Goal: Task Accomplishment & Management: Manage account settings

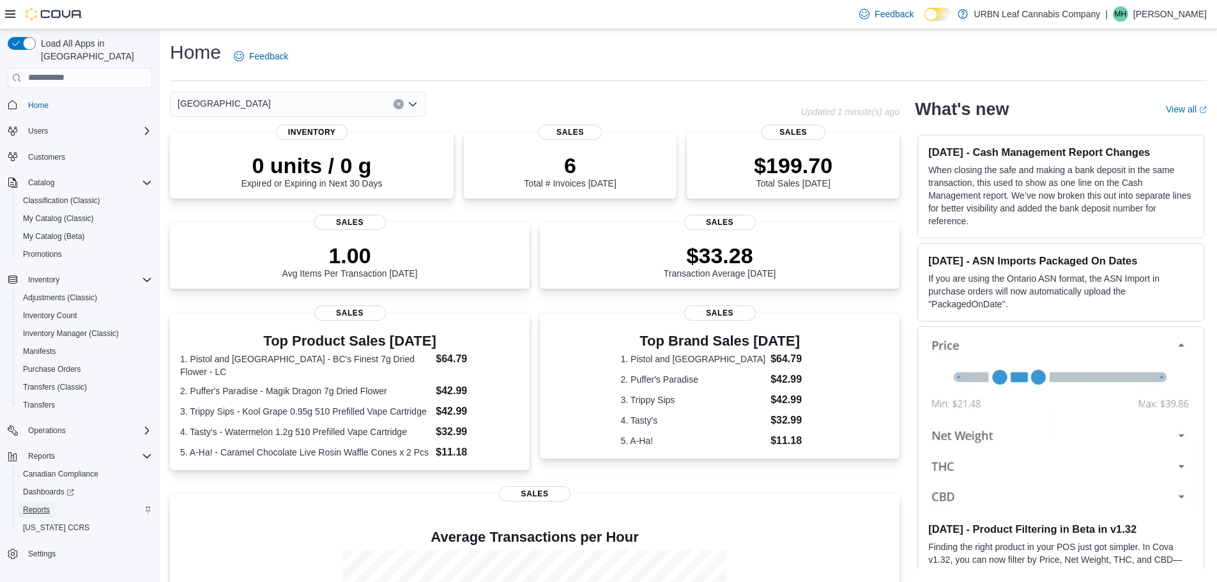
click at [38, 502] on span "Reports" at bounding box center [36, 509] width 27 height 15
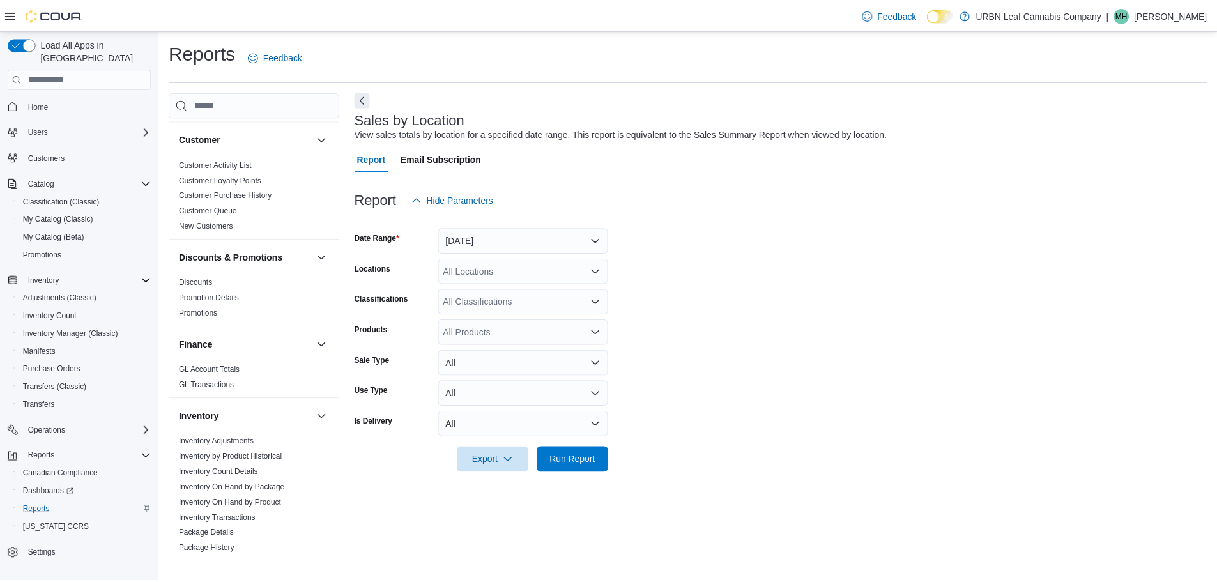
scroll to position [128, 0]
click at [235, 501] on link "Inventory On Hand by Product" at bounding box center [231, 501] width 103 height 9
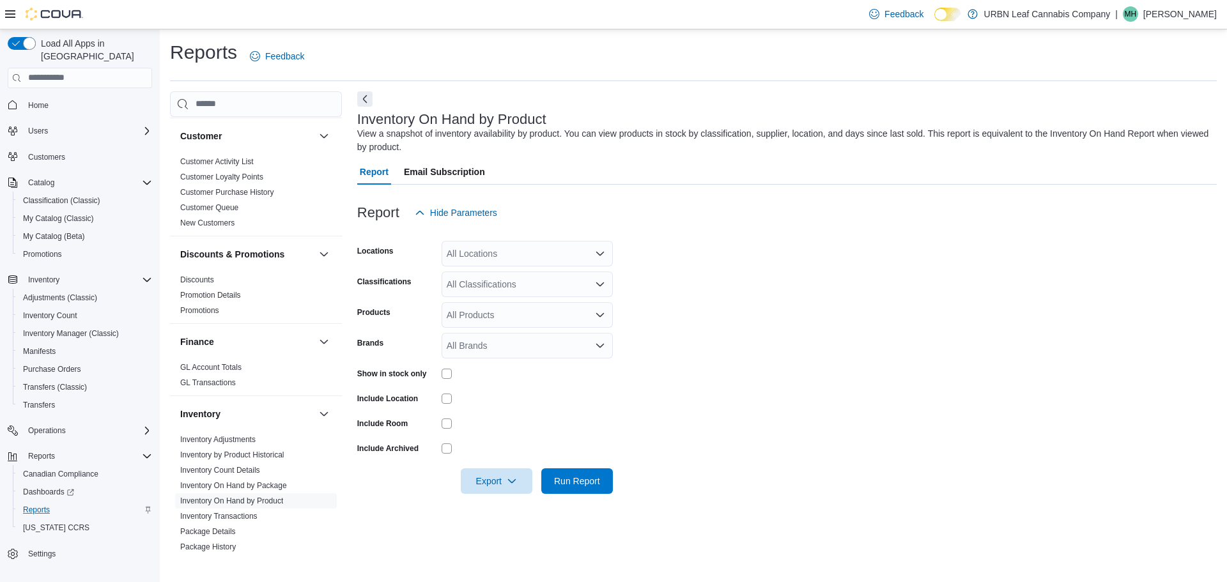
click at [506, 262] on div "All Locations" at bounding box center [527, 254] width 171 height 26
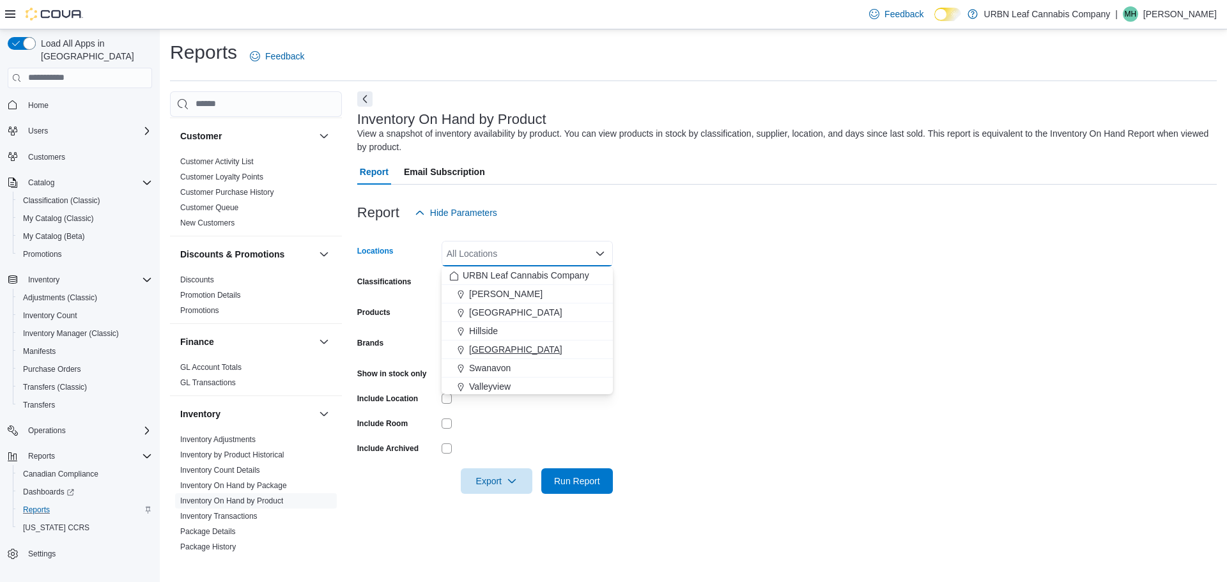
click at [503, 347] on span "[GEOGRAPHIC_DATA]" at bounding box center [515, 349] width 93 height 13
click at [808, 293] on form "Locations Stony Plain Combo box. Selected. Stony Plain. Press Backspace to dele…" at bounding box center [787, 360] width 860 height 268
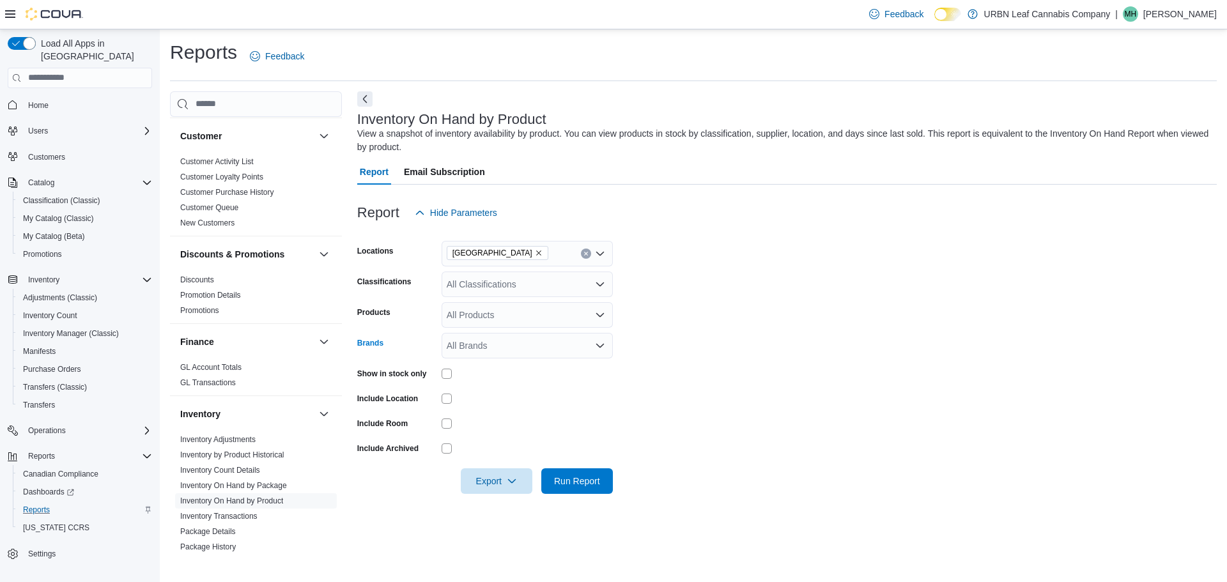
click at [502, 341] on div "All Brands" at bounding box center [527, 346] width 171 height 26
type input "****"
click at [537, 364] on span "Wyld" at bounding box center [527, 367] width 156 height 13
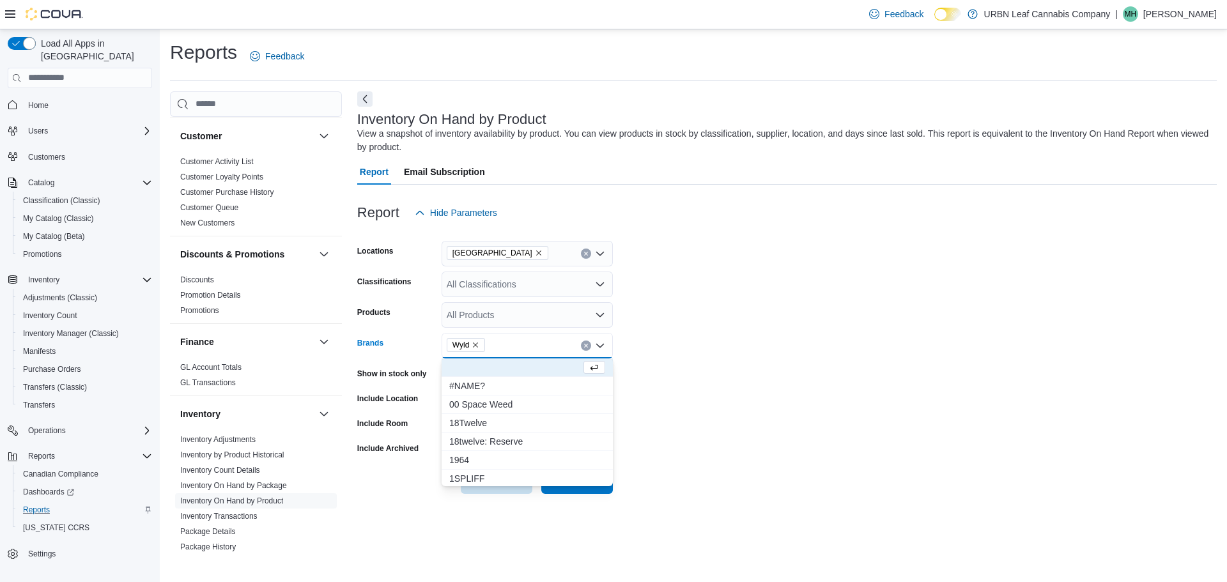
click at [753, 437] on form "Locations Stony Plain Classifications All Classifications Products All Products…" at bounding box center [787, 360] width 860 height 268
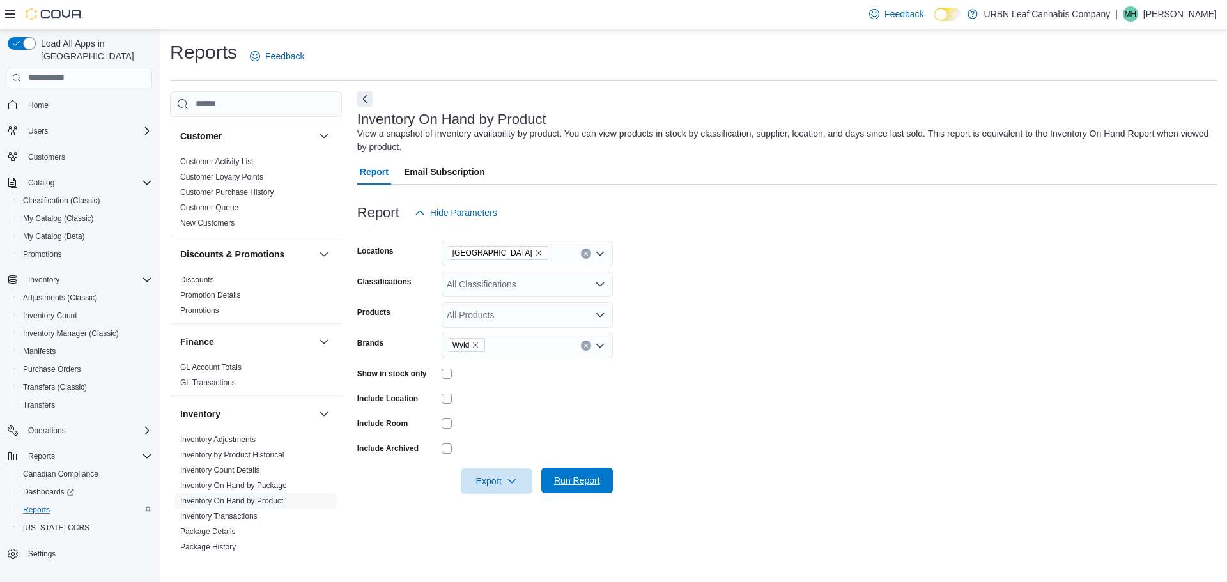
click at [579, 472] on span "Run Report" at bounding box center [577, 481] width 56 height 26
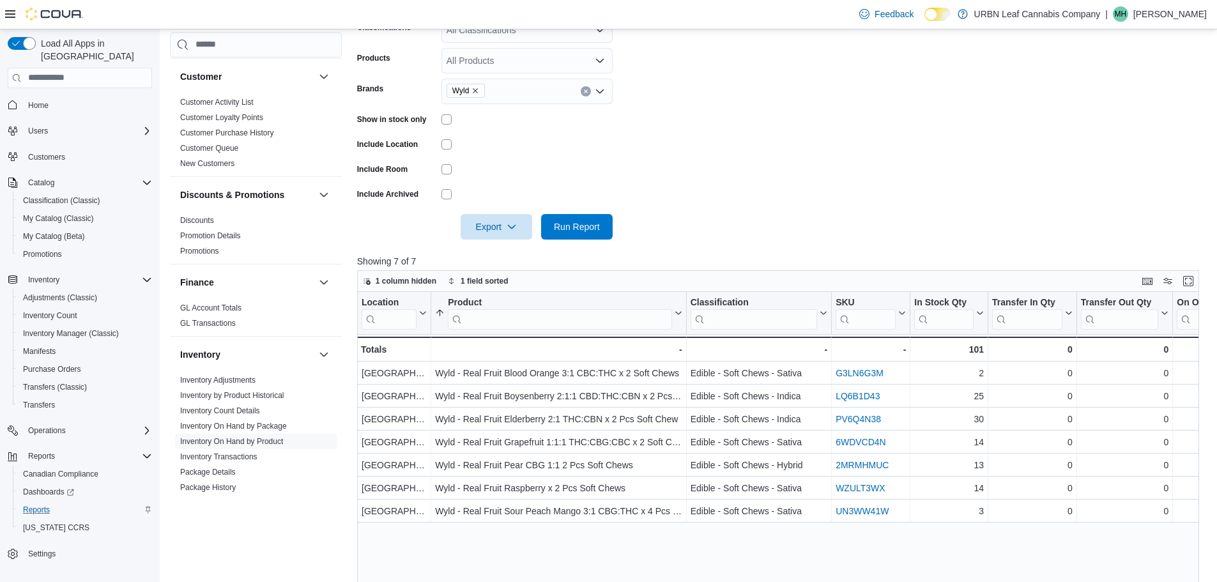
scroll to position [256, 0]
click at [73, 328] on span "Inventory Manager (Classic)" at bounding box center [71, 333] width 96 height 10
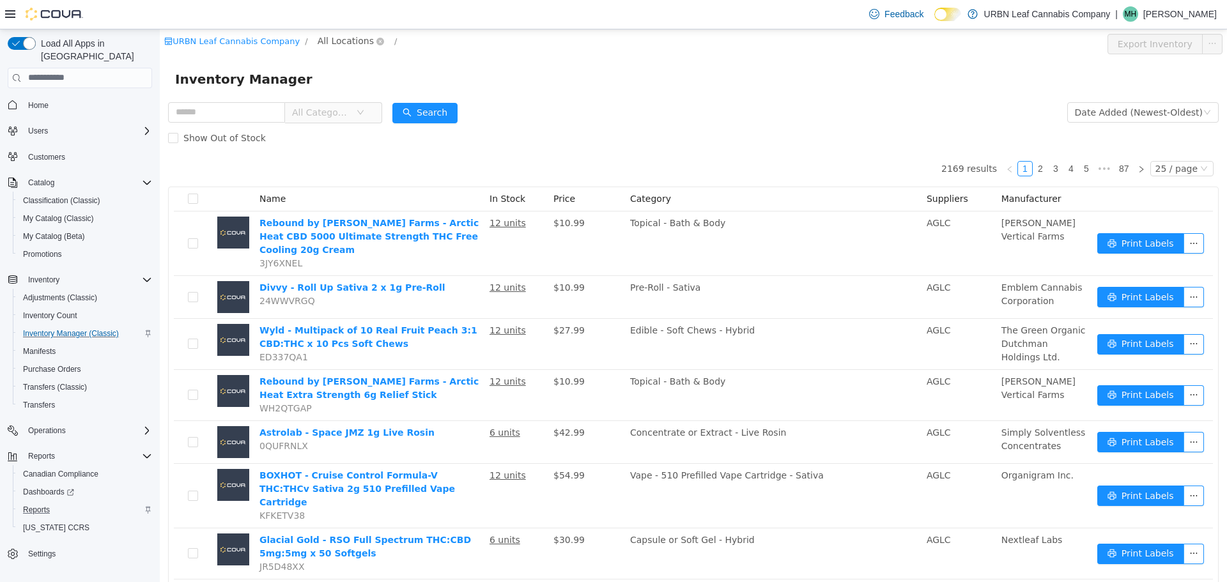
click at [348, 35] on span "All Locations" at bounding box center [346, 40] width 56 height 14
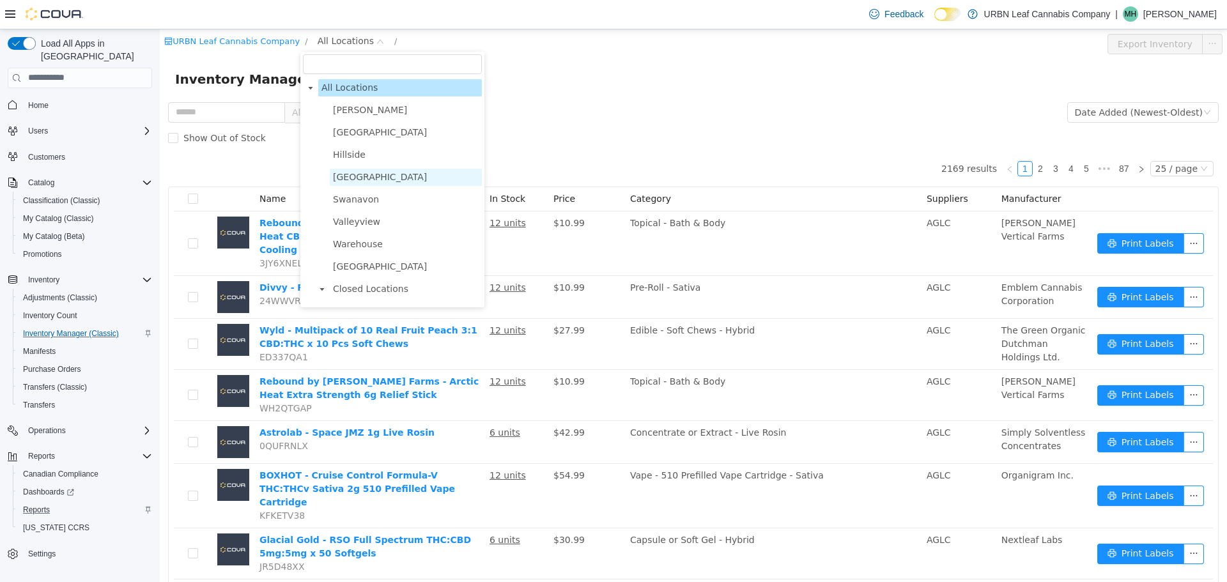
click at [362, 178] on span "[GEOGRAPHIC_DATA]" at bounding box center [380, 176] width 94 height 10
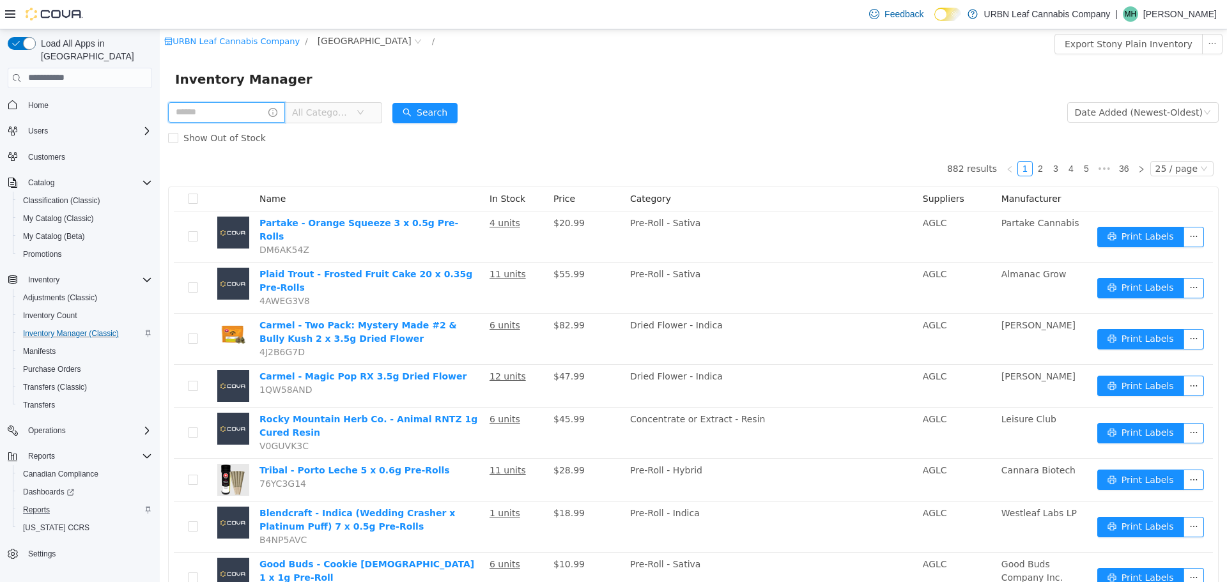
click at [232, 105] on input "text" at bounding box center [226, 112] width 117 height 20
type input "****"
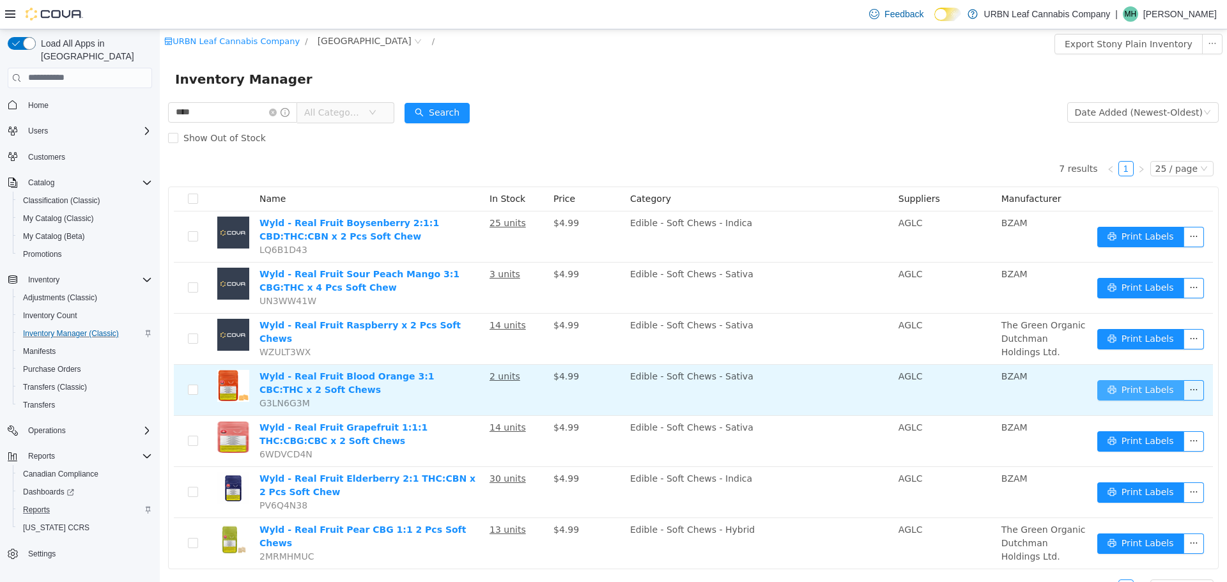
click at [1097, 388] on button "Print Labels" at bounding box center [1140, 390] width 87 height 20
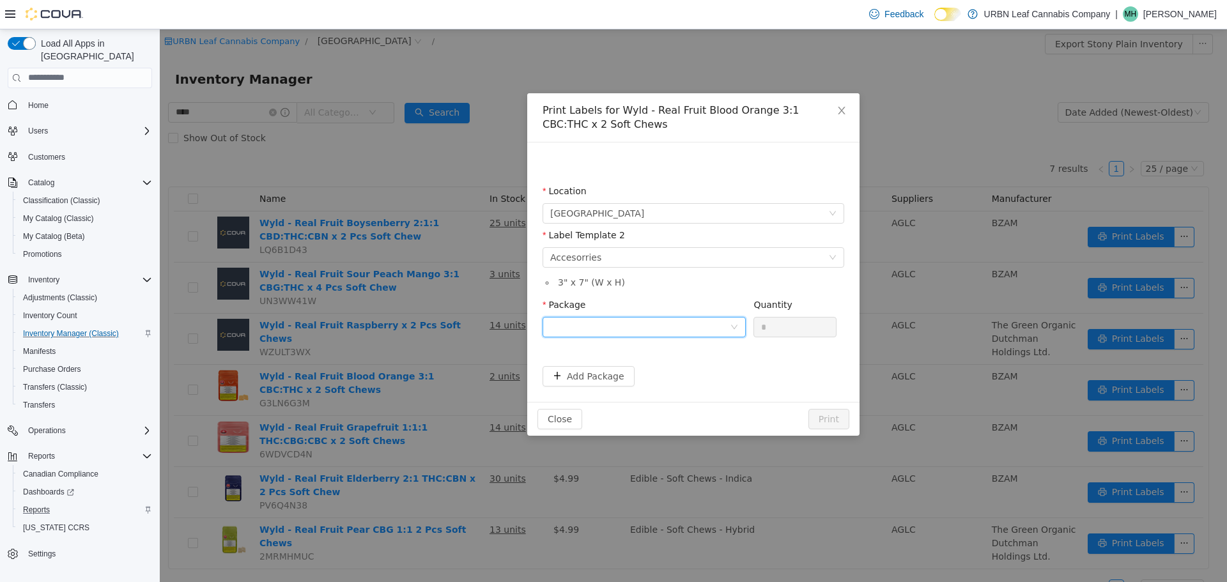
click at [640, 330] on div at bounding box center [640, 326] width 180 height 19
click at [619, 369] on li "B01160" at bounding box center [644, 372] width 203 height 20
click at [705, 284] on li "3 " x 7 " (W x H)" at bounding box center [699, 281] width 289 height 13
click at [819, 420] on button "Print" at bounding box center [828, 418] width 41 height 20
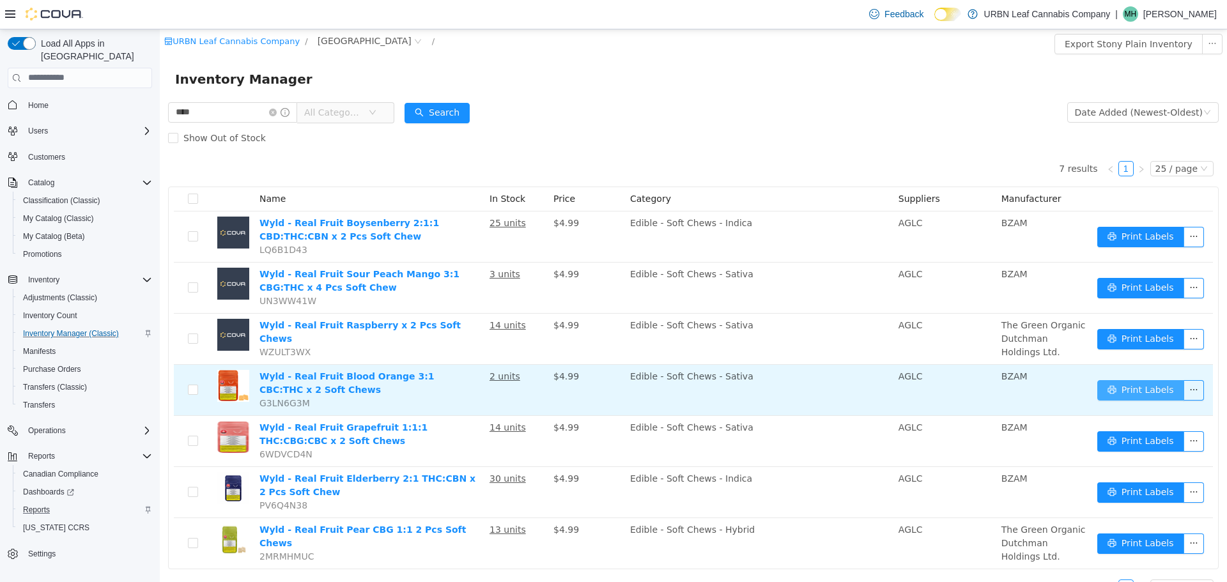
click at [1165, 390] on button "Print Labels" at bounding box center [1140, 390] width 87 height 20
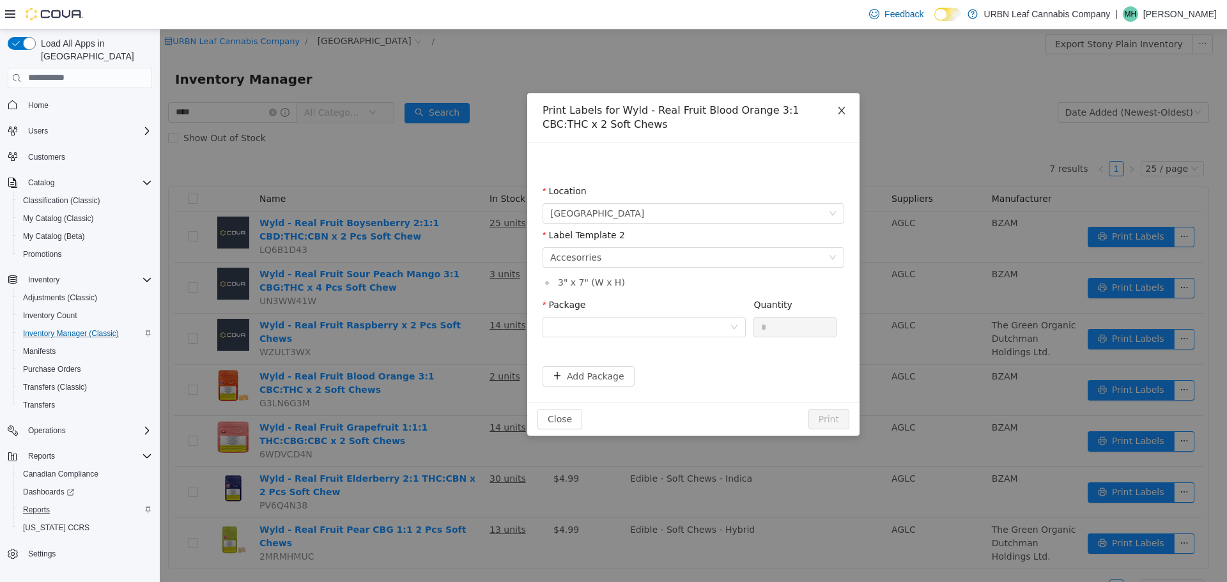
click at [844, 104] on span "Close" at bounding box center [842, 111] width 36 height 36
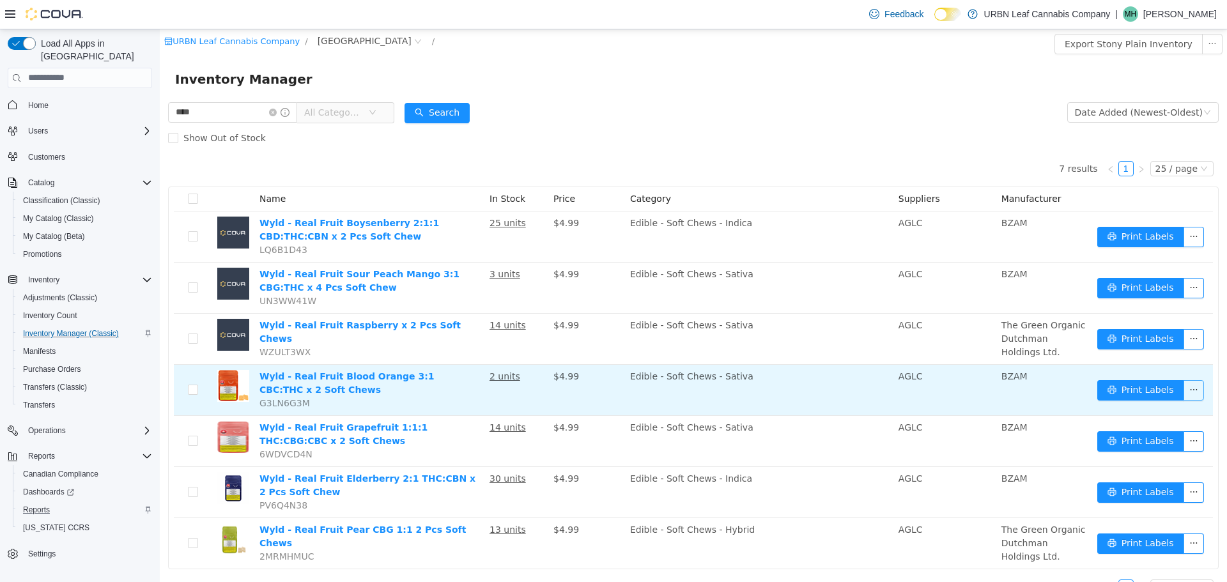
click at [1191, 389] on button "button" at bounding box center [1194, 390] width 20 height 20
click at [611, 404] on td "$4.99" at bounding box center [586, 389] width 77 height 51
click at [1120, 390] on button "Print Labels" at bounding box center [1140, 390] width 87 height 20
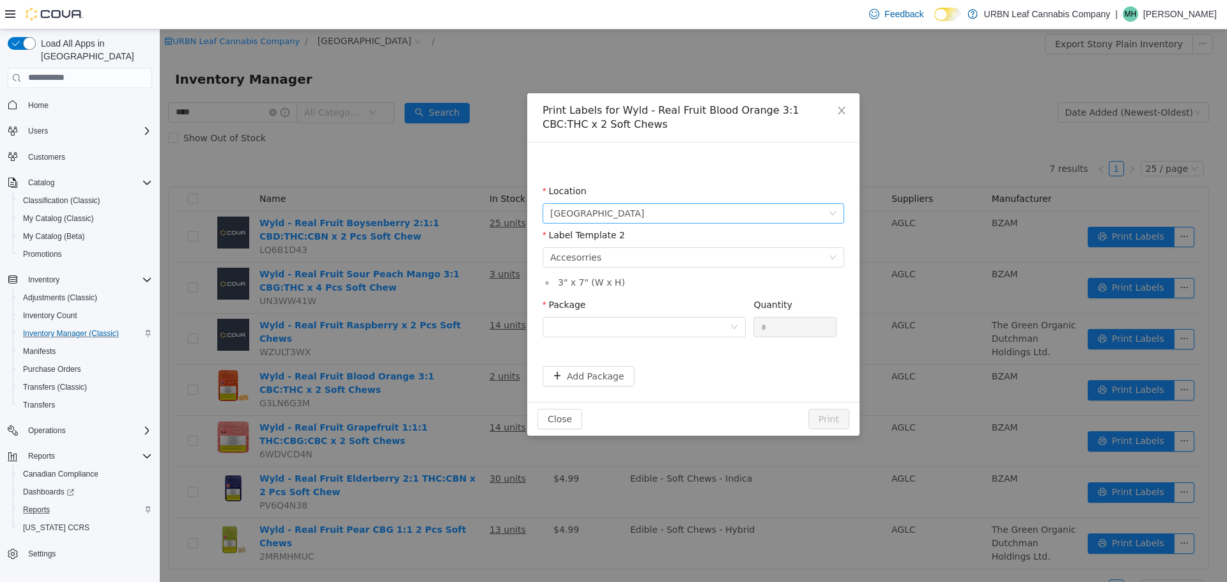
click at [600, 208] on span "[GEOGRAPHIC_DATA]" at bounding box center [689, 212] width 278 height 19
click at [660, 162] on div "Location Stony Plain Label Template 2 Please select a label template Accesorrie…" at bounding box center [694, 271] width 302 height 229
click at [600, 251] on div "Please select a label template Accesorries" at bounding box center [689, 256] width 278 height 19
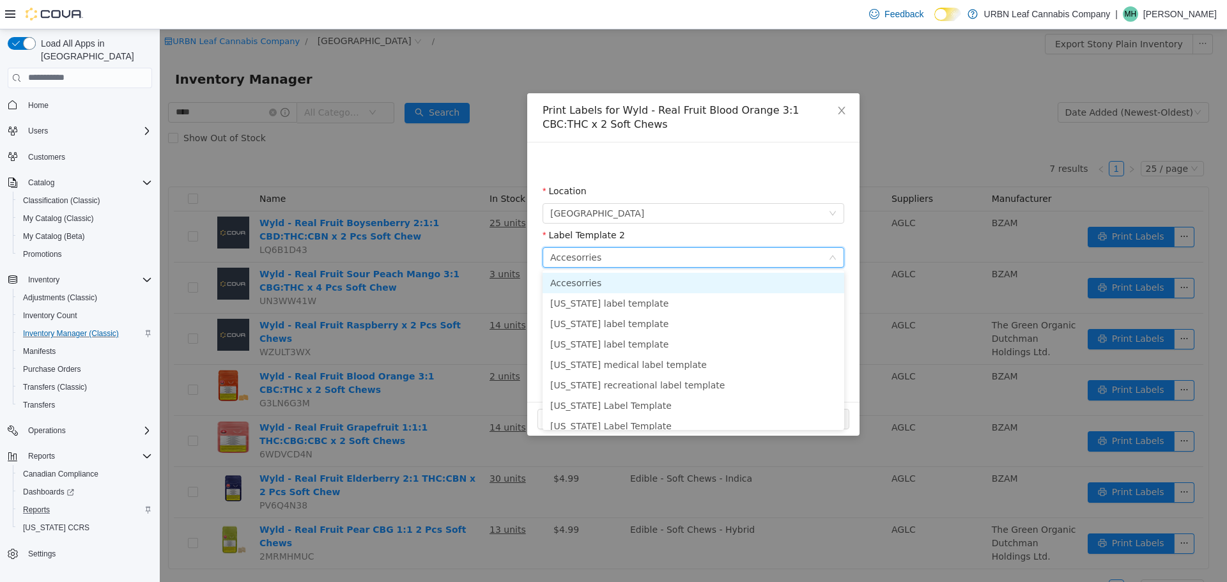
click at [600, 251] on div "Please select a label template Accesorries" at bounding box center [689, 256] width 278 height 19
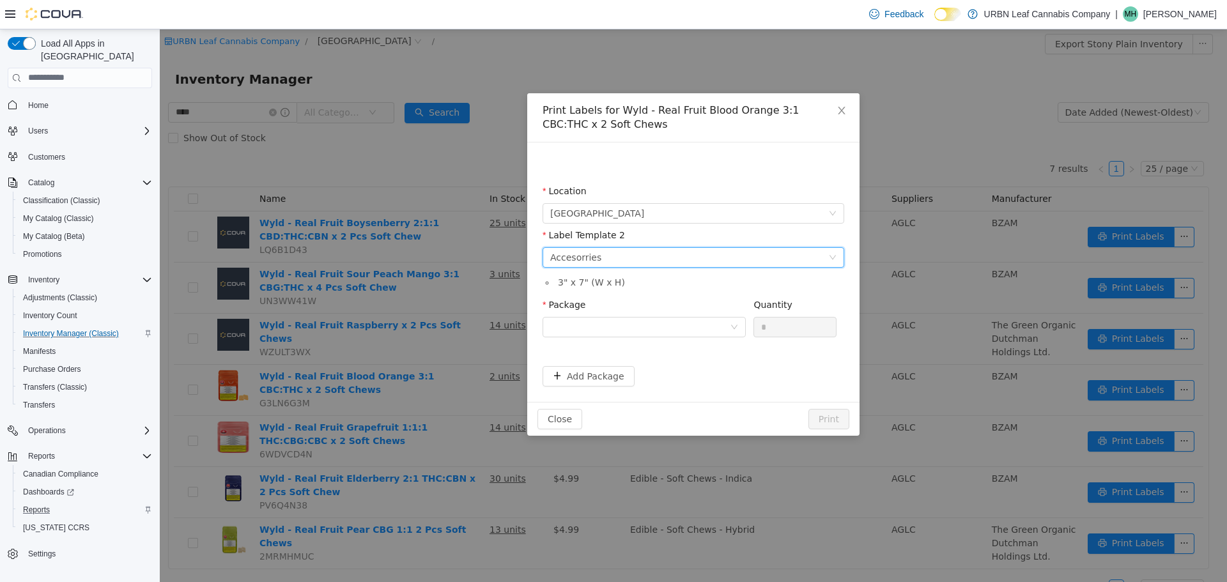
click at [635, 305] on div "Package" at bounding box center [644, 307] width 203 height 19
click at [842, 110] on icon "icon: close" at bounding box center [841, 110] width 7 height 8
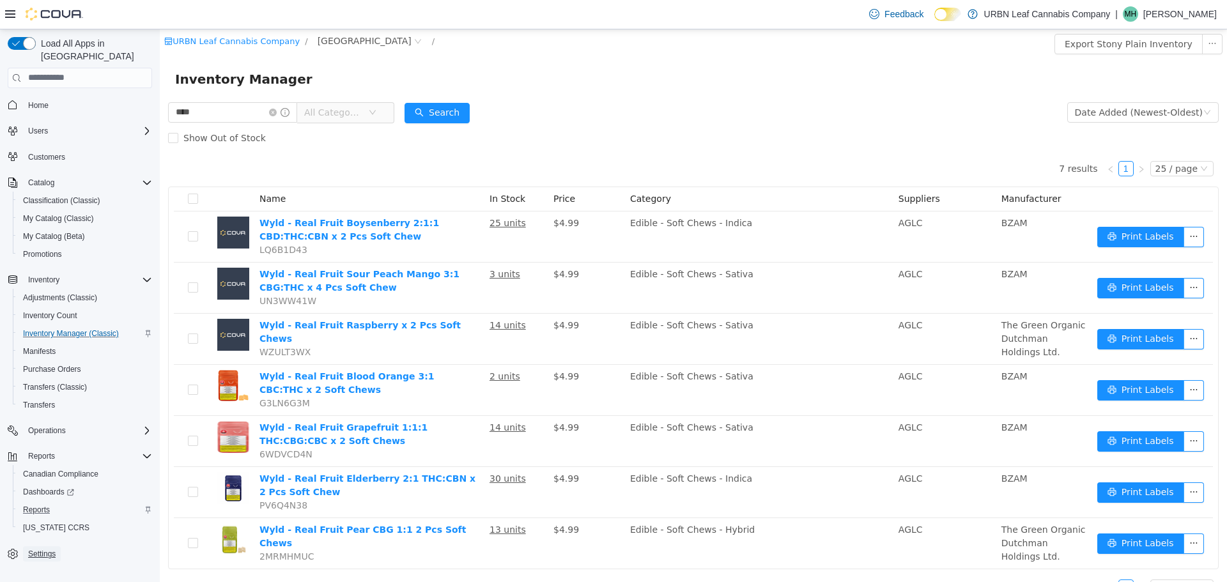
click at [37, 549] on span "Settings" at bounding box center [41, 554] width 27 height 10
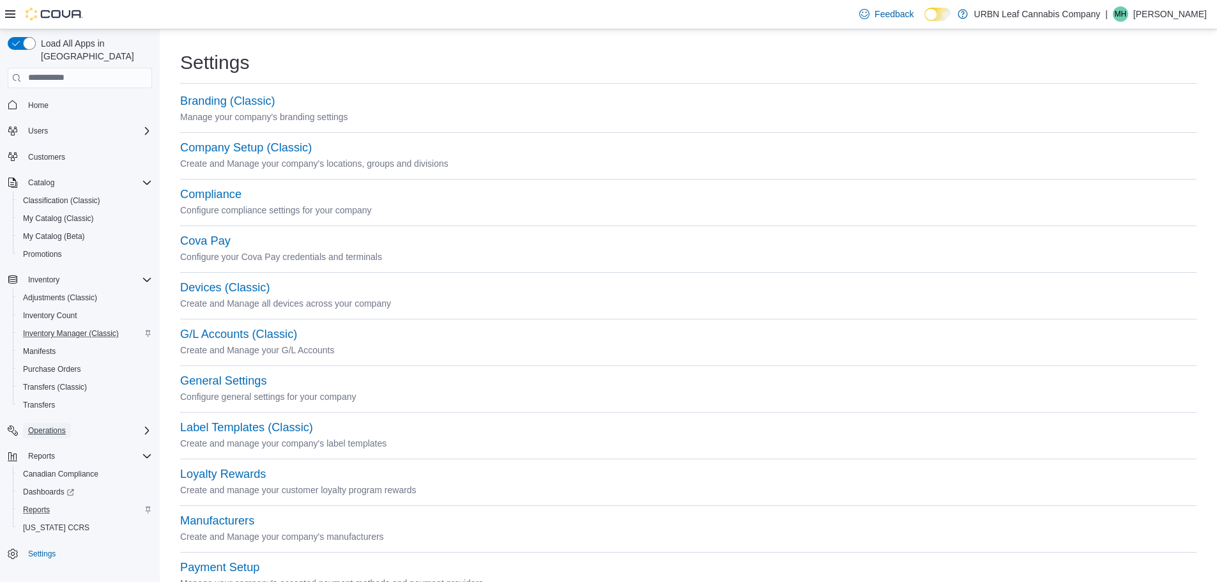
click at [47, 426] on span "Operations" at bounding box center [47, 431] width 38 height 10
click at [48, 426] on span "Operations" at bounding box center [47, 431] width 38 height 10
click at [222, 101] on button "Branding (Classic)" at bounding box center [227, 101] width 95 height 13
click at [219, 284] on button "Devices (Classic)" at bounding box center [224, 287] width 89 height 13
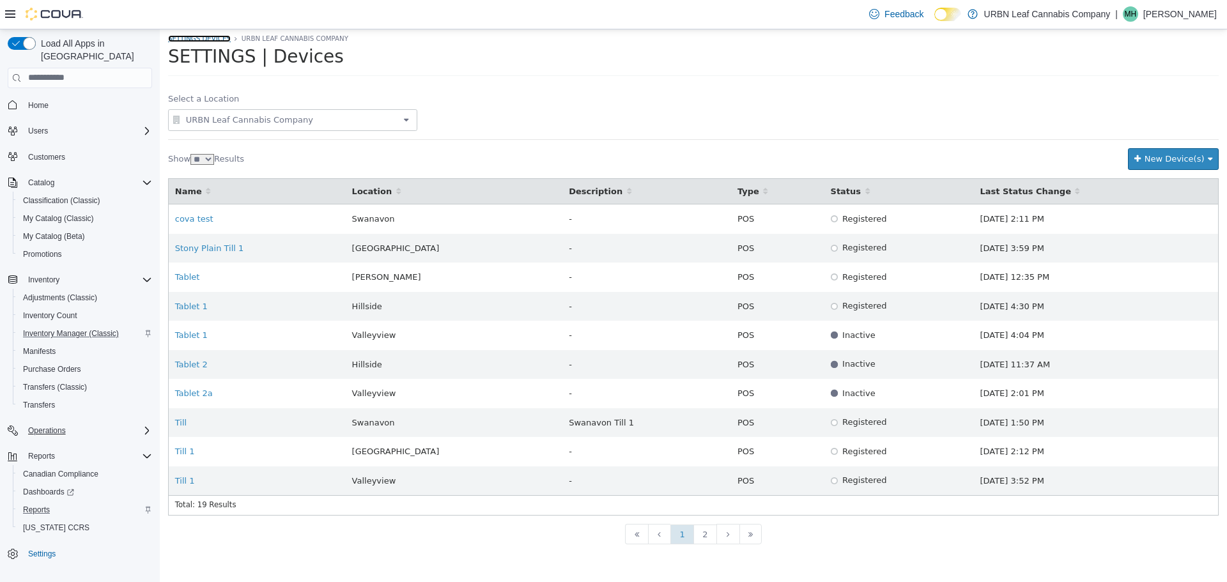
click at [209, 42] on link "SETTINGS Devices" at bounding box center [199, 38] width 63 height 7
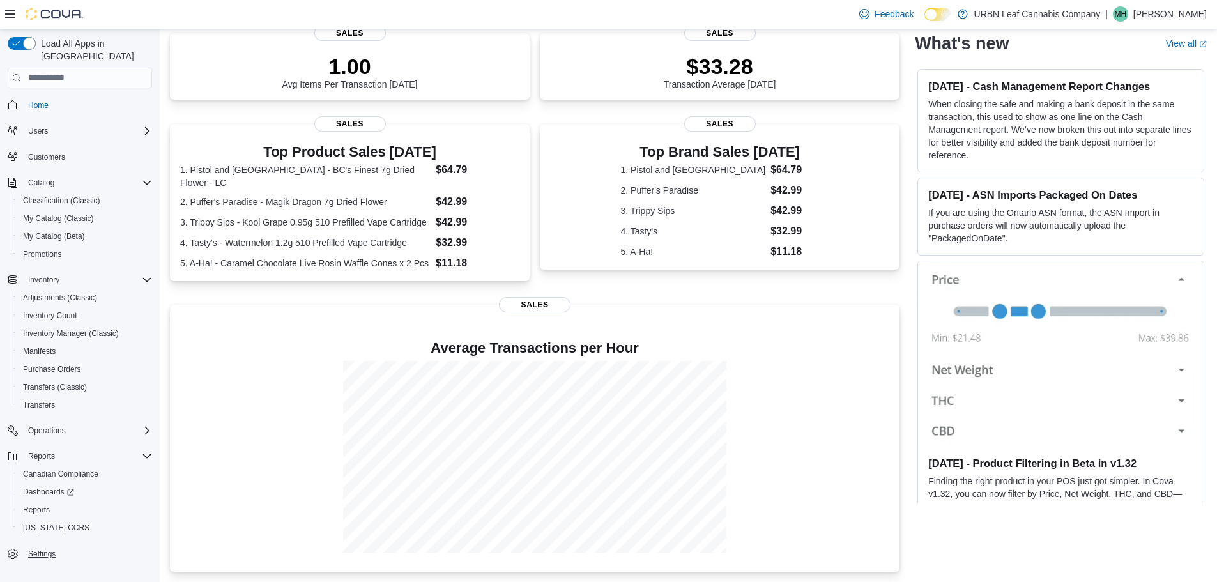
scroll to position [201, 0]
click at [45, 549] on span "Settings" at bounding box center [41, 554] width 27 height 10
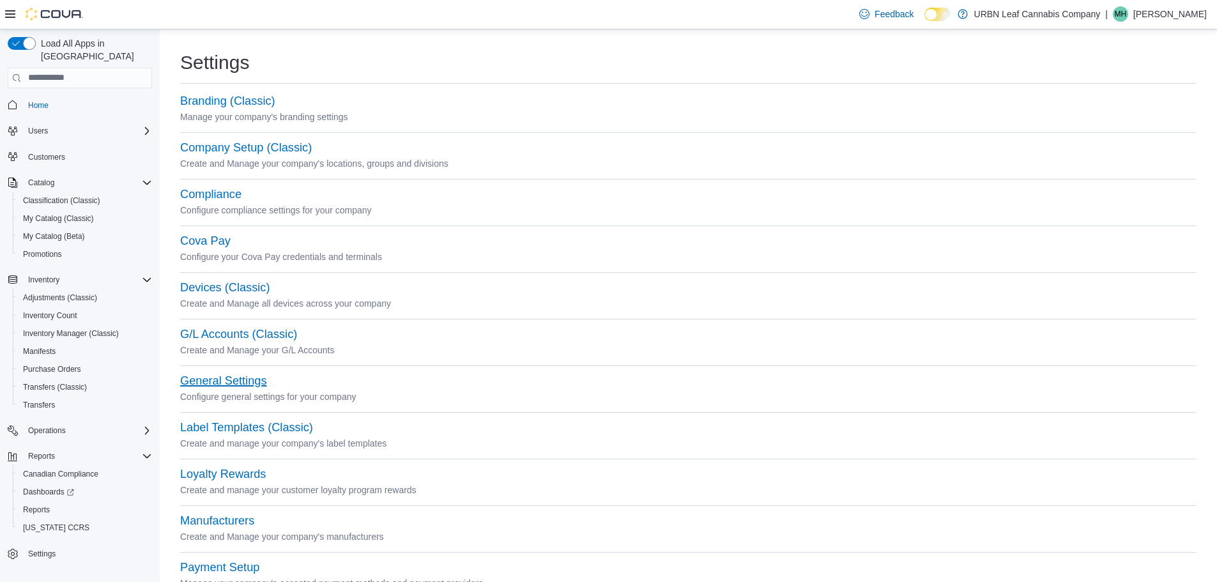
click at [189, 376] on button "General Settings" at bounding box center [223, 381] width 86 height 13
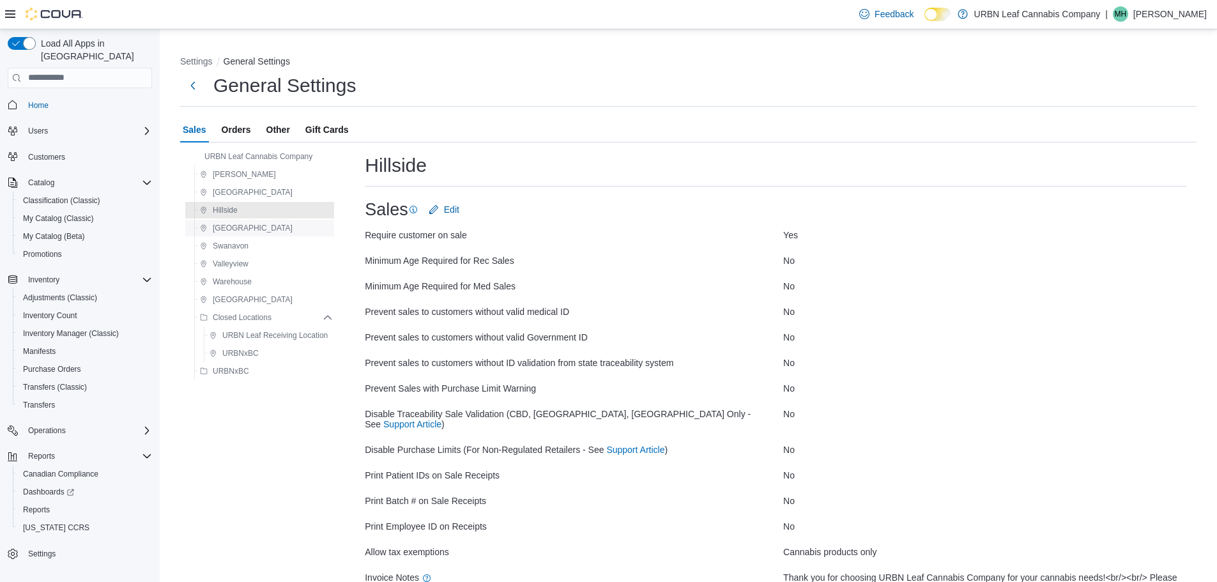
click at [228, 224] on span "[GEOGRAPHIC_DATA]" at bounding box center [253, 228] width 80 height 10
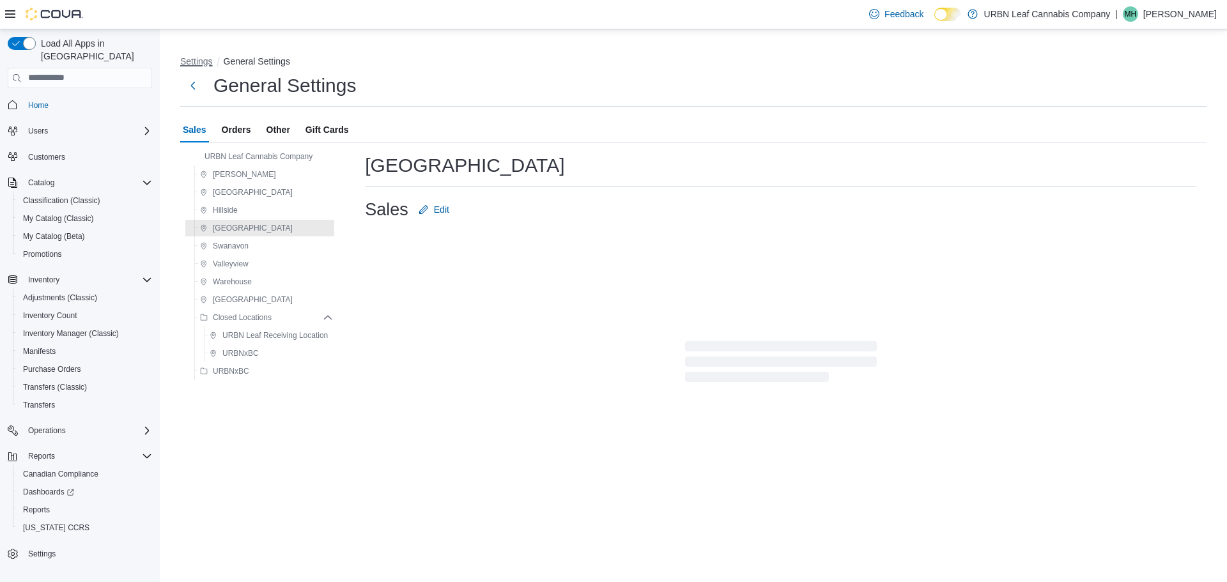
click at [196, 65] on button "Settings" at bounding box center [196, 61] width 33 height 10
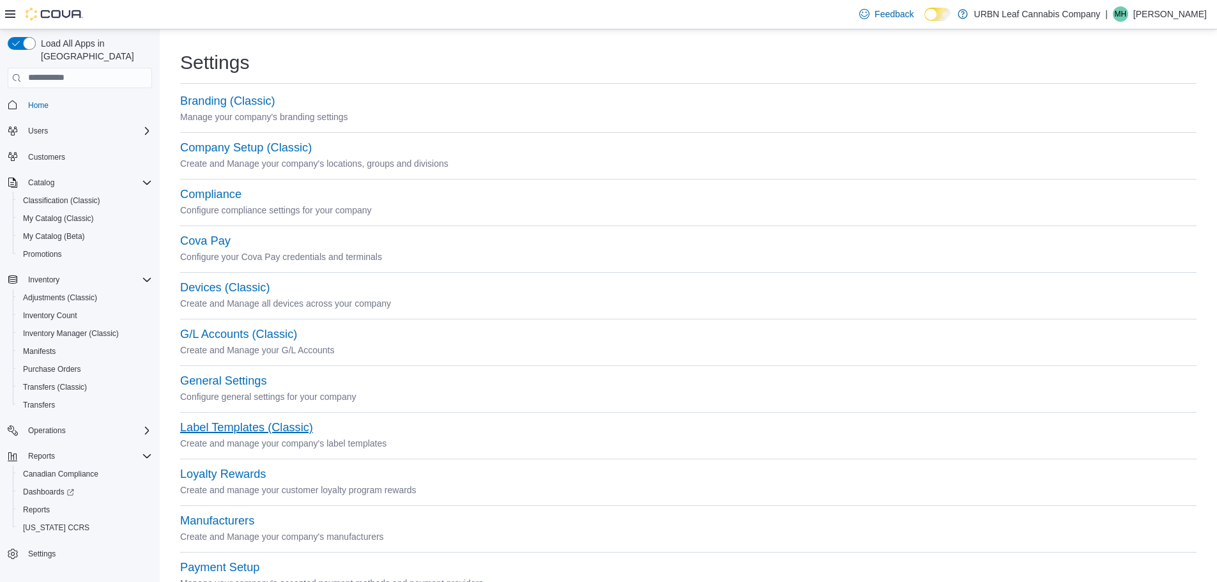
click at [231, 430] on button "Label Templates (Classic)" at bounding box center [246, 427] width 133 height 13
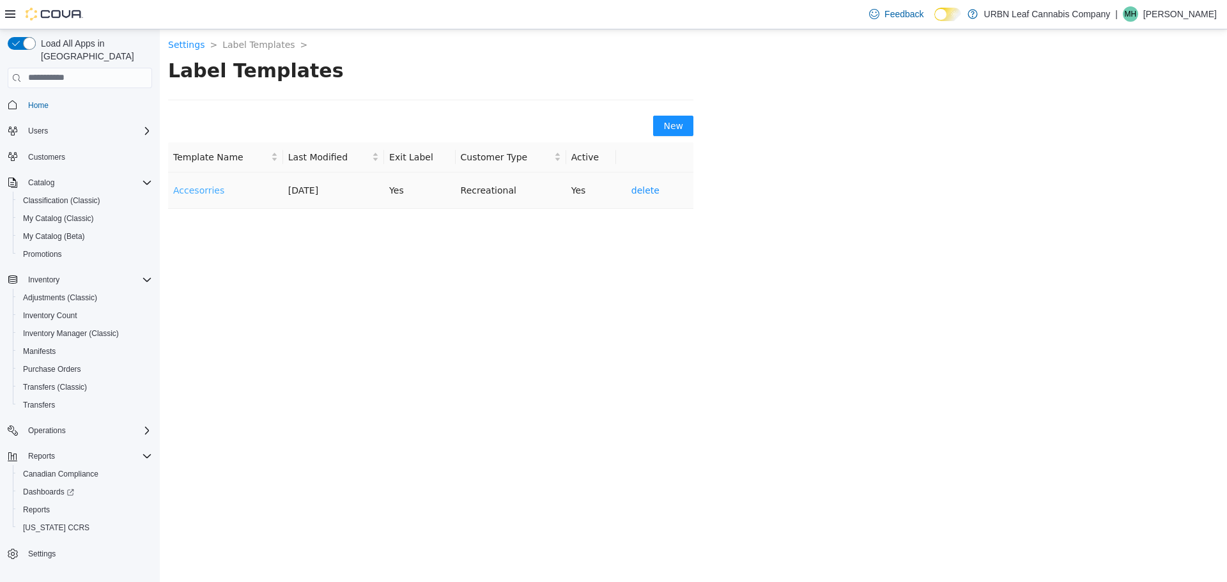
click at [209, 190] on link "Accesorries" at bounding box center [198, 190] width 51 height 10
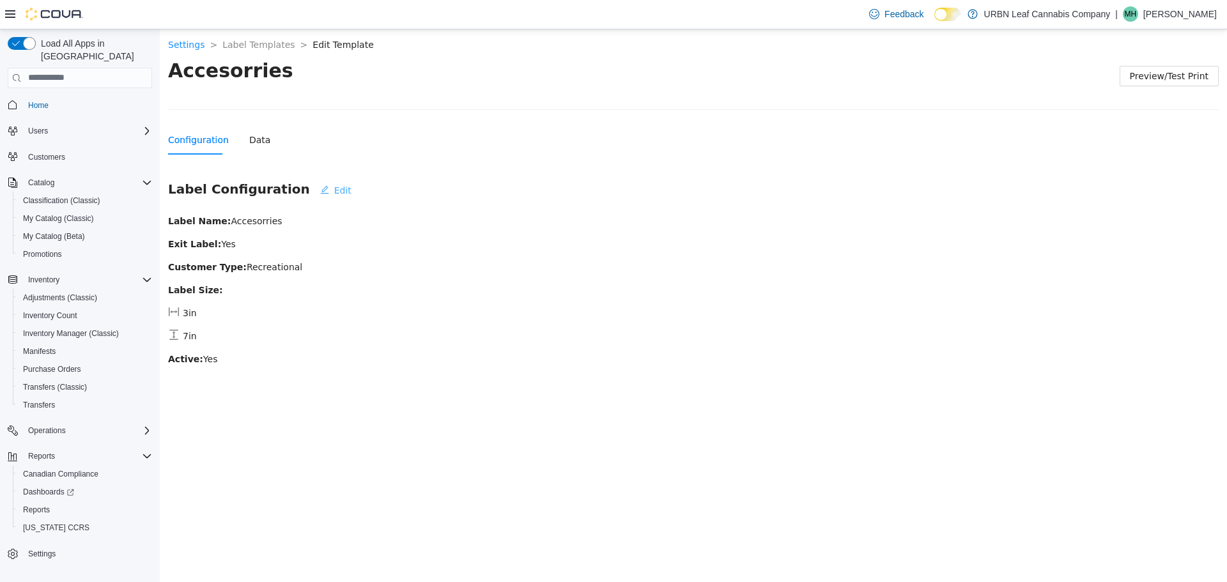
click at [334, 190] on span "Edit" at bounding box center [342, 190] width 17 height 14
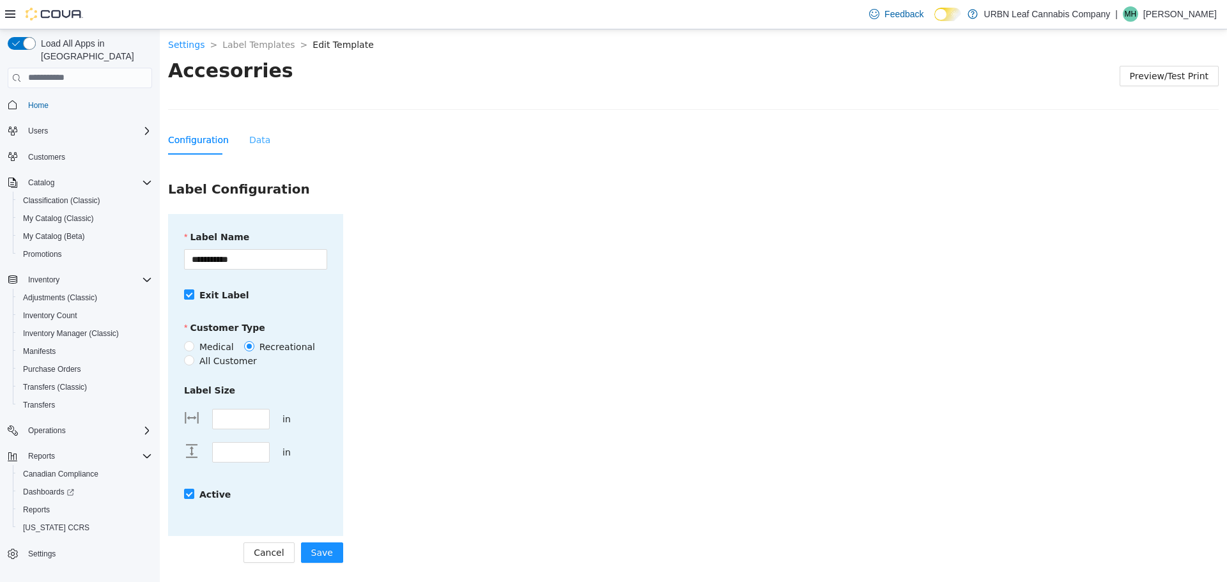
click at [255, 149] on div "Data" at bounding box center [259, 139] width 21 height 29
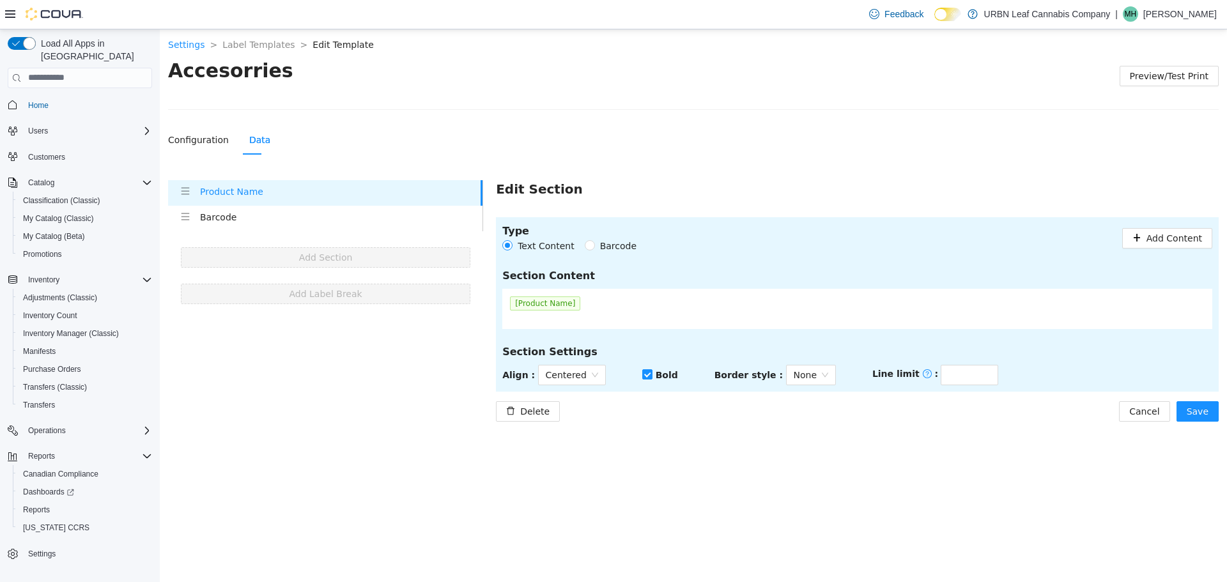
click at [604, 244] on span "Barcode" at bounding box center [618, 245] width 47 height 14
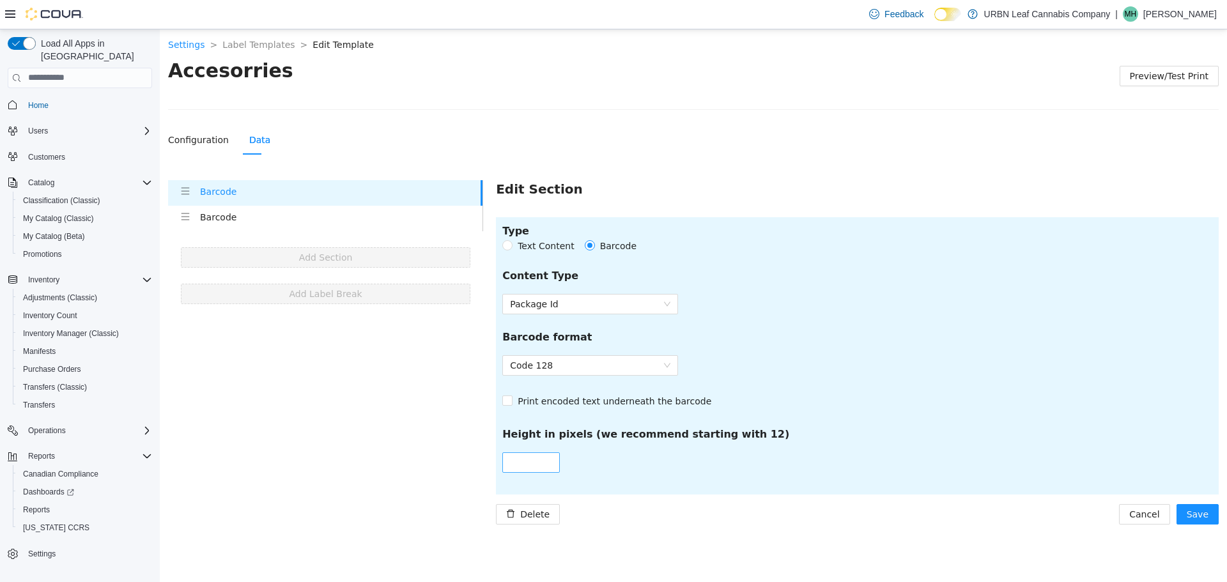
click at [550, 453] on div at bounding box center [552, 461] width 14 height 19
click at [550, 458] on div at bounding box center [552, 461] width 14 height 19
click at [543, 458] on input "**" at bounding box center [531, 461] width 56 height 19
click at [571, 495] on div "Type Text Content Barcode Content Type Package Id Barcode format Code 128 Print…" at bounding box center [857, 370] width 723 height 307
click at [550, 292] on div "Content Type" at bounding box center [857, 281] width 710 height 26
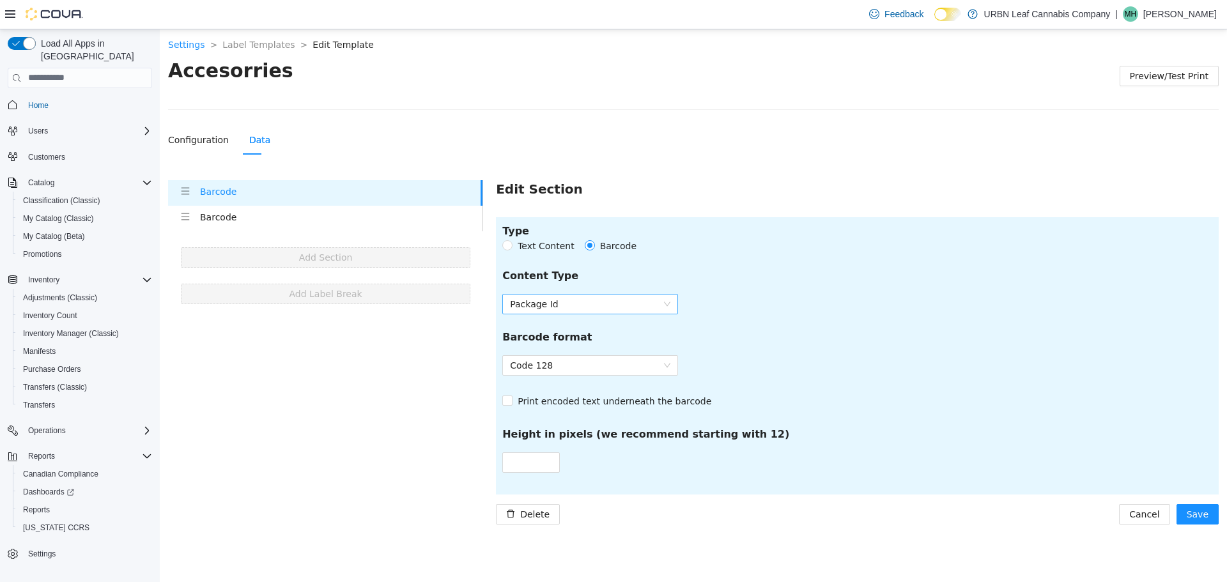
click at [560, 298] on span "Package Id" at bounding box center [590, 303] width 160 height 19
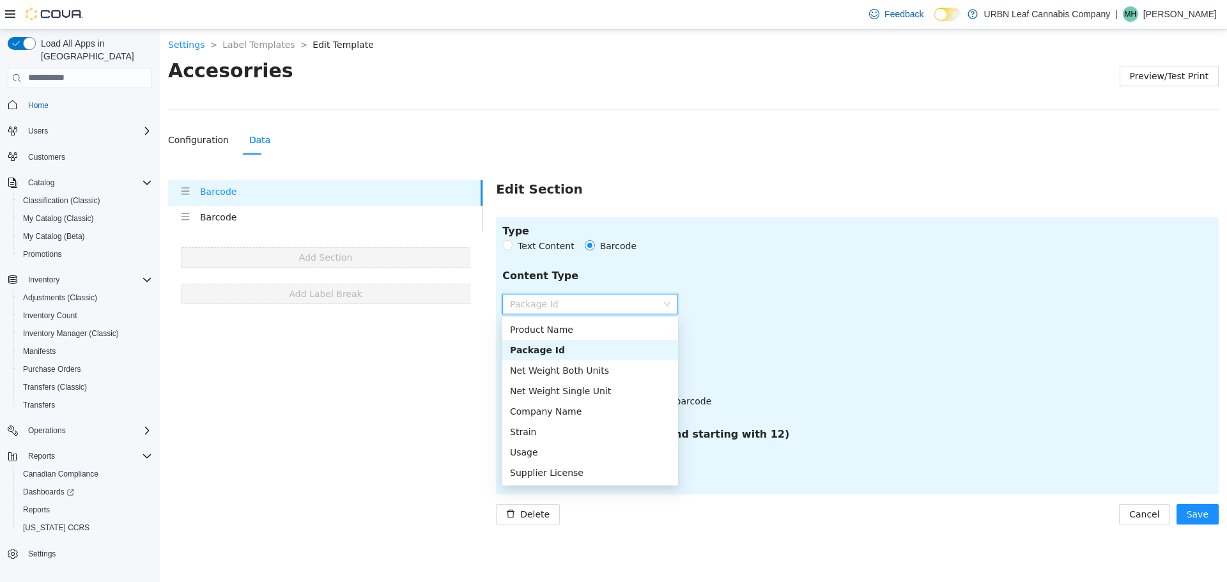
click at [838, 314] on form "Content Type Package Id Barcode format Code 128 Print encoded text underneath t…" at bounding box center [857, 370] width 710 height 205
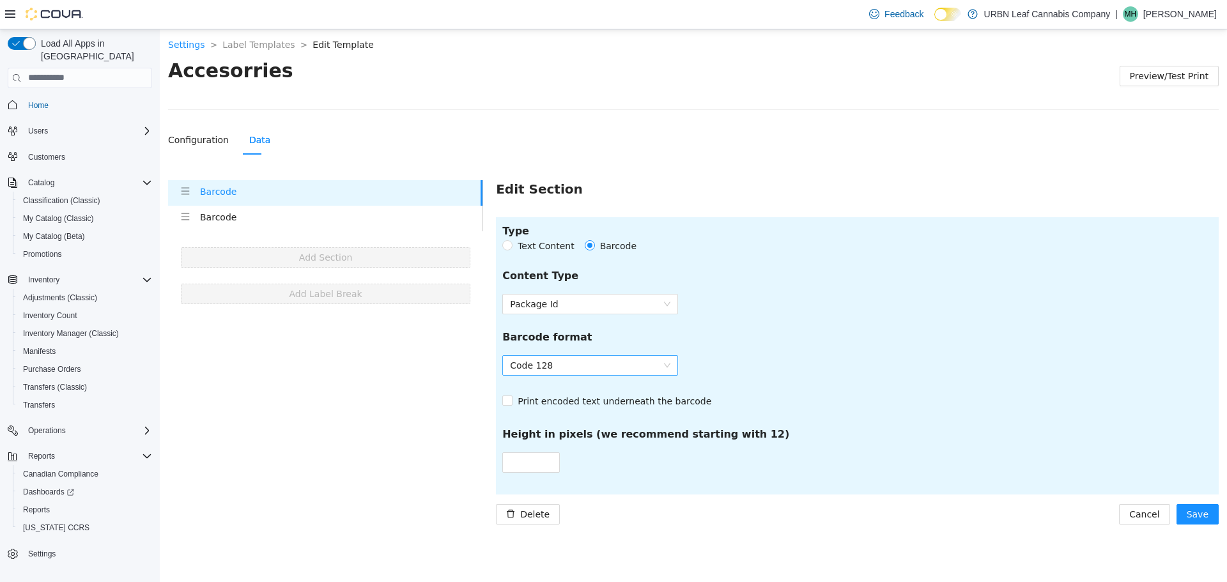
click at [615, 366] on span "Code 128" at bounding box center [590, 364] width 160 height 19
click at [823, 341] on div "Barcode format" at bounding box center [857, 342] width 710 height 26
click at [1134, 516] on button "Cancel" at bounding box center [1144, 514] width 50 height 20
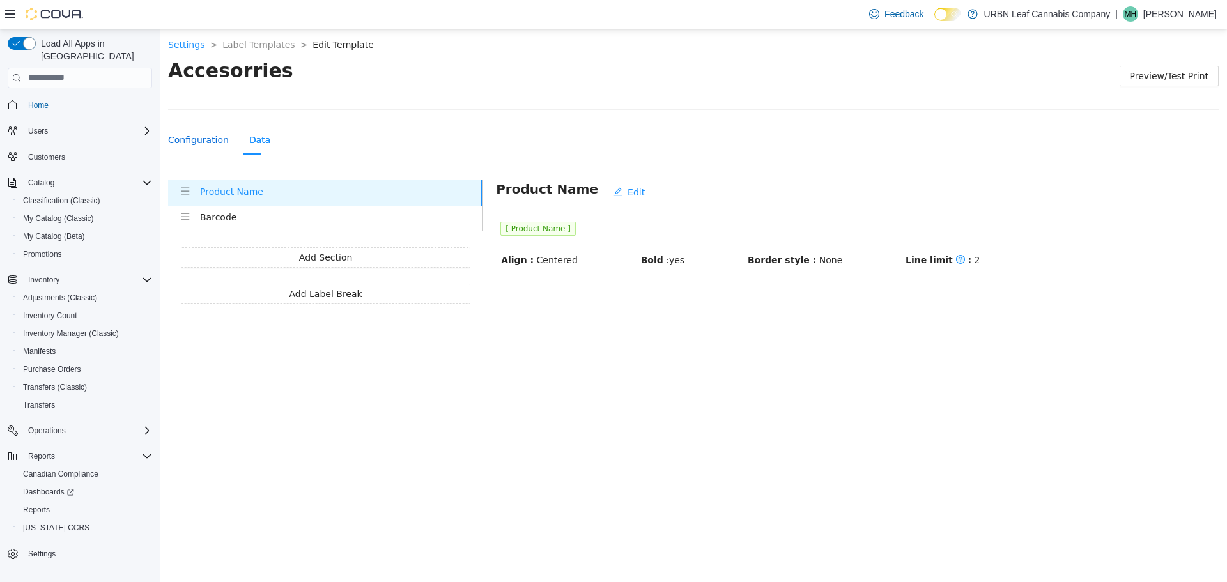
click at [208, 137] on div "Configuration" at bounding box center [198, 139] width 61 height 14
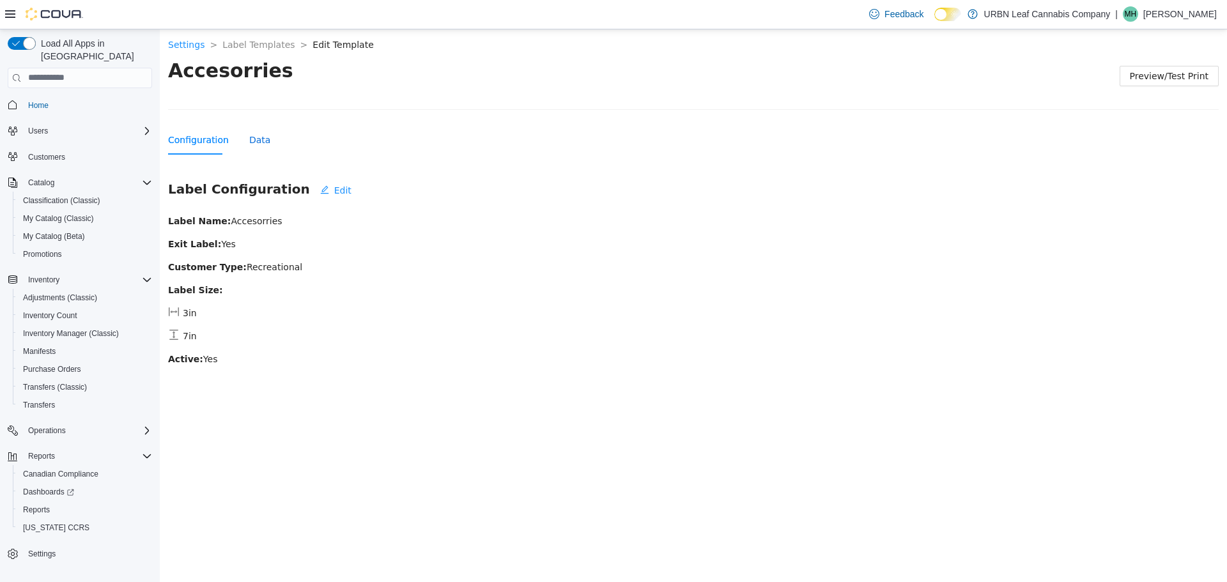
click at [249, 136] on div "Data" at bounding box center [259, 139] width 21 height 14
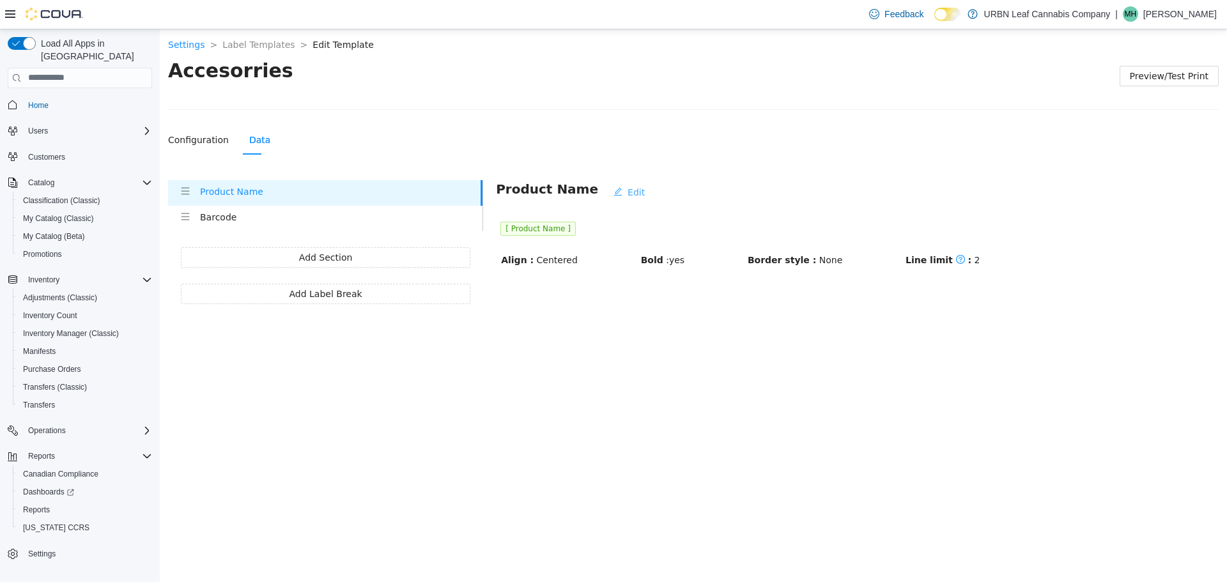
click at [628, 190] on span "Edit" at bounding box center [636, 192] width 17 height 14
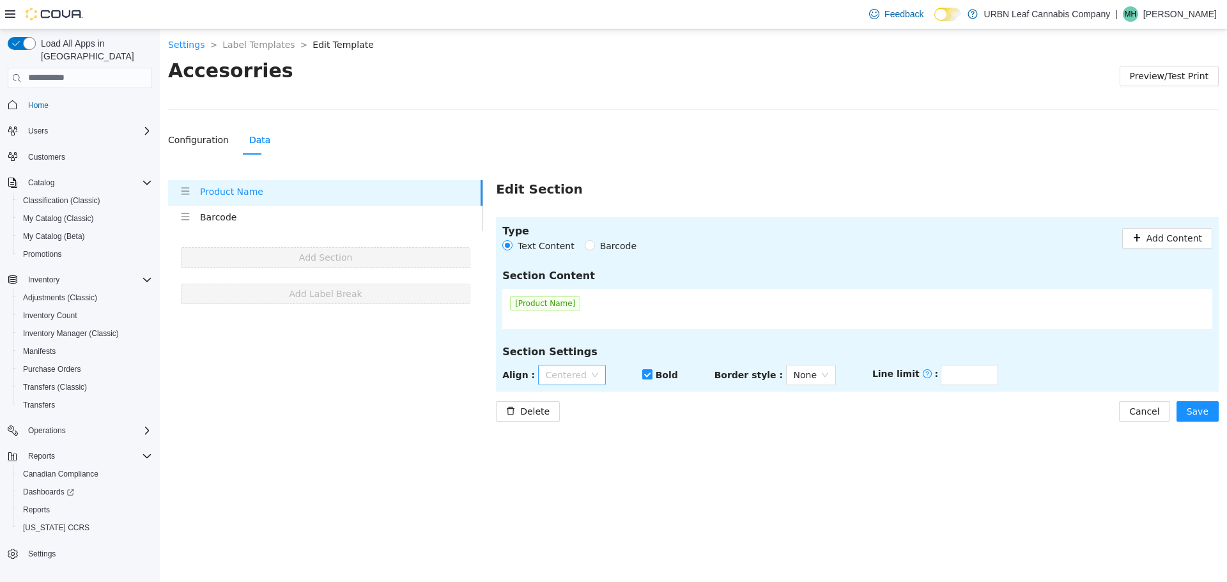
click at [586, 380] on div "Centered" at bounding box center [572, 374] width 68 height 20
click at [811, 373] on span "None" at bounding box center [811, 374] width 35 height 19
click at [813, 373] on span "None" at bounding box center [811, 374] width 35 height 19
click at [600, 244] on span "Barcode" at bounding box center [618, 245] width 47 height 14
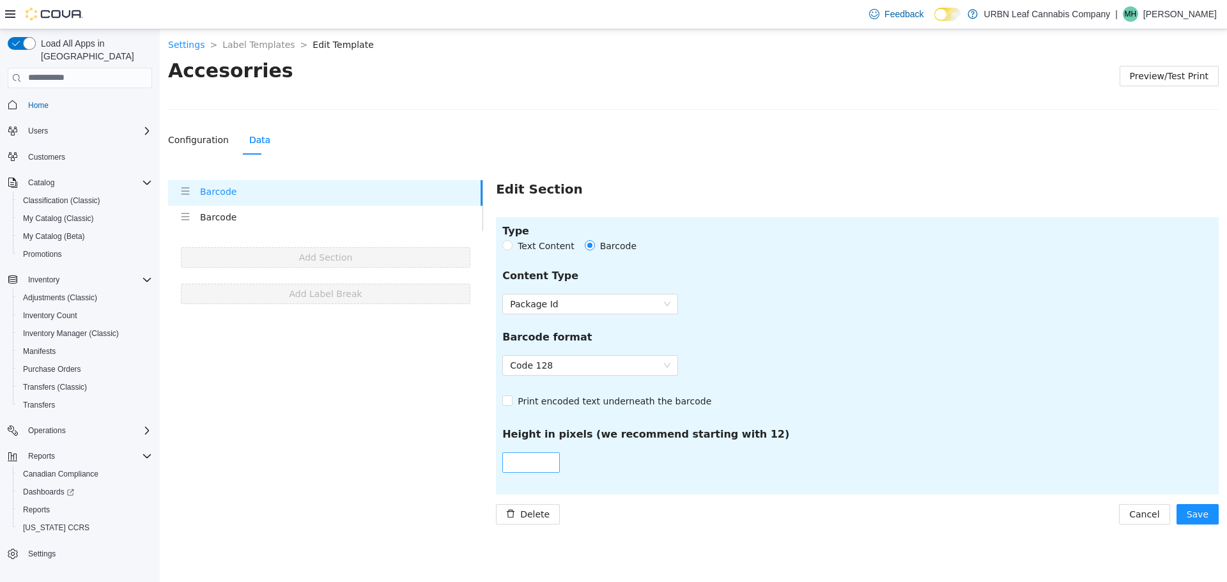
click at [533, 453] on input "**" at bounding box center [531, 461] width 56 height 19
type input "*"
type input "**"
click at [1209, 509] on button "Save" at bounding box center [1198, 514] width 42 height 20
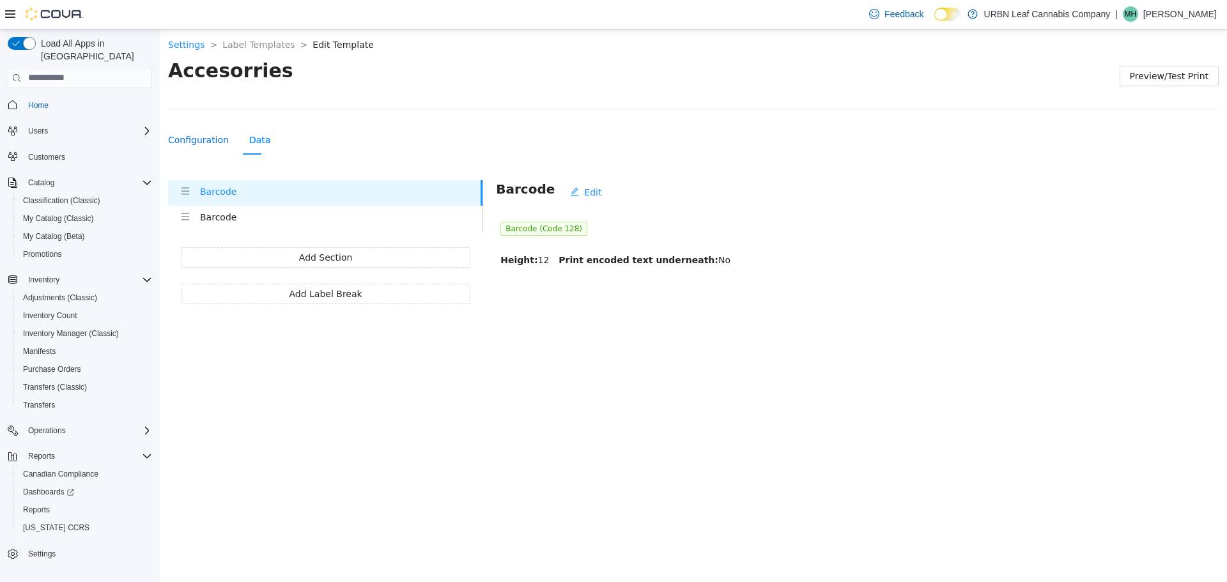
click at [217, 139] on div "Configuration" at bounding box center [198, 139] width 61 height 14
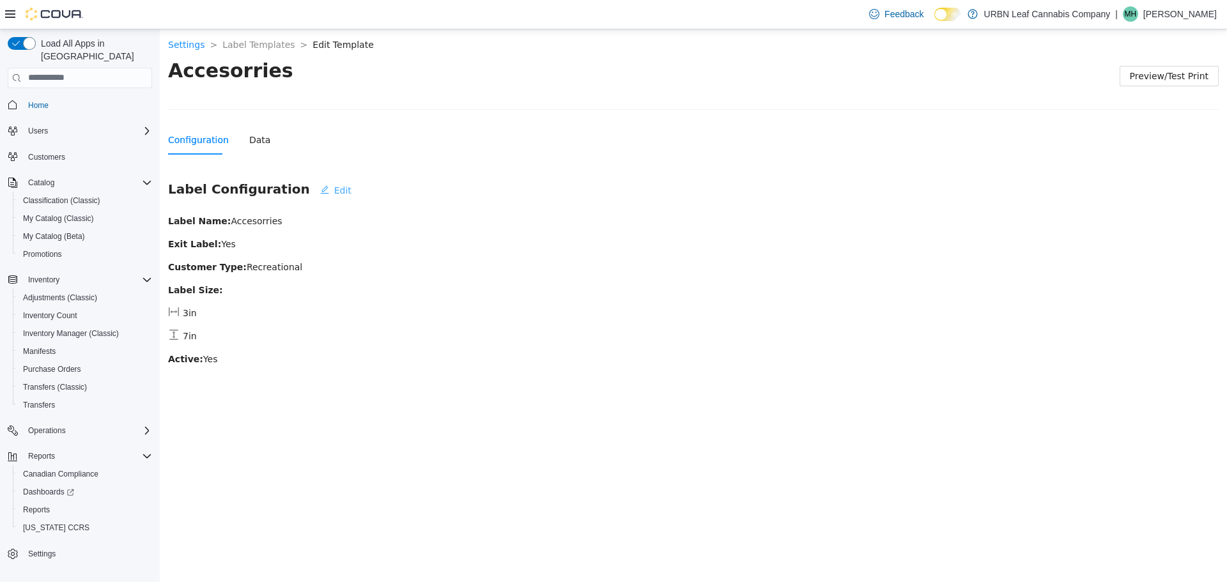
click at [334, 189] on span "Edit" at bounding box center [342, 190] width 17 height 14
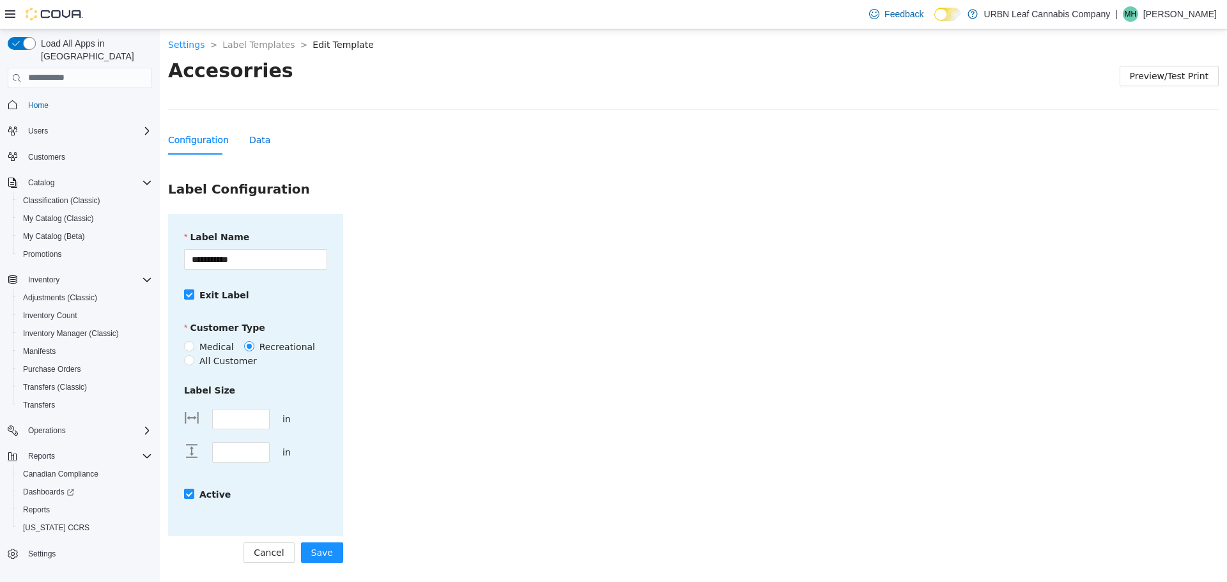
click at [261, 134] on div "Data" at bounding box center [259, 139] width 21 height 14
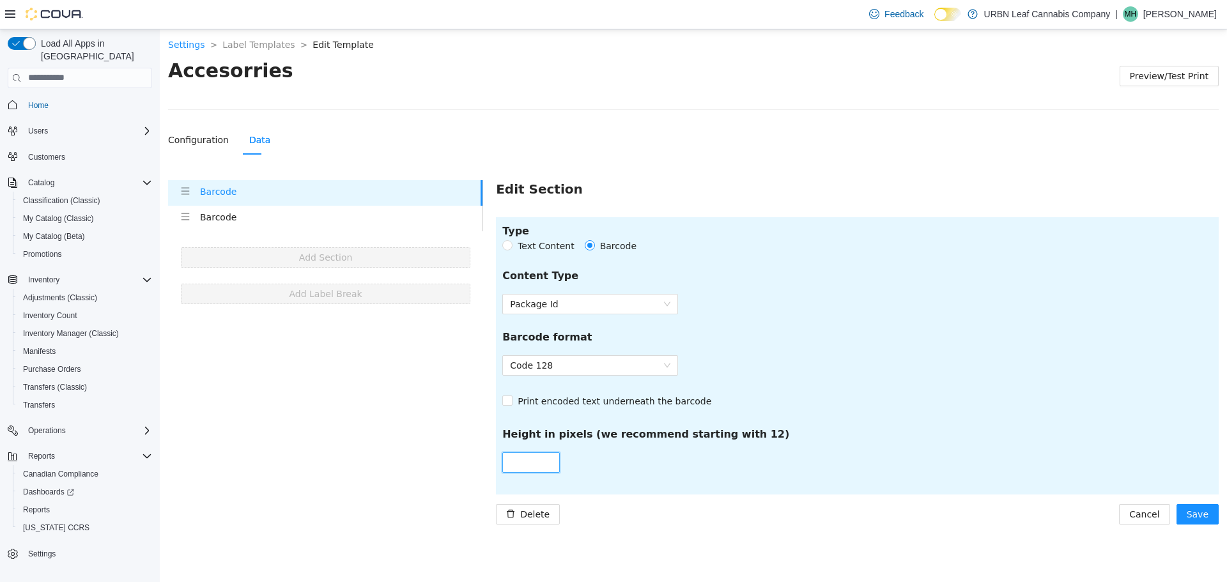
click at [537, 461] on input "**" at bounding box center [531, 461] width 56 height 19
type input "*"
type input "**"
click at [1207, 520] on span "Save" at bounding box center [1198, 514] width 22 height 14
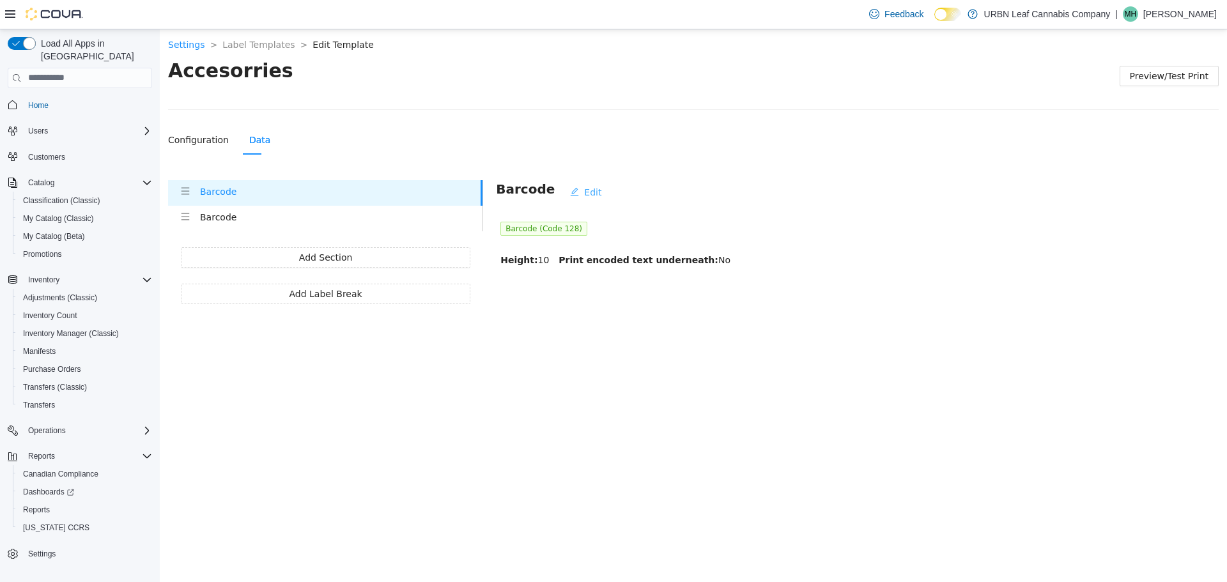
click at [585, 187] on span "Edit" at bounding box center [592, 192] width 17 height 14
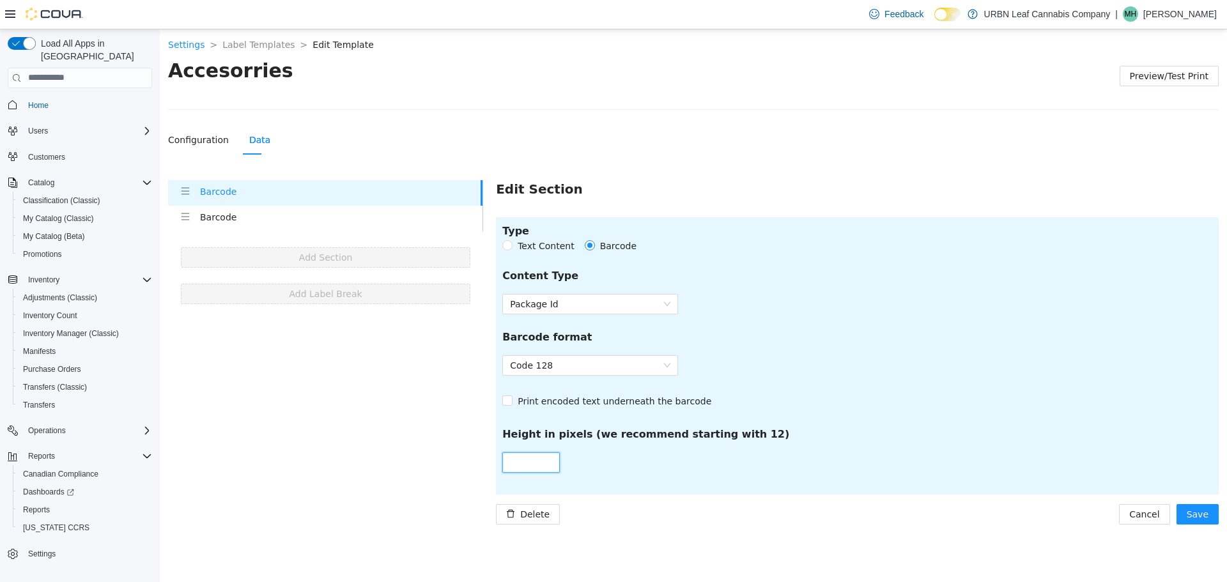
click at [525, 461] on input "**" at bounding box center [531, 461] width 56 height 19
type input "**"
click at [655, 476] on section "Type Text Content Barcode Content Type Package Id Barcode format Code 128 Print…" at bounding box center [857, 355] width 723 height 277
click at [213, 214] on h4 "Barcode" at bounding box center [341, 217] width 282 height 14
click at [516, 229] on h5 "Type" at bounding box center [574, 230] width 144 height 15
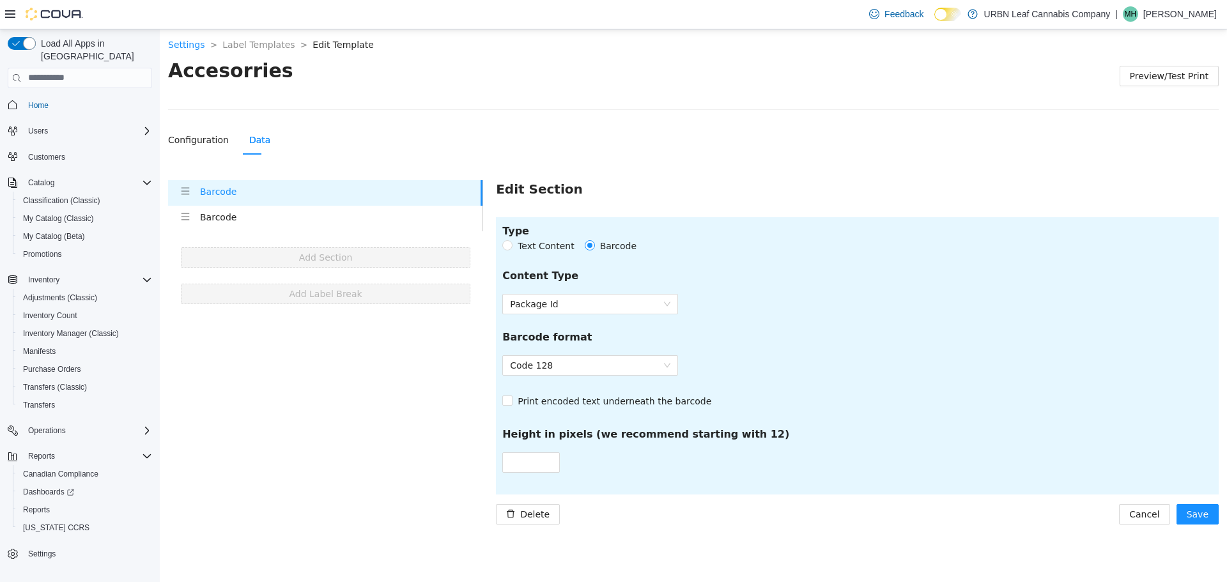
click at [514, 247] on span "Text Content" at bounding box center [546, 245] width 66 height 14
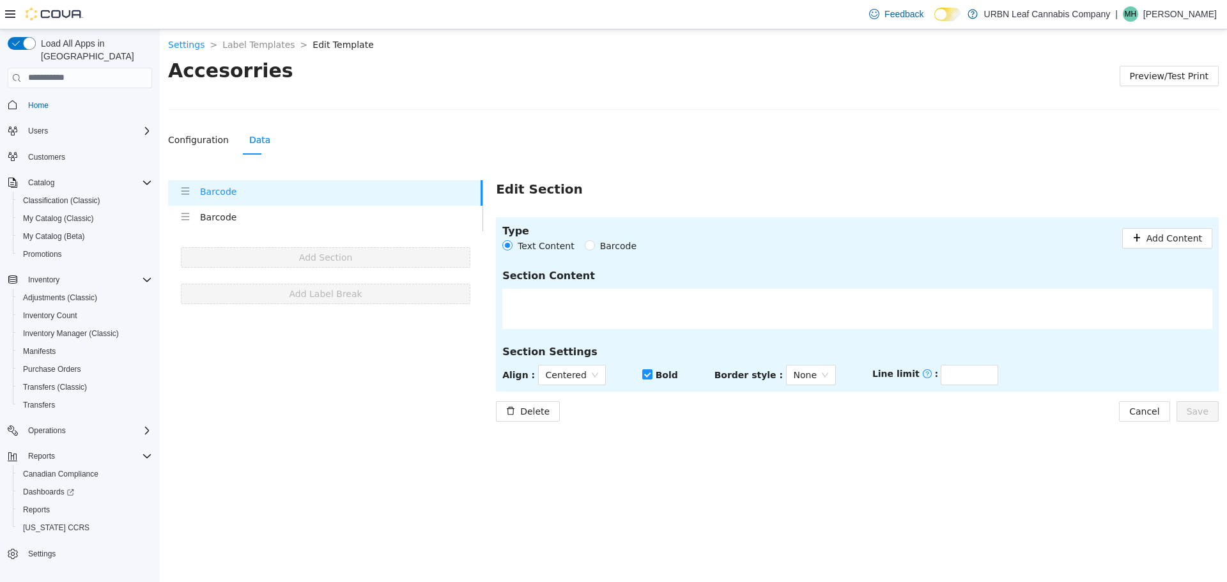
click at [602, 250] on span "Barcode" at bounding box center [618, 245] width 47 height 14
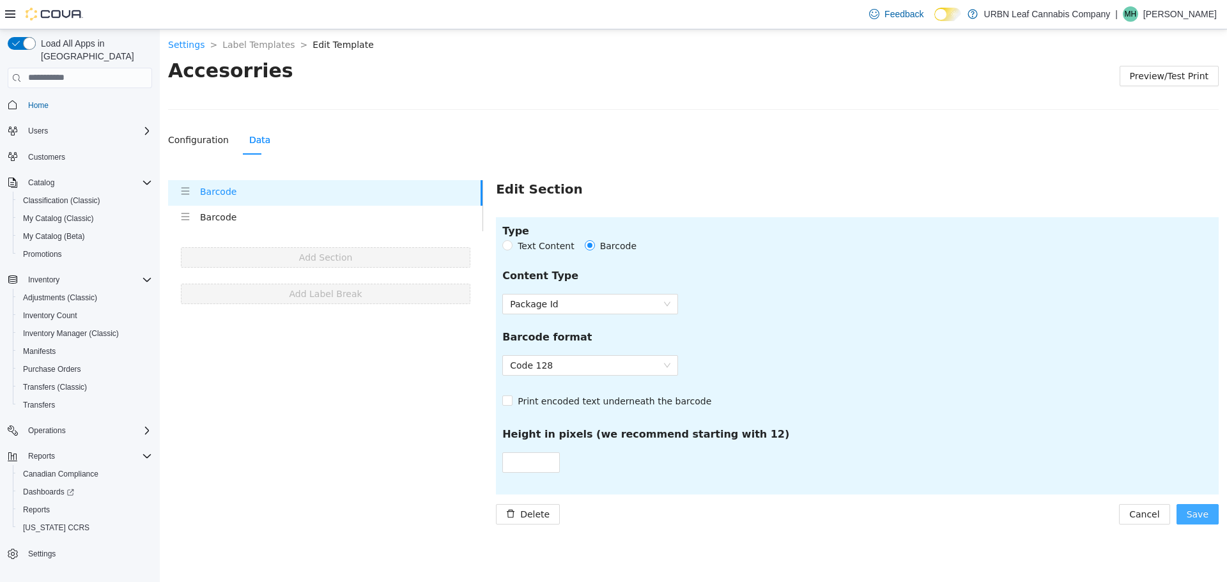
click at [1196, 517] on span "Save" at bounding box center [1198, 514] width 22 height 14
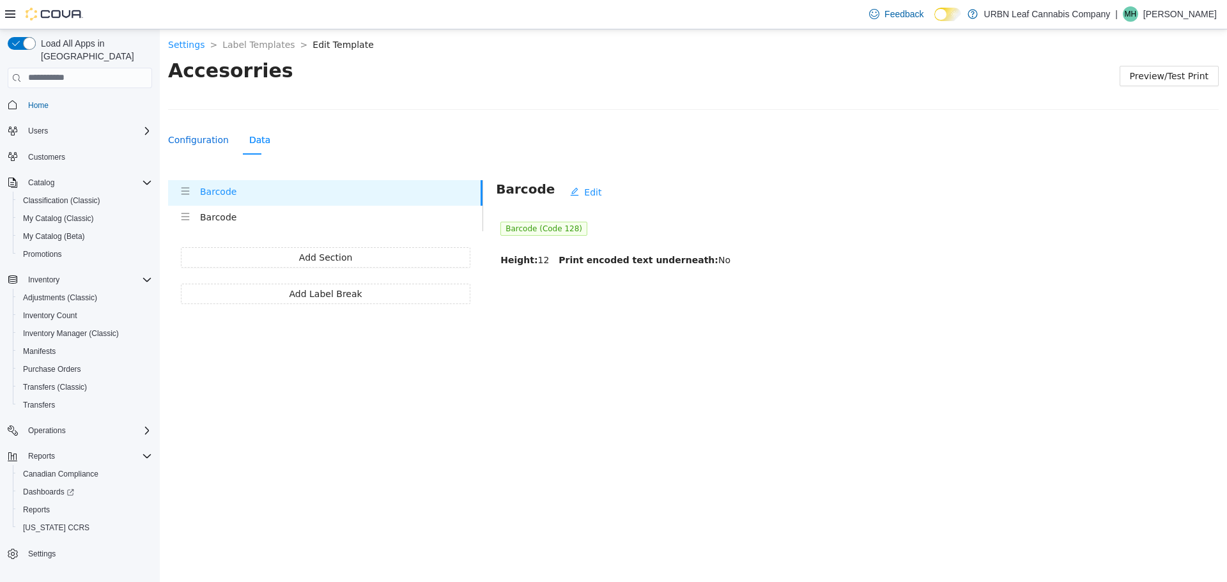
click at [198, 135] on div "Configuration" at bounding box center [198, 139] width 61 height 14
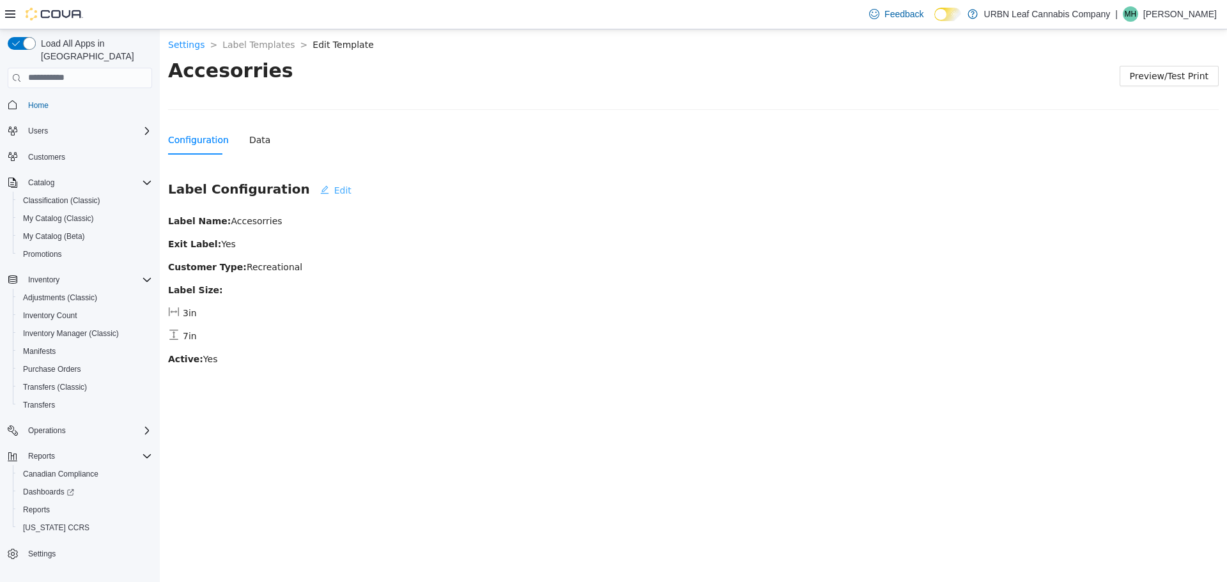
click at [334, 184] on span "Edit" at bounding box center [342, 190] width 17 height 14
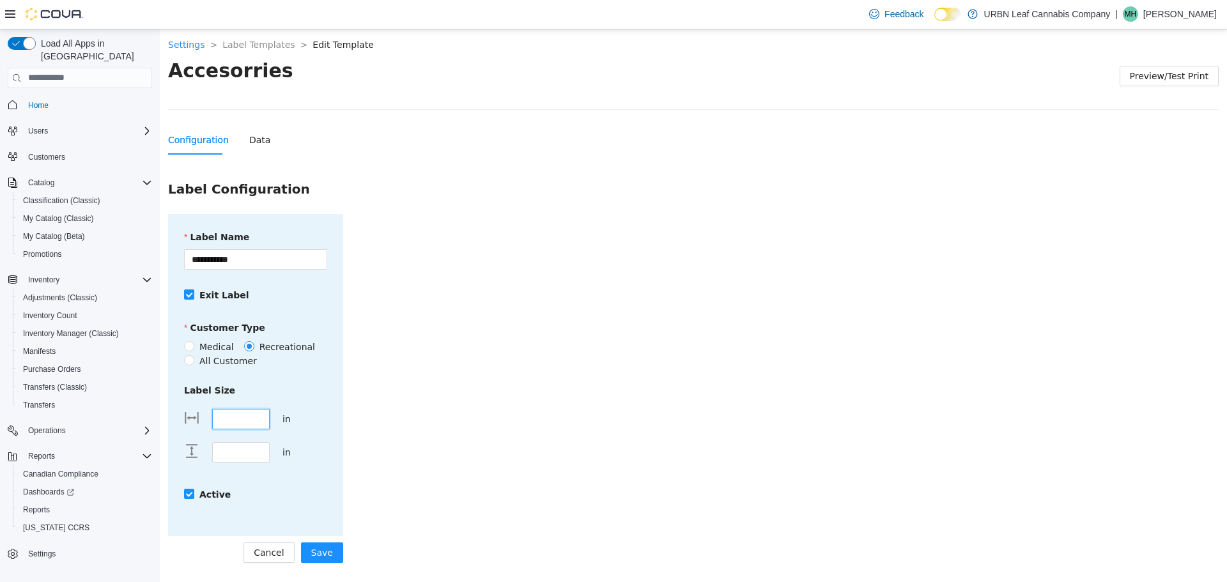
click at [251, 414] on input "****" at bounding box center [241, 418] width 56 height 19
click at [249, 144] on div "Data" at bounding box center [259, 139] width 21 height 14
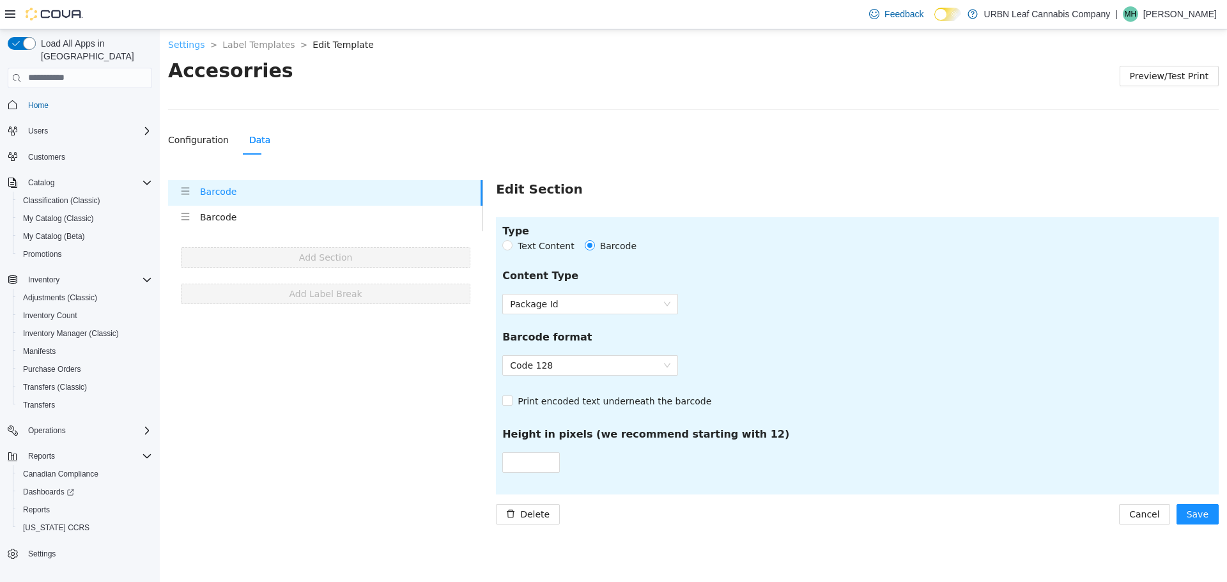
click at [192, 45] on link "Settings" at bounding box center [186, 44] width 36 height 10
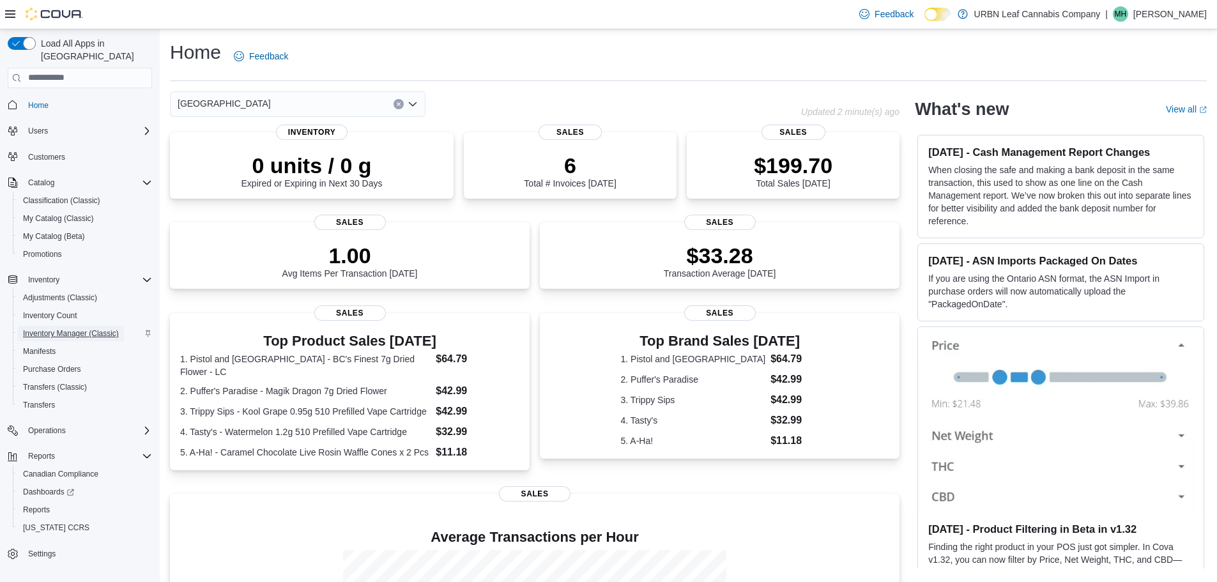
click at [55, 328] on span "Inventory Manager (Classic)" at bounding box center [71, 333] width 96 height 10
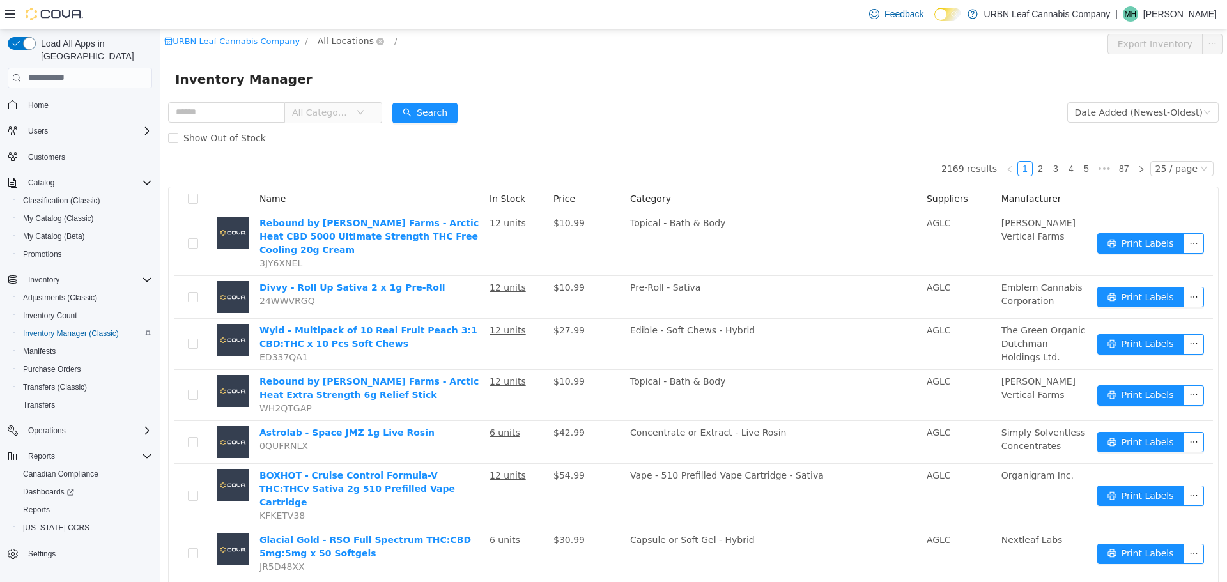
click at [348, 47] on span "All Locations" at bounding box center [351, 40] width 76 height 15
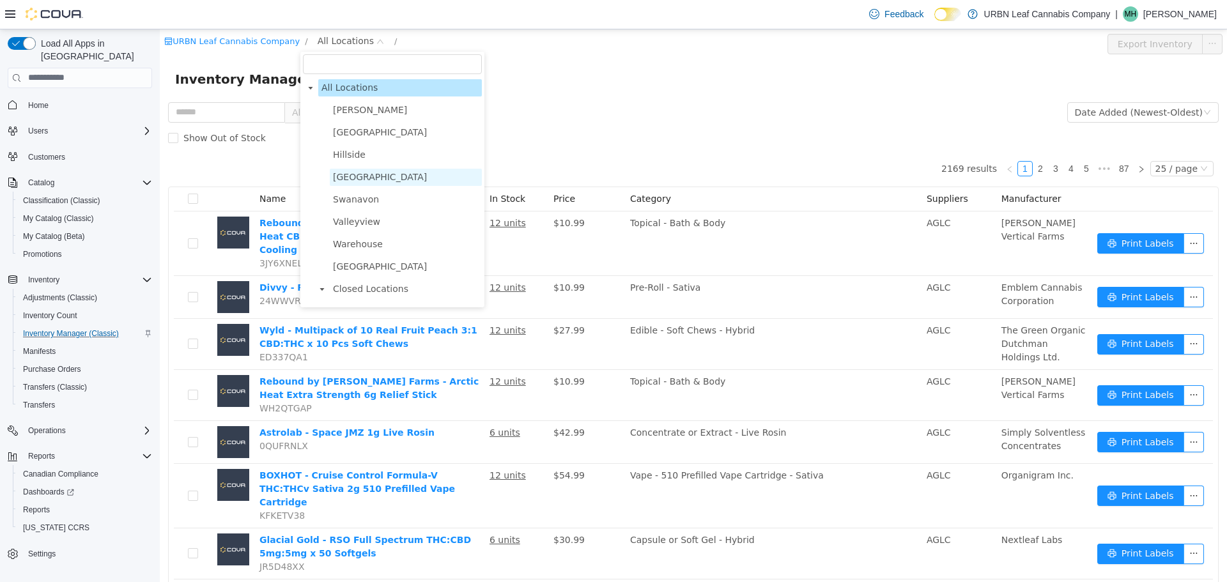
click at [349, 174] on span "[GEOGRAPHIC_DATA]" at bounding box center [380, 176] width 94 height 10
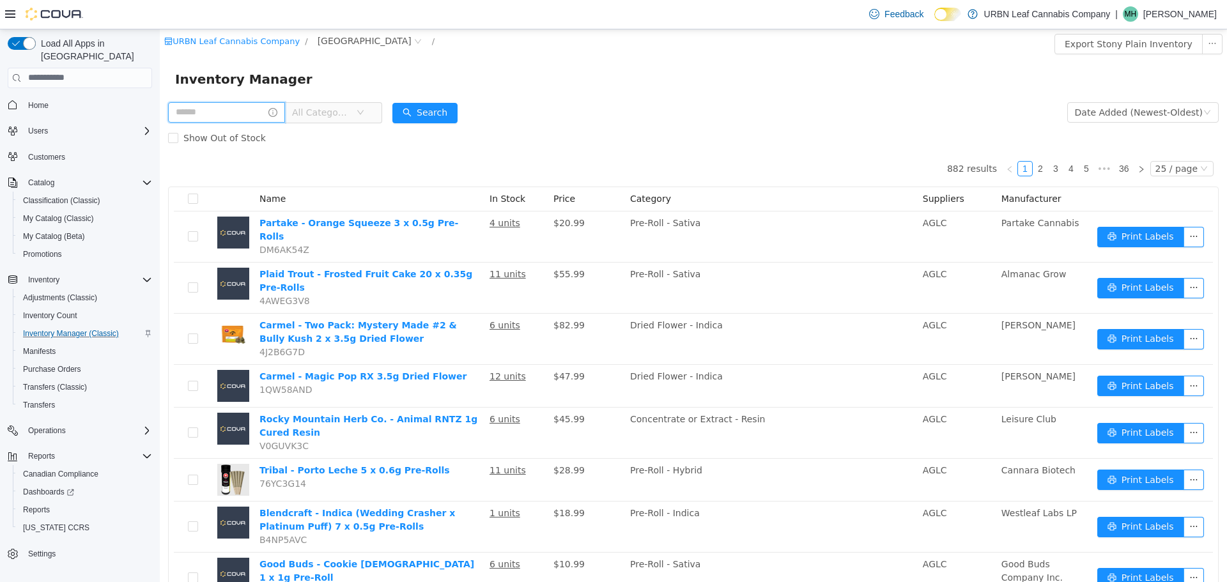
click at [261, 110] on input "text" at bounding box center [226, 112] width 117 height 20
type input "****"
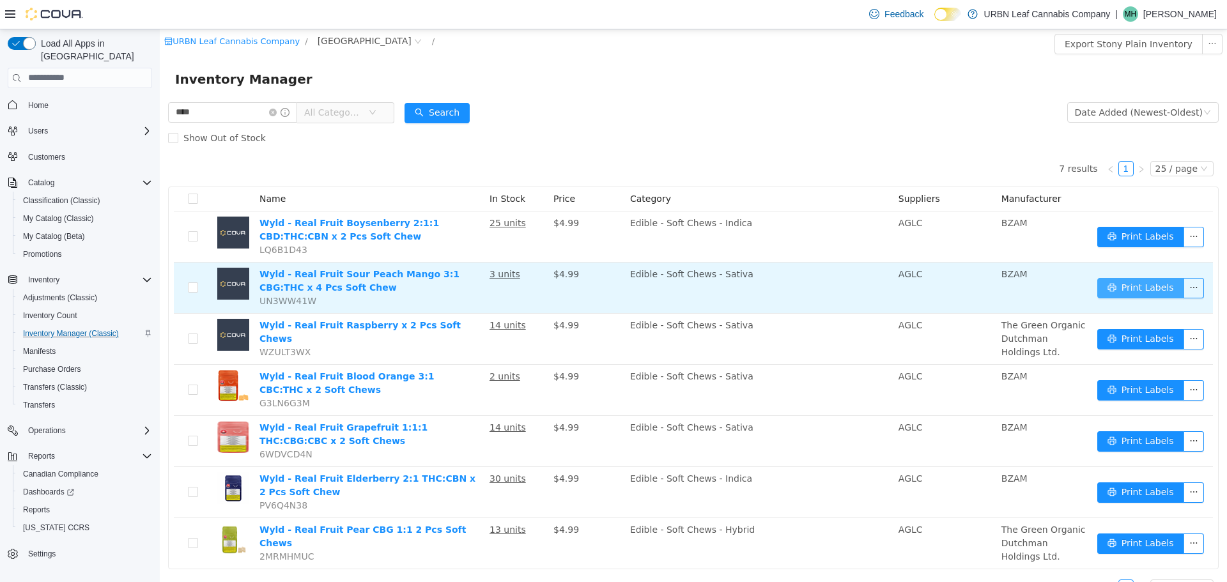
click at [1140, 289] on button "Print Labels" at bounding box center [1140, 287] width 87 height 20
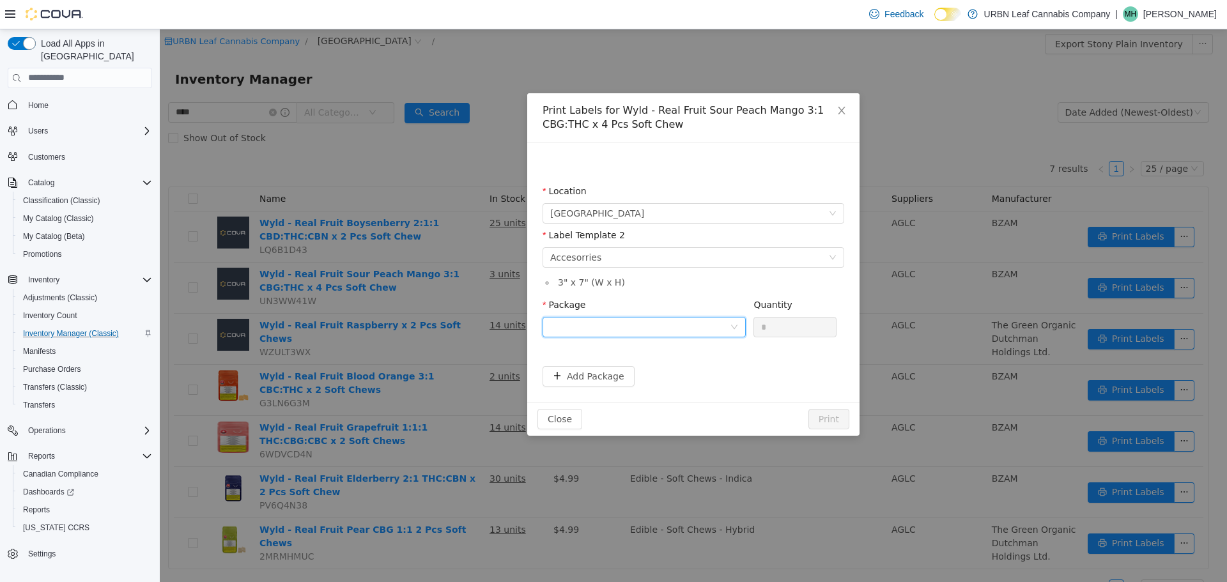
click at [601, 335] on div at bounding box center [640, 326] width 180 height 19
click at [593, 376] on li "B01113" at bounding box center [644, 372] width 203 height 20
click at [826, 419] on button "Print" at bounding box center [828, 418] width 41 height 20
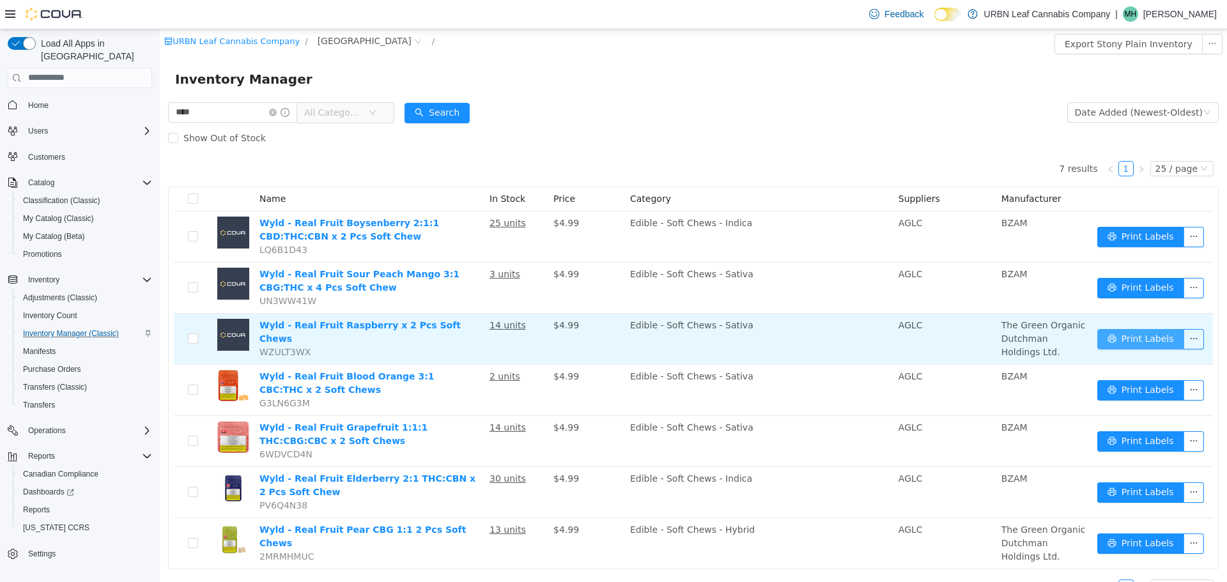
click at [1145, 334] on button "Print Labels" at bounding box center [1140, 338] width 87 height 20
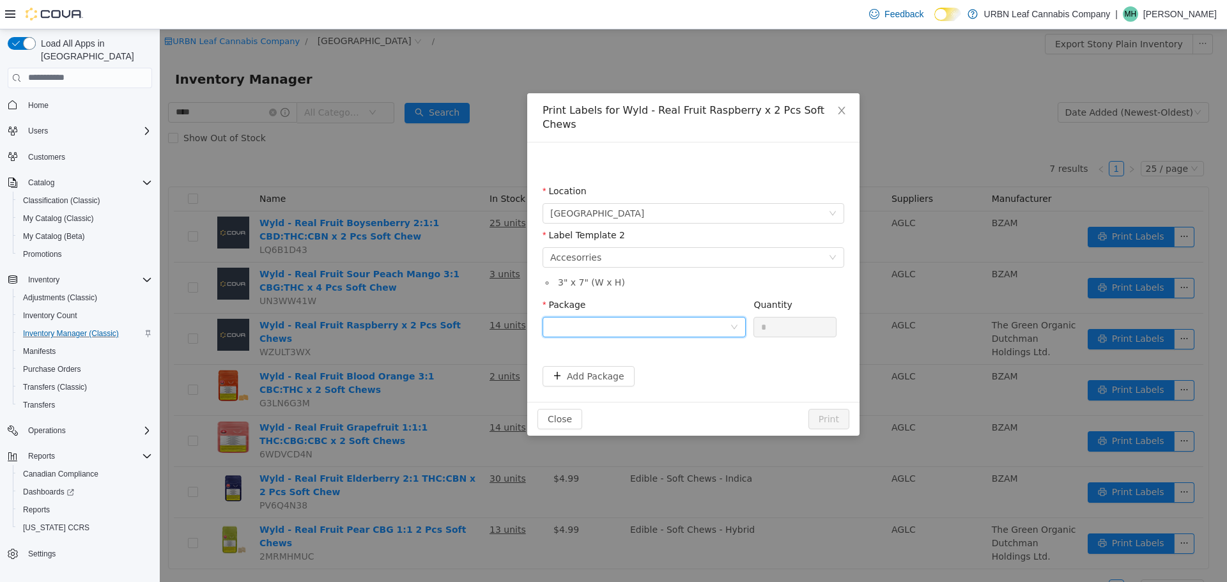
click at [646, 317] on div at bounding box center [640, 326] width 180 height 19
click at [582, 358] on li "B01097" at bounding box center [644, 358] width 203 height 20
click at [841, 408] on button "Print" at bounding box center [828, 418] width 41 height 20
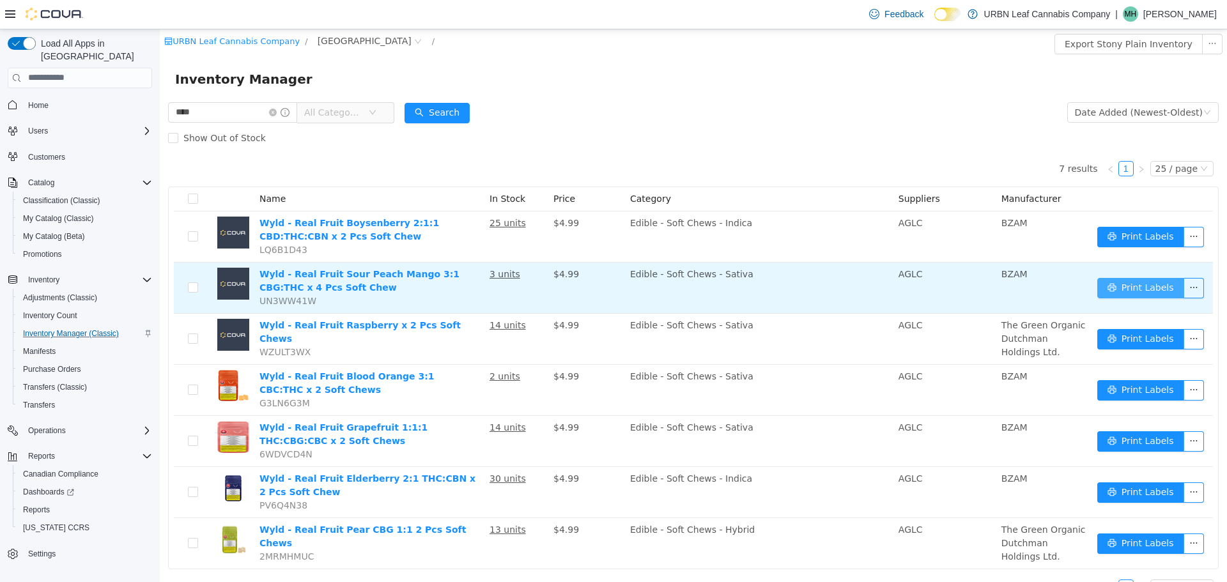
click at [1143, 286] on button "Print Labels" at bounding box center [1140, 287] width 87 height 20
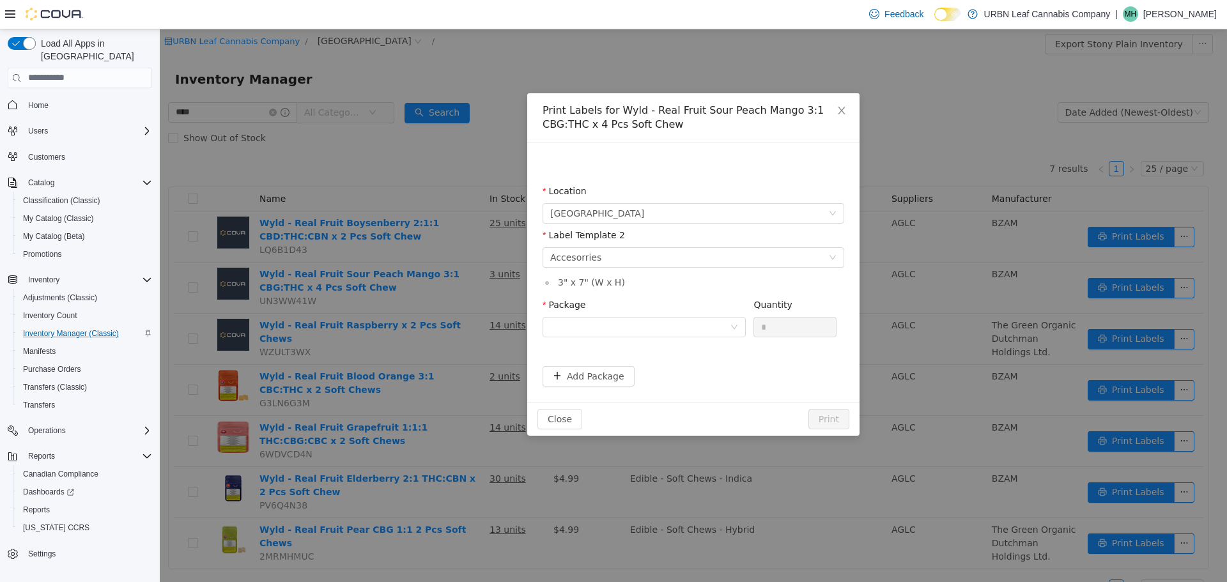
click at [578, 284] on li "3 " x 7 " (W x H)" at bounding box center [699, 281] width 289 height 13
click at [701, 284] on li "3 " x 7 " (W x H)" at bounding box center [699, 281] width 289 height 13
click at [626, 319] on div at bounding box center [640, 326] width 180 height 19
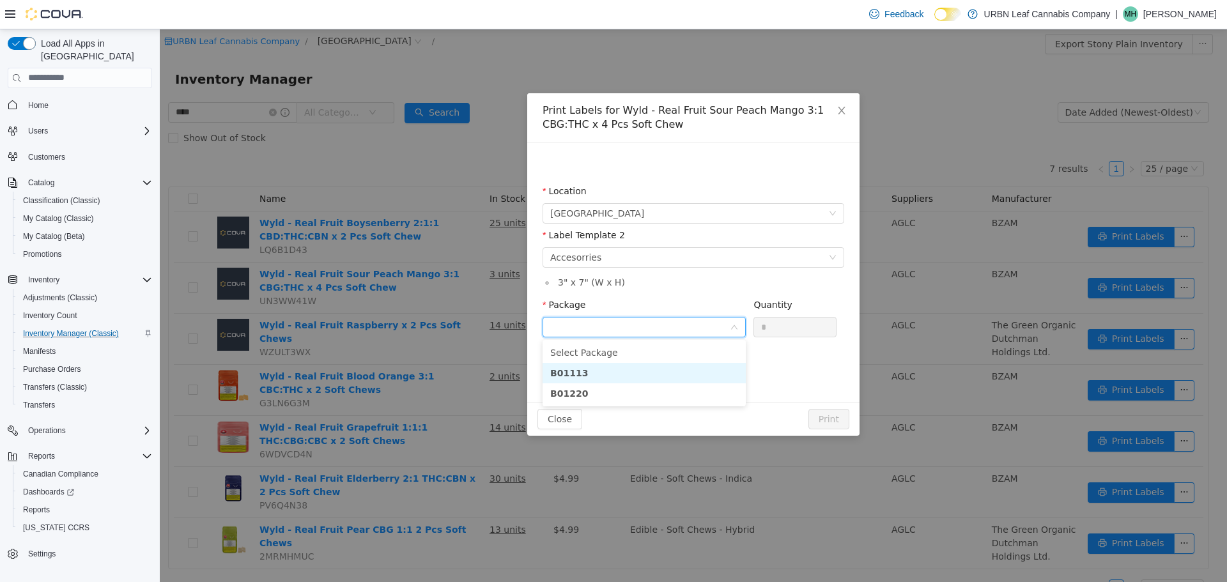
click at [576, 375] on strong "B01113" at bounding box center [569, 372] width 38 height 10
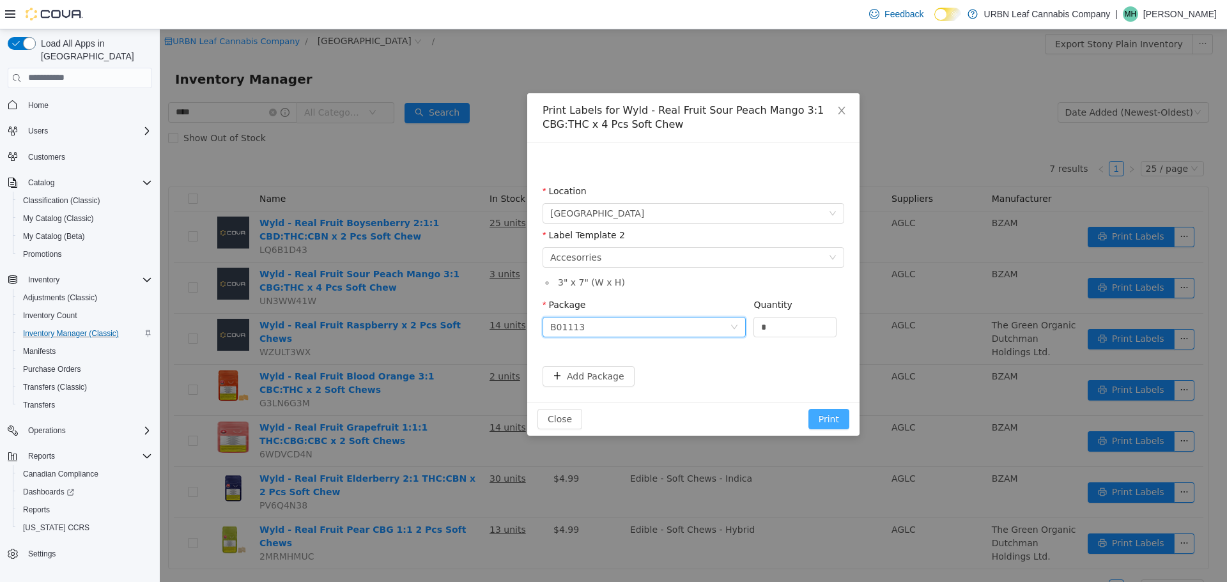
click at [837, 418] on button "Print" at bounding box center [828, 418] width 41 height 20
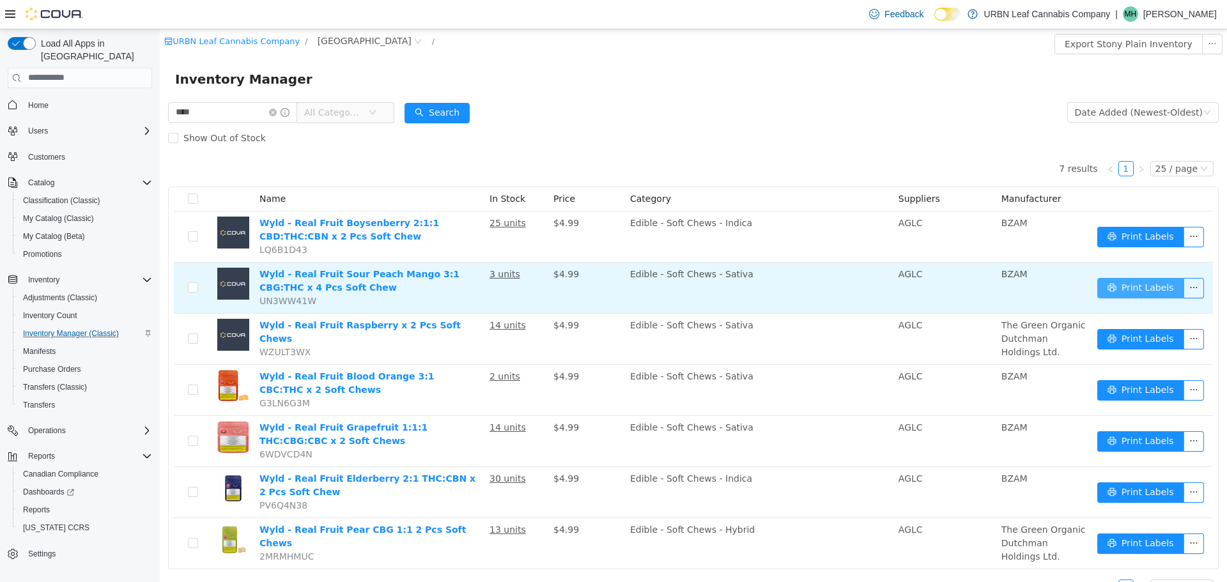
click at [1162, 282] on button "Print Labels" at bounding box center [1140, 287] width 87 height 20
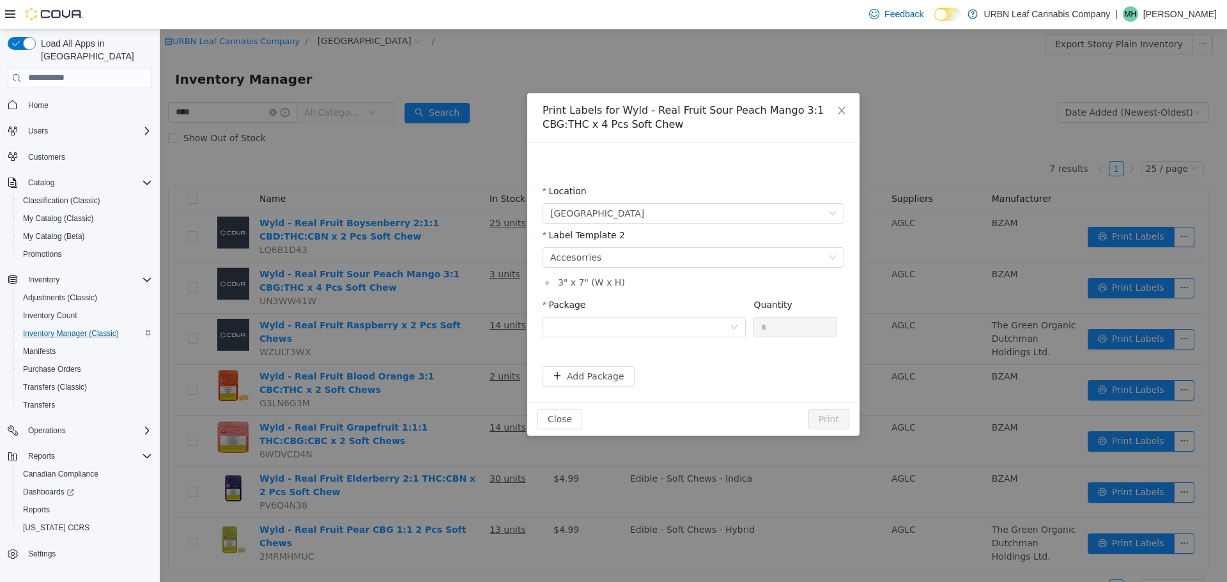
click at [594, 283] on li "3 " x 7 " (W x H)" at bounding box center [699, 281] width 289 height 13
click at [583, 259] on div "Accesorries" at bounding box center [575, 256] width 51 height 19
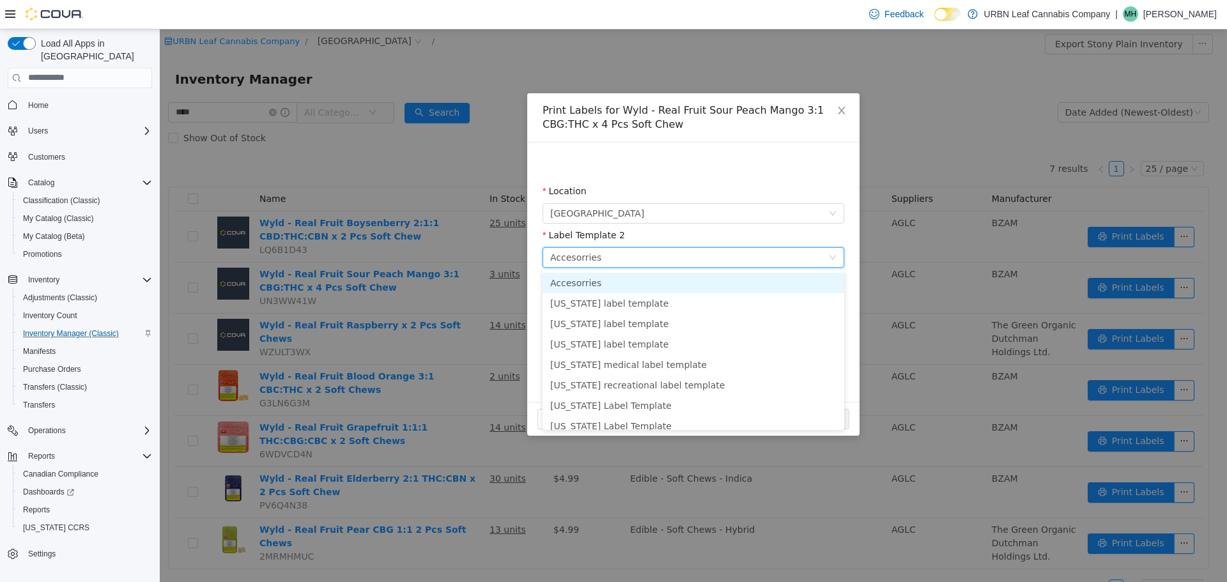
click at [649, 143] on div "Location Stony Plain Label Template 2 Please select a label template Accesorrie…" at bounding box center [693, 271] width 332 height 259
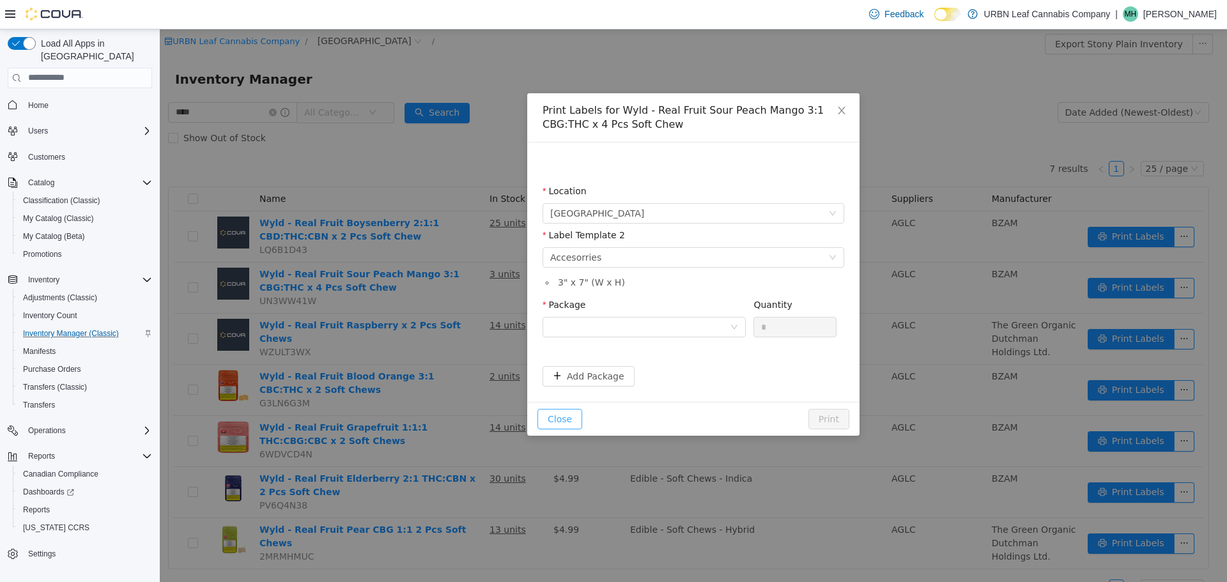
click at [546, 409] on button "Close" at bounding box center [559, 418] width 45 height 20
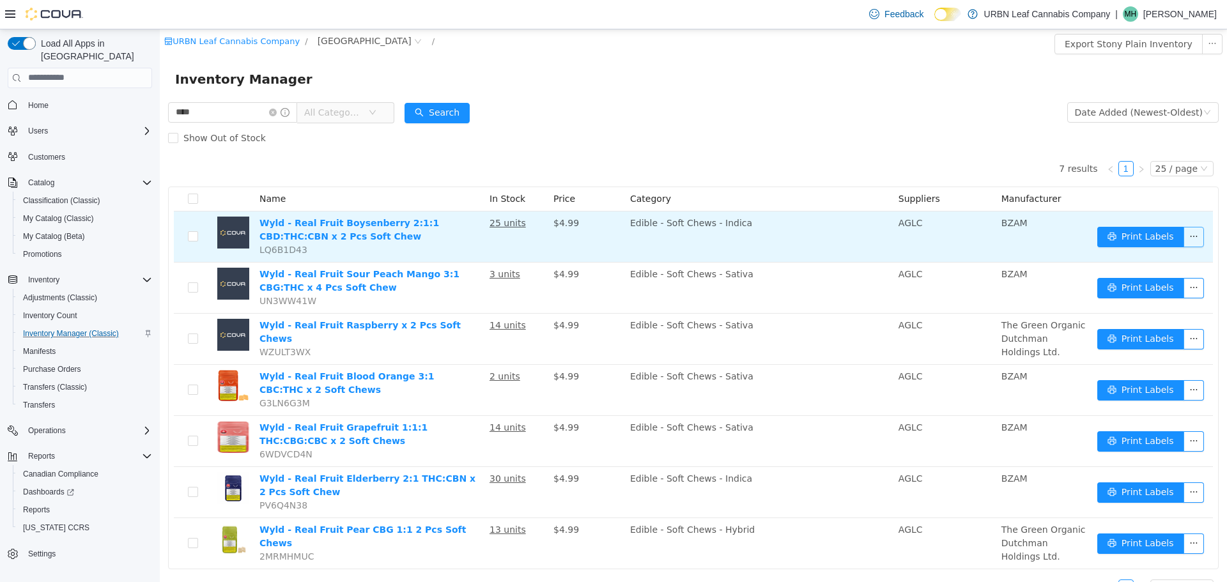
click at [1184, 238] on button "button" at bounding box center [1194, 236] width 20 height 20
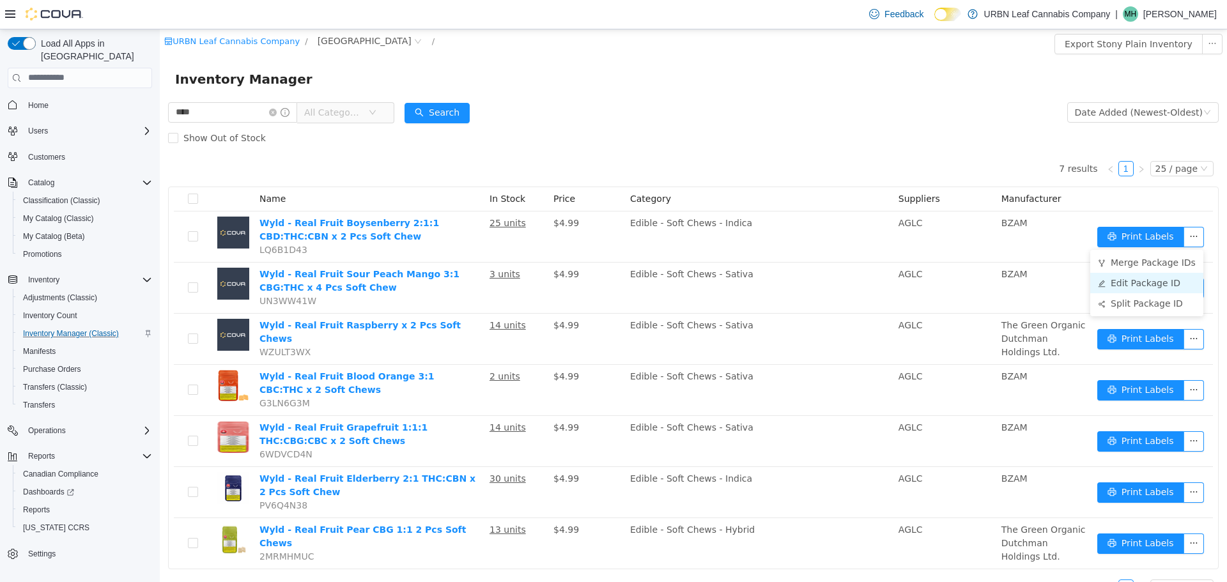
click at [1175, 290] on li "Edit Package ID" at bounding box center [1146, 282] width 113 height 20
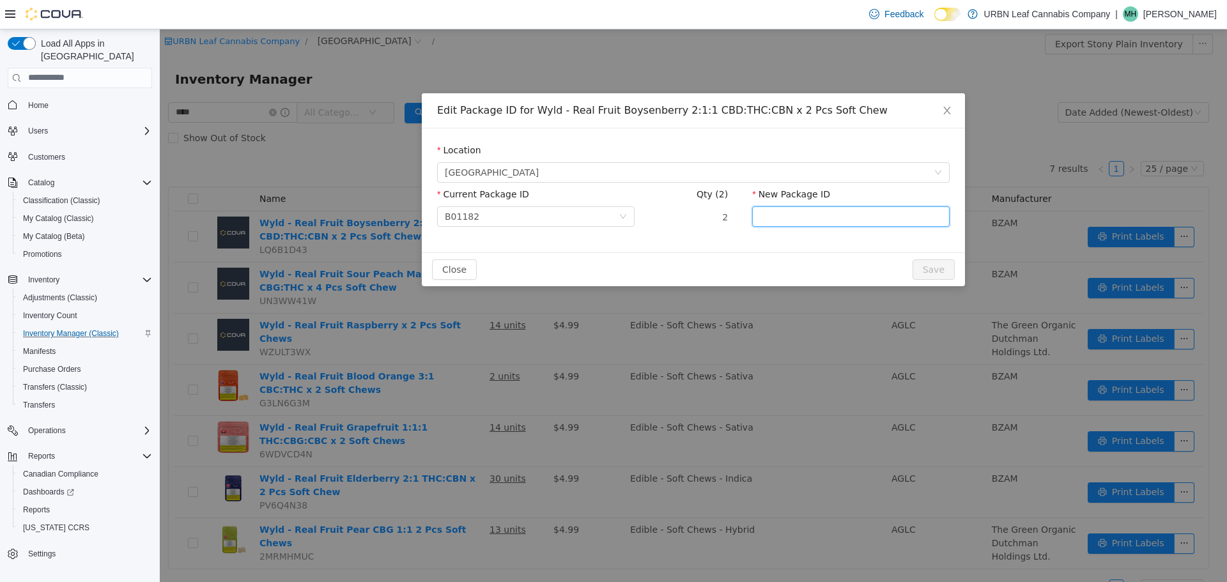
click at [776, 212] on input "New Package ID" at bounding box center [850, 216] width 197 height 20
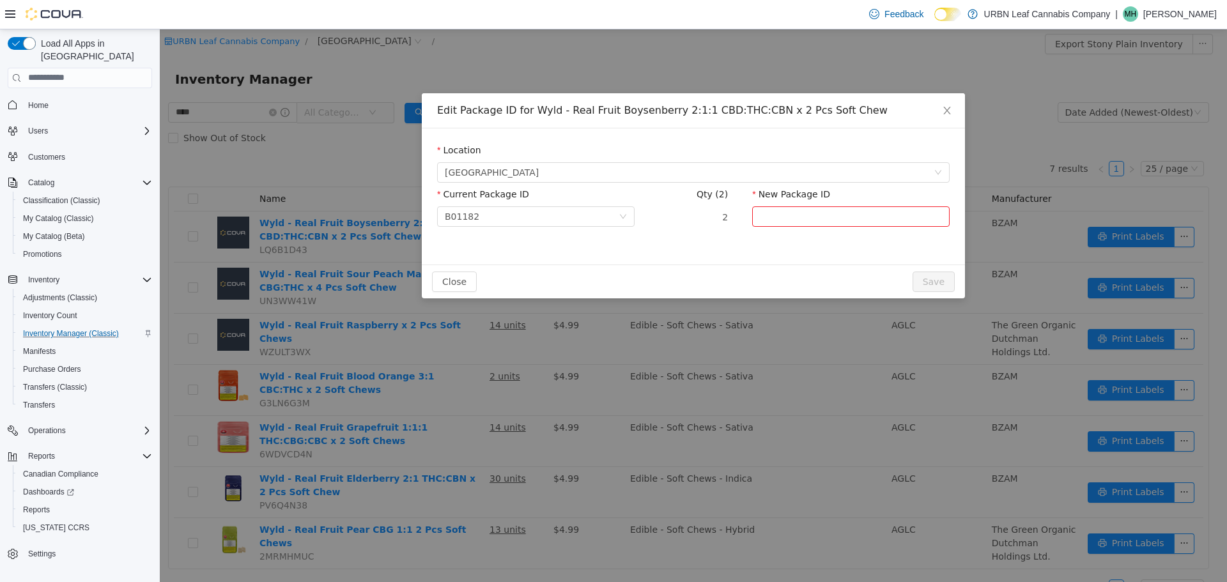
click at [653, 198] on div "Current Package ID B01182 Qty (2) 2 New Package ID Please enter a package numbe…" at bounding box center [693, 215] width 513 height 56
click at [490, 210] on div "B01182" at bounding box center [532, 215] width 174 height 19
click at [674, 231] on div "Qty (2) 2" at bounding box center [693, 215] width 69 height 56
click at [541, 180] on span "Stony Plain" at bounding box center [689, 171] width 489 height 19
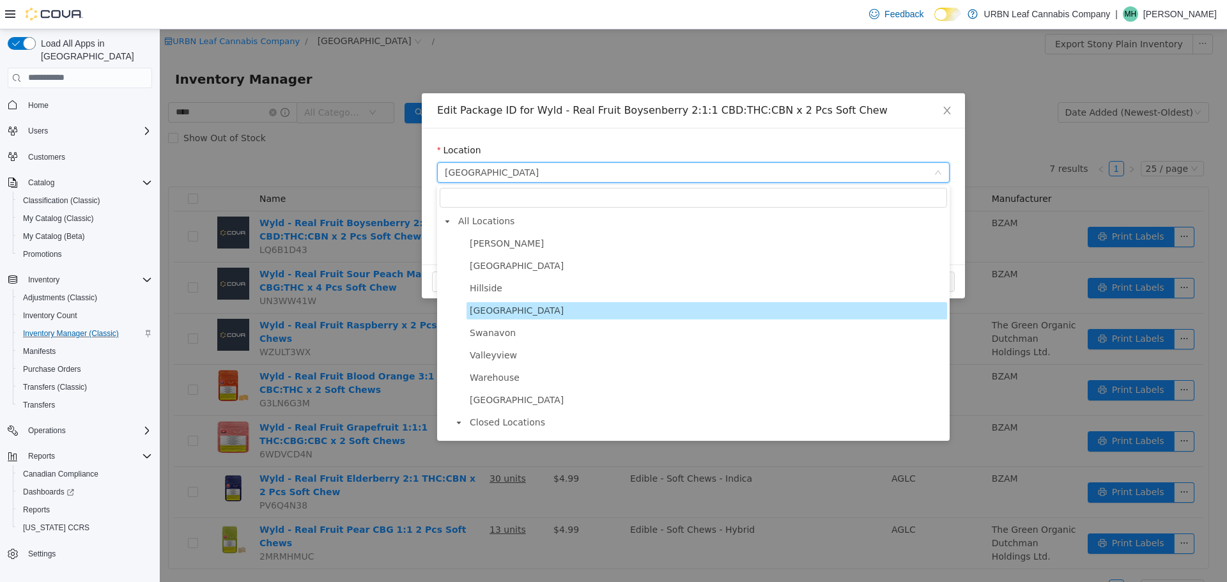
click at [541, 180] on span "Stony Plain" at bounding box center [689, 171] width 489 height 19
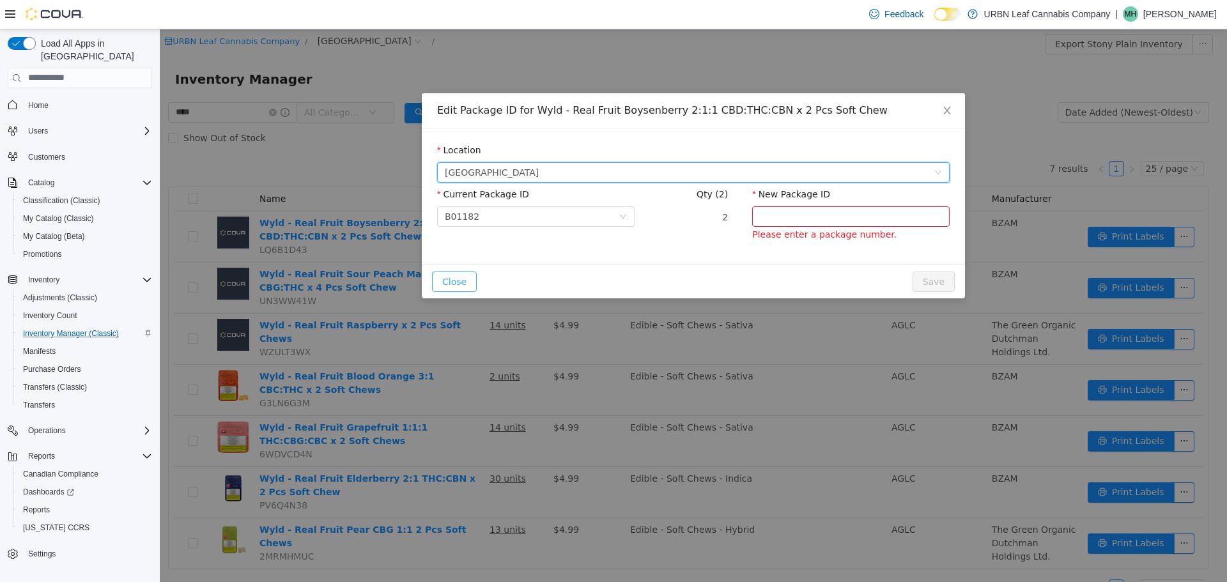
click at [457, 281] on button "Close" at bounding box center [454, 281] width 45 height 20
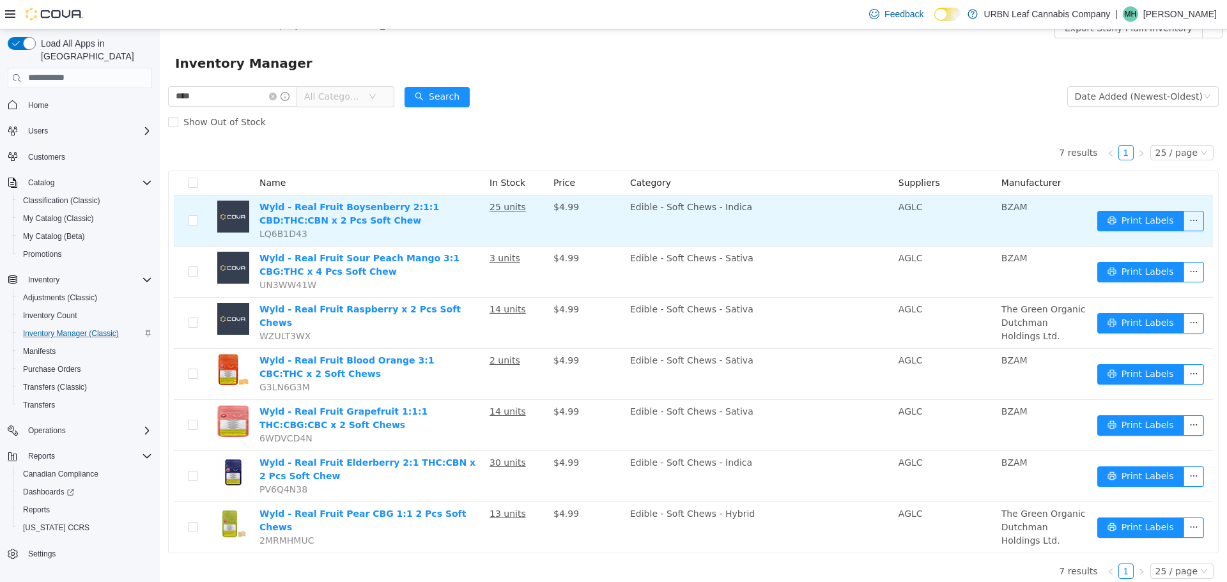
scroll to position [24, 0]
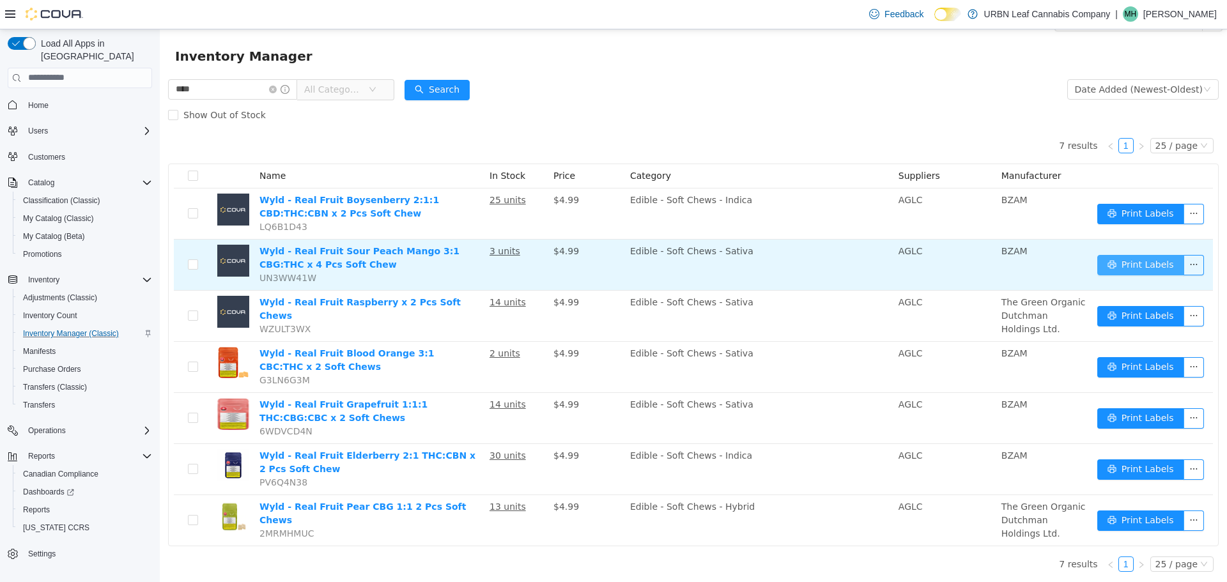
click at [1132, 266] on button "Print Labels" at bounding box center [1140, 264] width 87 height 20
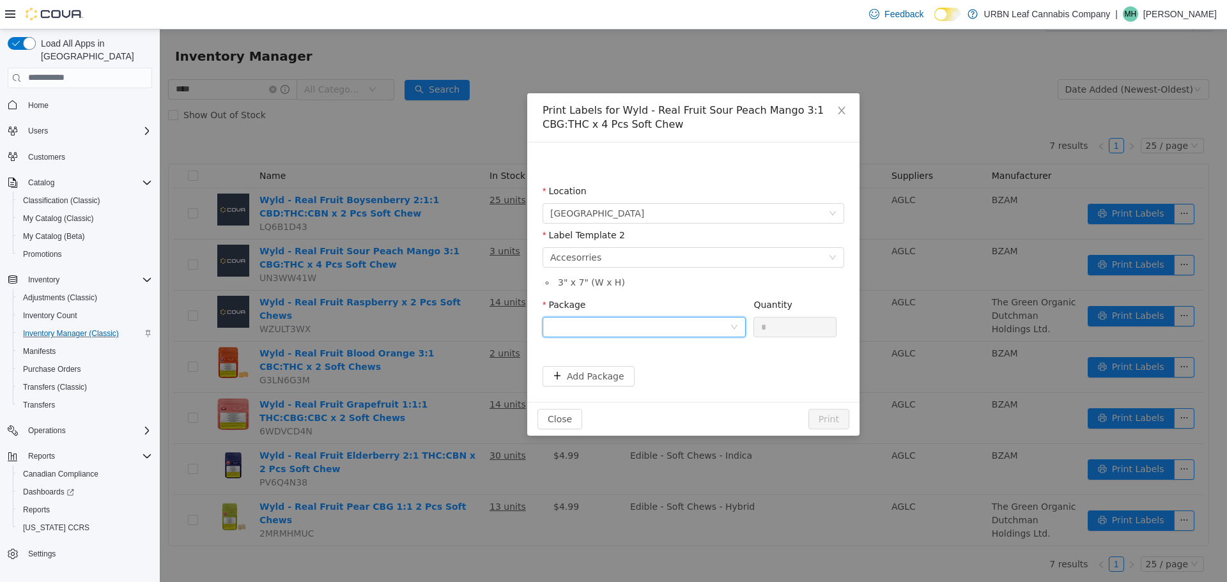
click at [597, 328] on div at bounding box center [640, 326] width 180 height 19
click at [565, 378] on li "B01113" at bounding box center [644, 373] width 203 height 20
click at [596, 259] on div "Please select a label template Accesorries" at bounding box center [689, 256] width 278 height 19
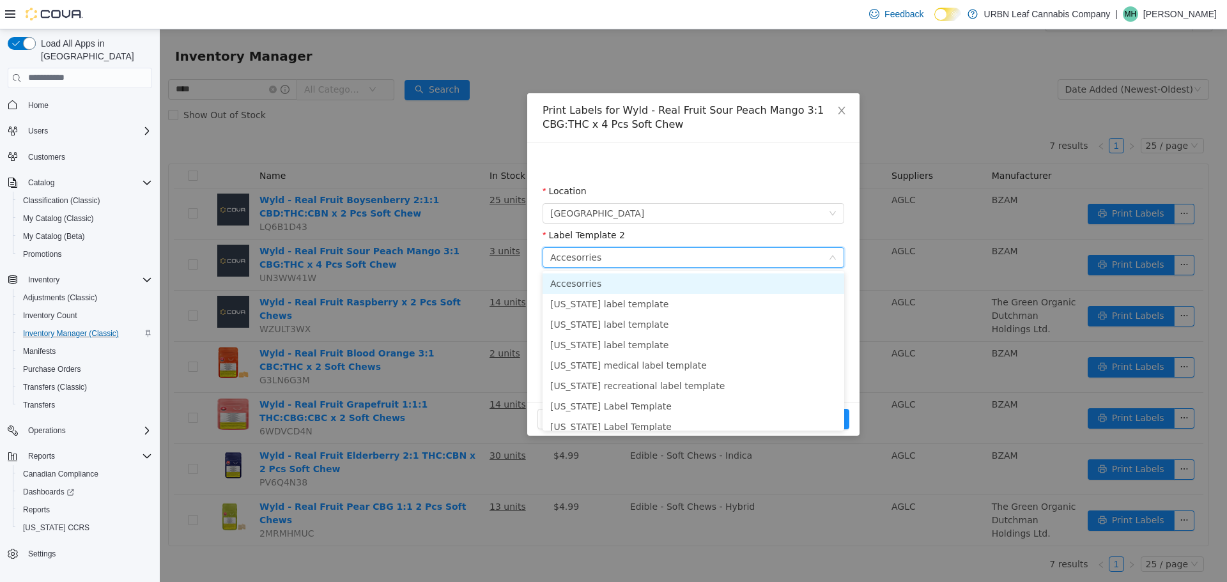
click at [596, 259] on div "Please select a label template Accesorries" at bounding box center [689, 256] width 278 height 19
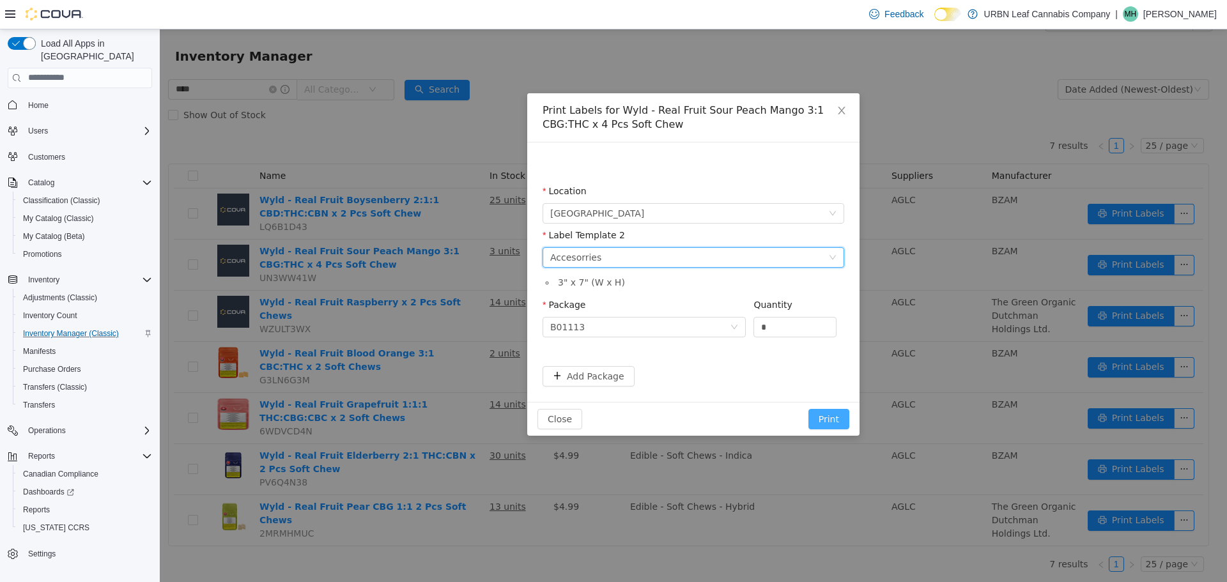
click at [831, 421] on button "Print" at bounding box center [828, 418] width 41 height 20
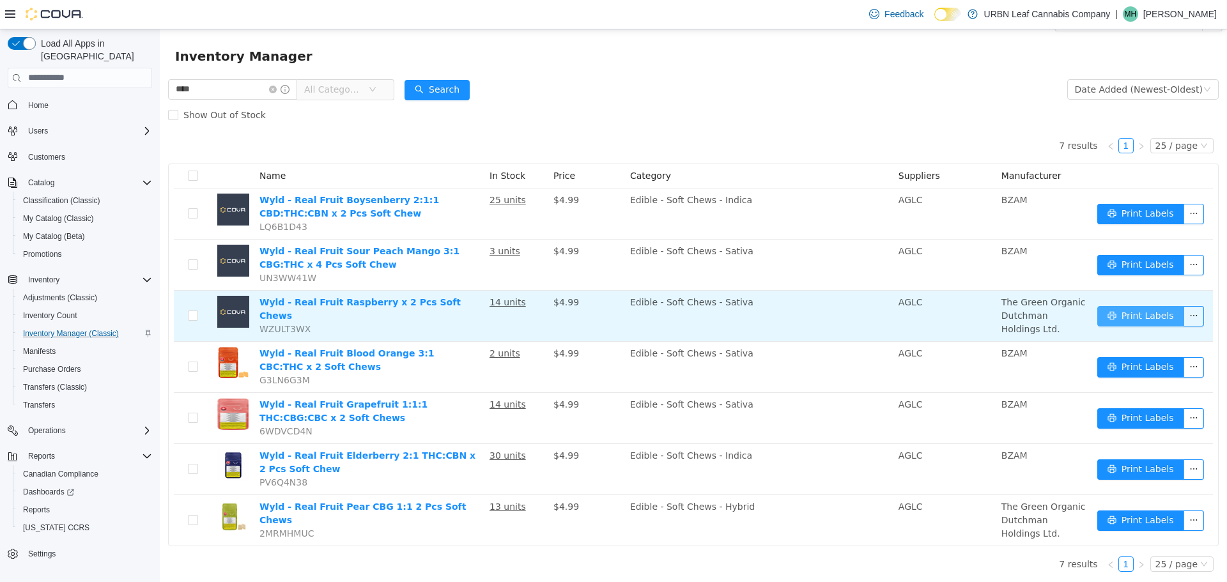
click at [1118, 316] on button "Print Labels" at bounding box center [1140, 315] width 87 height 20
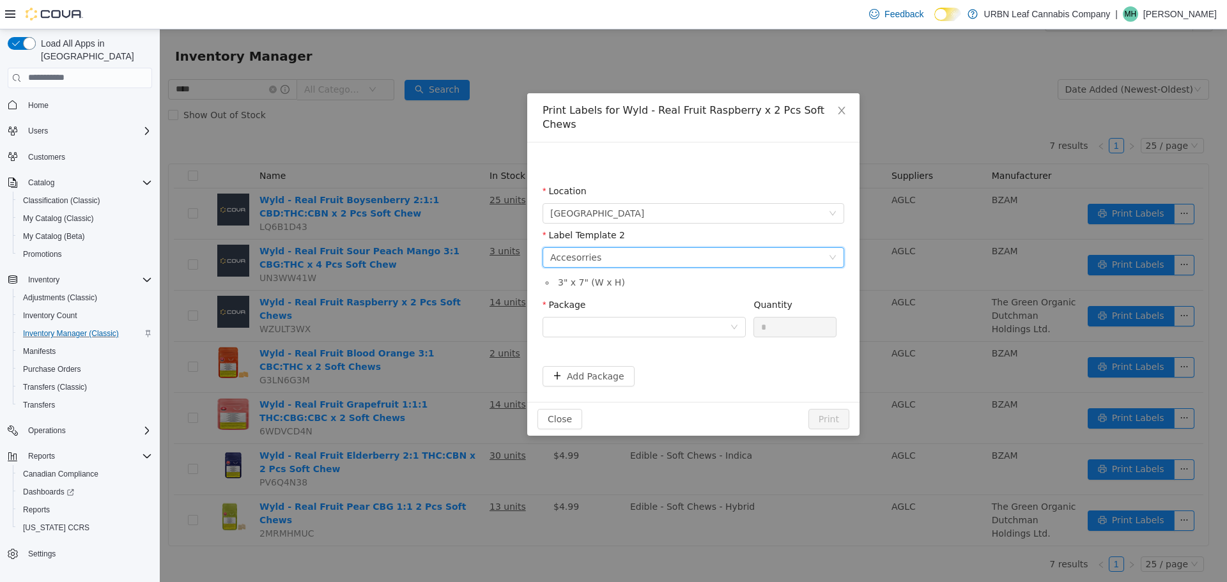
click at [672, 247] on div "Please select a label template Accesorries" at bounding box center [689, 256] width 278 height 19
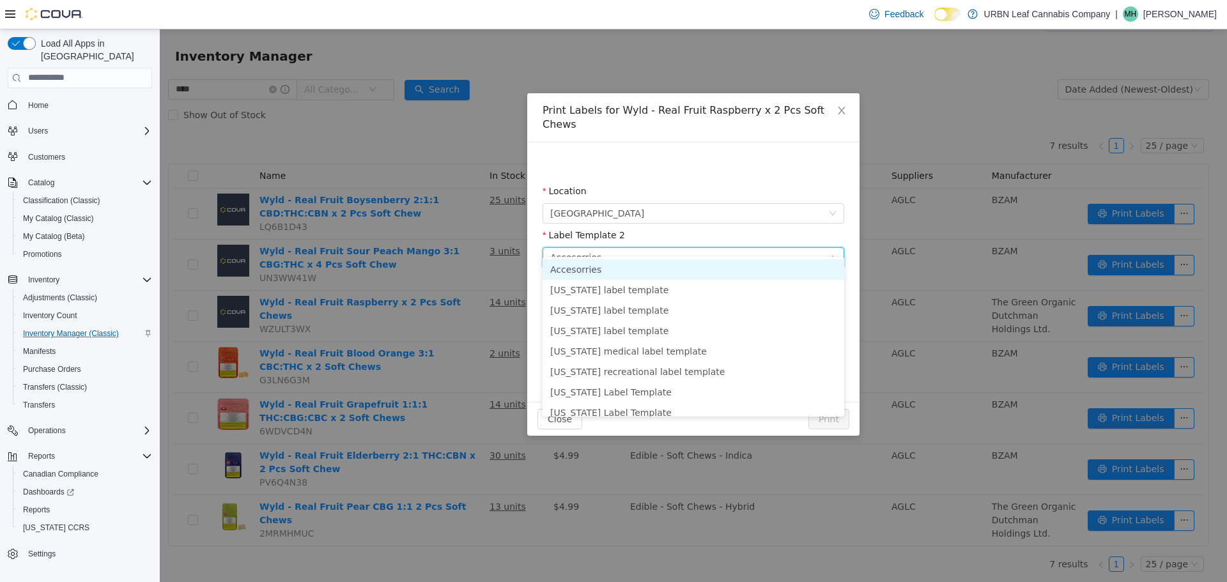
click at [592, 270] on li "Accesorries" at bounding box center [694, 269] width 302 height 20
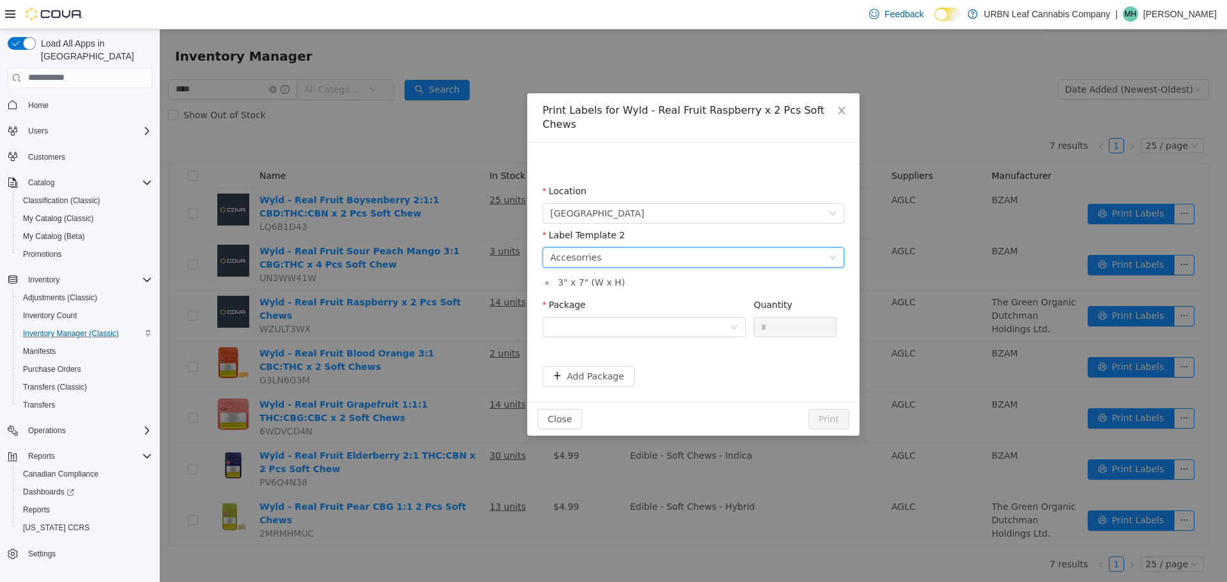
click at [589, 279] on fieldset "Label Template 2 Please select a label template Accesorries 3 " x 7 " (W x H)" at bounding box center [694, 263] width 302 height 70
click at [571, 317] on div at bounding box center [640, 326] width 180 height 19
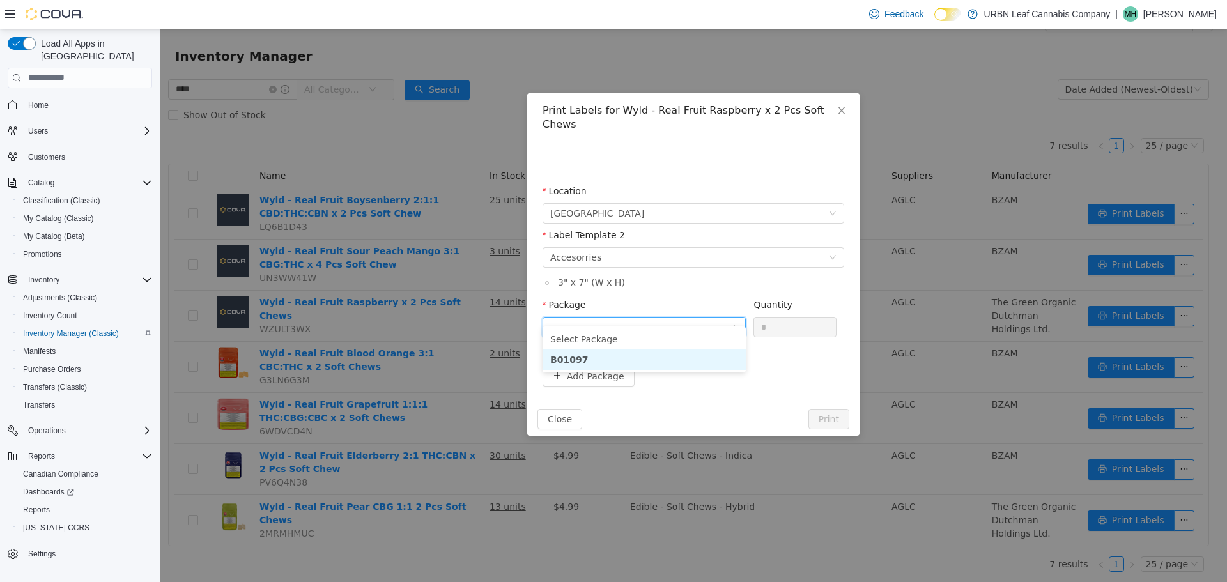
click at [578, 351] on li "B01097" at bounding box center [644, 359] width 203 height 20
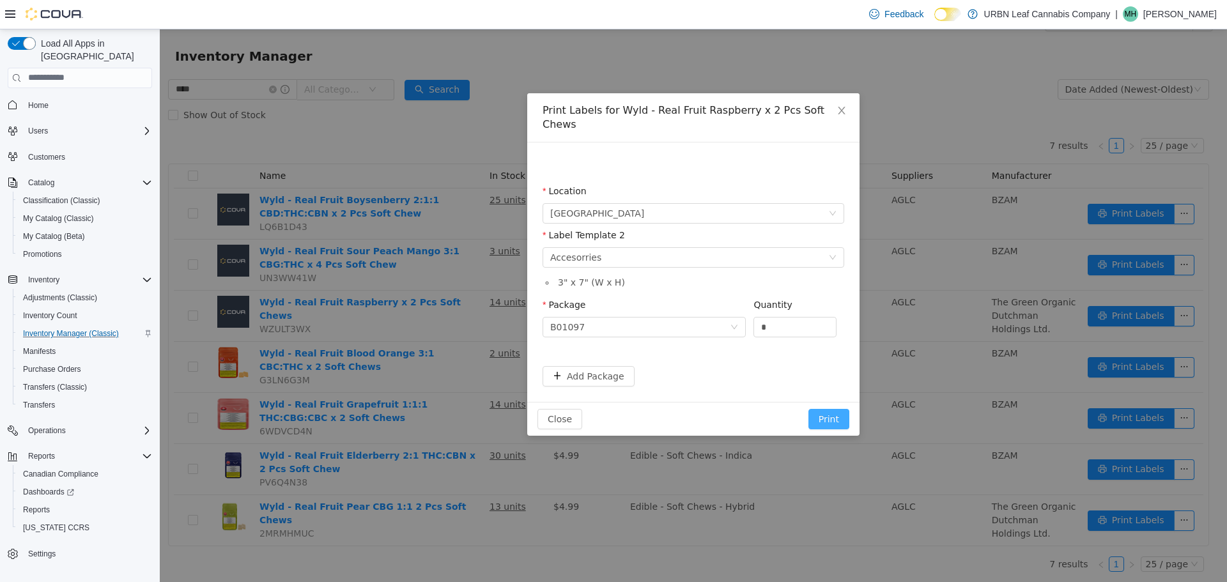
click at [841, 408] on button "Print" at bounding box center [828, 418] width 41 height 20
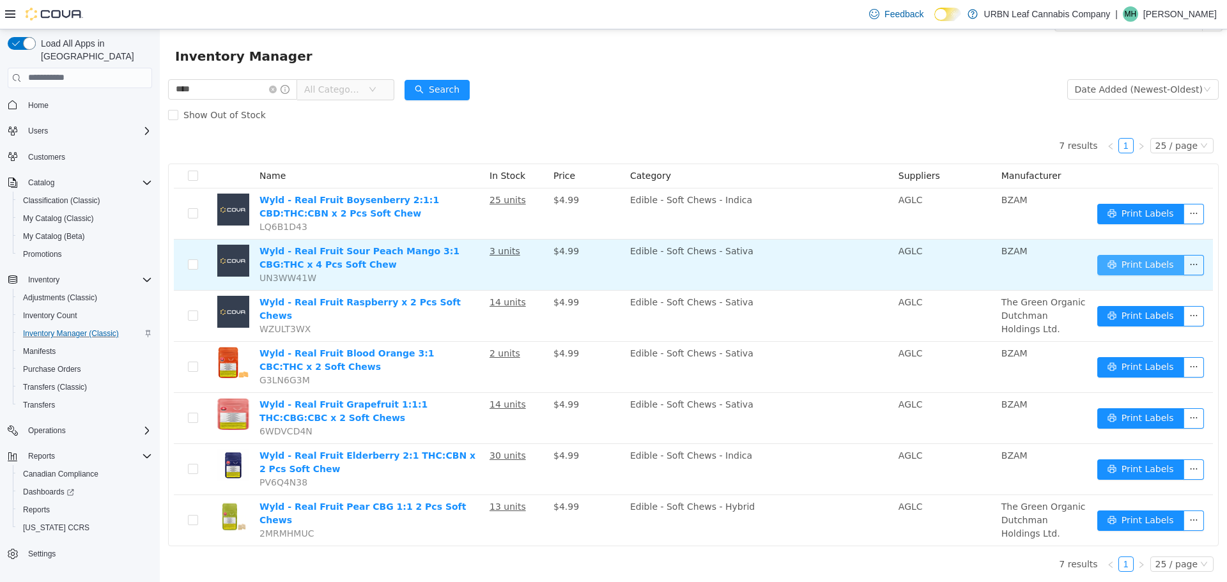
click at [1102, 265] on button "Print Labels" at bounding box center [1140, 264] width 87 height 20
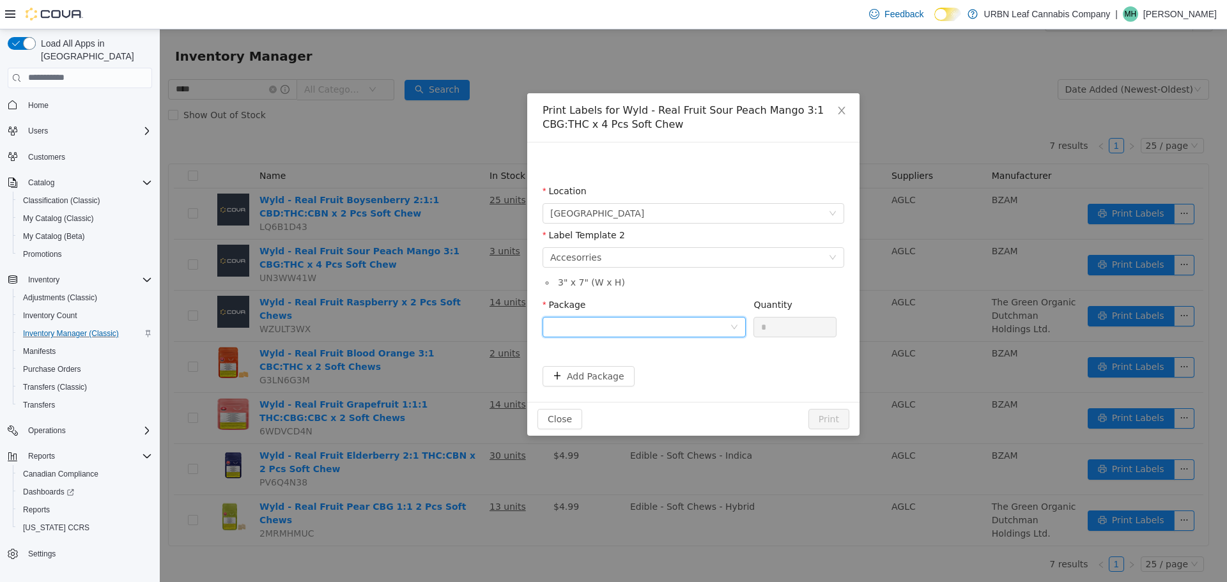
click at [621, 327] on div at bounding box center [640, 326] width 180 height 19
click at [576, 380] on li "B01113" at bounding box center [644, 373] width 203 height 20
click at [828, 417] on button "Print" at bounding box center [828, 418] width 41 height 20
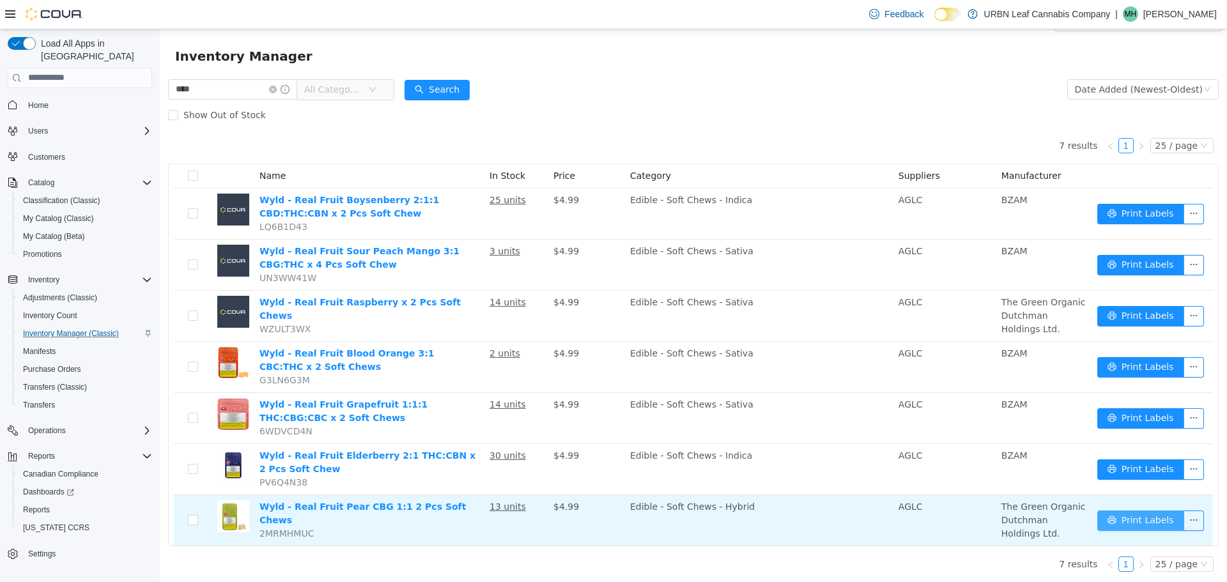
click at [1134, 523] on button "Print Labels" at bounding box center [1140, 520] width 87 height 20
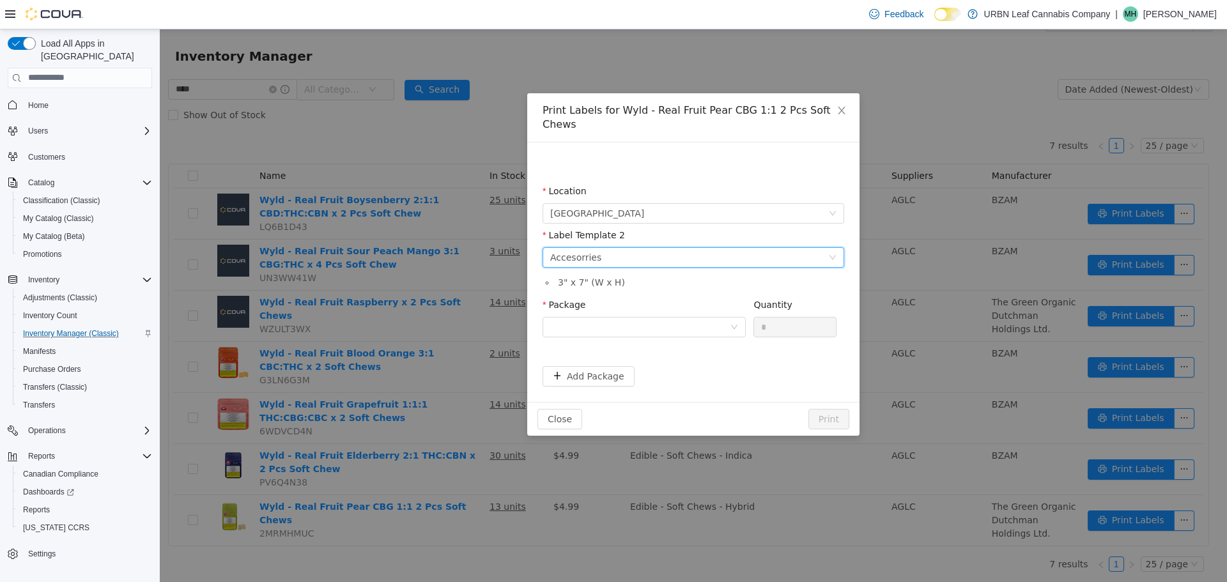
click at [570, 247] on div "Accesorries" at bounding box center [575, 256] width 51 height 19
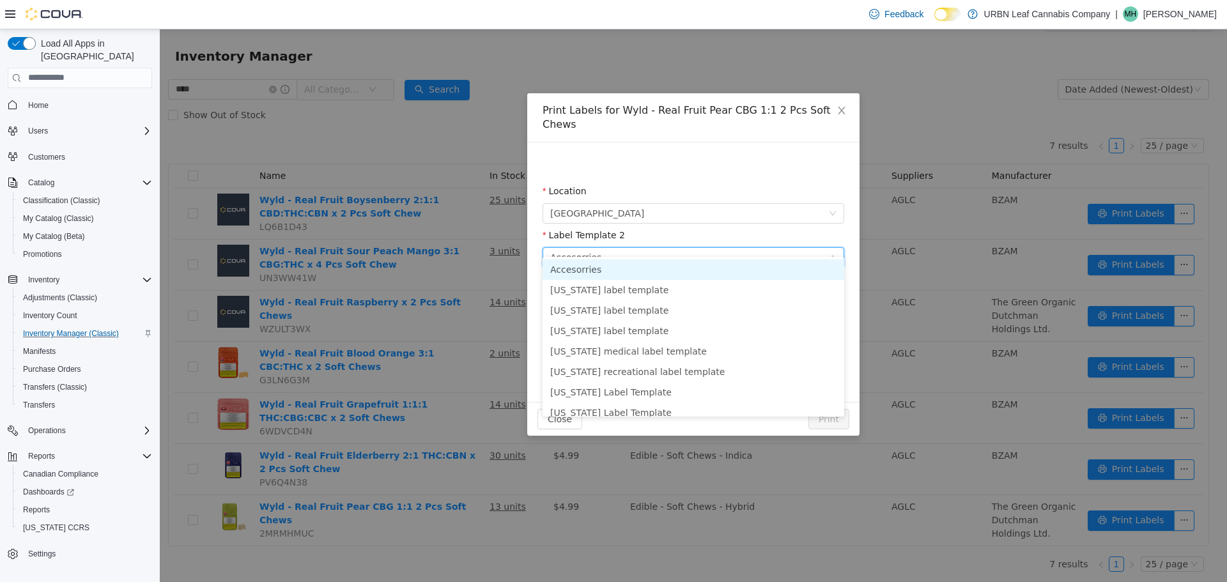
click at [570, 247] on div "Accesorries" at bounding box center [575, 256] width 51 height 19
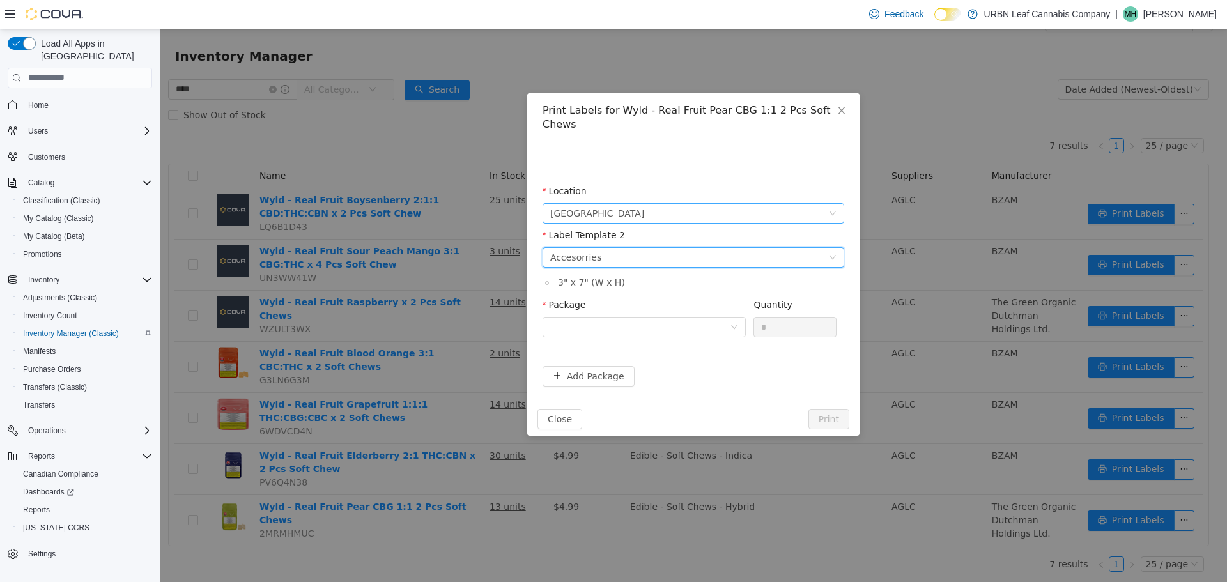
click at [590, 203] on span "Stony Plain" at bounding box center [597, 212] width 94 height 19
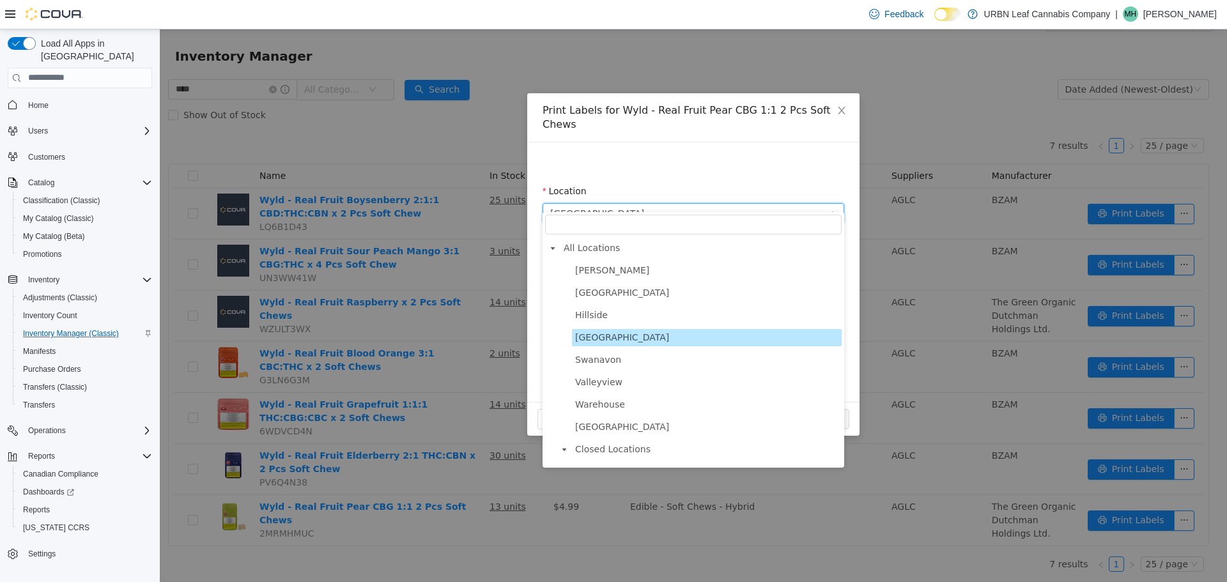
click at [590, 203] on span "Stony Plain" at bounding box center [597, 212] width 94 height 19
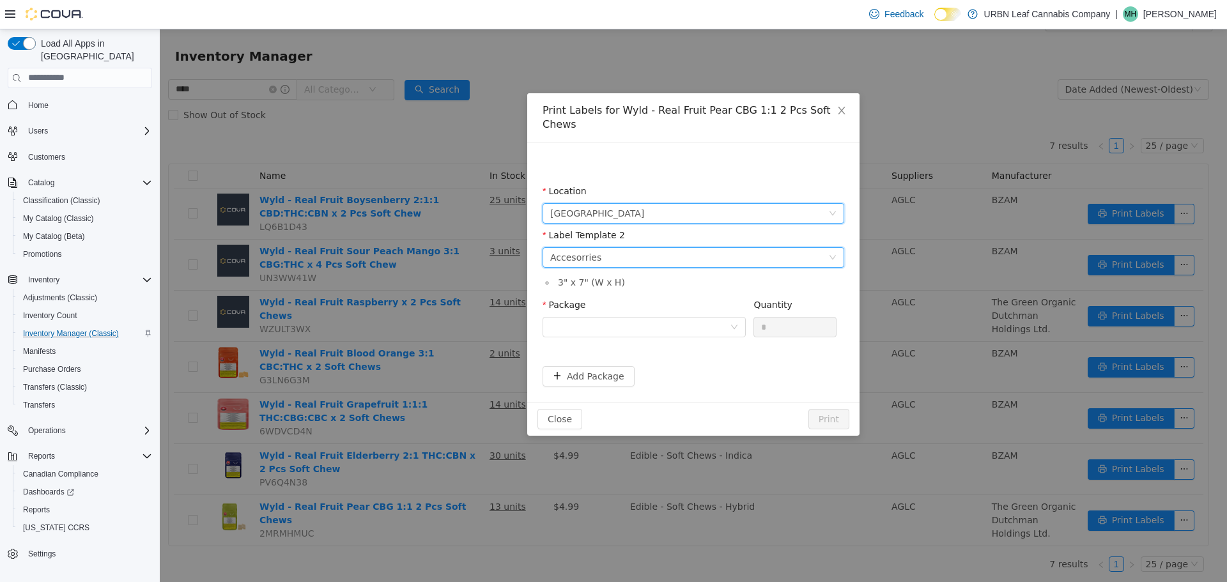
click at [569, 251] on div "Accesorries" at bounding box center [575, 256] width 51 height 19
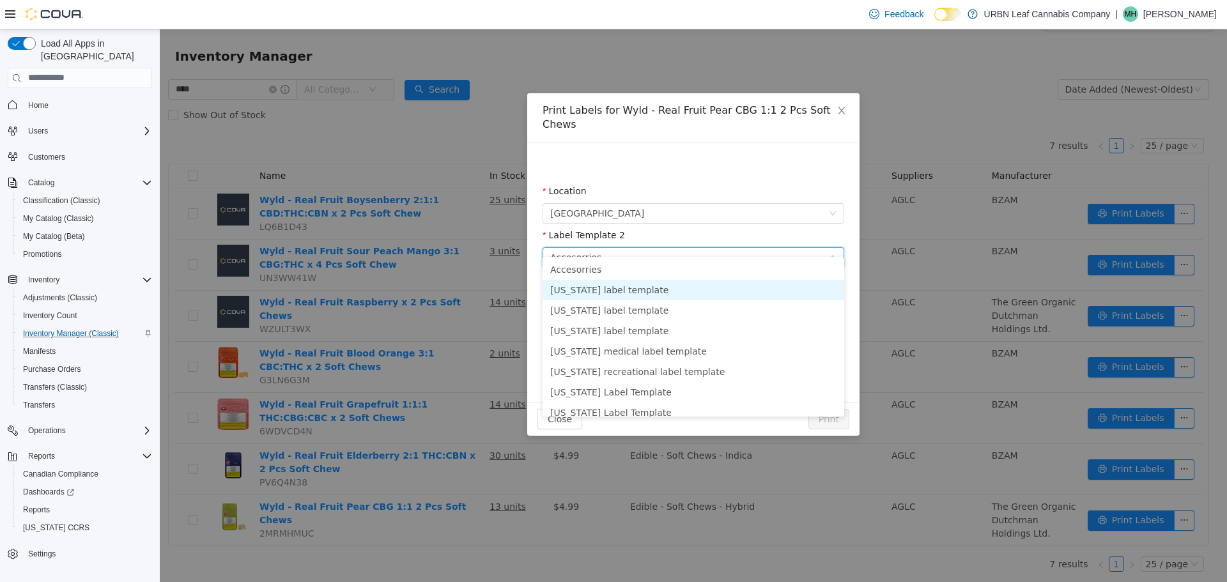
click at [583, 284] on li "Alaska label template" at bounding box center [694, 289] width 302 height 20
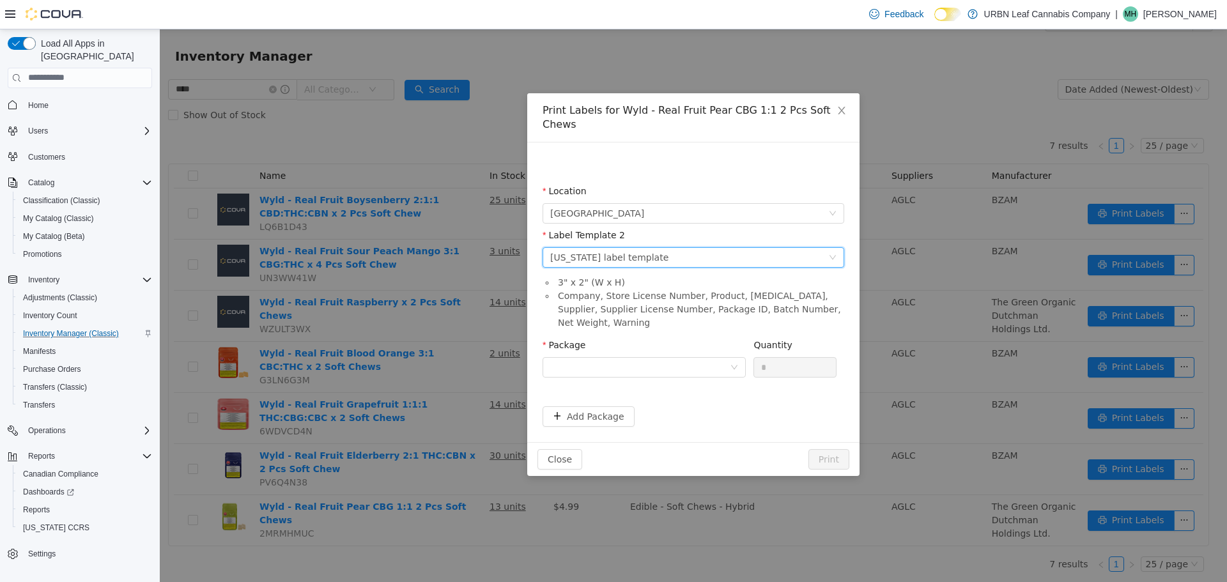
click at [676, 247] on div "Please select a label template Alaska label template" at bounding box center [689, 256] width 278 height 19
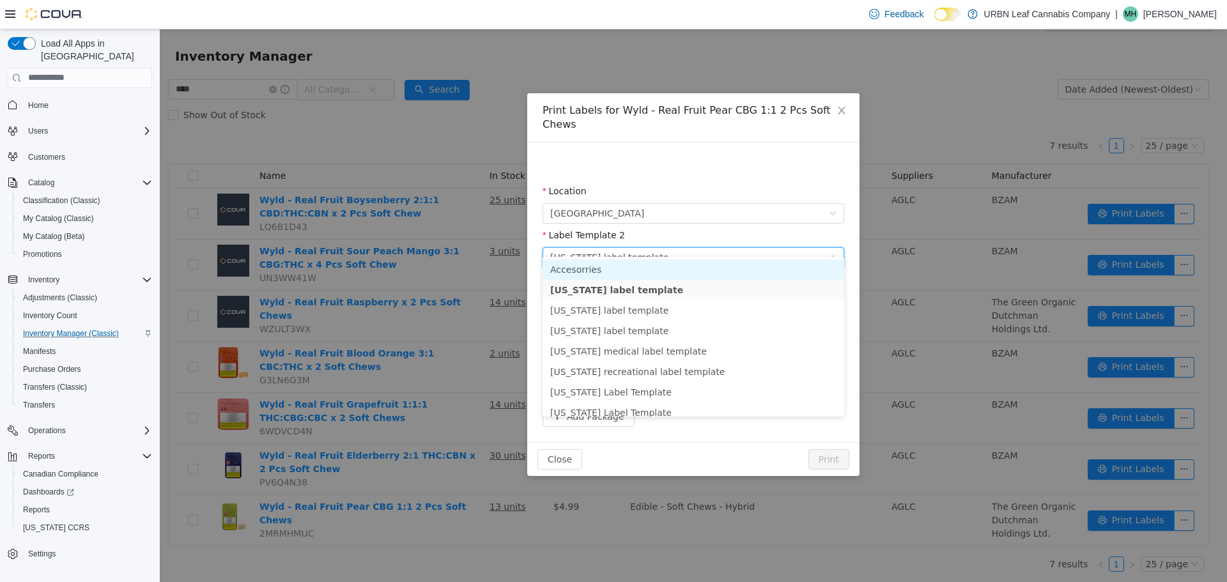
click at [611, 265] on li "Accesorries" at bounding box center [694, 269] width 302 height 20
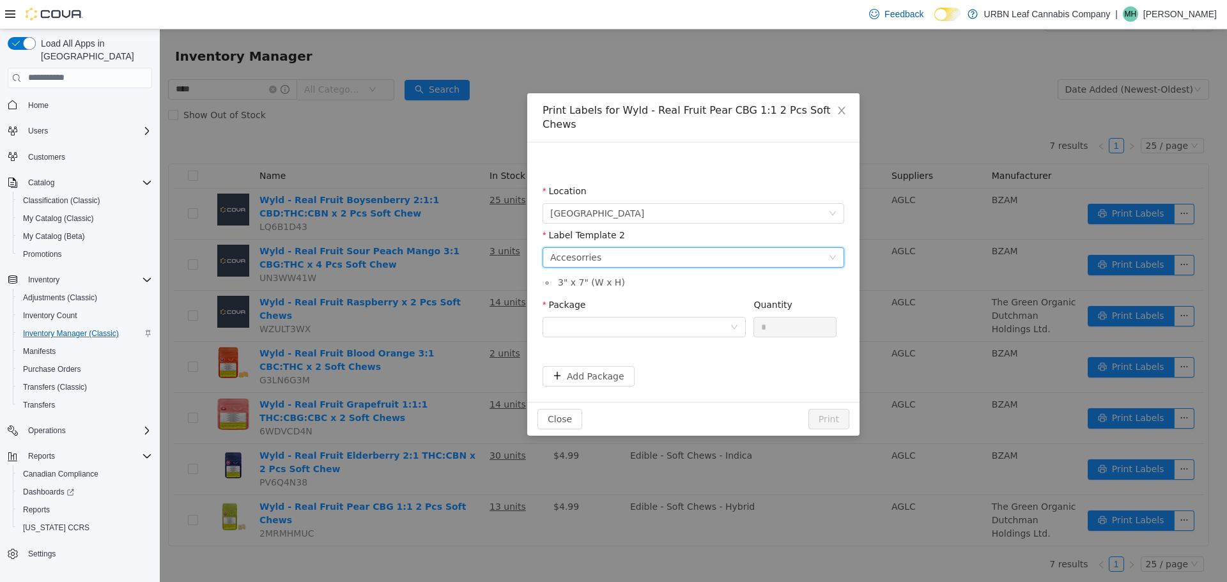
click at [648, 247] on div "Please select a label template Accesorries" at bounding box center [689, 256] width 278 height 19
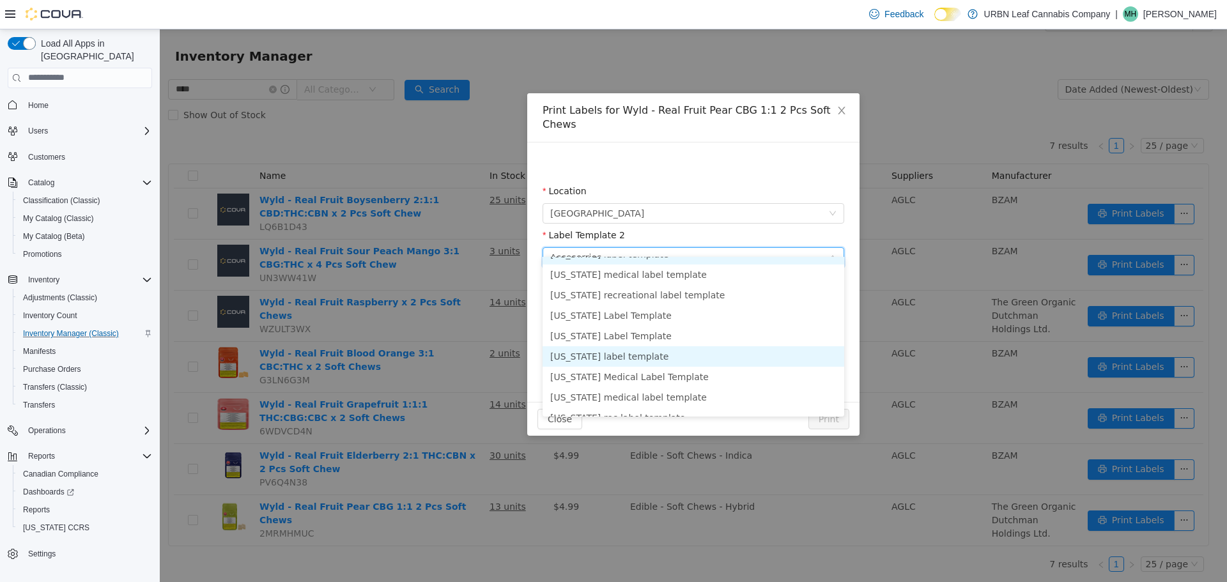
scroll to position [0, 0]
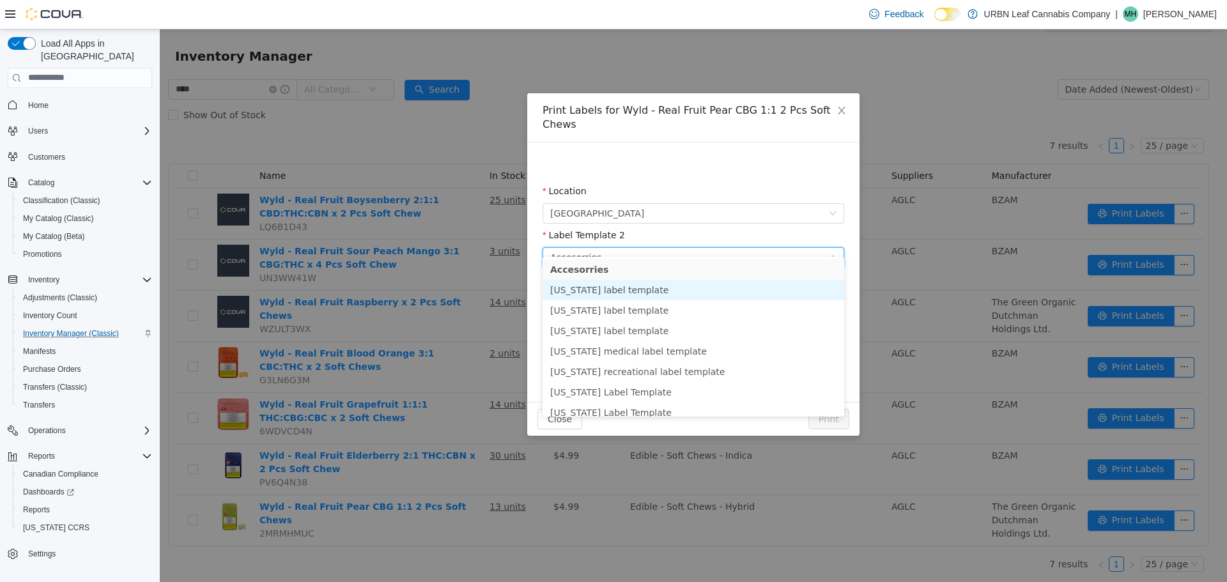
click at [644, 292] on li "Alaska label template" at bounding box center [694, 289] width 302 height 20
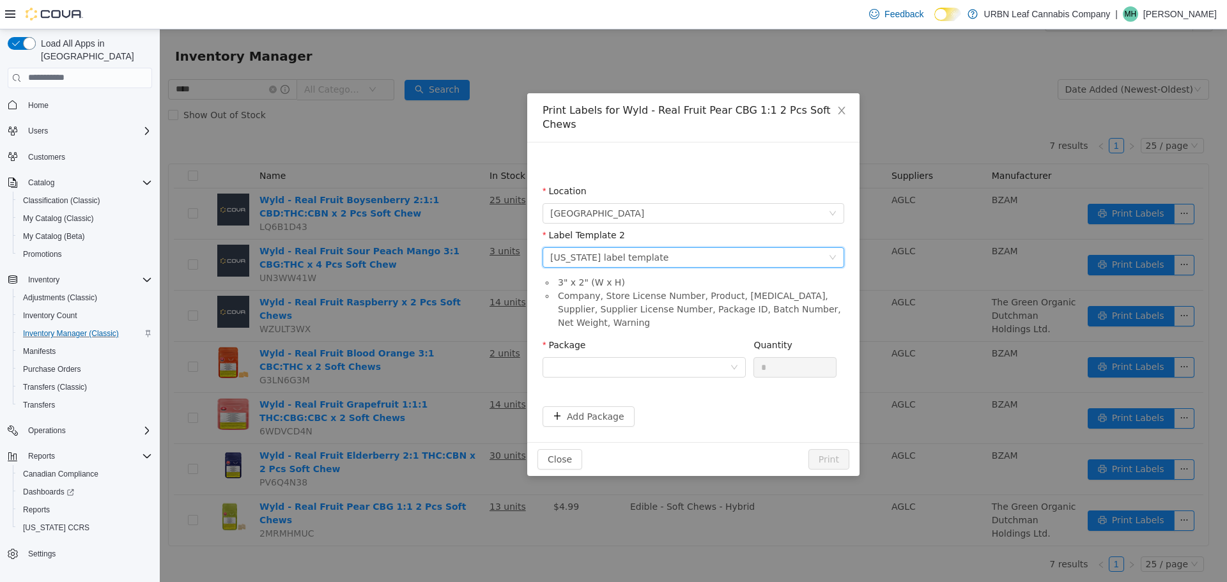
click at [642, 254] on div "Label Template 2 Please select a label template Alaska label template" at bounding box center [694, 250] width 302 height 44
click at [638, 247] on div "Please select a label template Alaska label template" at bounding box center [689, 256] width 278 height 19
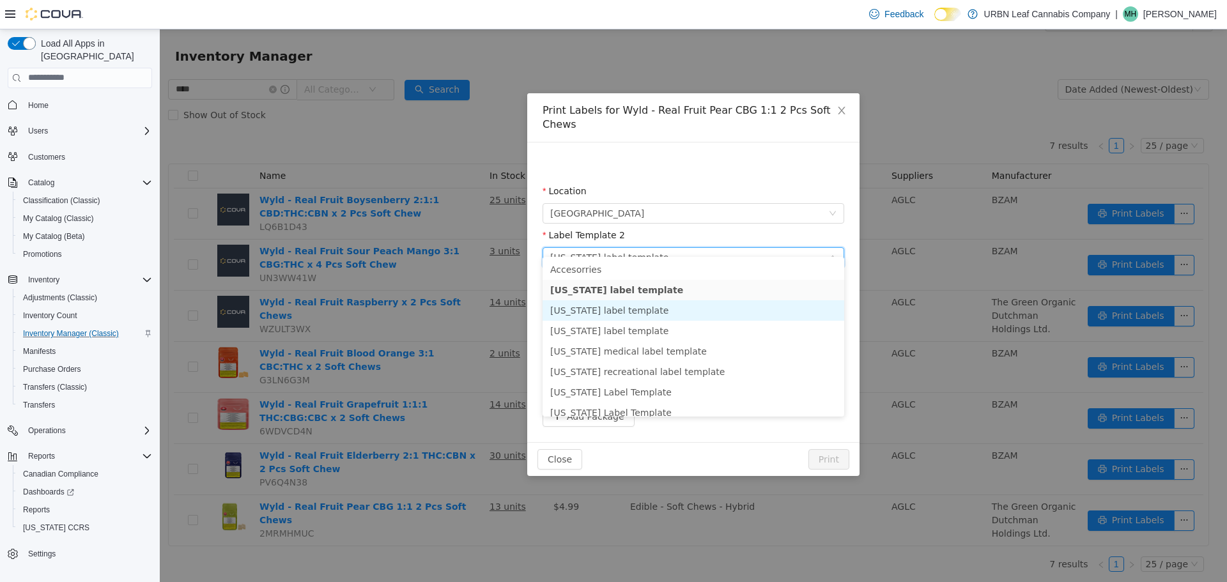
click at [618, 307] on li "Colorado label template" at bounding box center [694, 310] width 302 height 20
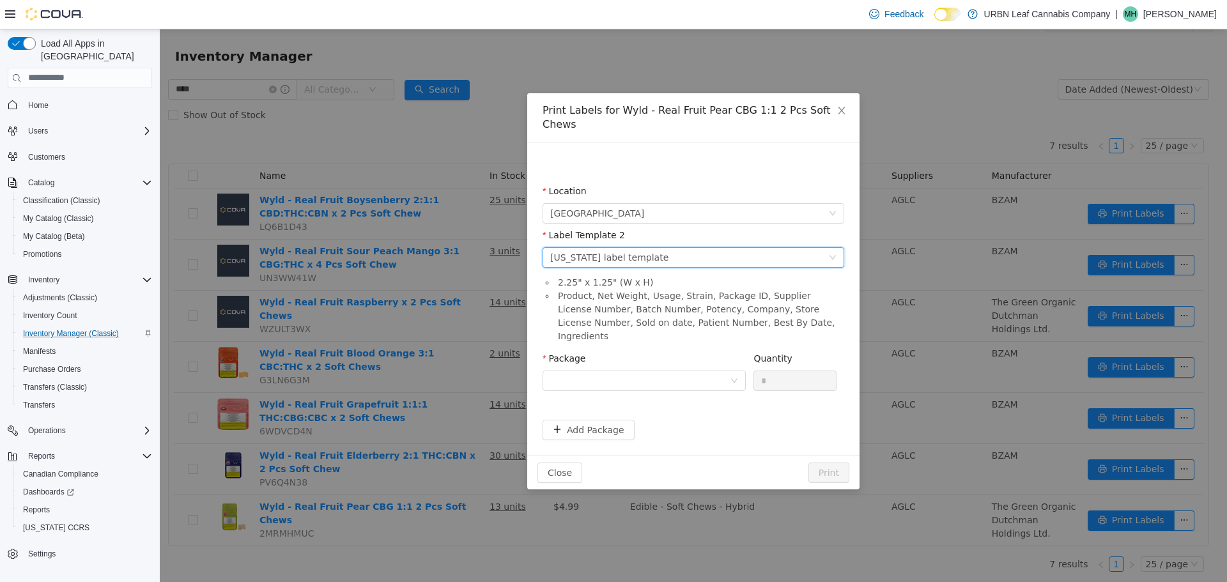
click at [633, 247] on div "Colorado label template" at bounding box center [609, 256] width 118 height 19
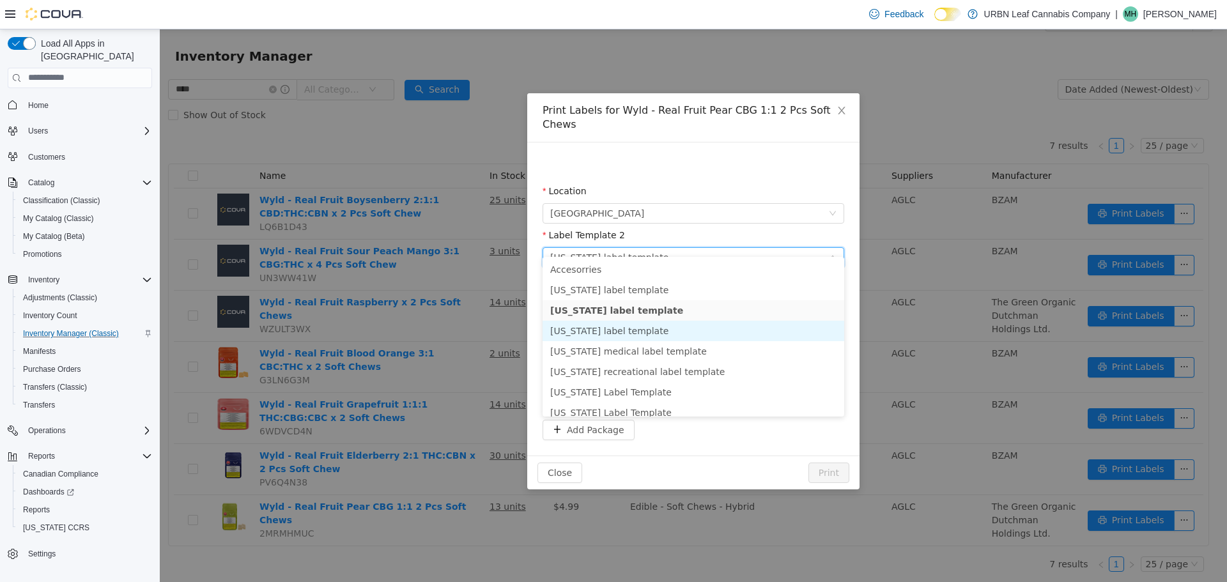
drag, startPoint x: 603, startPoint y: 328, endPoint x: 611, endPoint y: 323, distance: 9.4
click at [603, 327] on li "Massachusetts label template" at bounding box center [694, 330] width 302 height 20
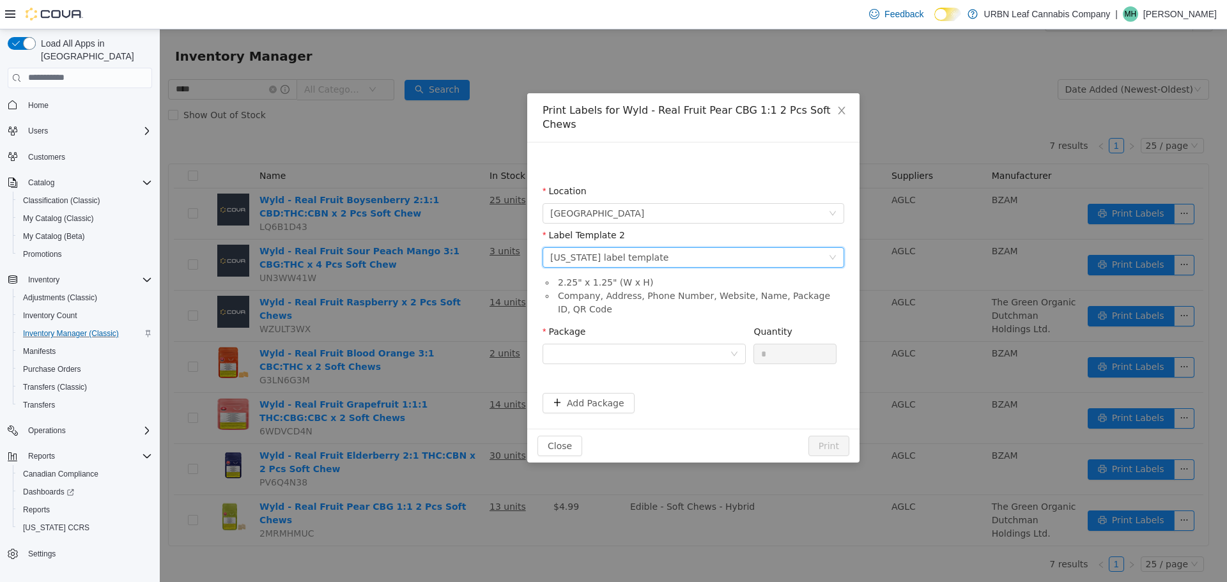
click at [656, 253] on div "Label Template 2 Please select a label template Massachusetts label template" at bounding box center [694, 250] width 302 height 44
click at [654, 247] on div "Massachusetts label template" at bounding box center [609, 256] width 118 height 19
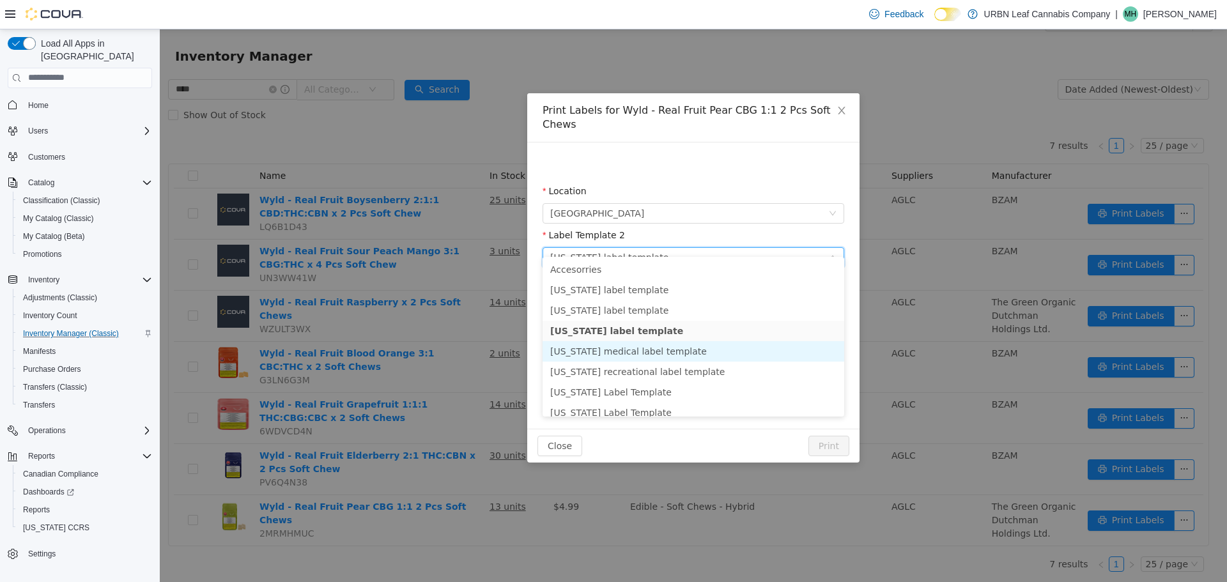
click at [651, 348] on li "Michigan medical label template" at bounding box center [694, 351] width 302 height 20
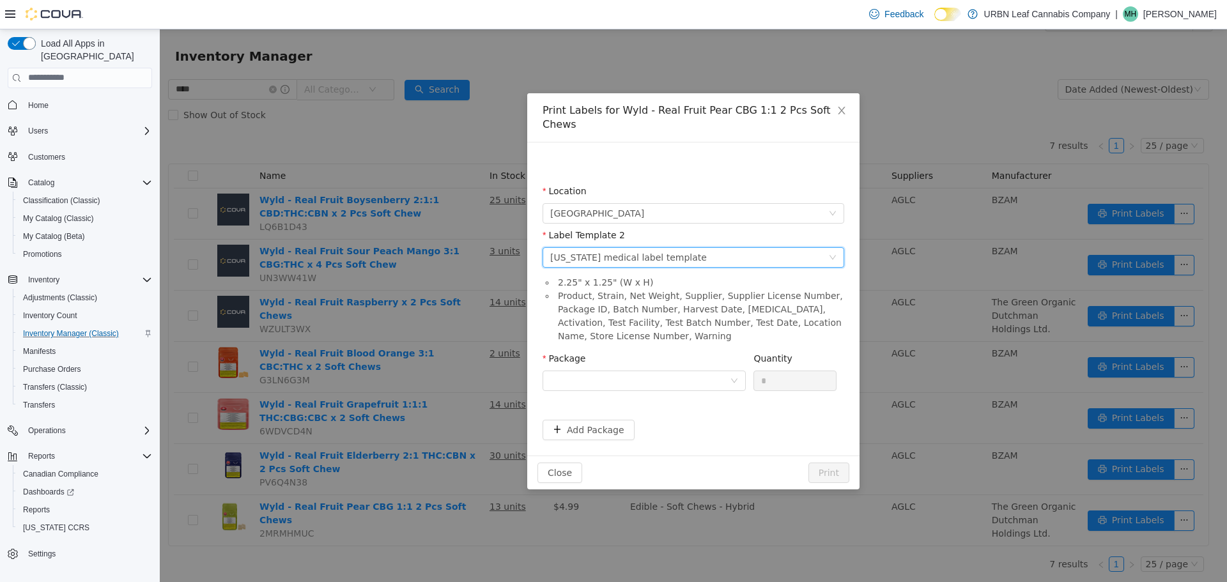
click at [657, 251] on div "Michigan medical label template" at bounding box center [628, 256] width 157 height 19
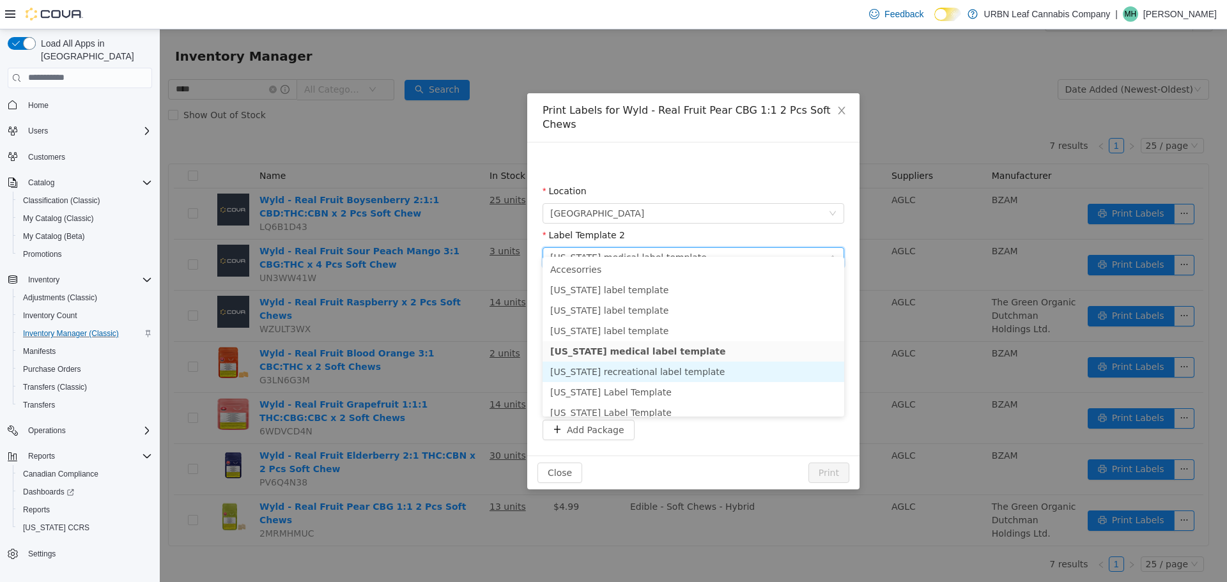
click at [670, 366] on li "Michigan recreational label template" at bounding box center [694, 371] width 302 height 20
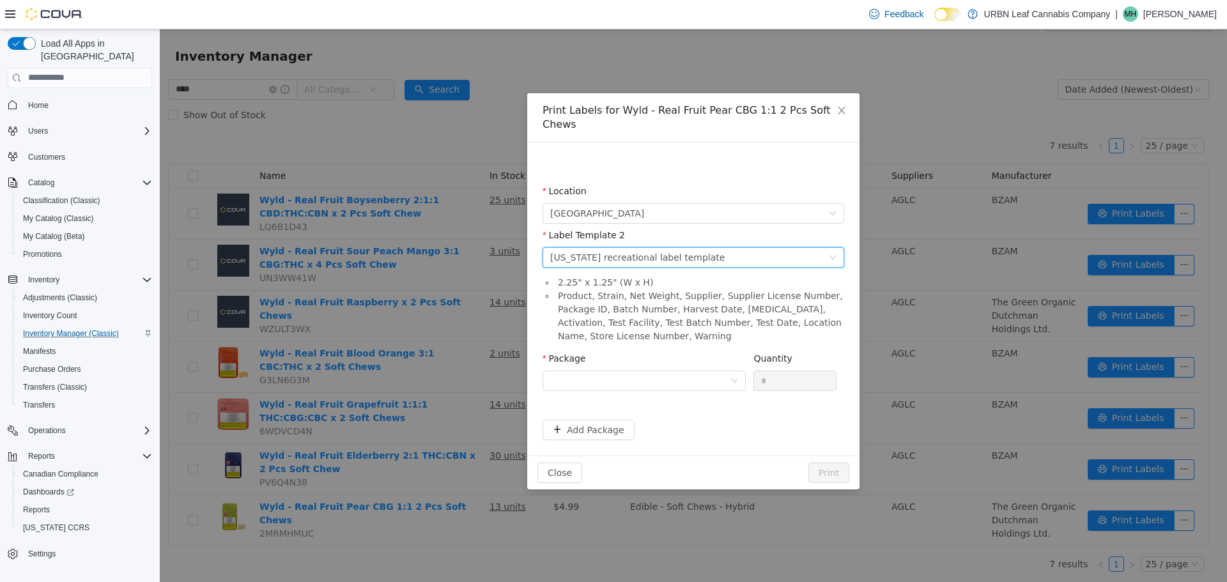
click at [719, 254] on div "Label Template 2 Please select a label template Michigan recreational label tem…" at bounding box center [694, 250] width 302 height 44
click at [684, 247] on div "Michigan recreational label template" at bounding box center [637, 256] width 174 height 19
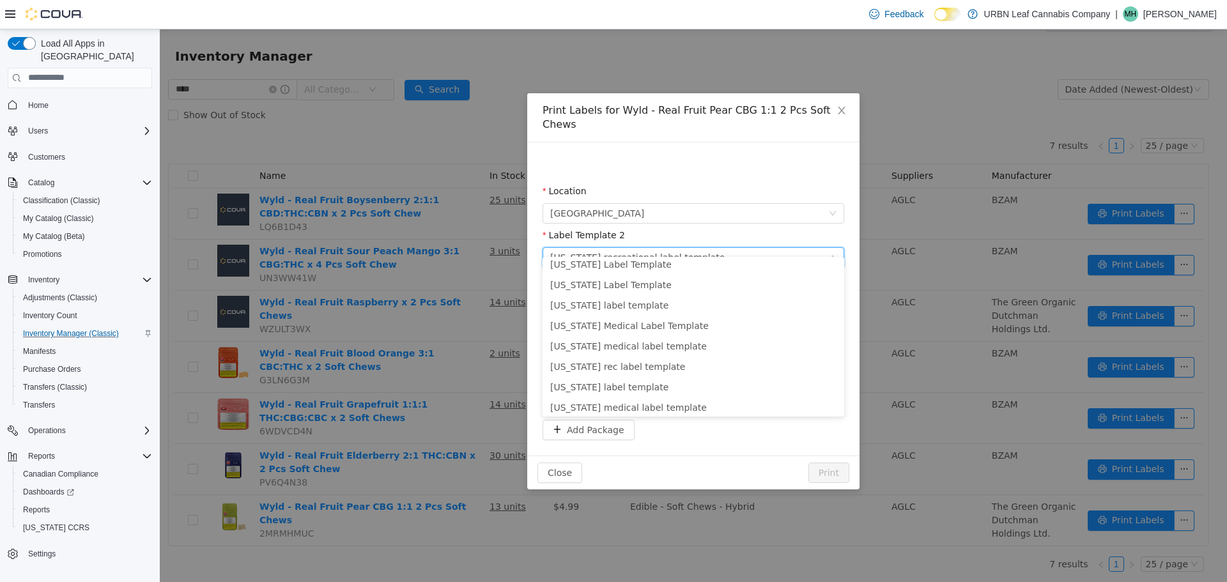
scroll to position [152, 0]
click at [620, 401] on li "Oregon recreational label template" at bounding box center [694, 403] width 302 height 20
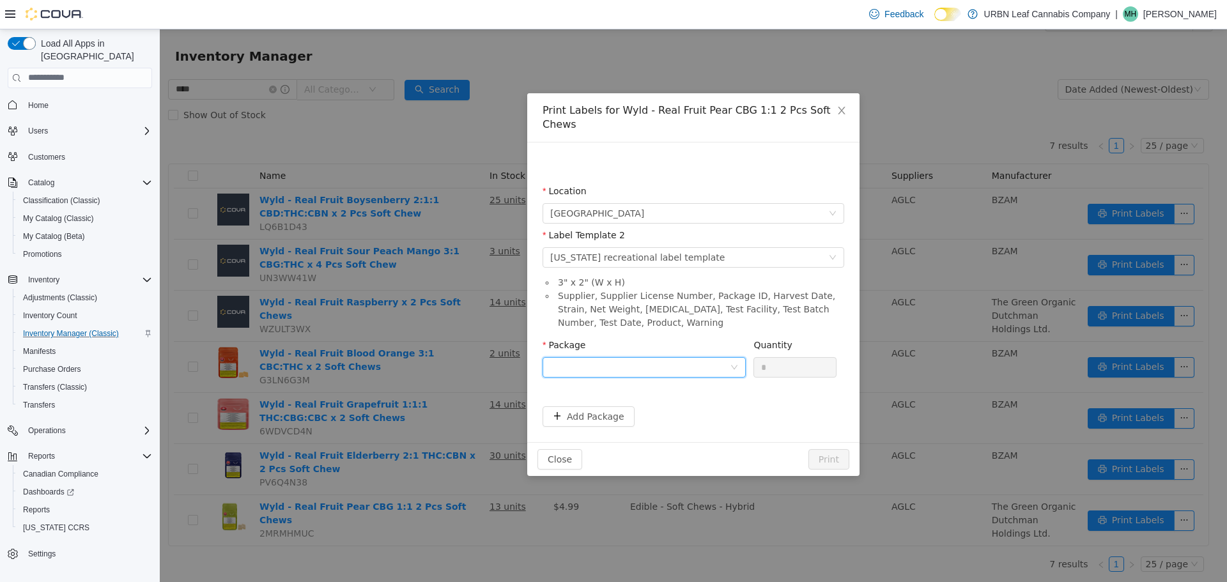
click at [617, 357] on div at bounding box center [640, 366] width 180 height 19
click at [562, 394] on strong "B01219" at bounding box center [569, 399] width 38 height 10
click at [836, 450] on button "Print" at bounding box center [828, 459] width 41 height 20
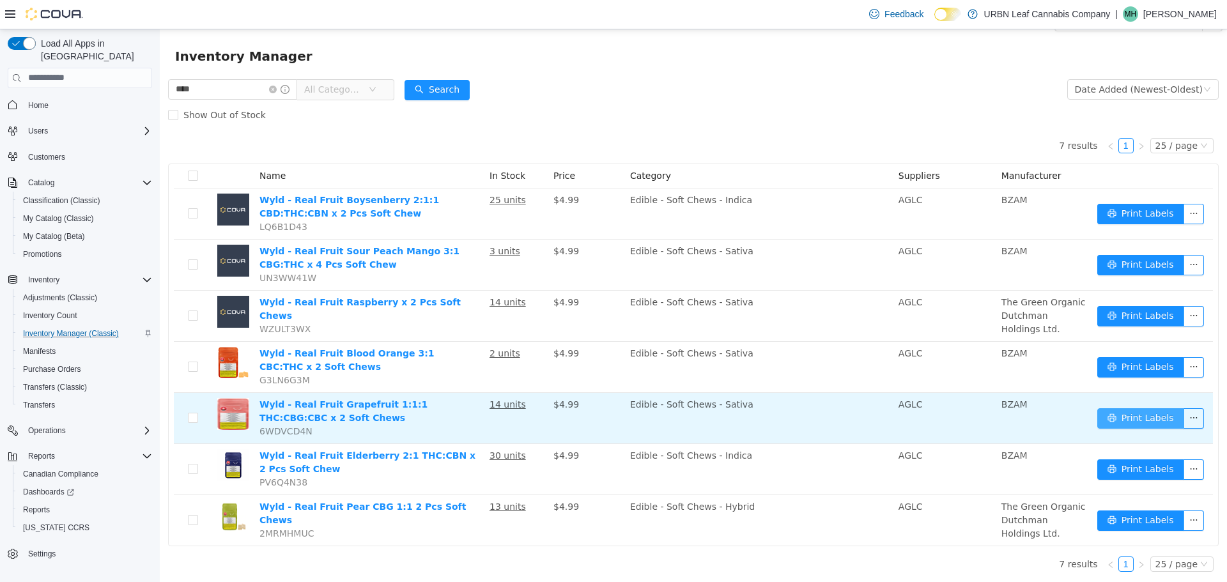
click at [1104, 417] on button "Print Labels" at bounding box center [1140, 418] width 87 height 20
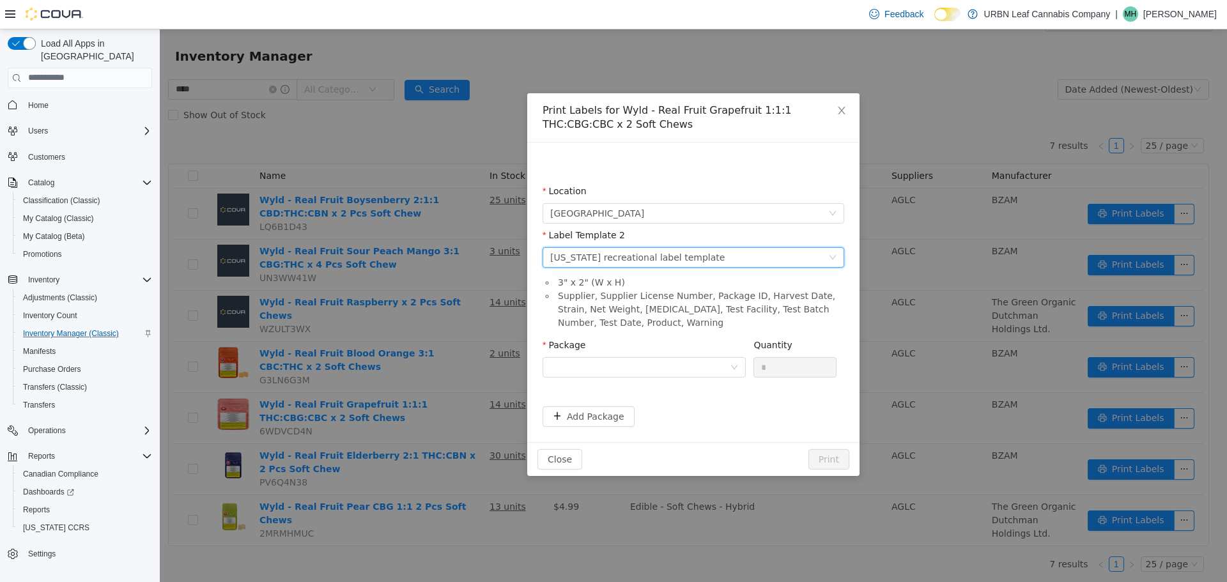
click at [609, 251] on div "Oregon recreational label template" at bounding box center [637, 256] width 174 height 19
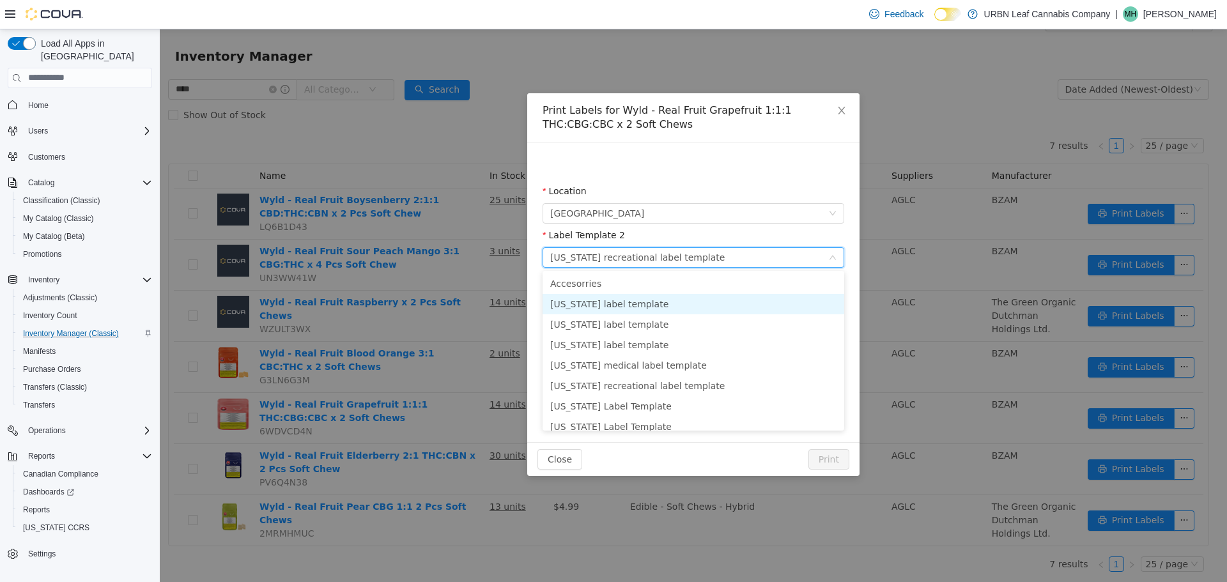
click at [606, 300] on li "Alaska label template" at bounding box center [694, 303] width 302 height 20
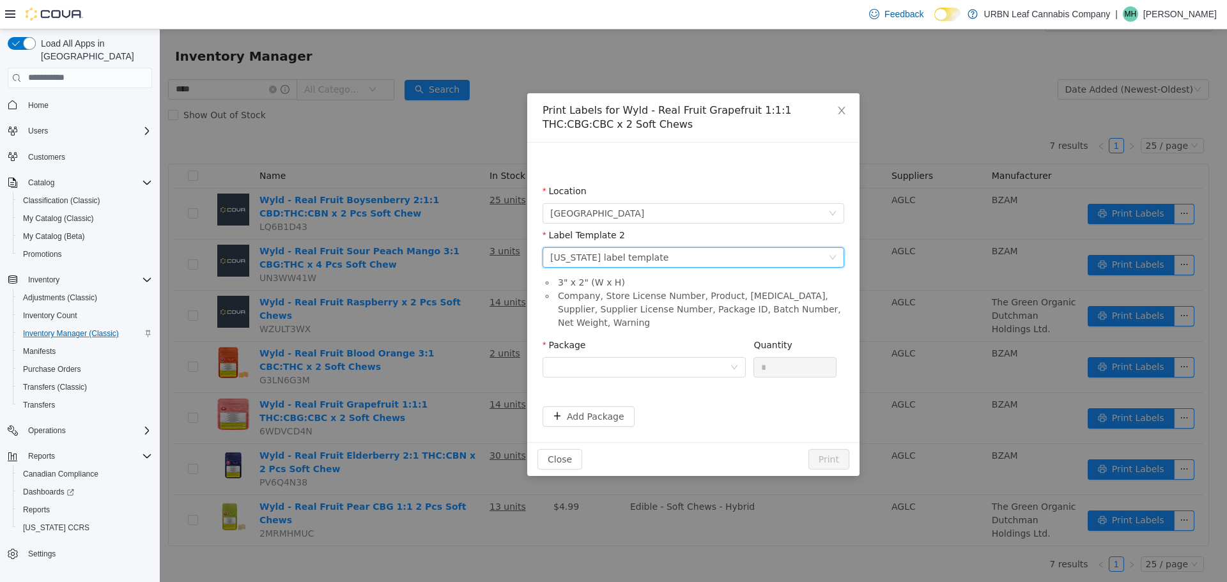
click at [661, 270] on div "Label Template 2 Please select a label template Alaska label template" at bounding box center [694, 250] width 302 height 44
click at [661, 265] on div "Please select a label template Alaska label template" at bounding box center [689, 256] width 278 height 19
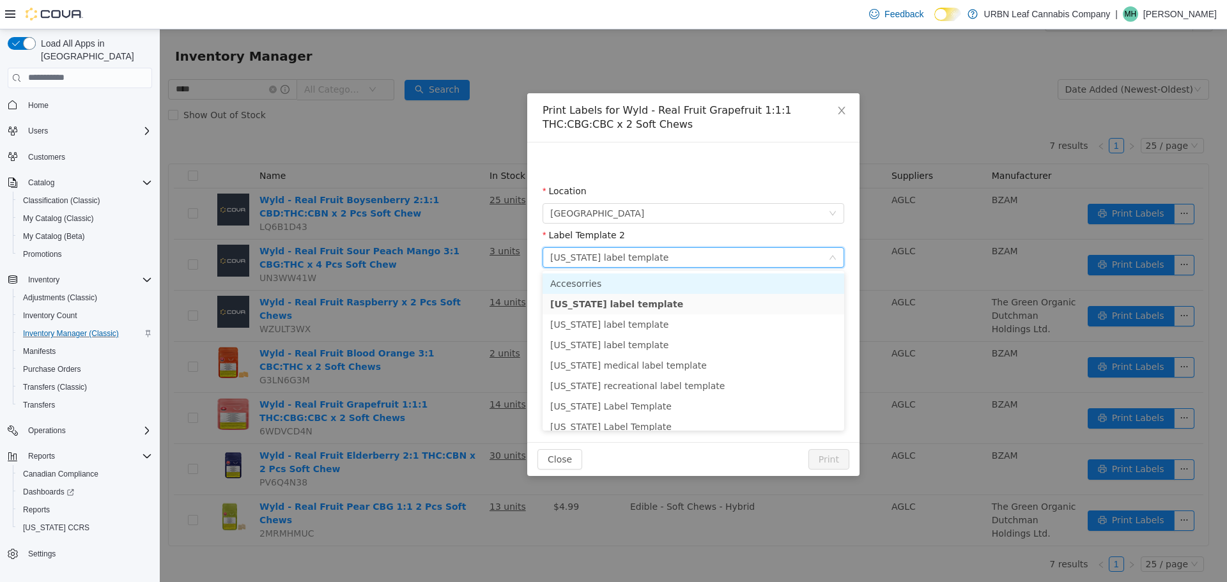
click at [611, 290] on li "Accesorries" at bounding box center [694, 283] width 302 height 20
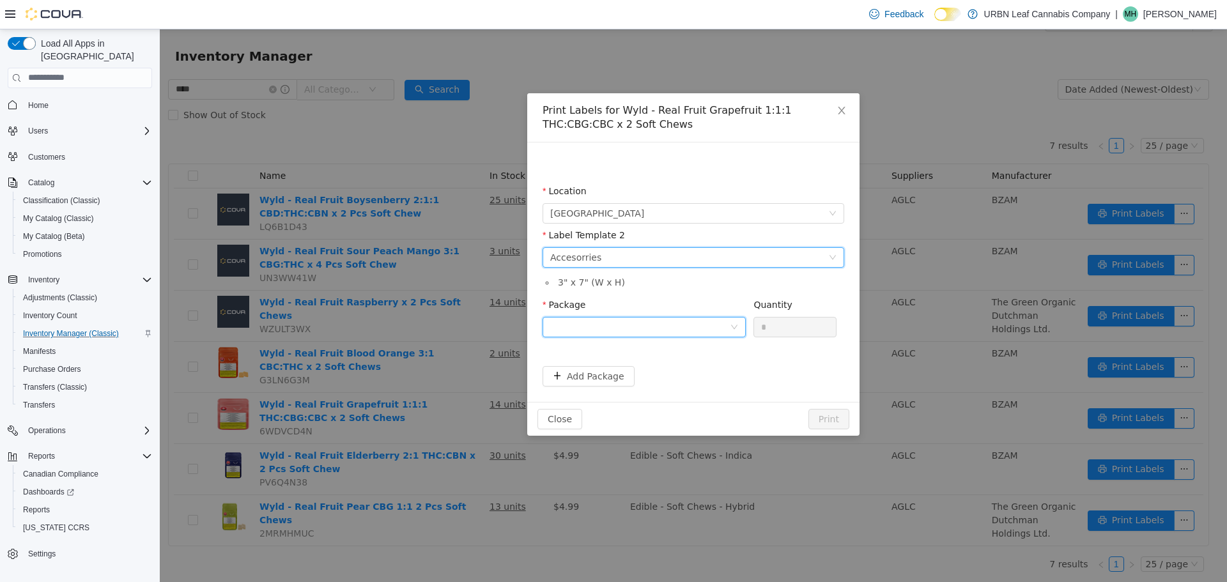
click at [576, 316] on div at bounding box center [644, 326] width 203 height 20
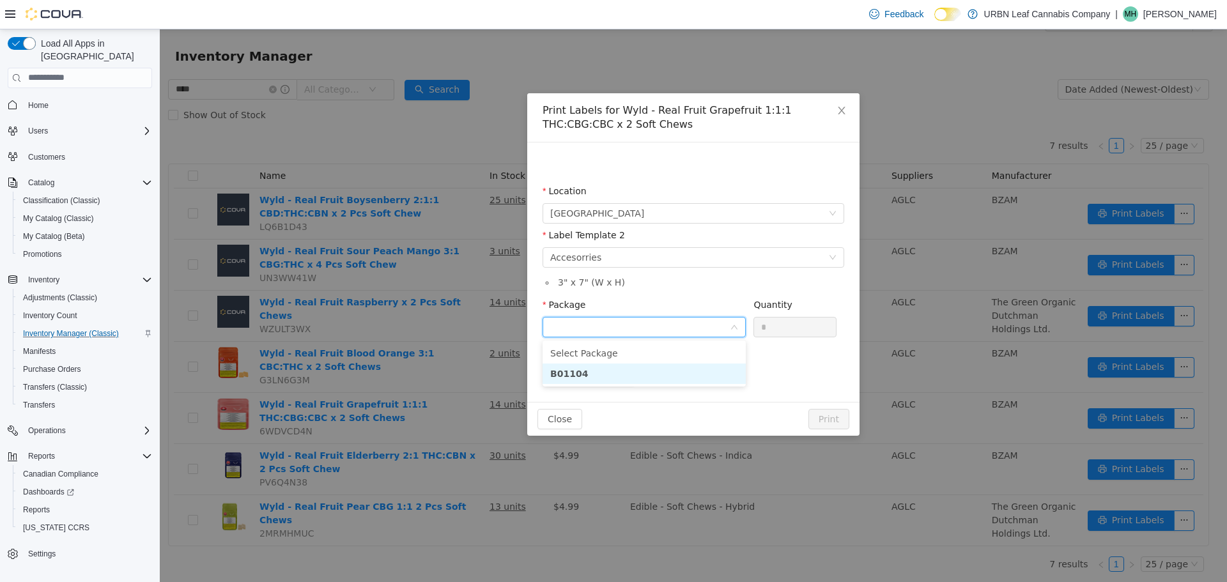
click at [575, 369] on strong "B01104" at bounding box center [569, 373] width 38 height 10
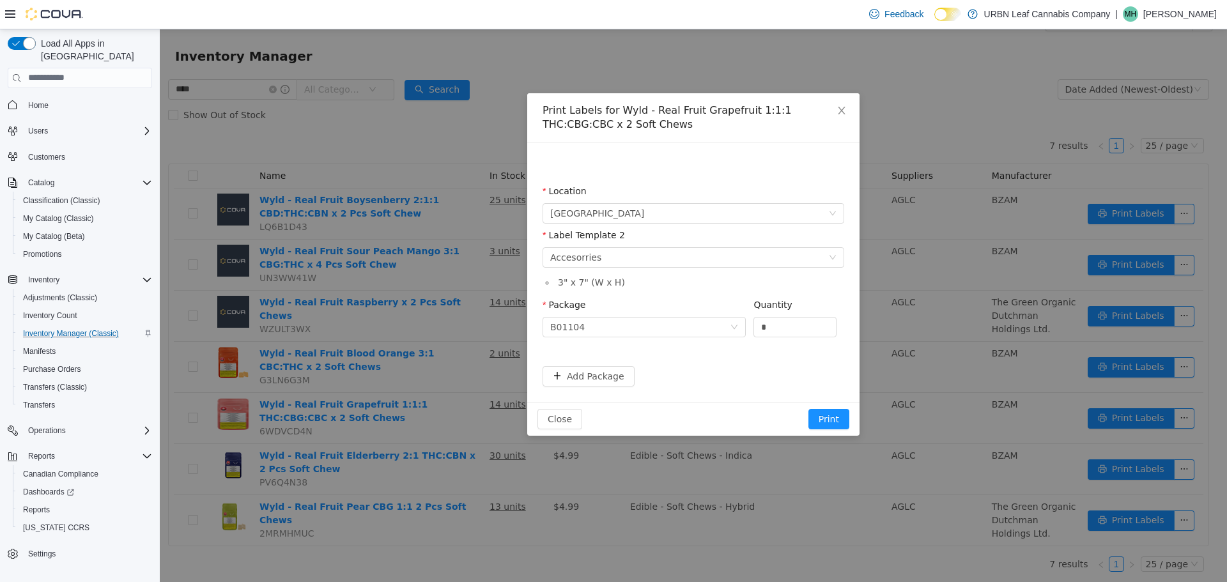
click at [808, 417] on div "Close Print" at bounding box center [693, 418] width 332 height 34
click at [816, 415] on button "Print" at bounding box center [828, 418] width 41 height 20
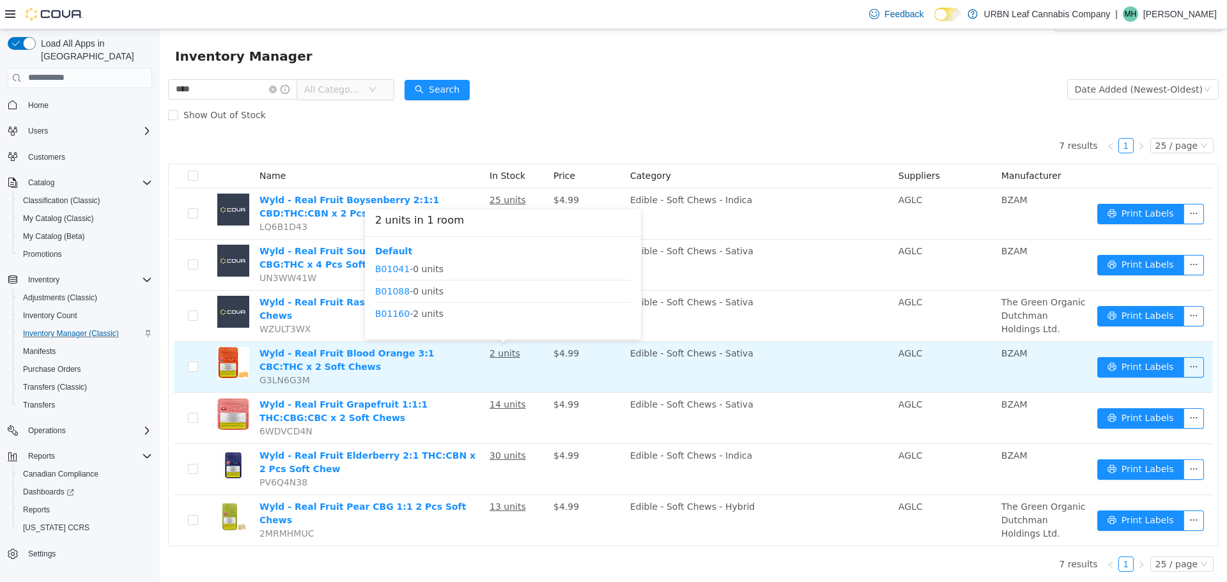
click at [502, 355] on u "2 units" at bounding box center [505, 353] width 31 height 10
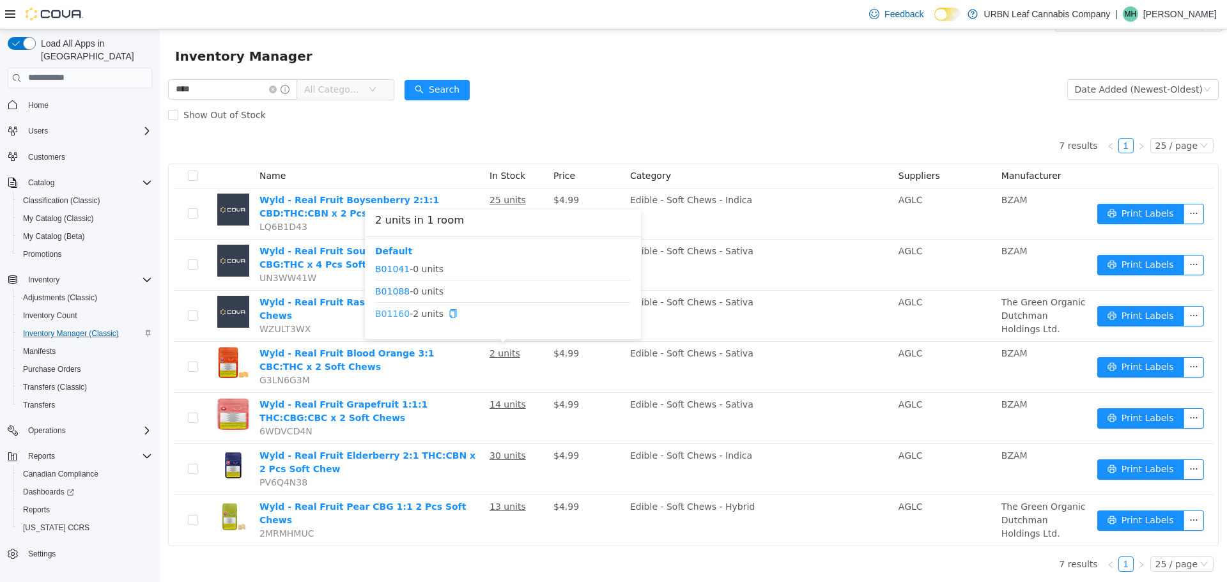
click at [390, 313] on link "B01160" at bounding box center [392, 313] width 35 height 10
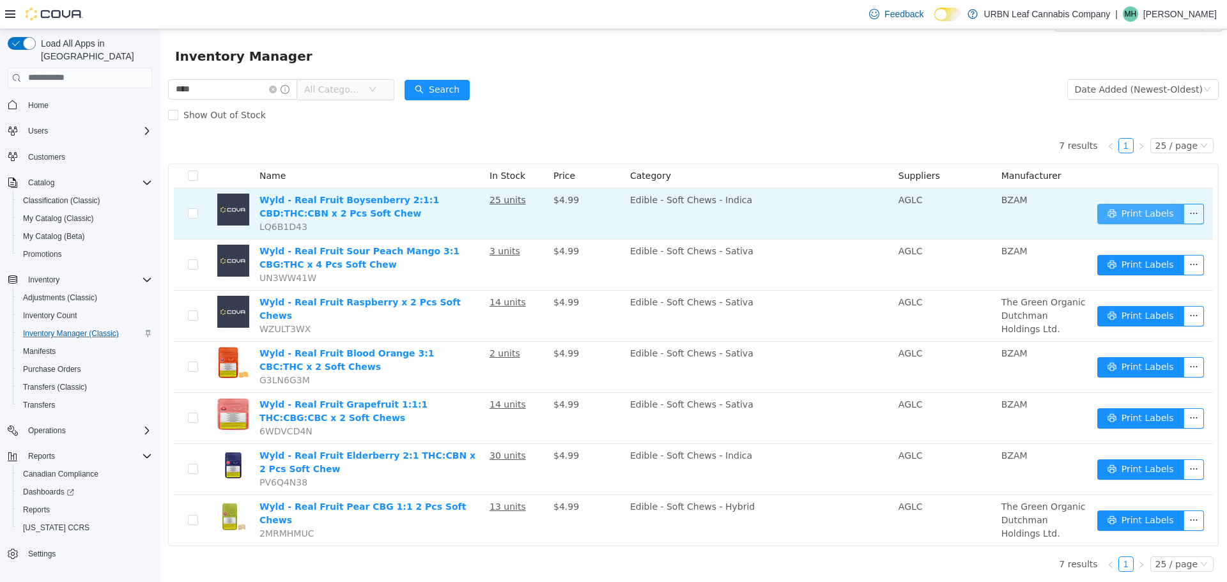
click at [1126, 219] on button "Print Labels" at bounding box center [1140, 213] width 87 height 20
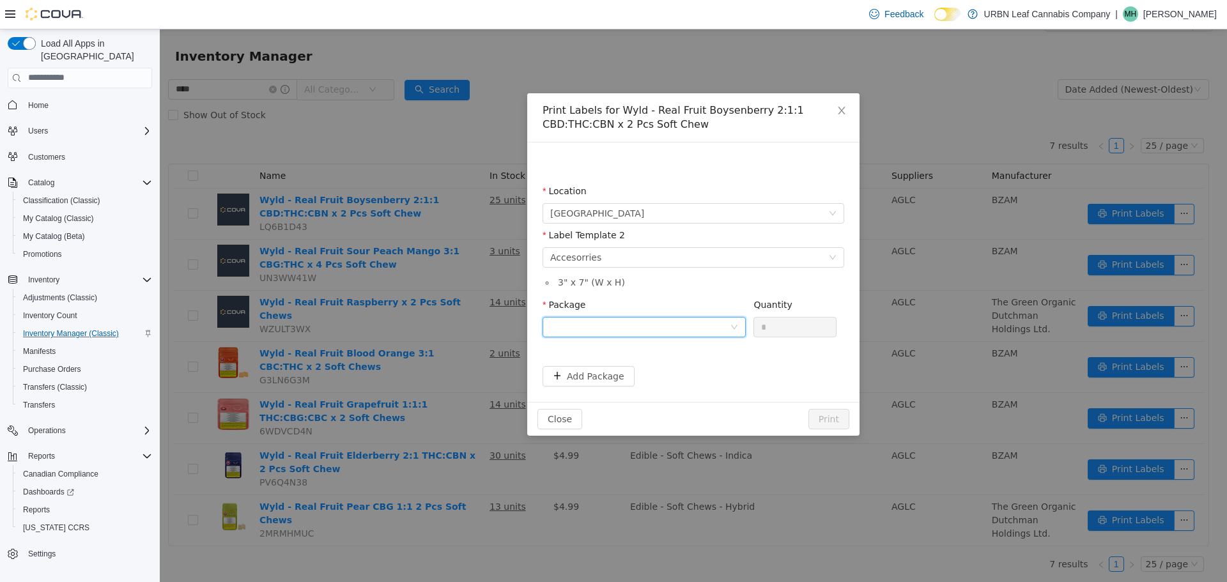
click at [678, 321] on div at bounding box center [640, 326] width 180 height 19
click at [615, 366] on li "B01182" at bounding box center [644, 373] width 203 height 20
click at [824, 424] on button "Print" at bounding box center [828, 418] width 41 height 20
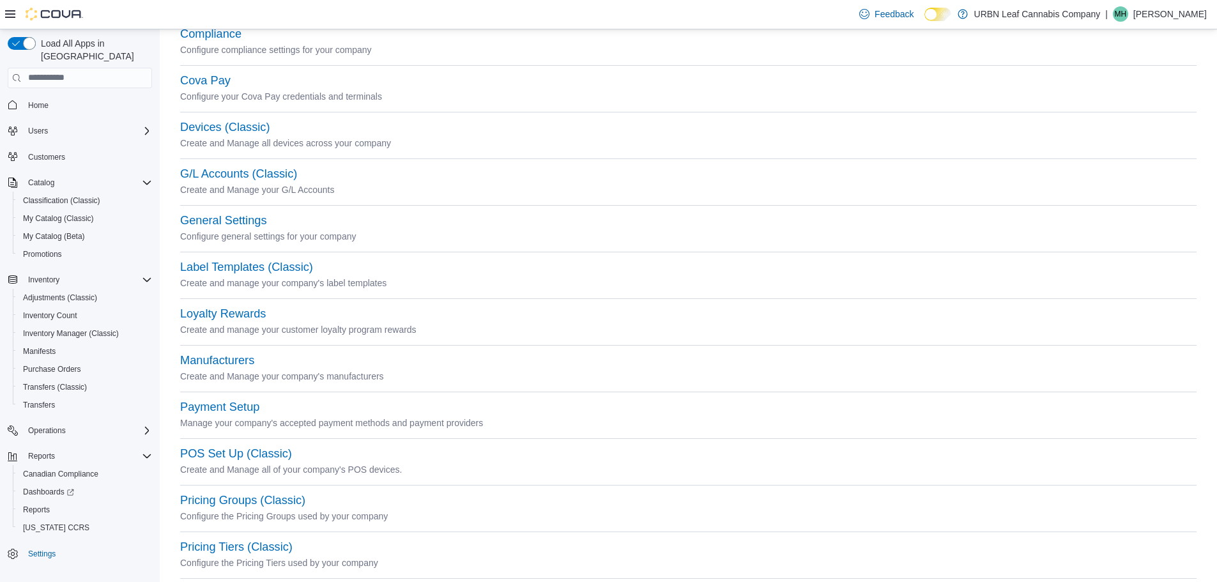
scroll to position [192, 0]
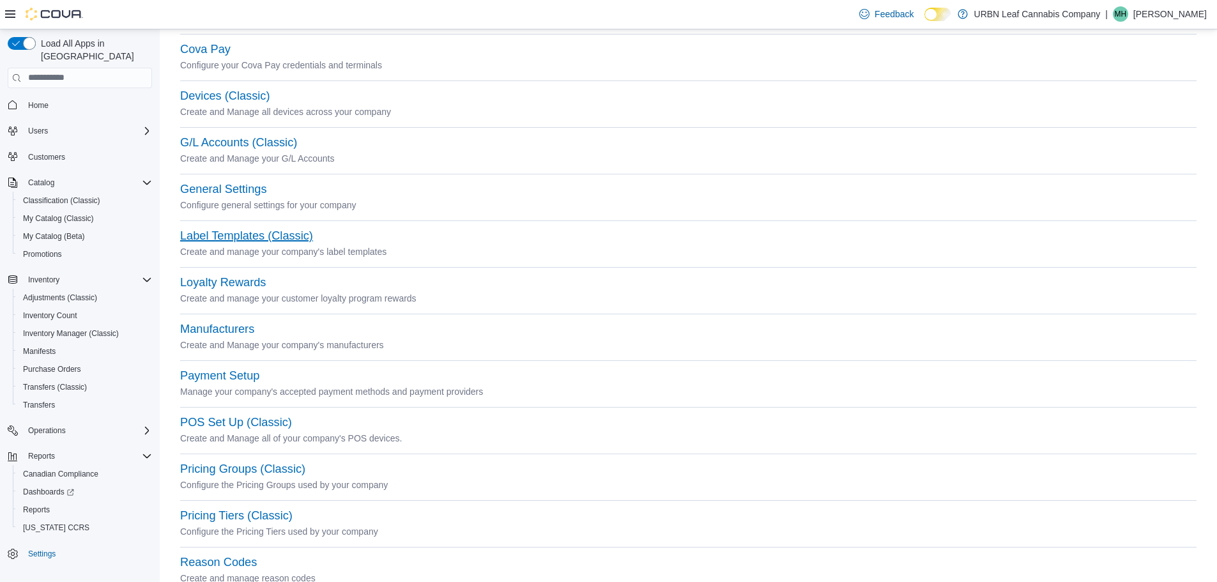
click at [227, 241] on button "Label Templates (Classic)" at bounding box center [246, 235] width 133 height 13
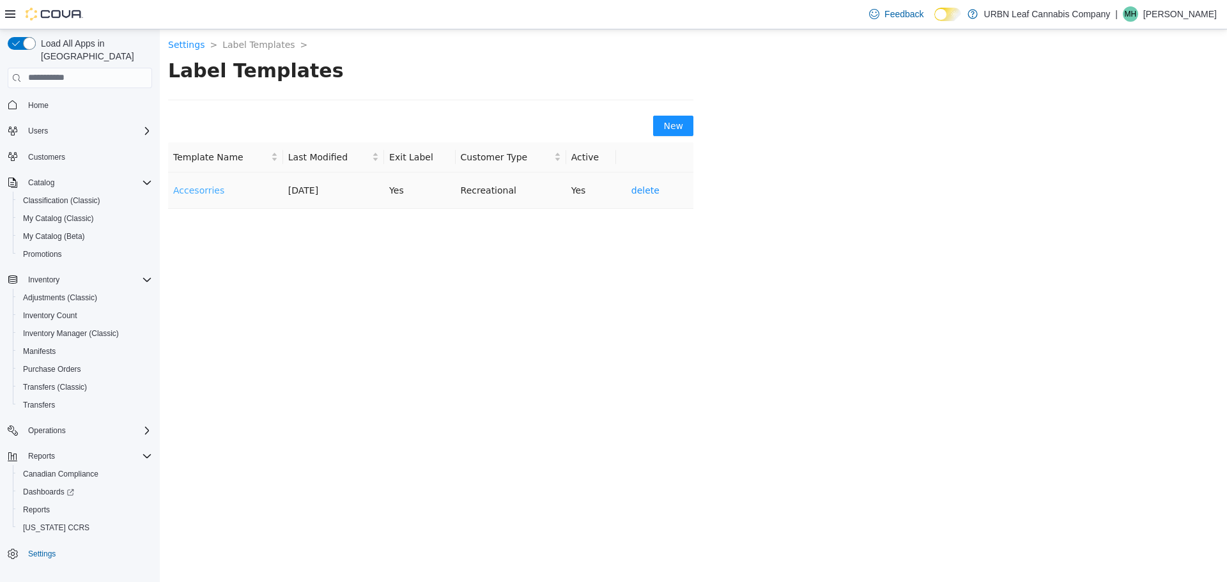
click at [208, 190] on link "Accesorries" at bounding box center [198, 190] width 51 height 10
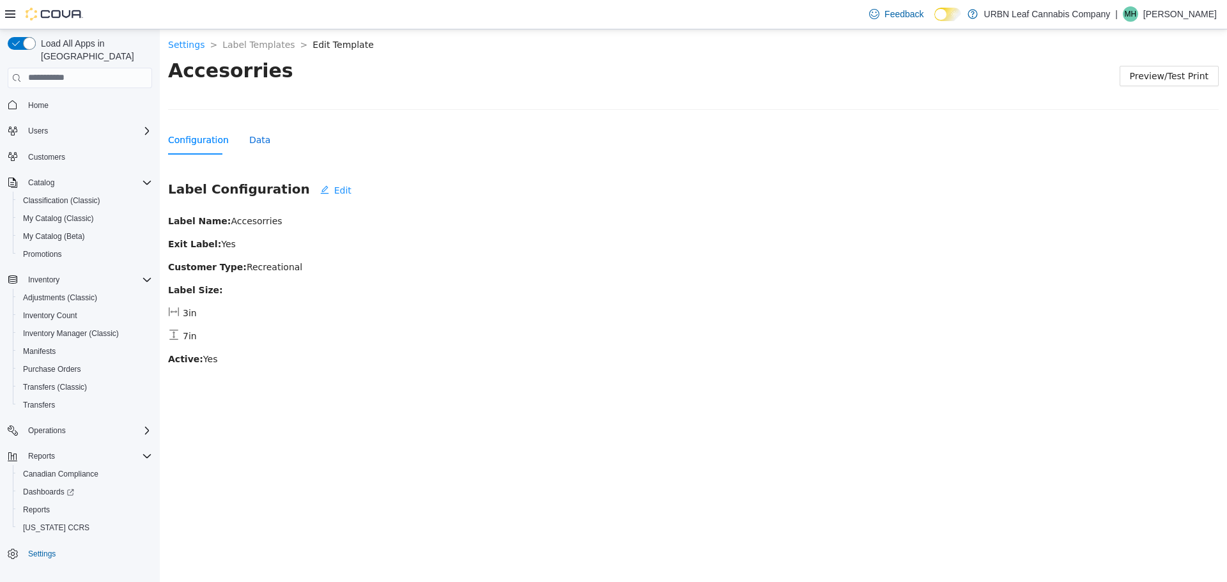
click at [260, 134] on div "Data" at bounding box center [259, 139] width 21 height 14
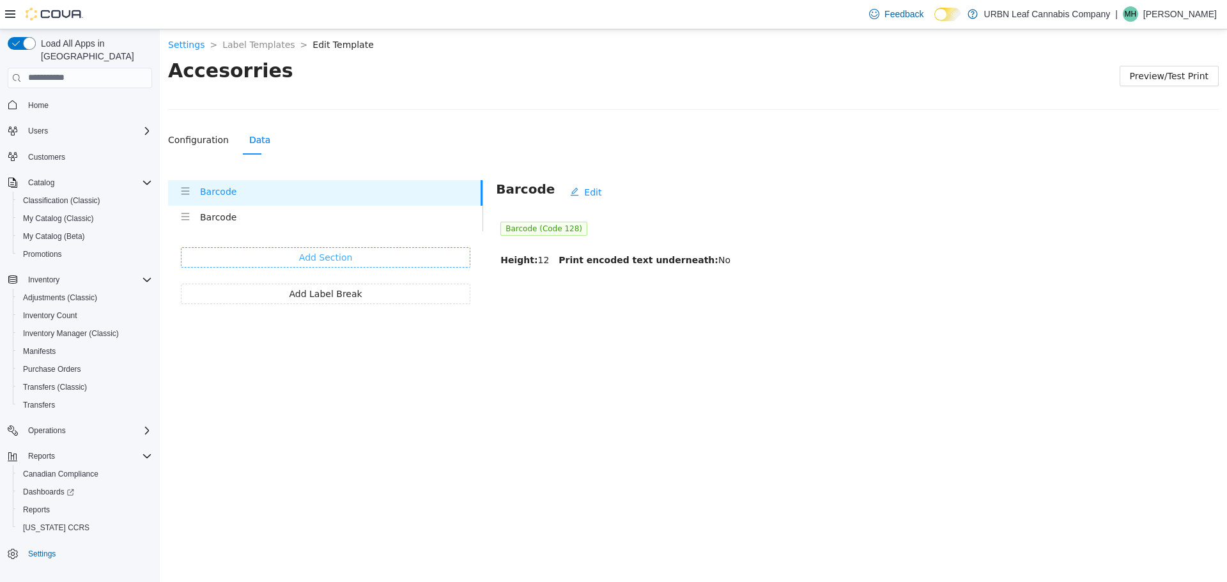
click at [329, 255] on span "Add Section" at bounding box center [326, 257] width 54 height 14
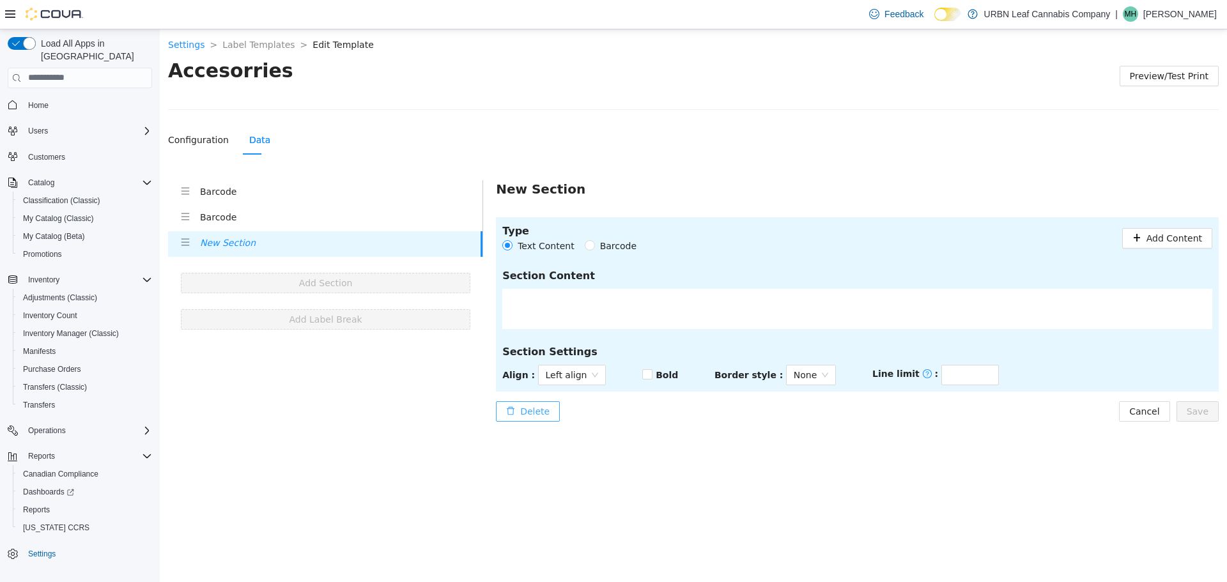
click at [540, 415] on span "Delete" at bounding box center [534, 411] width 29 height 14
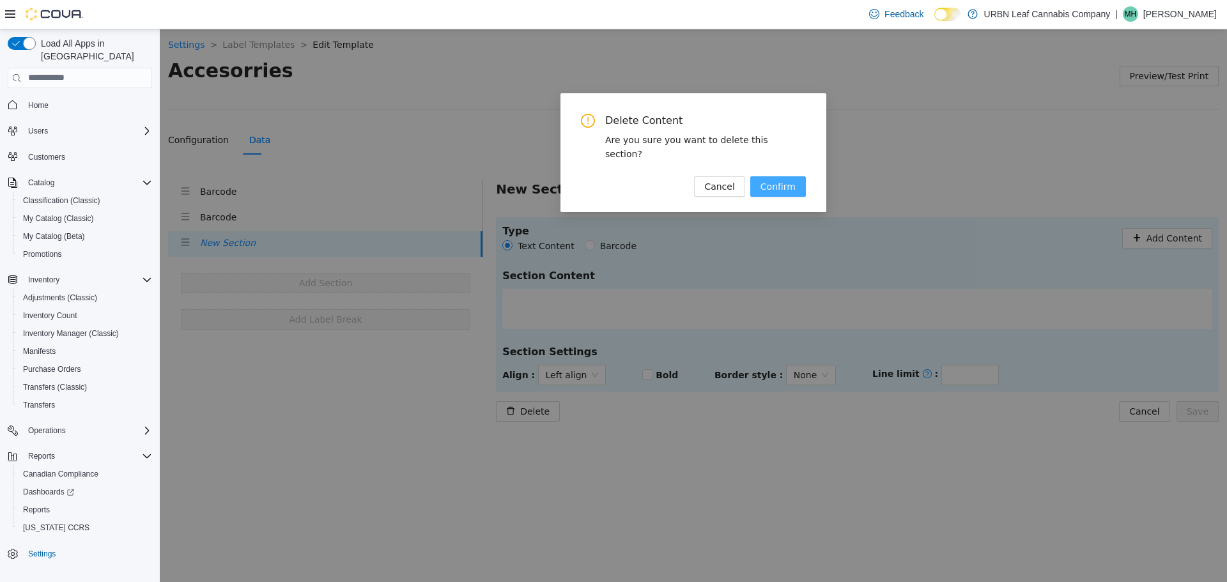
click at [766, 179] on span "Confirm" at bounding box center [778, 186] width 35 height 14
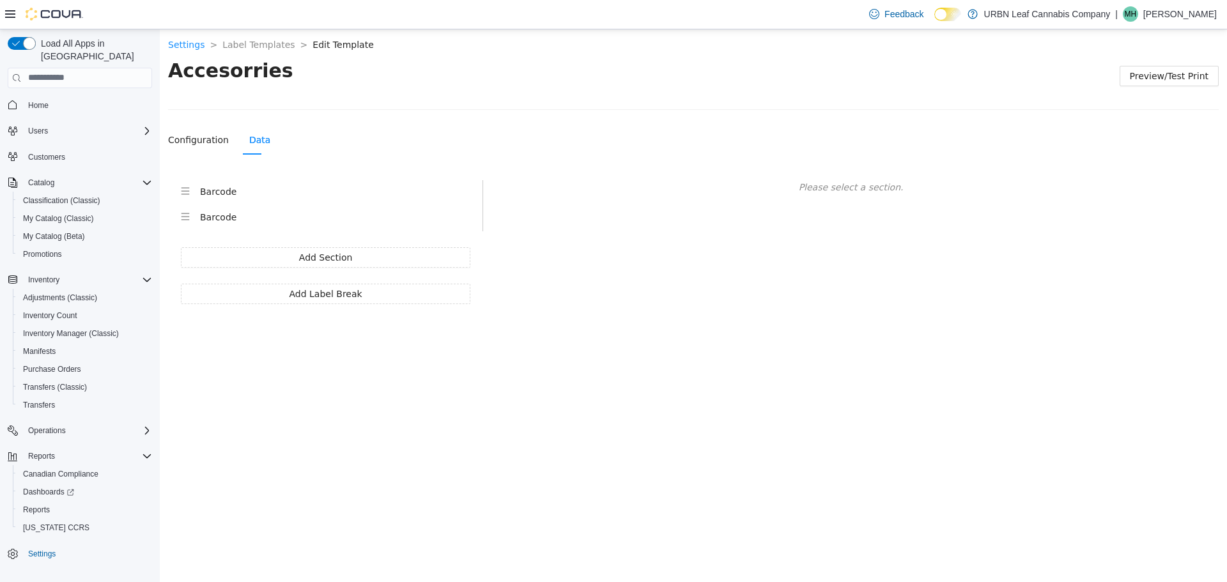
click at [220, 220] on h4 "Barcode" at bounding box center [341, 217] width 282 height 14
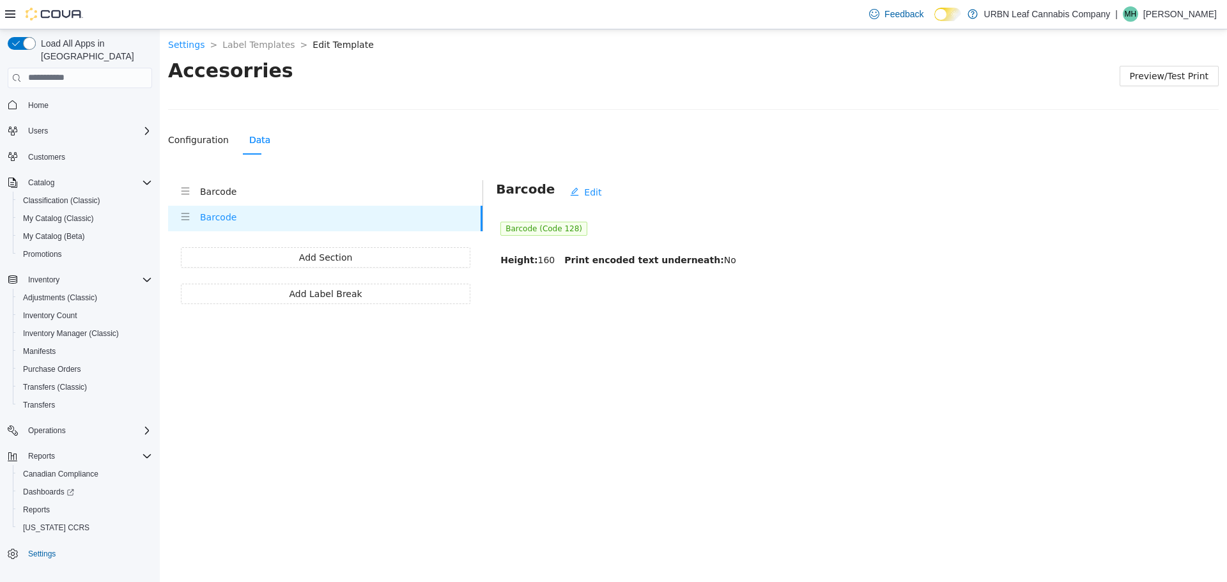
click at [205, 190] on h4 "Barcode" at bounding box center [341, 191] width 282 height 14
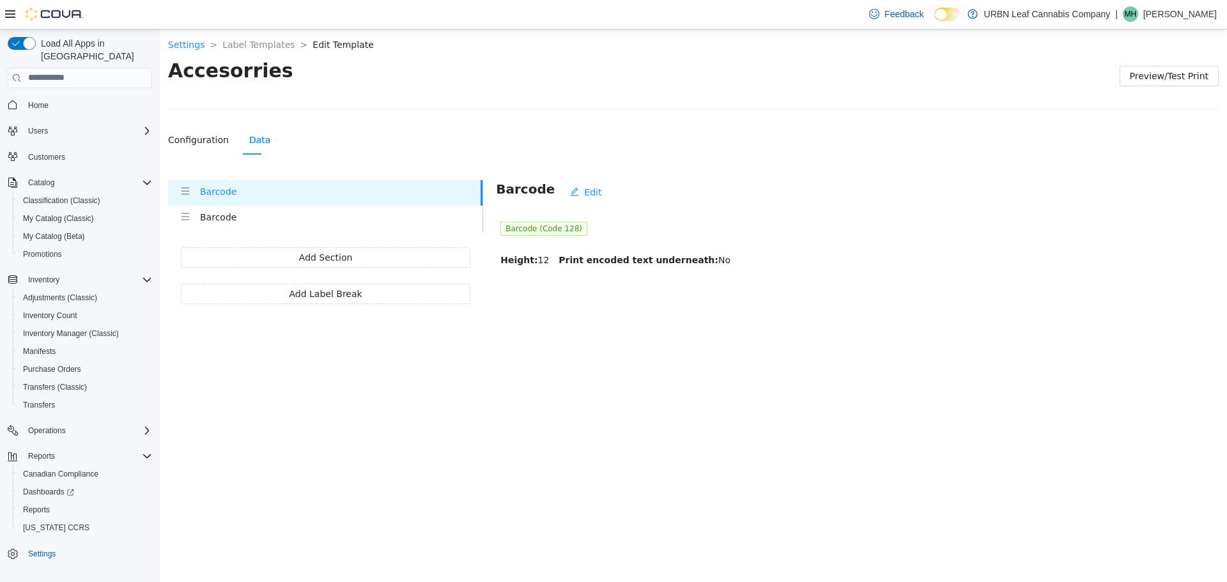
click at [222, 220] on h4 "Barcode" at bounding box center [341, 217] width 282 height 14
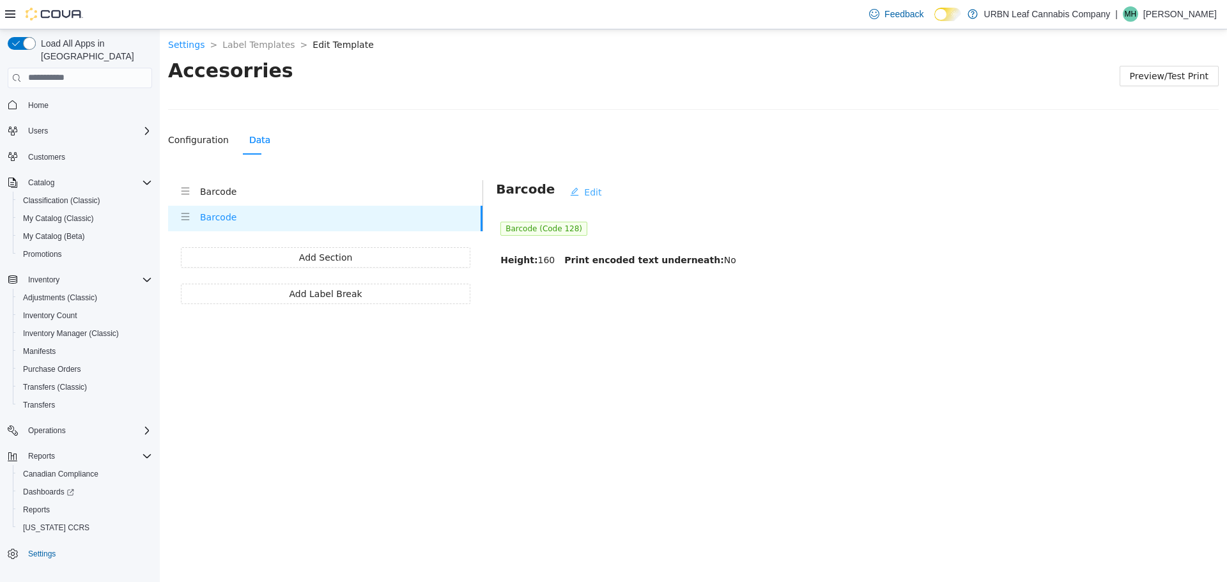
click at [585, 192] on span "Edit" at bounding box center [592, 192] width 17 height 14
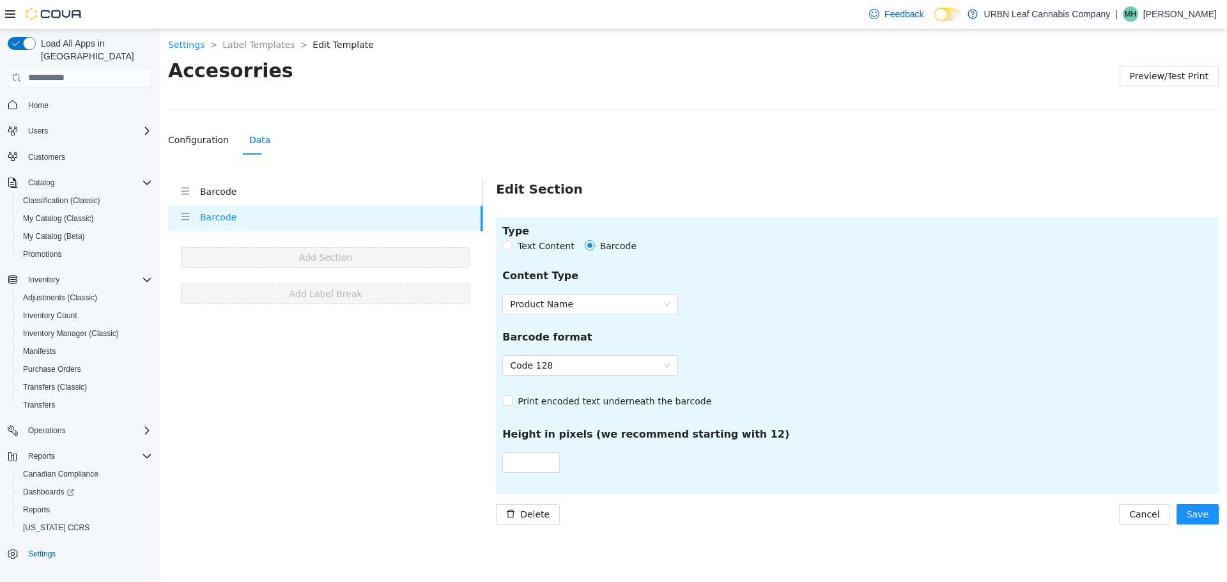
click at [514, 236] on h5 "Type" at bounding box center [574, 230] width 144 height 15
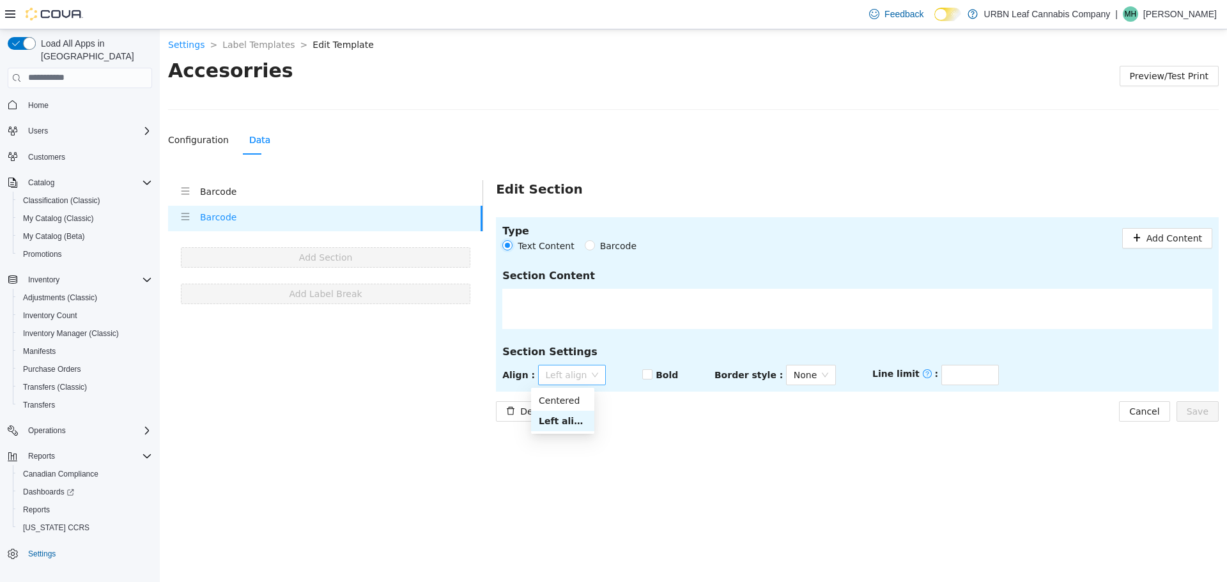
click at [580, 382] on span "Left align" at bounding box center [572, 374] width 53 height 19
click at [569, 406] on div "Centered" at bounding box center [563, 400] width 48 height 14
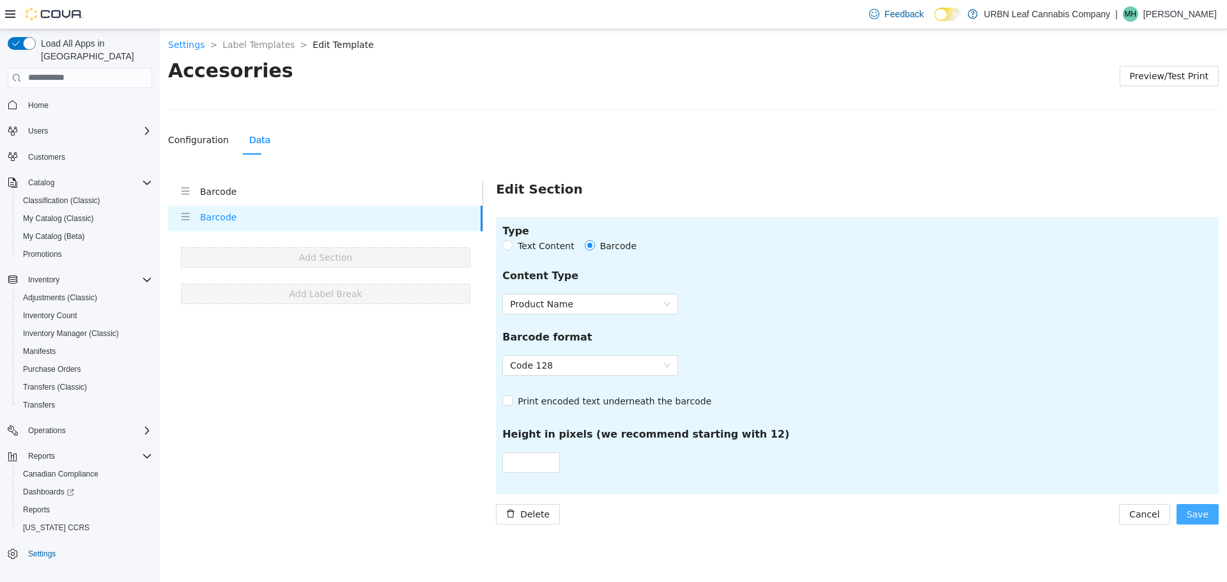
click at [1185, 516] on button "Save" at bounding box center [1198, 514] width 42 height 20
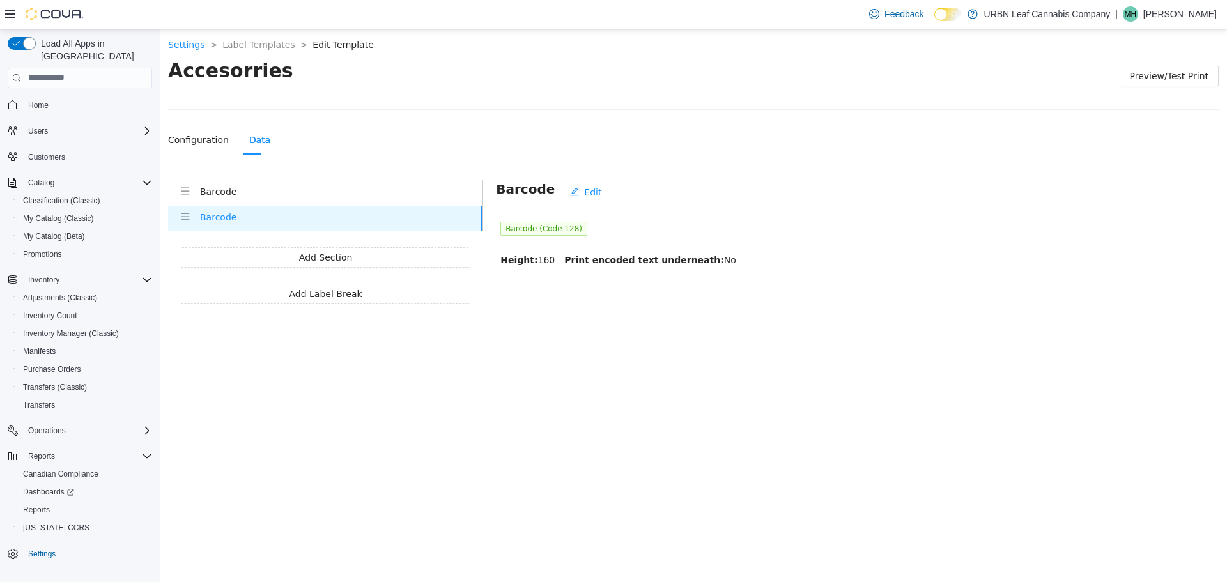
click at [209, 193] on h4 "Barcode" at bounding box center [341, 191] width 282 height 14
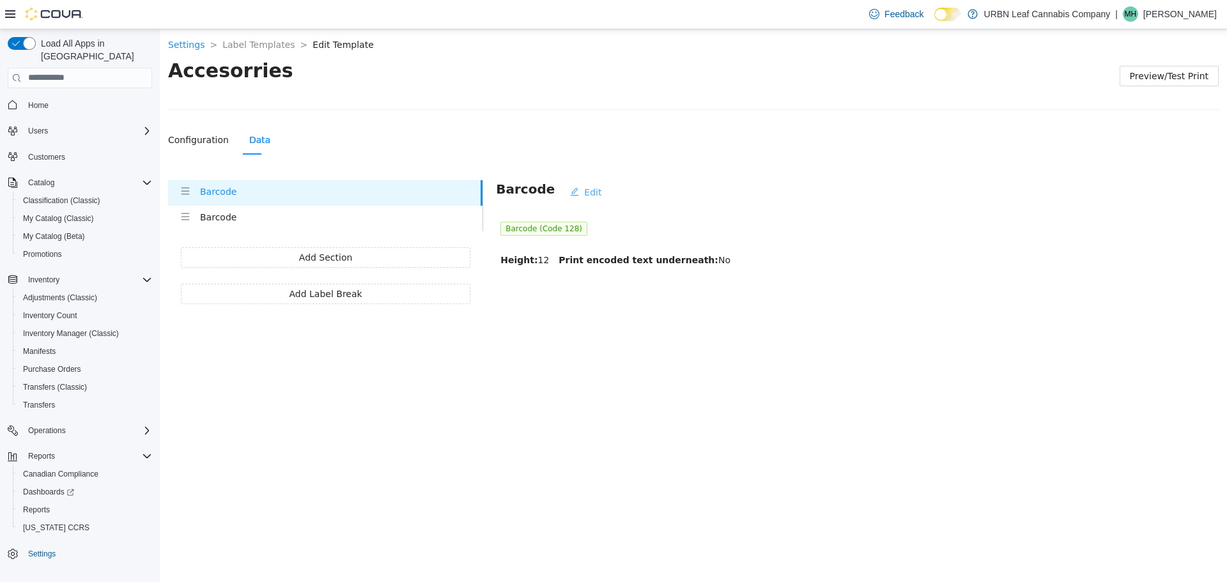
click at [570, 190] on icon "edit" at bounding box center [574, 191] width 9 height 9
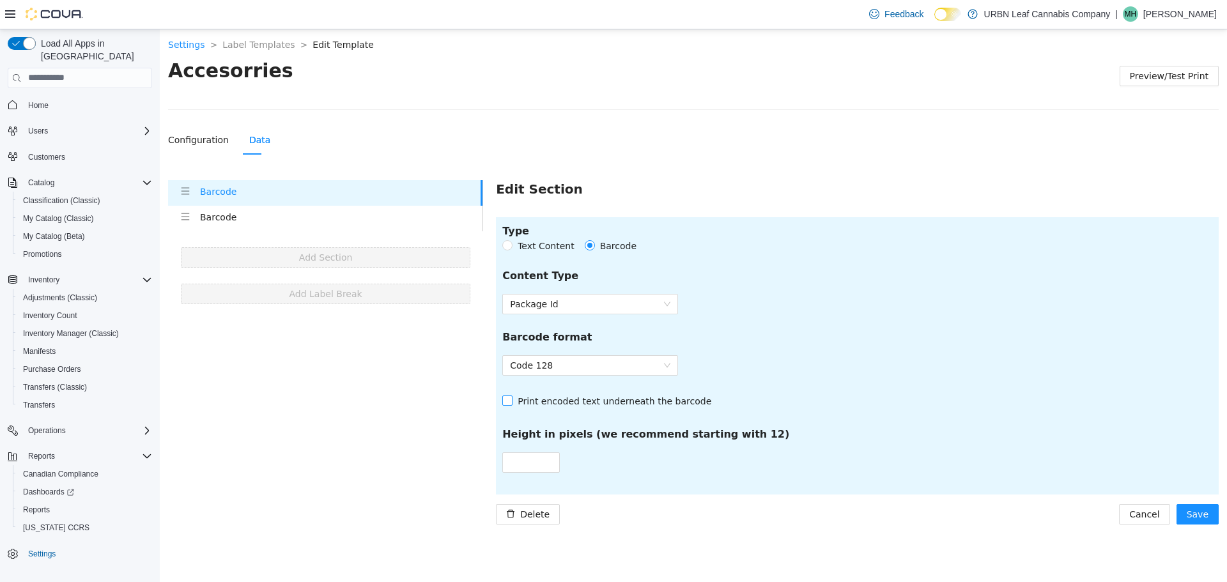
click at [552, 405] on span "Print encoded text underneath the barcode" at bounding box center [615, 401] width 204 height 14
click at [753, 435] on div "Height in pixels (we recommend starting with 12)" at bounding box center [857, 439] width 710 height 26
click at [578, 291] on div "Content Type" at bounding box center [857, 281] width 710 height 26
click at [578, 295] on span "Package Id" at bounding box center [590, 303] width 160 height 19
click at [820, 433] on div "Height in pixels (we recommend starting with 12)" at bounding box center [857, 439] width 710 height 26
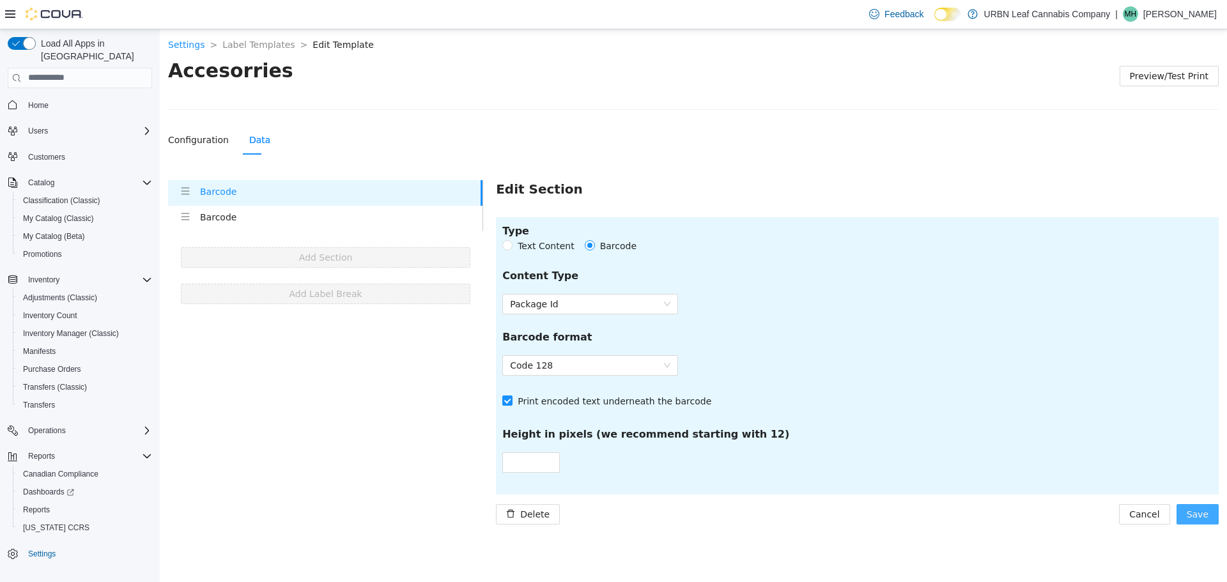
click at [1196, 515] on span "Save" at bounding box center [1198, 514] width 22 height 14
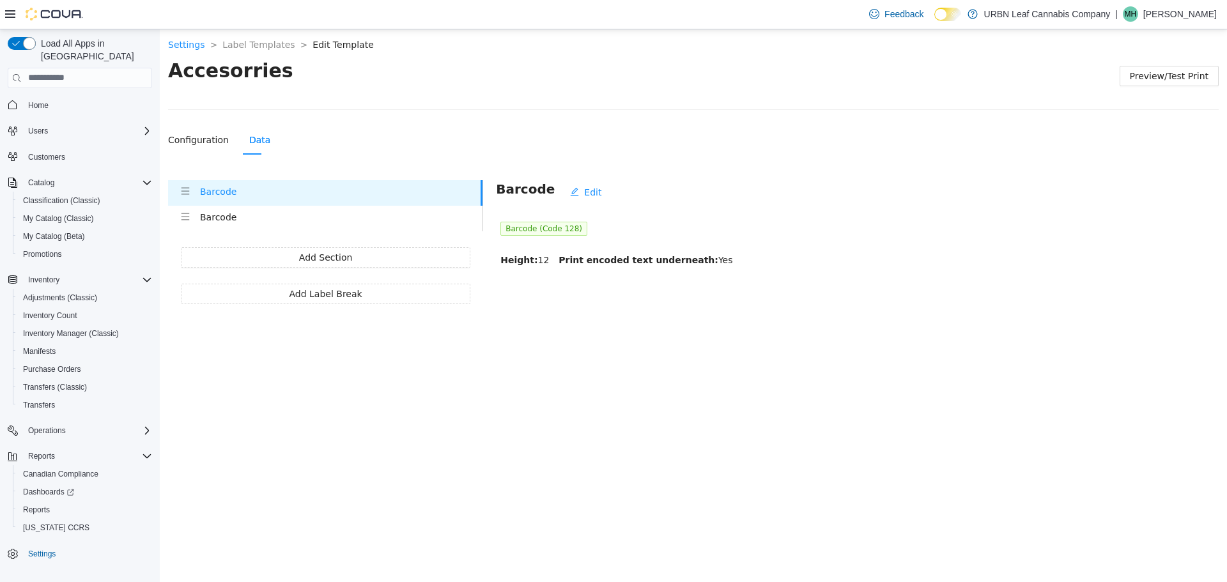
drag, startPoint x: 594, startPoint y: 383, endPoint x: 189, endPoint y: 206, distance: 443.0
click at [594, 383] on body "Settings > Label Templates > Edit Template > Accesorries Preview/Test Print Con…" at bounding box center [693, 305] width 1067 height 553
click at [241, 40] on link "Label Templates" at bounding box center [258, 44] width 72 height 10
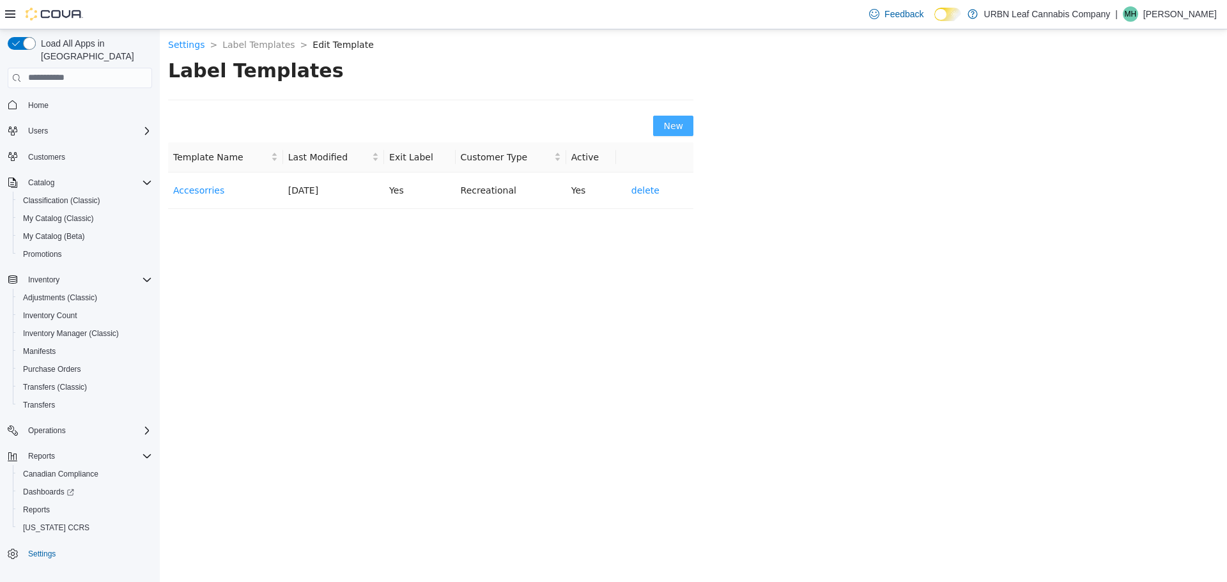
click at [684, 127] on button "New" at bounding box center [673, 125] width 40 height 20
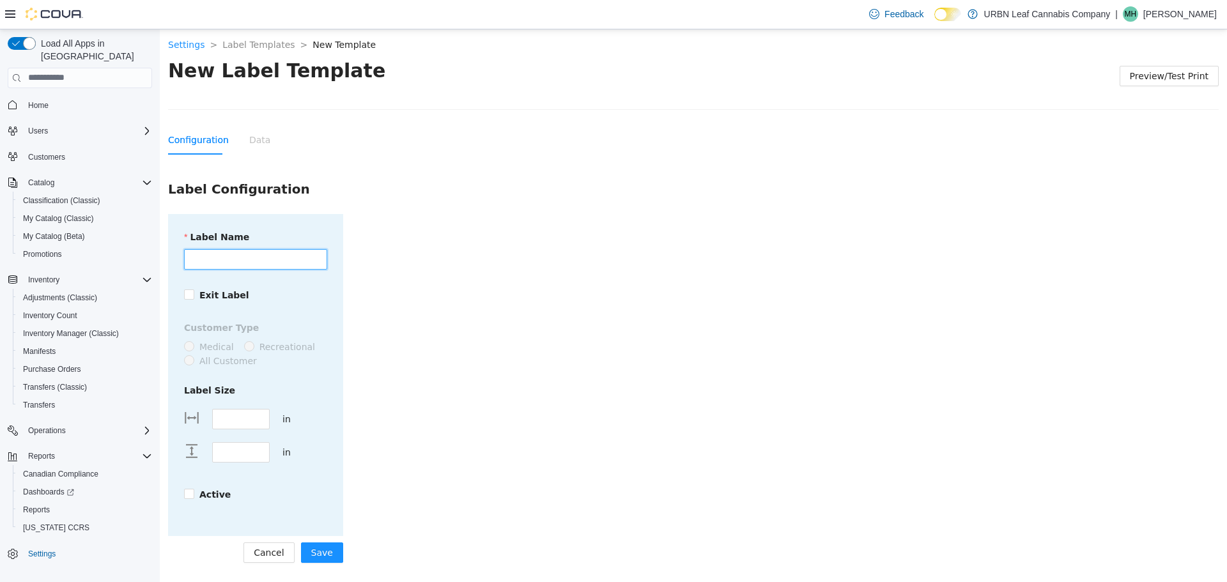
click at [256, 257] on input "Label Name" at bounding box center [255, 259] width 143 height 20
click at [268, 256] on input "**********" at bounding box center [255, 259] width 143 height 20
type input "**********"
click at [249, 410] on input "****" at bounding box center [241, 418] width 56 height 19
type input "*"
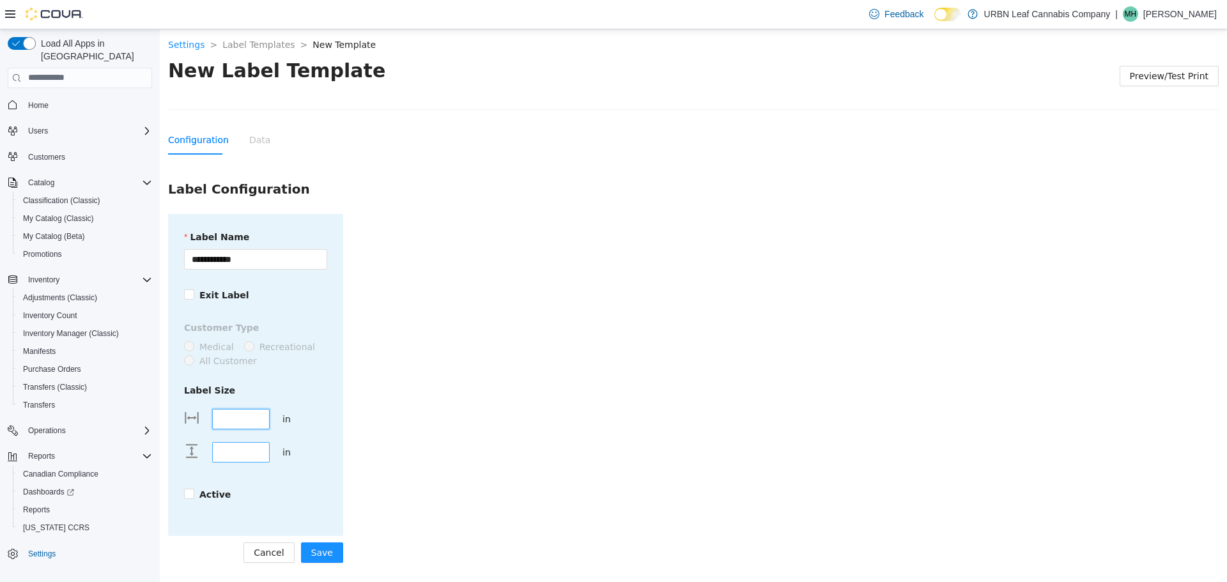
type input "****"
click at [245, 454] on input "****" at bounding box center [241, 451] width 56 height 19
type input "*"
type input "****"
click at [227, 510] on div "**********" at bounding box center [255, 374] width 175 height 322
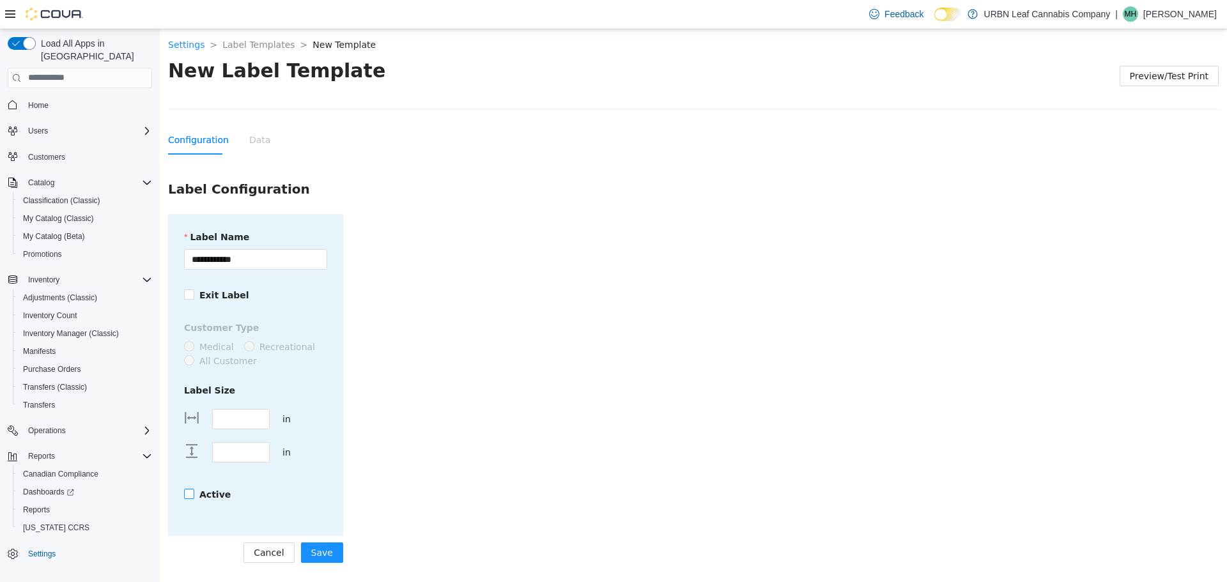
click at [190, 498] on label "Active" at bounding box center [210, 494] width 52 height 14
click at [316, 555] on span "Save" at bounding box center [322, 552] width 22 height 14
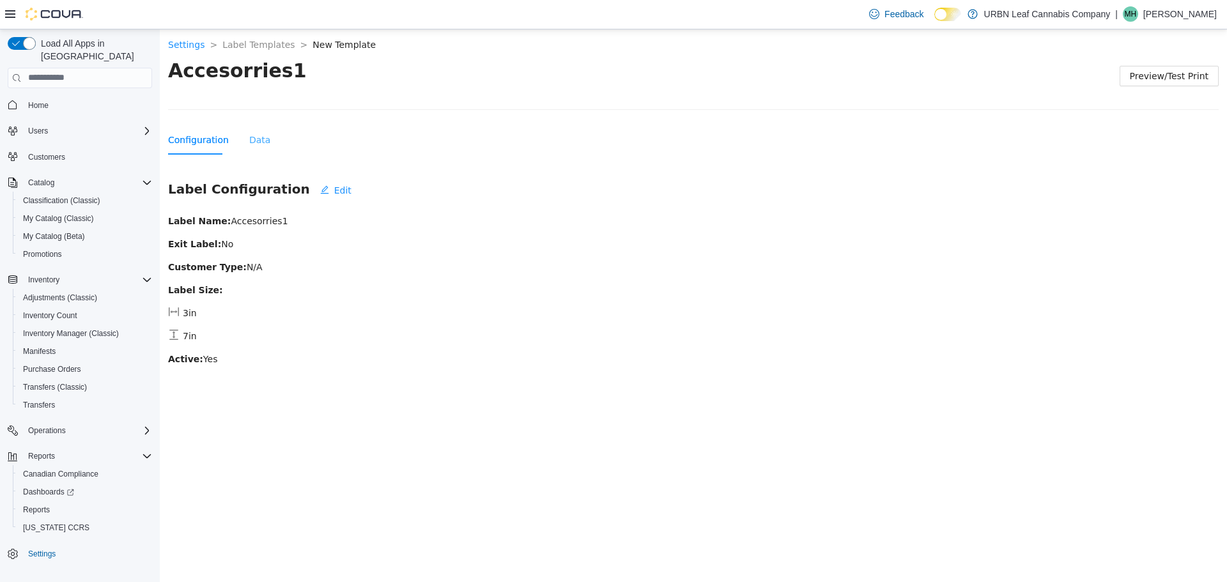
click at [249, 128] on div "Data" at bounding box center [259, 139] width 21 height 29
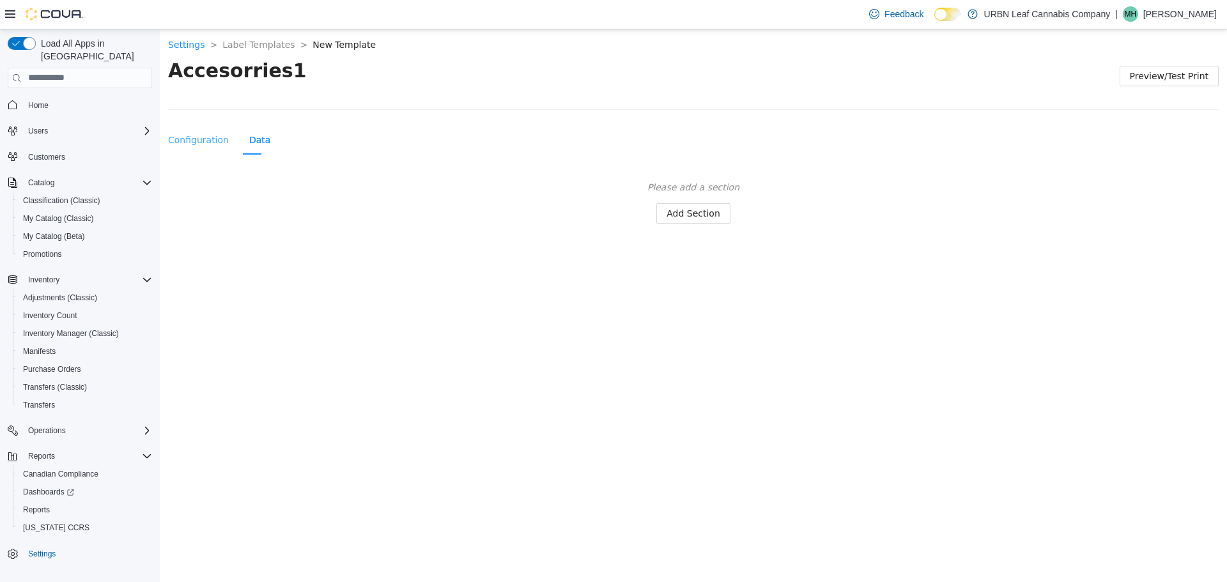
click at [205, 148] on div "Configuration" at bounding box center [198, 139] width 61 height 29
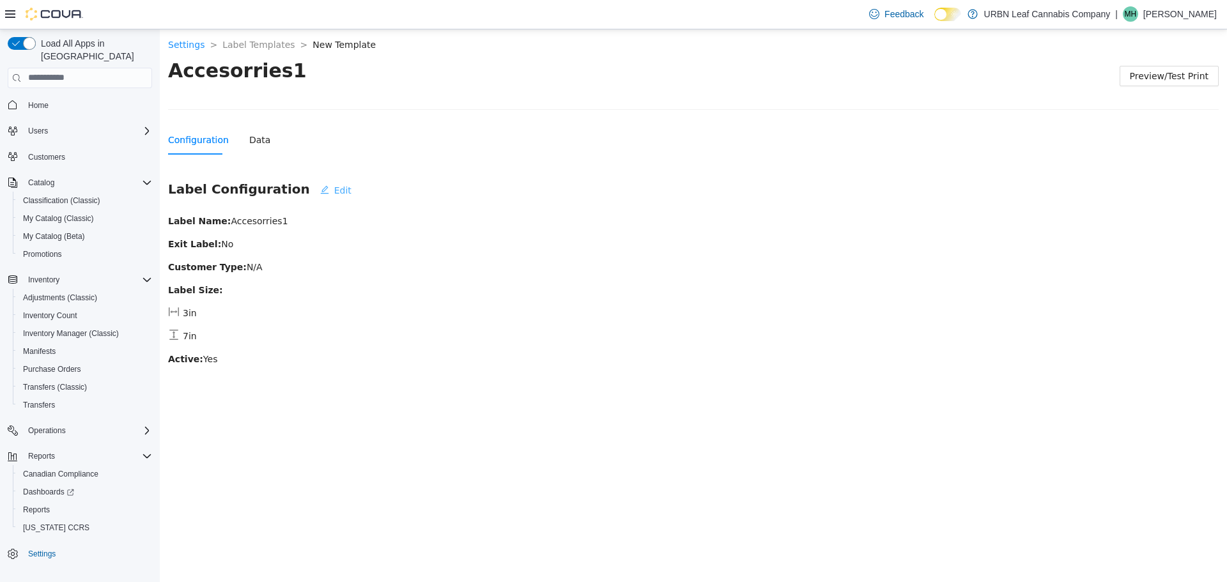
click at [334, 189] on span "Edit" at bounding box center [342, 190] width 17 height 14
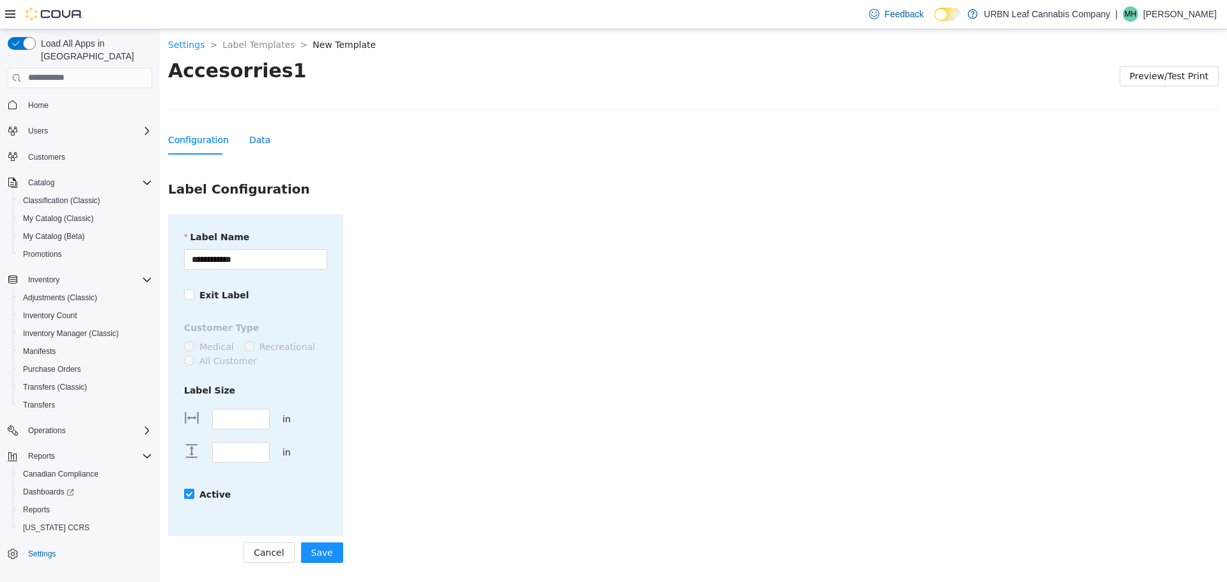
click at [251, 132] on div "Data" at bounding box center [259, 139] width 21 height 14
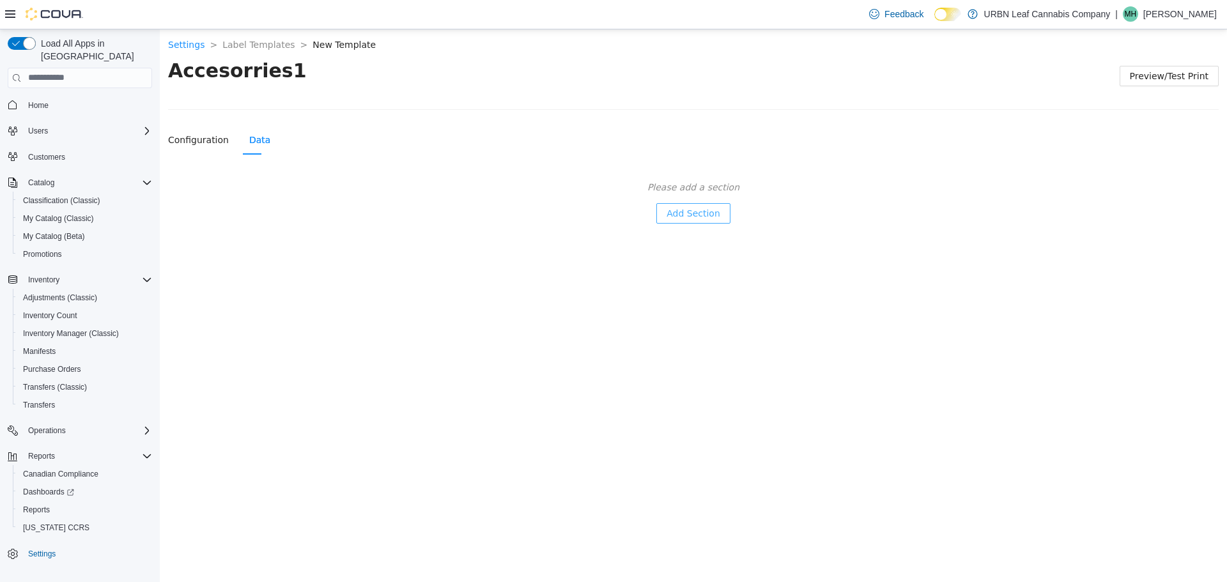
click at [694, 215] on span "Add Section" at bounding box center [694, 213] width 54 height 14
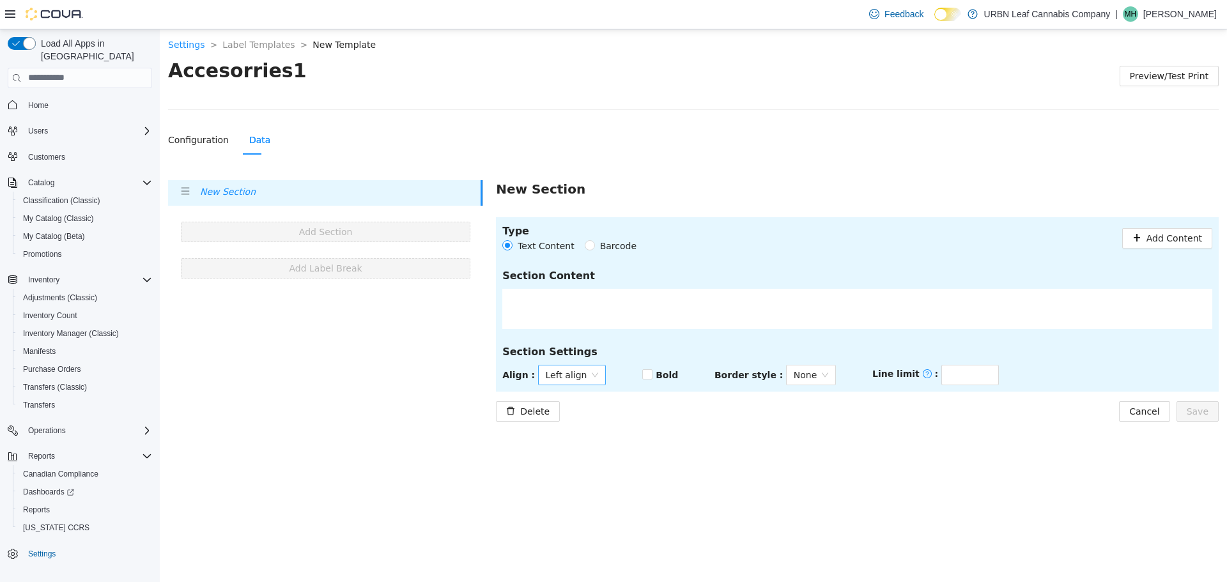
click at [585, 370] on span "Left align" at bounding box center [572, 374] width 53 height 19
click at [557, 405] on div "Centered" at bounding box center [563, 400] width 48 height 14
click at [807, 379] on span "None" at bounding box center [811, 374] width 35 height 19
click at [984, 372] on div at bounding box center [991, 374] width 14 height 19
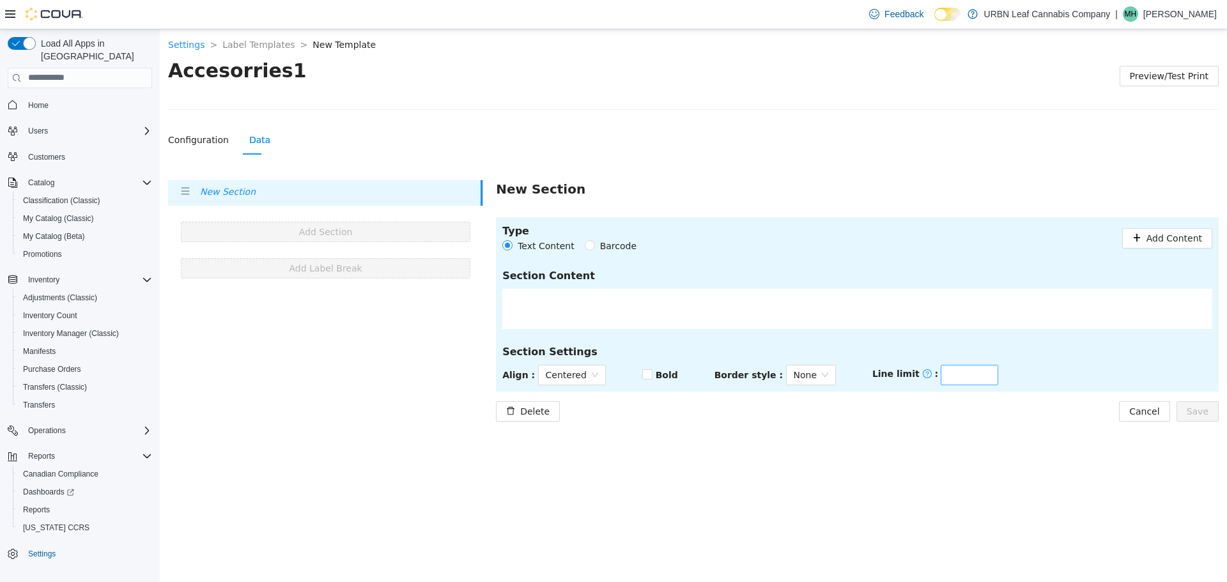
click at [955, 376] on input "*" at bounding box center [969, 374] width 56 height 19
type input "*"
drag, startPoint x: 894, startPoint y: 427, endPoint x: 500, endPoint y: 328, distance: 406.4
click at [894, 429] on body "**********" at bounding box center [693, 305] width 1067 height 553
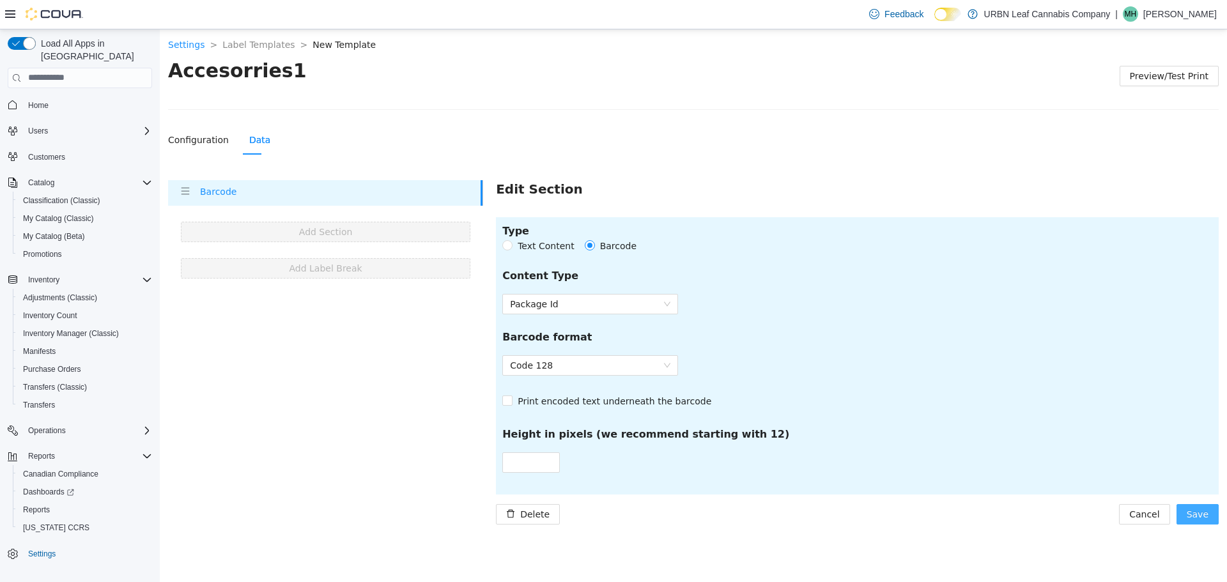
click at [1209, 505] on button "Save" at bounding box center [1198, 514] width 42 height 20
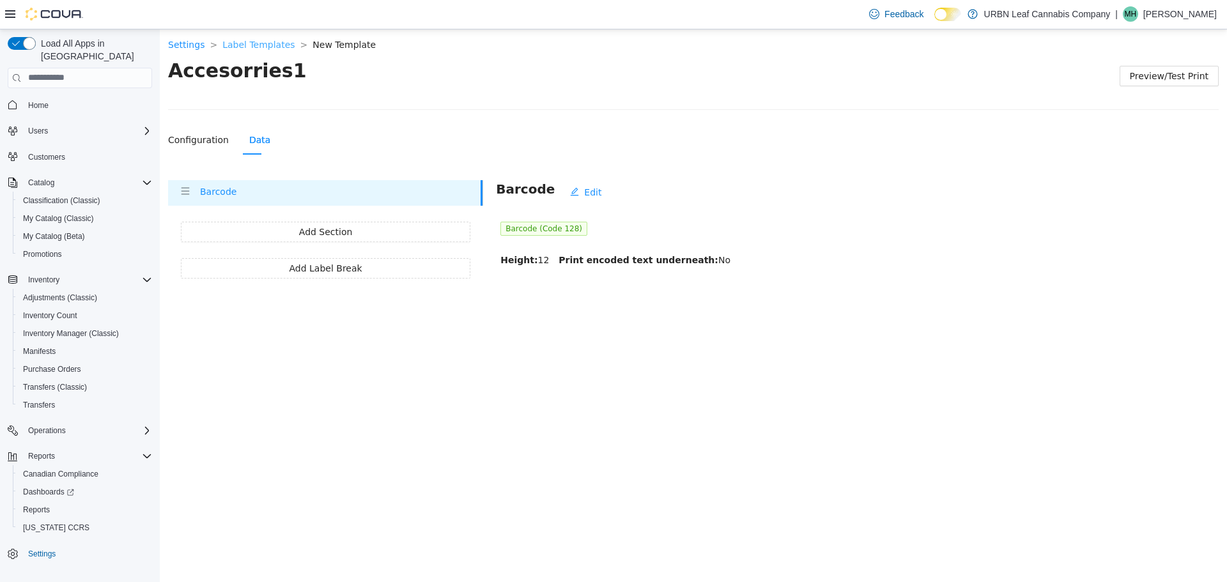
click at [270, 49] on link "Label Templates" at bounding box center [258, 44] width 72 height 10
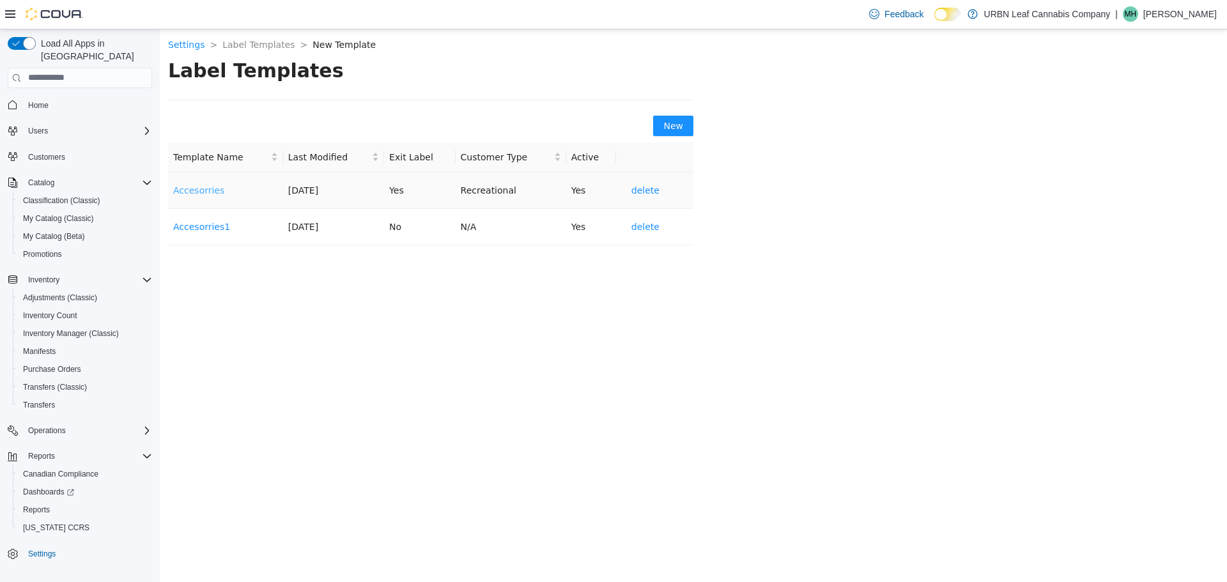
click at [196, 188] on link "Accesorries" at bounding box center [198, 190] width 51 height 10
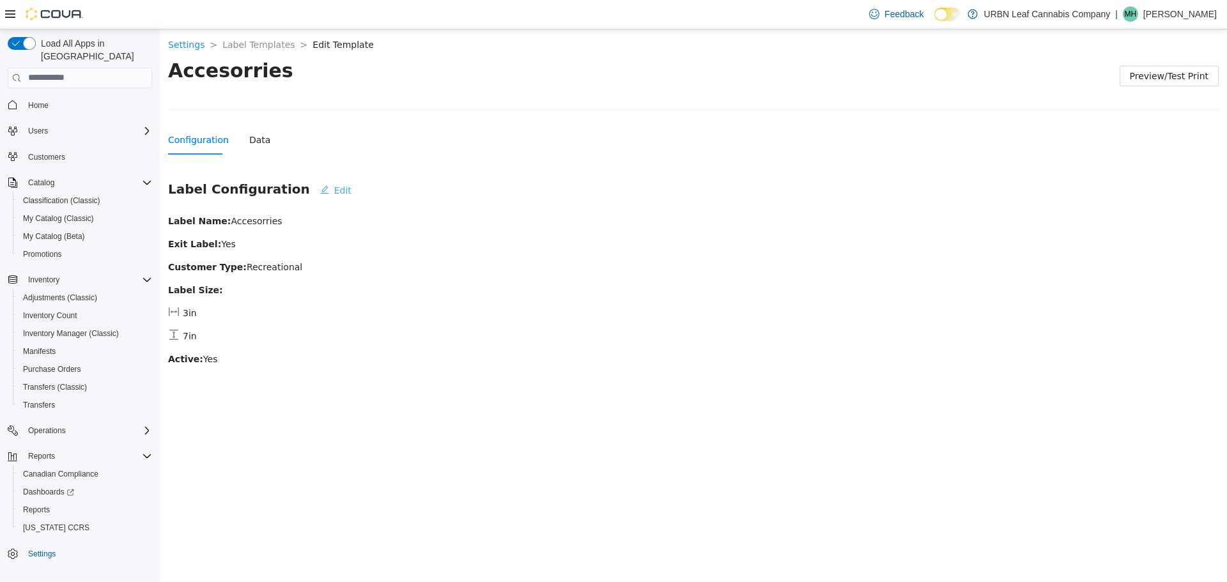
click at [320, 185] on icon "edit" at bounding box center [324, 189] width 9 height 9
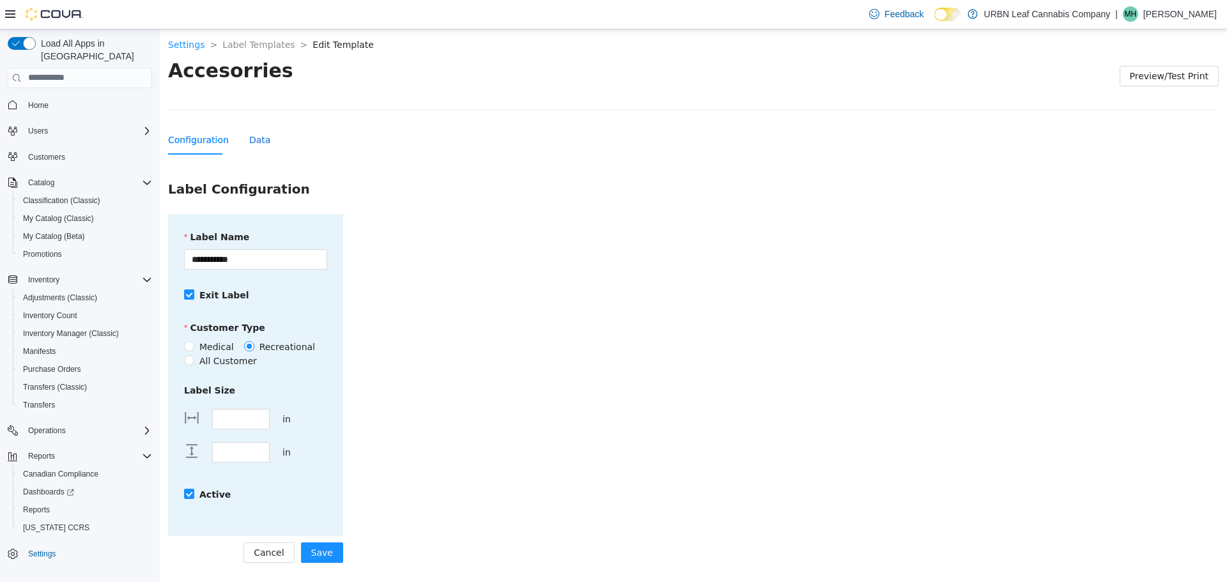
click at [249, 142] on div "Data" at bounding box center [259, 139] width 21 height 14
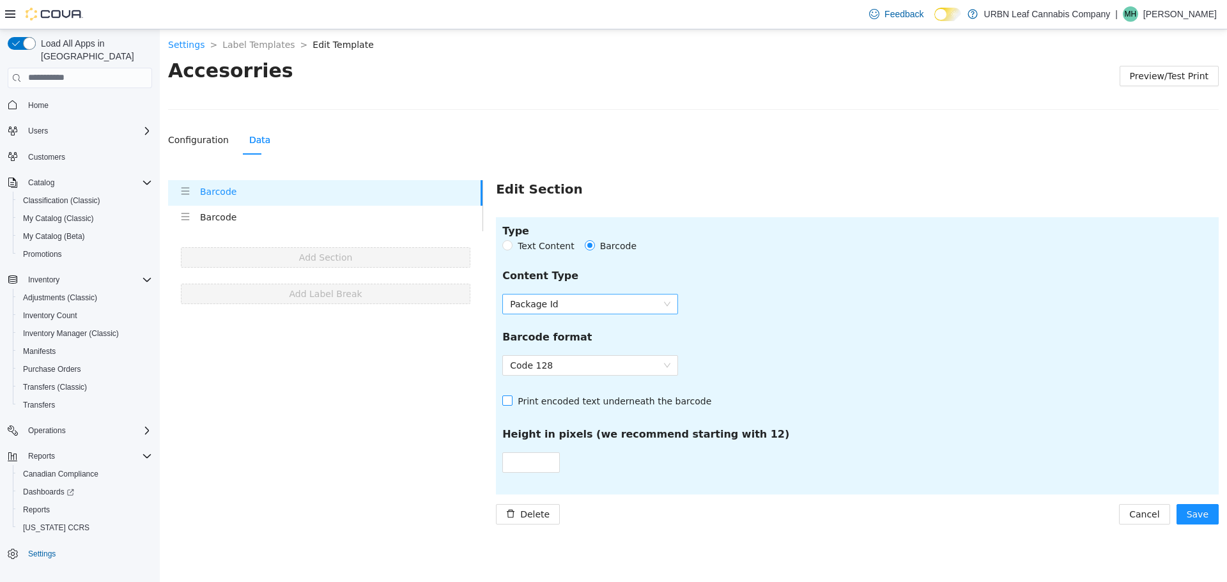
click at [568, 310] on span "Package Id" at bounding box center [590, 303] width 160 height 19
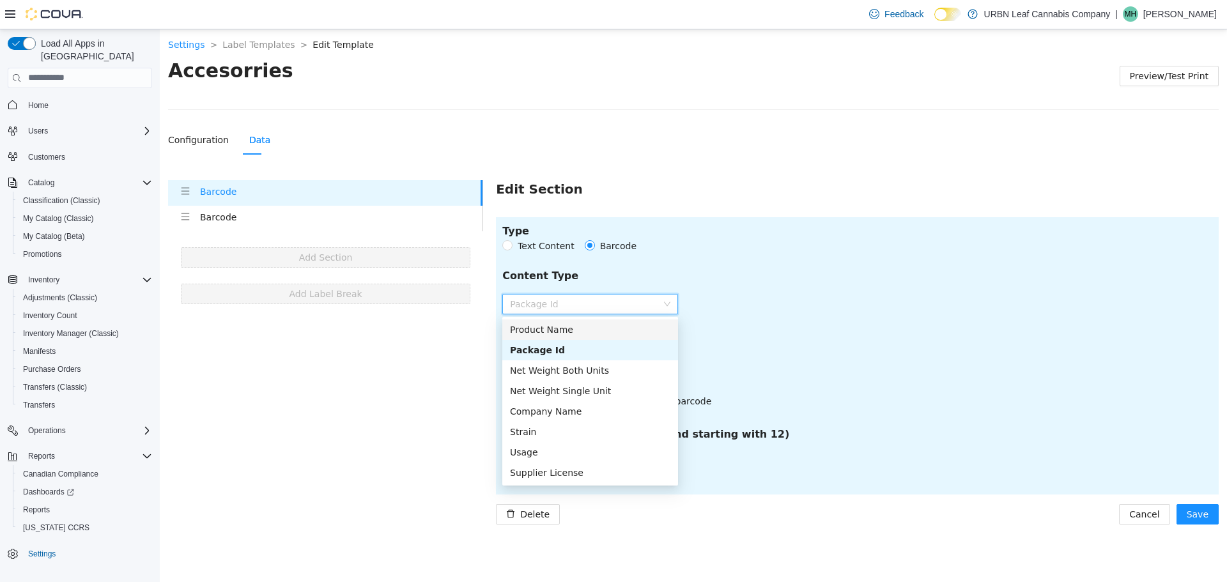
click at [567, 331] on div "Product Name" at bounding box center [590, 329] width 160 height 14
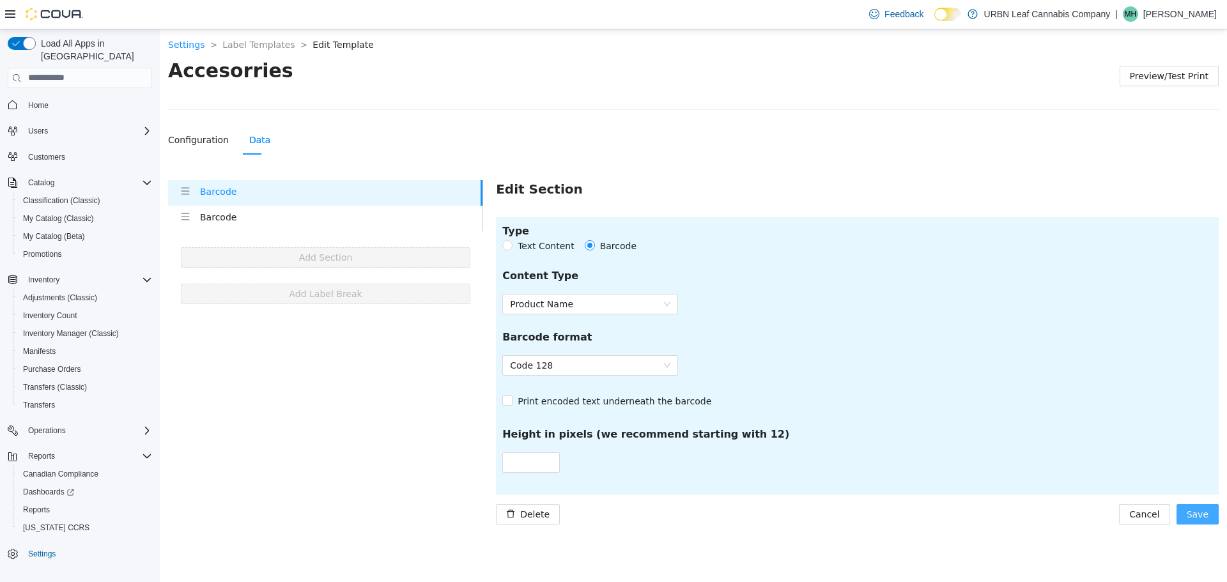
click at [1205, 515] on span "Save" at bounding box center [1198, 514] width 22 height 14
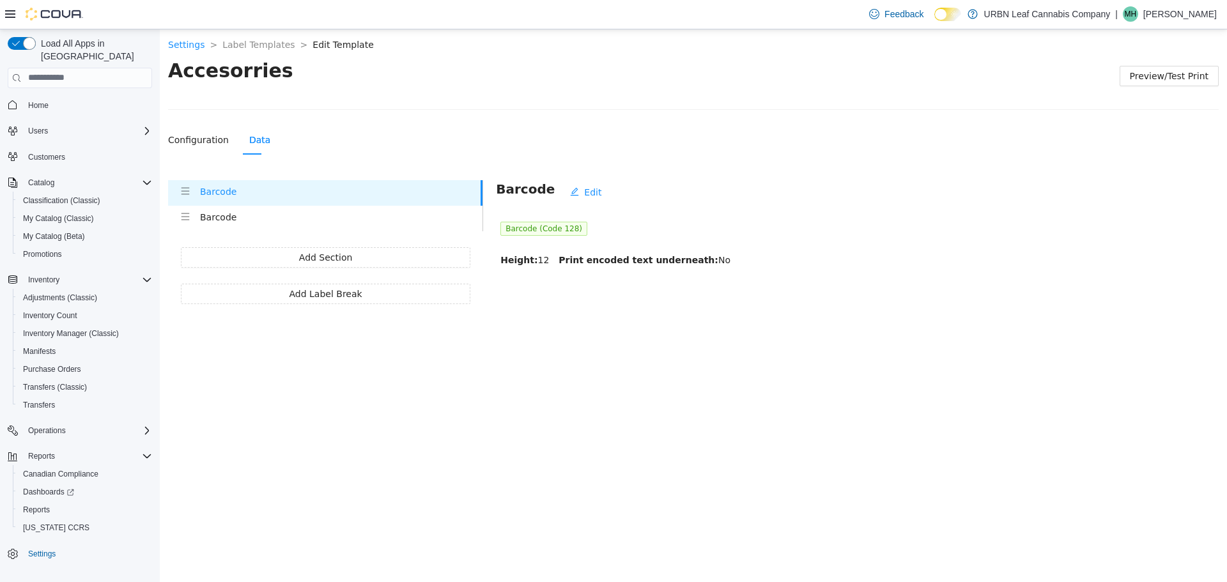
click at [241, 52] on section "Settings > Label Templates > Edit Template > Accesorries Preview/Test Print Con…" at bounding box center [693, 166] width 1067 height 275
click at [241, 45] on link "Label Templates" at bounding box center [258, 44] width 72 height 10
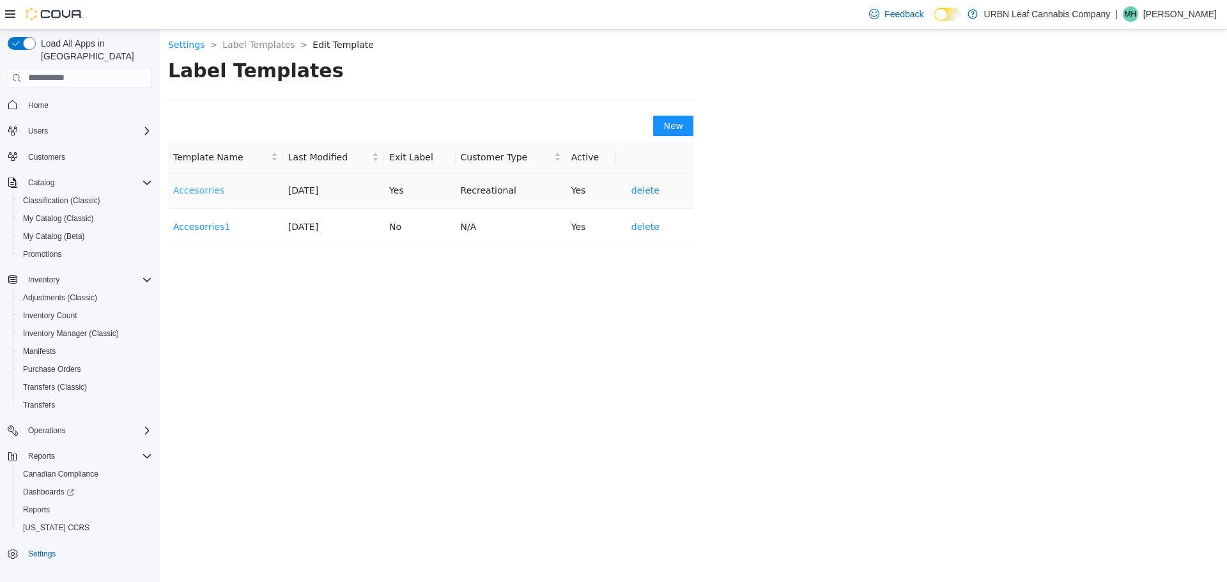
click at [197, 189] on link "Accesorries" at bounding box center [198, 190] width 51 height 10
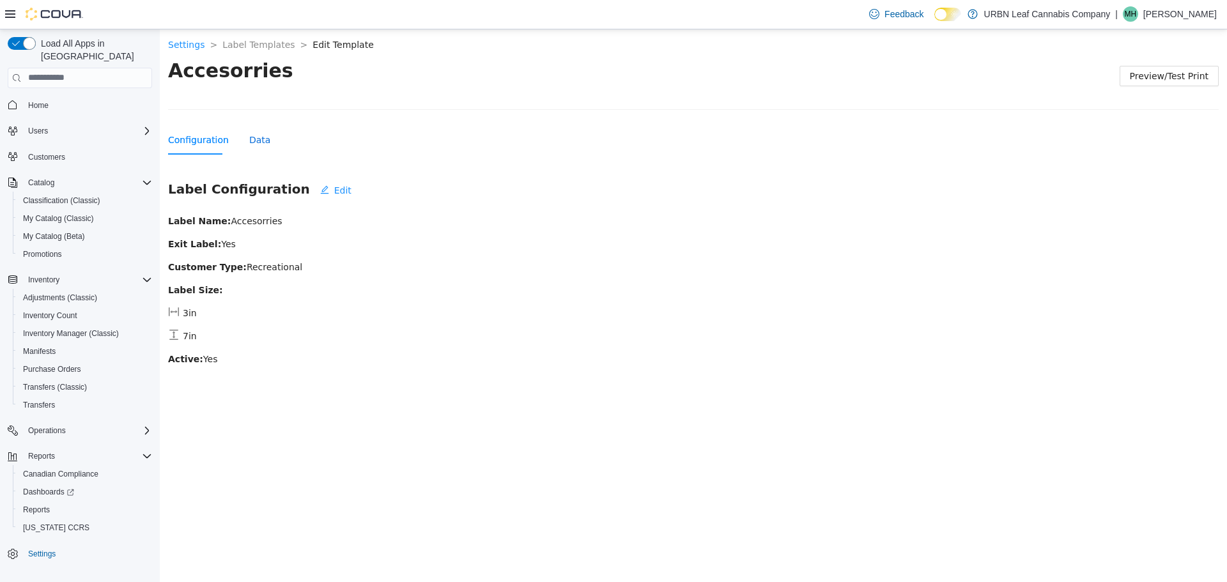
click at [252, 144] on div "Data" at bounding box center [259, 139] width 21 height 14
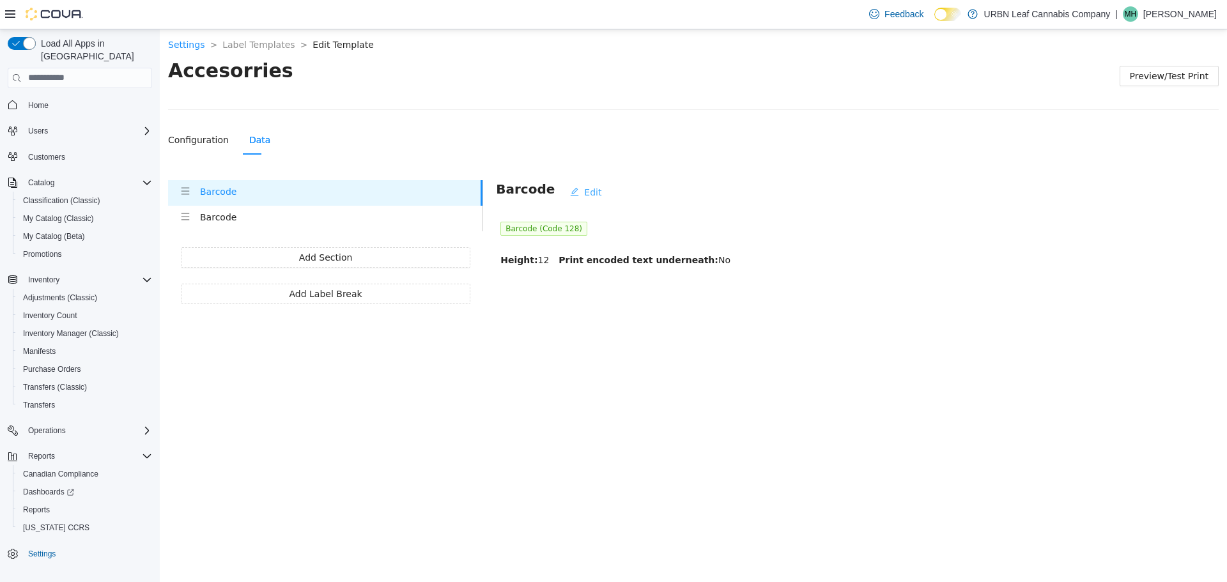
drag, startPoint x: 563, startPoint y: 197, endPoint x: 573, endPoint y: 194, distance: 10.7
click at [564, 197] on button "Edit" at bounding box center [586, 191] width 52 height 20
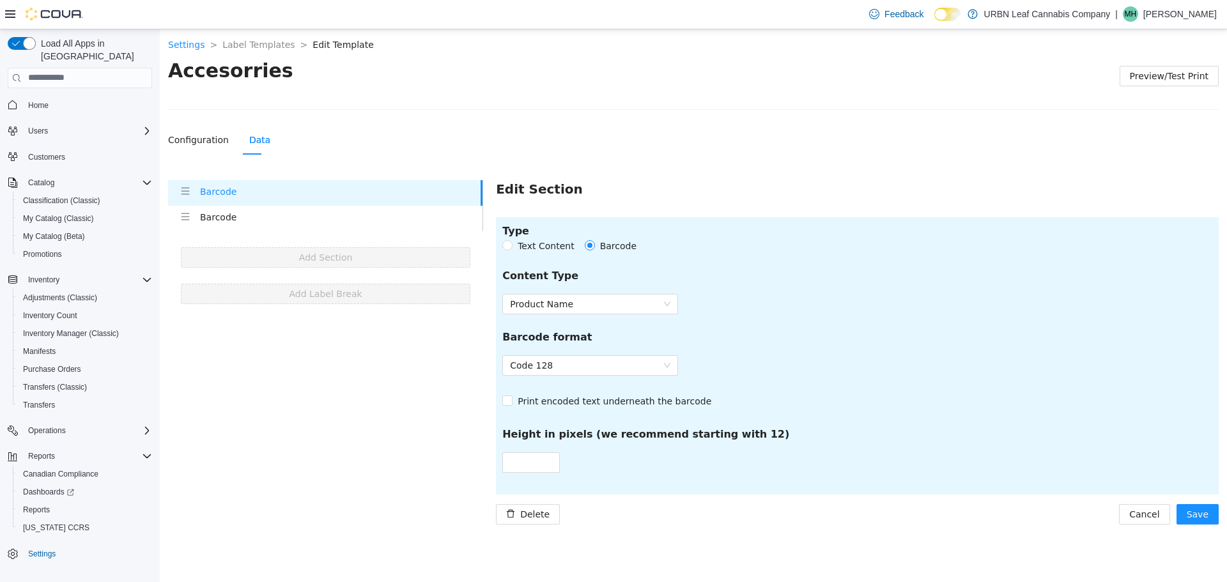
click at [525, 242] on span "Text Content" at bounding box center [546, 245] width 66 height 14
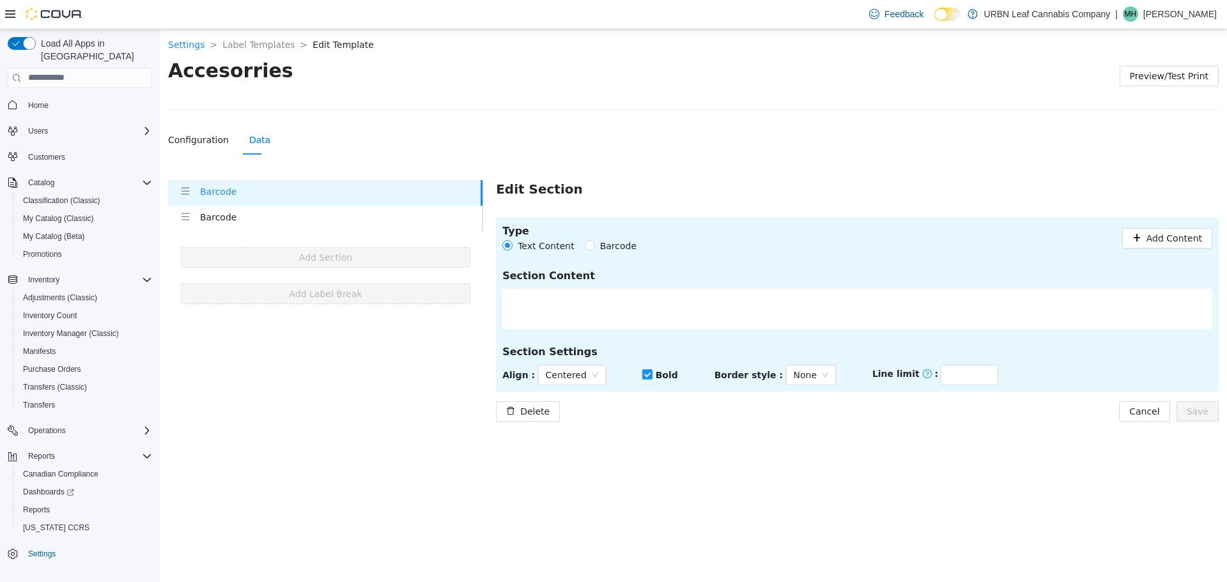
click at [606, 246] on span "Barcode" at bounding box center [618, 245] width 47 height 14
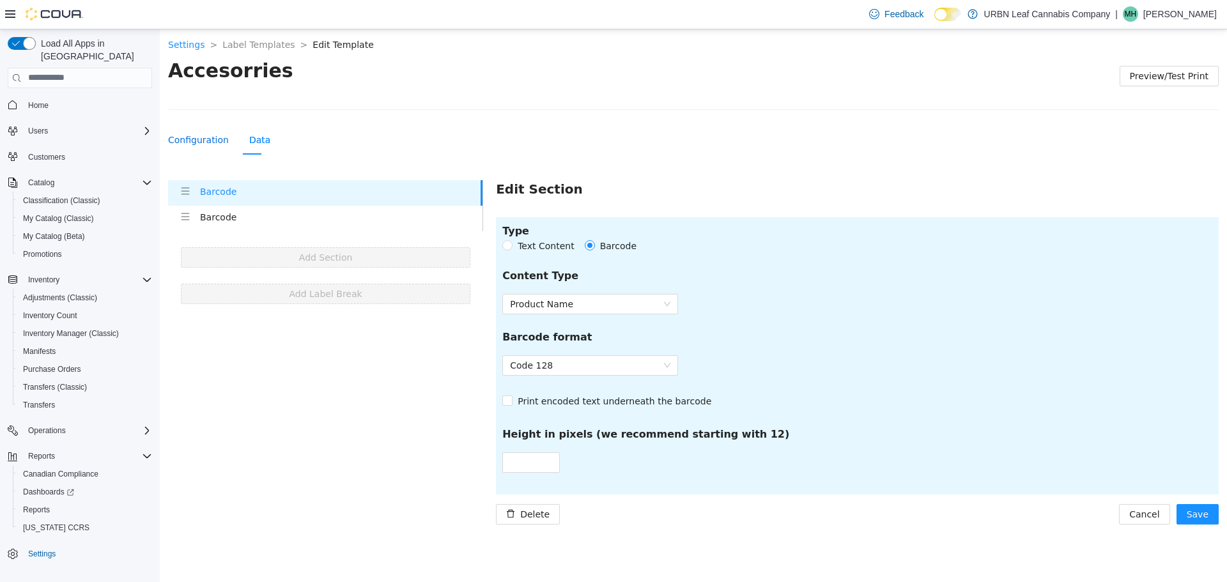
click at [180, 146] on div "Configuration" at bounding box center [198, 139] width 61 height 14
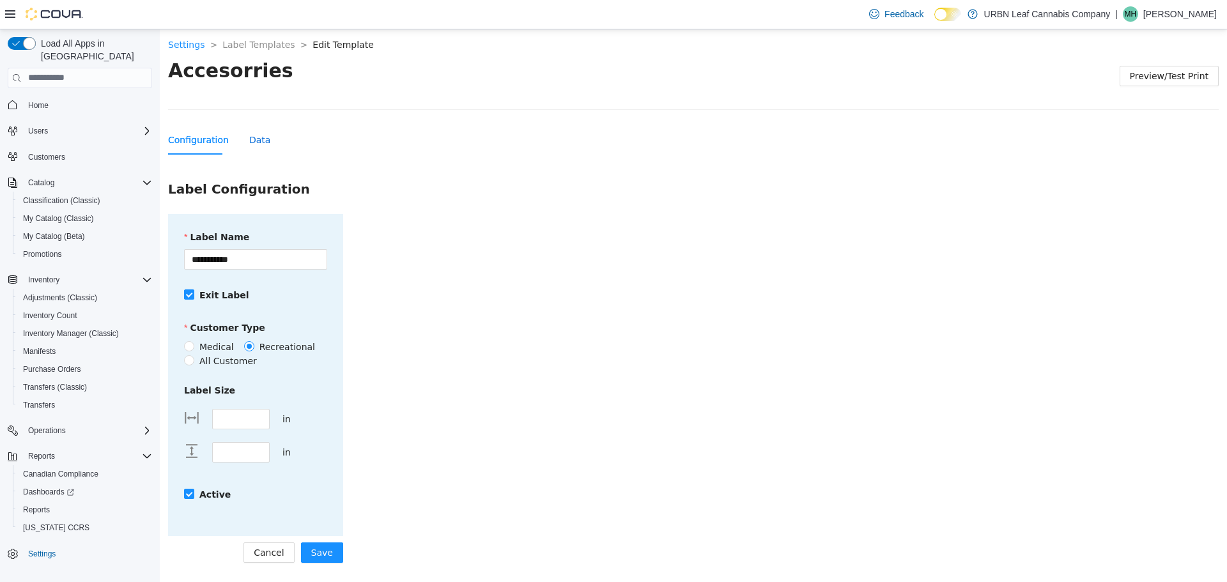
click at [256, 143] on div "Data" at bounding box center [259, 139] width 21 height 14
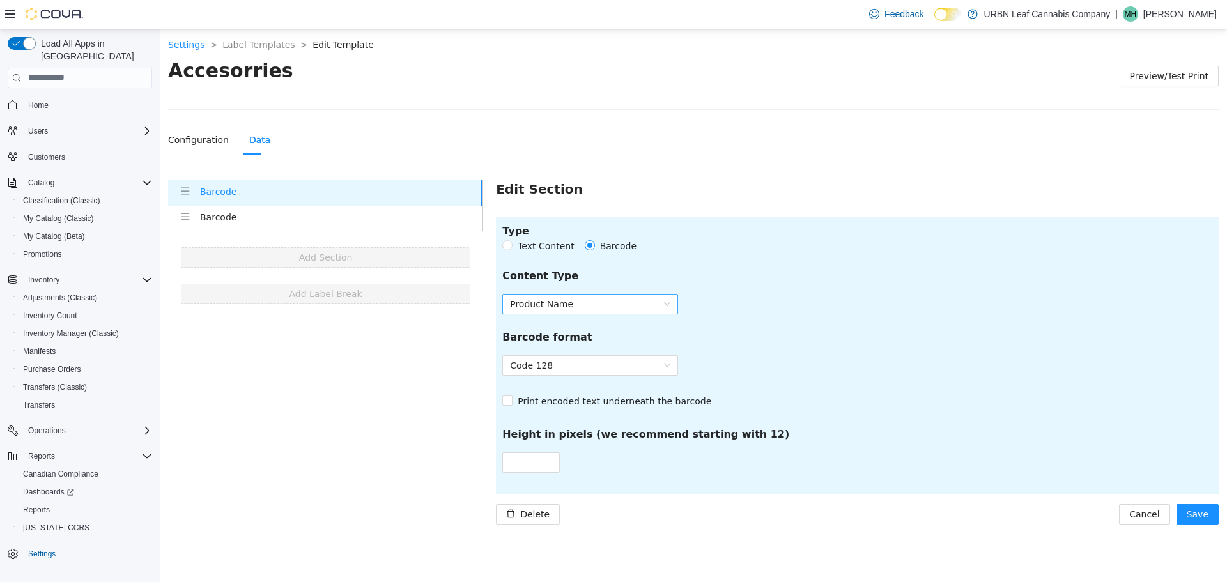
click at [583, 305] on span "Product Name" at bounding box center [590, 303] width 160 height 19
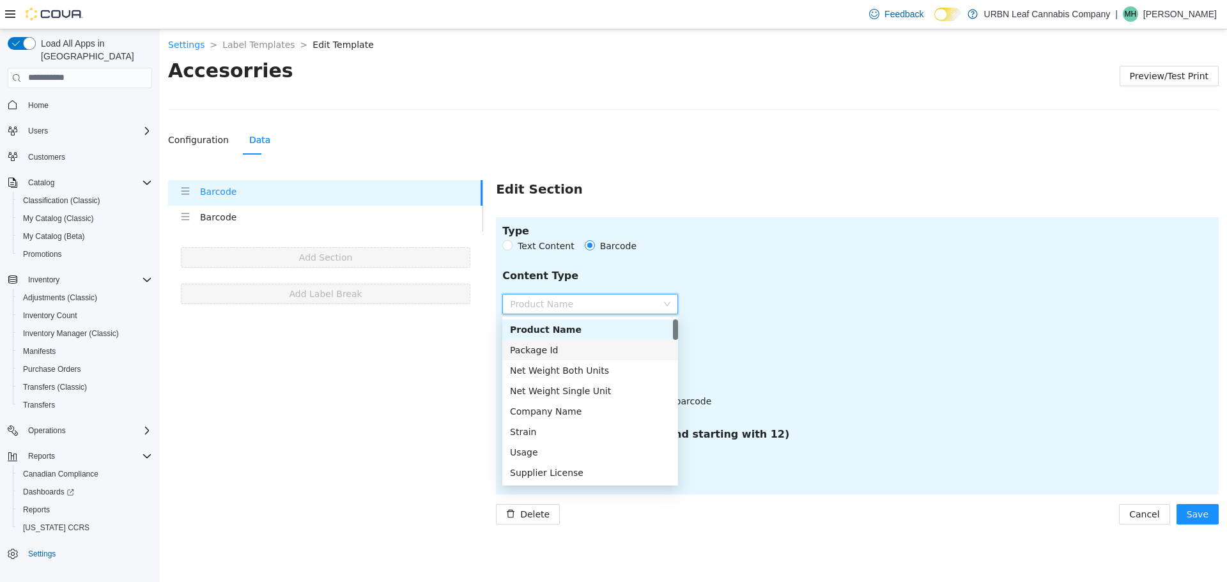
click at [566, 356] on div "Package Id" at bounding box center [590, 350] width 160 height 14
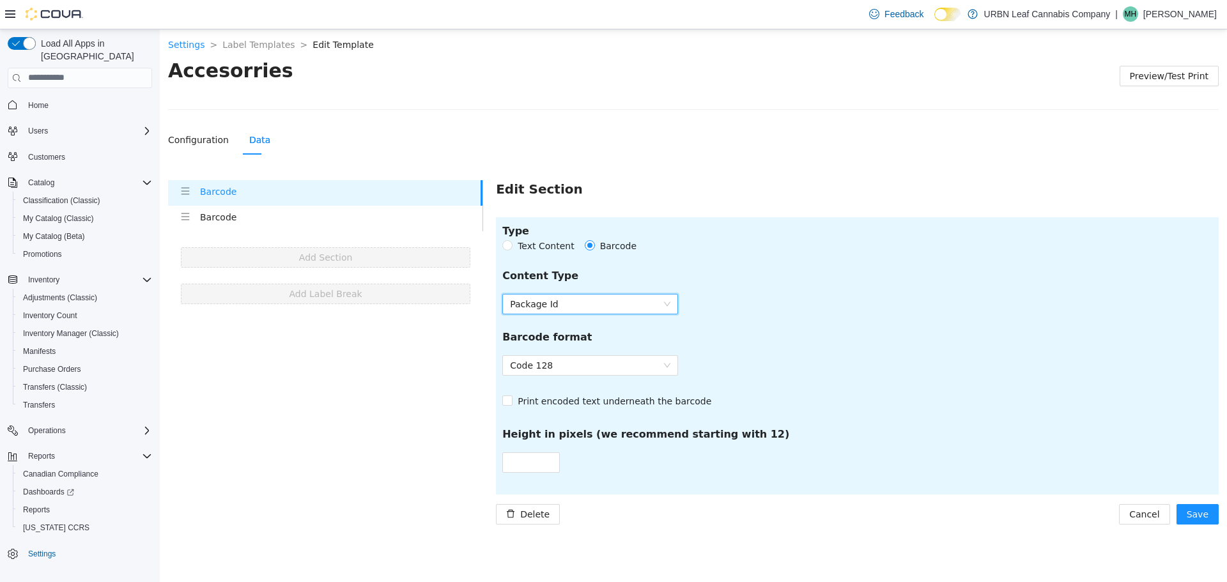
click at [605, 312] on span "Package Id" at bounding box center [590, 303] width 160 height 19
click at [791, 355] on div "Code 128" at bounding box center [857, 365] width 710 height 20
click at [1207, 510] on span "Save" at bounding box center [1198, 514] width 22 height 14
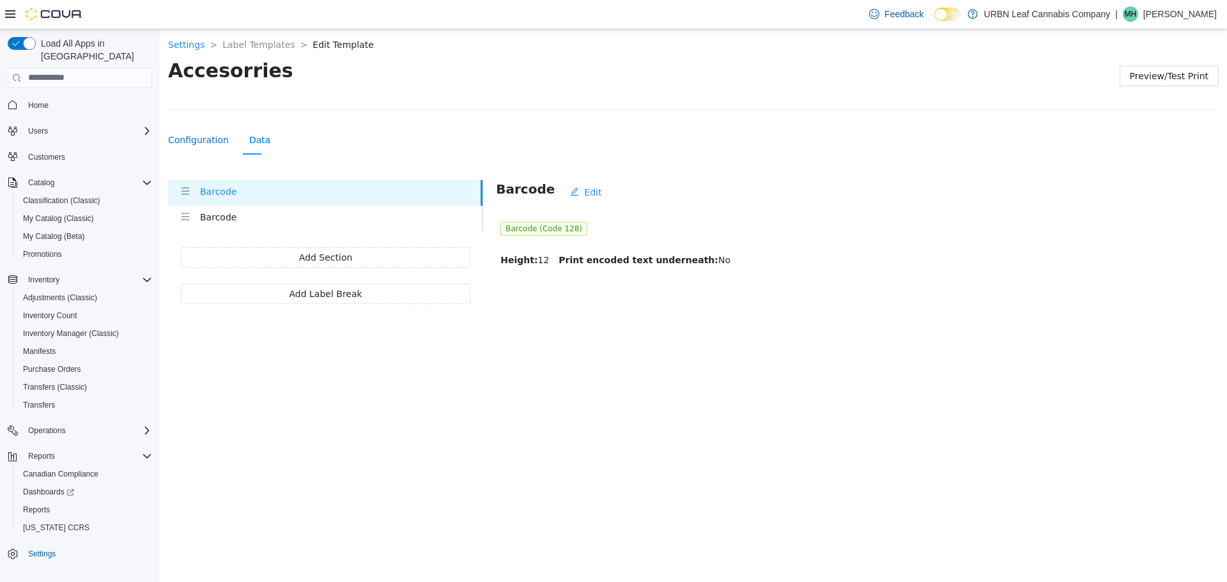
click at [199, 137] on div "Configuration" at bounding box center [198, 139] width 61 height 14
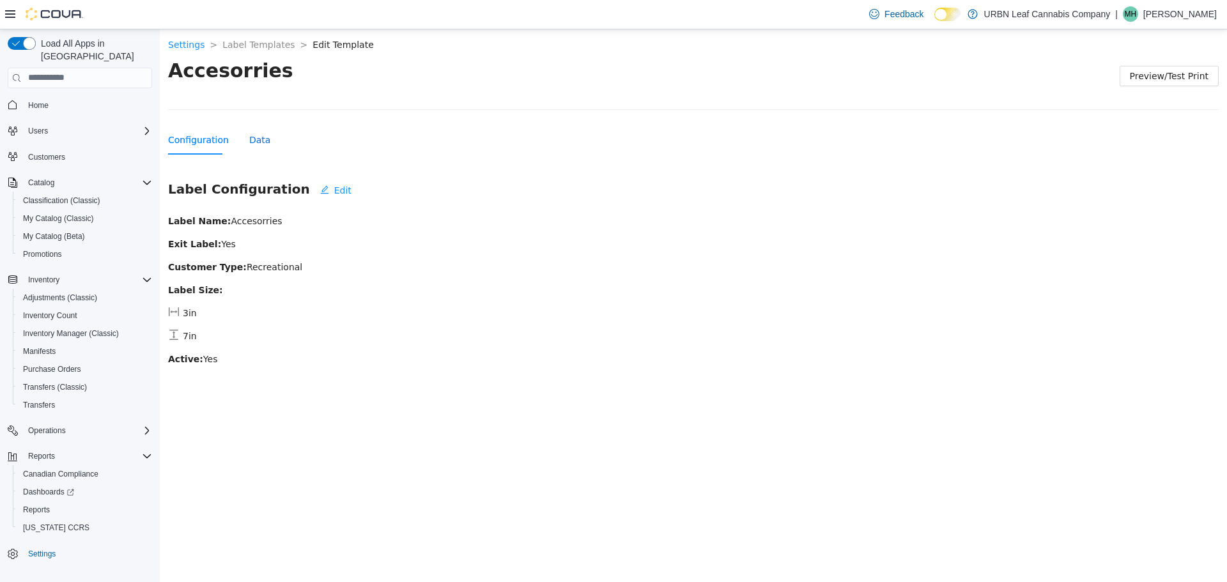
click at [250, 144] on div "Data" at bounding box center [259, 139] width 21 height 14
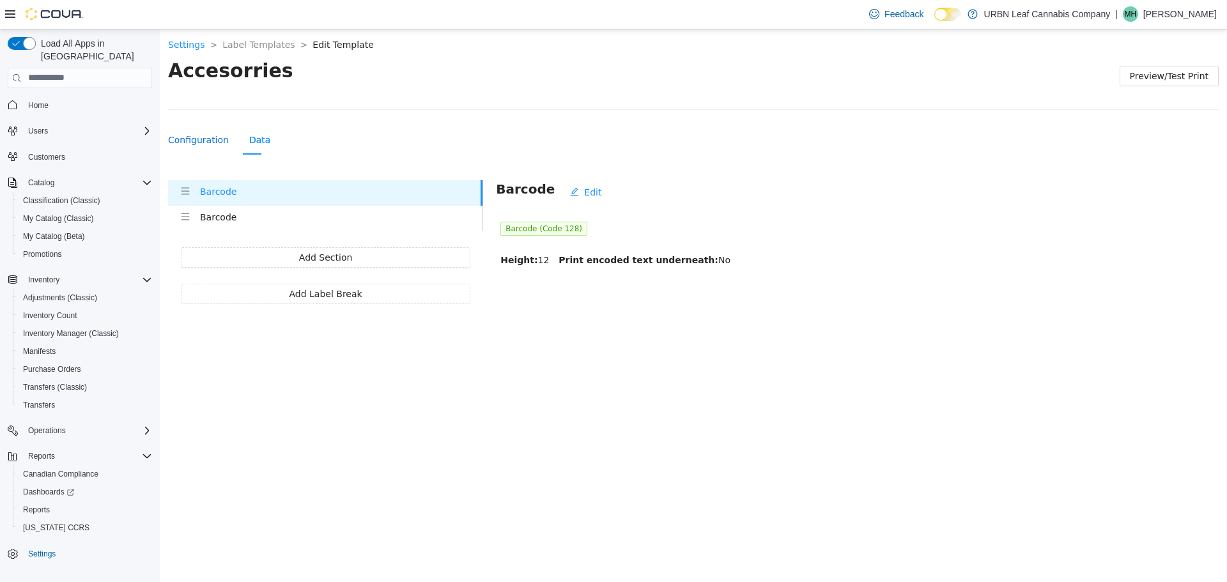
click at [204, 146] on div "Configuration" at bounding box center [198, 139] width 61 height 14
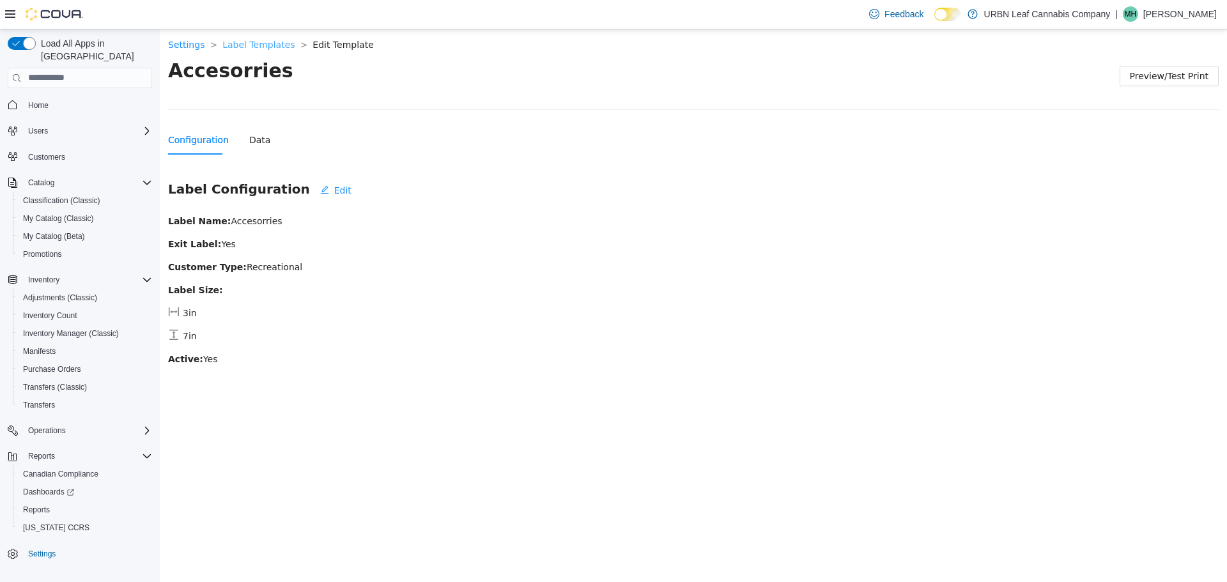
click at [258, 40] on link "Label Templates" at bounding box center [258, 44] width 72 height 10
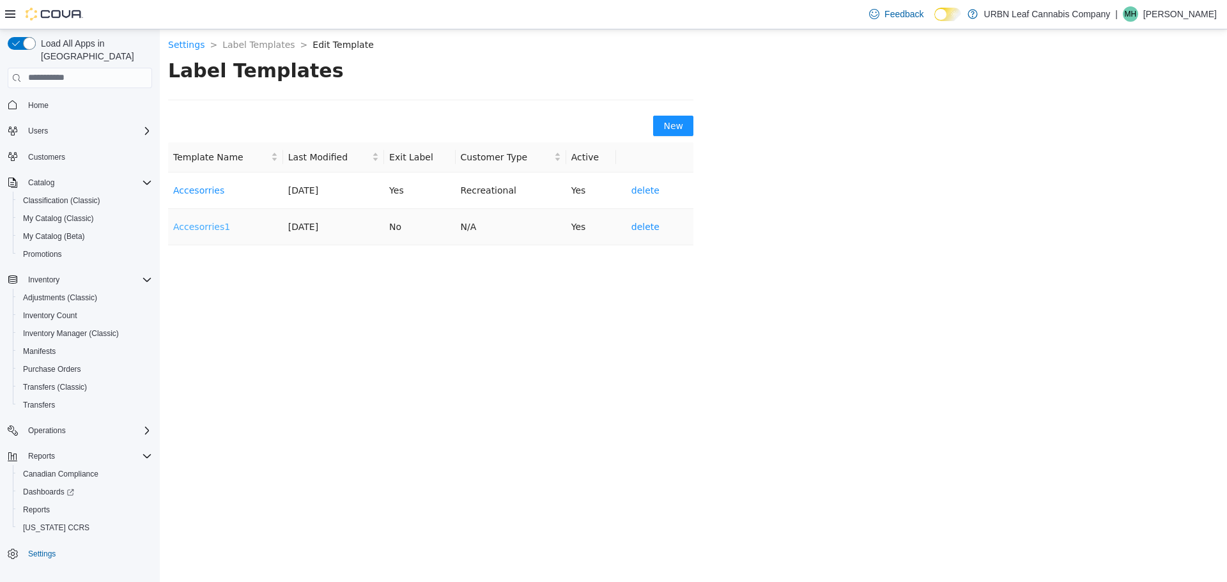
click at [193, 228] on link "Accesorries1" at bounding box center [201, 226] width 57 height 10
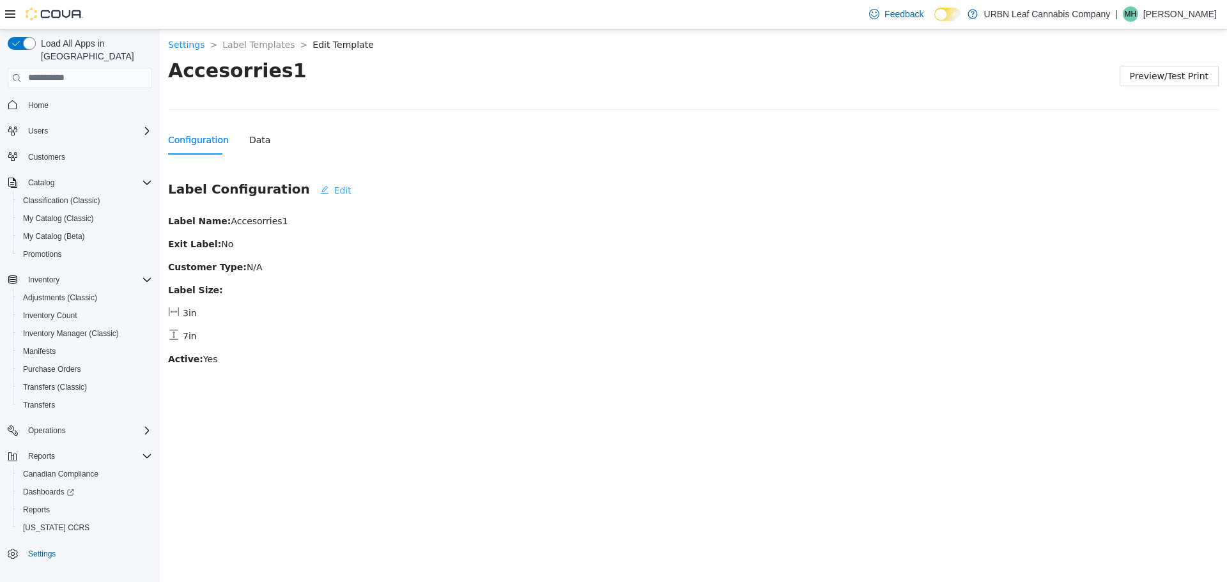
click at [320, 185] on icon "edit" at bounding box center [324, 189] width 9 height 9
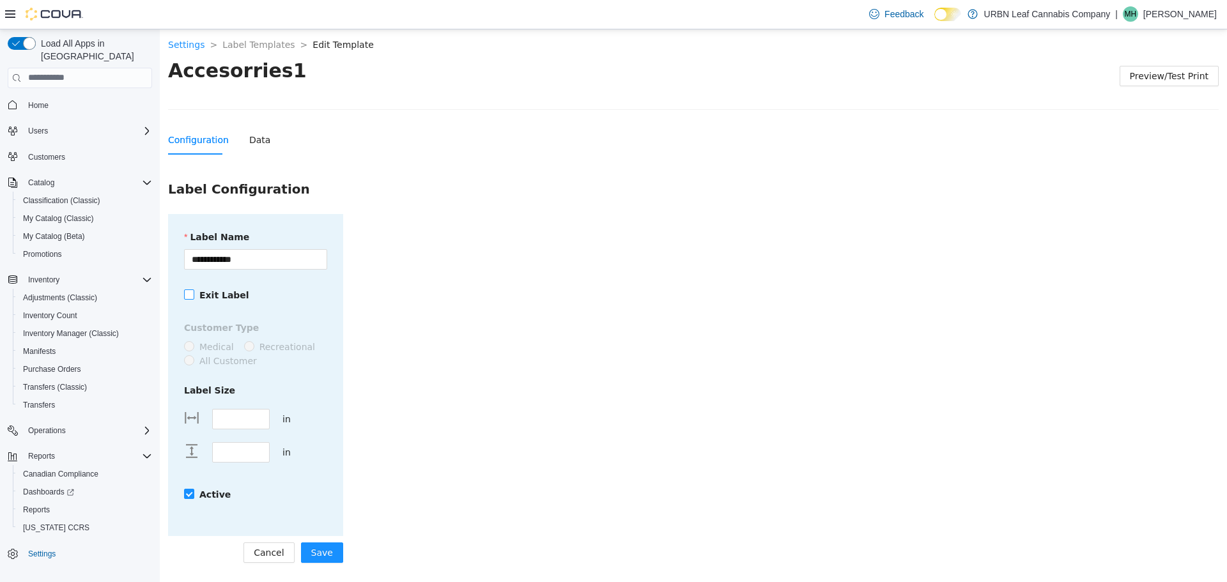
click at [205, 297] on strong "Exit Label" at bounding box center [224, 295] width 50 height 10
click at [259, 345] on span "Recreational" at bounding box center [287, 346] width 66 height 14
click at [335, 297] on div "**********" at bounding box center [255, 374] width 175 height 322
click at [249, 134] on div "Data" at bounding box center [259, 139] width 21 height 14
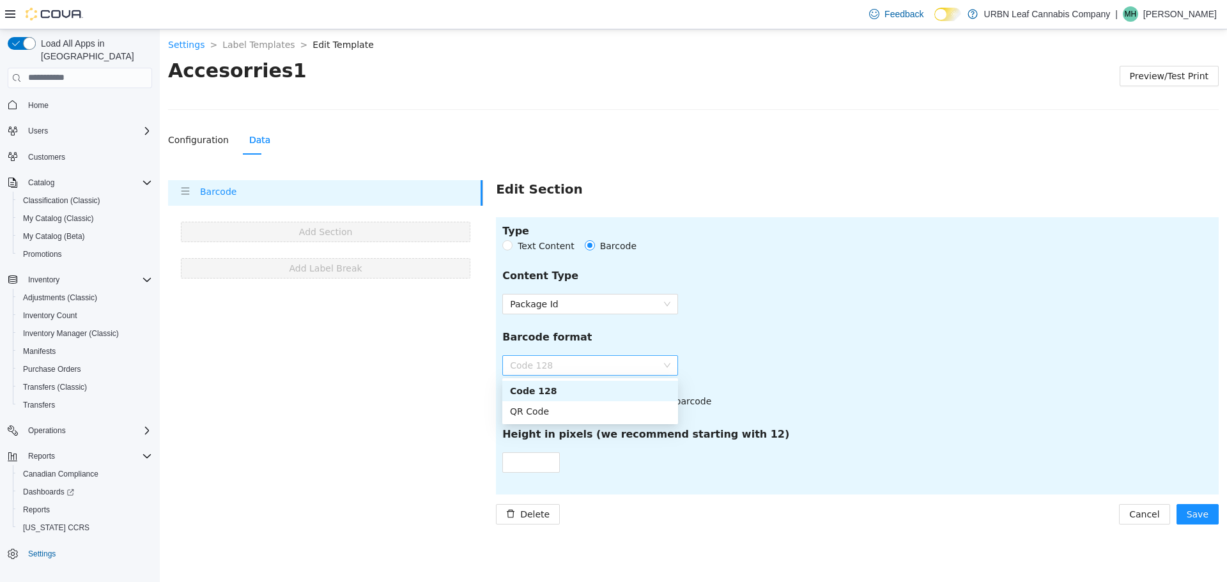
click at [561, 367] on span "Code 128" at bounding box center [590, 364] width 160 height 19
click at [562, 311] on span "Package Id" at bounding box center [590, 303] width 160 height 19
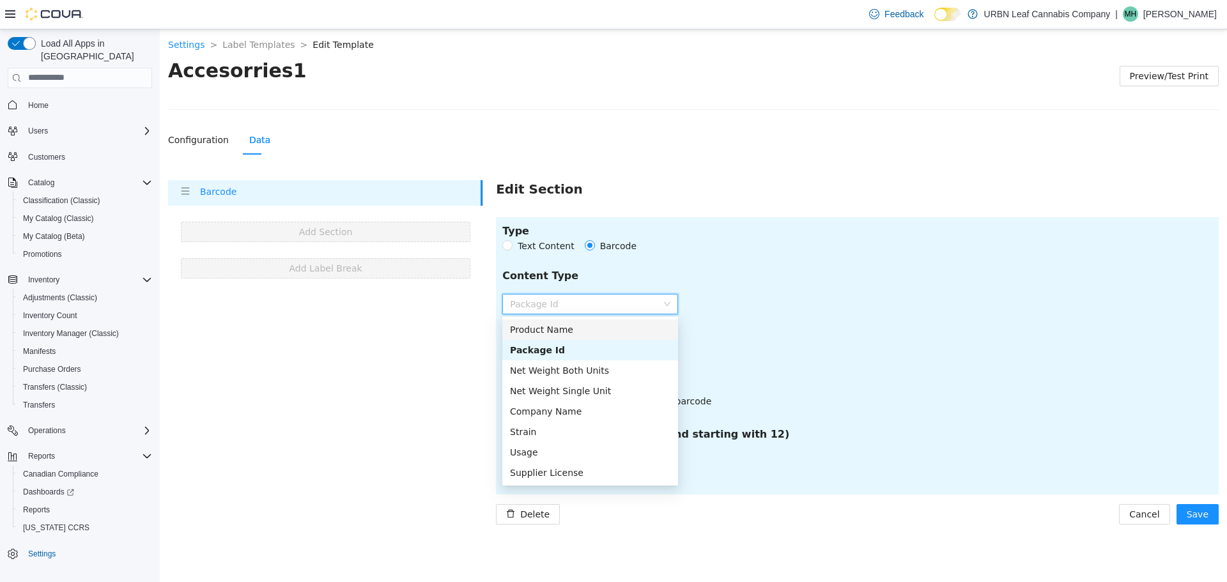
click at [574, 328] on div "Product Name" at bounding box center [590, 329] width 160 height 14
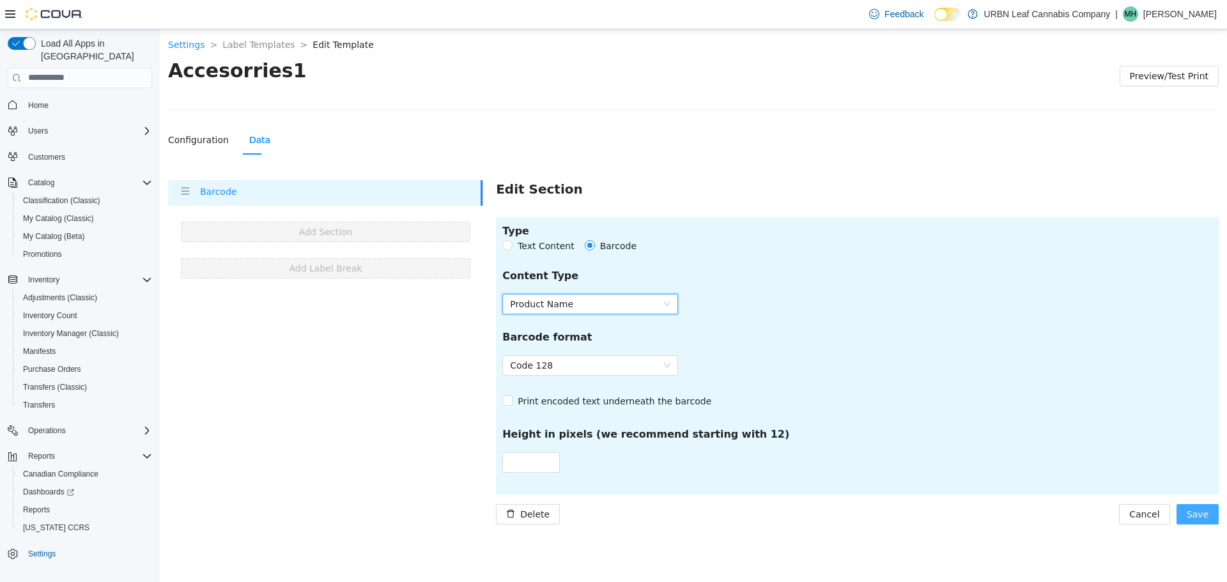
click at [1212, 514] on button "Save" at bounding box center [1198, 514] width 42 height 20
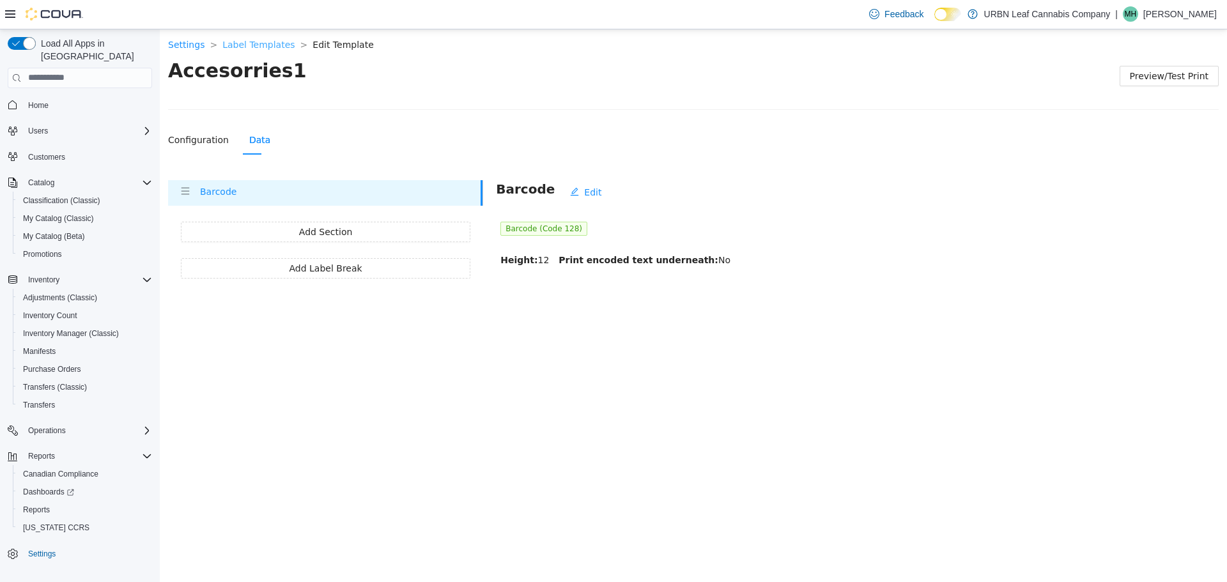
click at [255, 43] on link "Label Templates" at bounding box center [258, 44] width 72 height 10
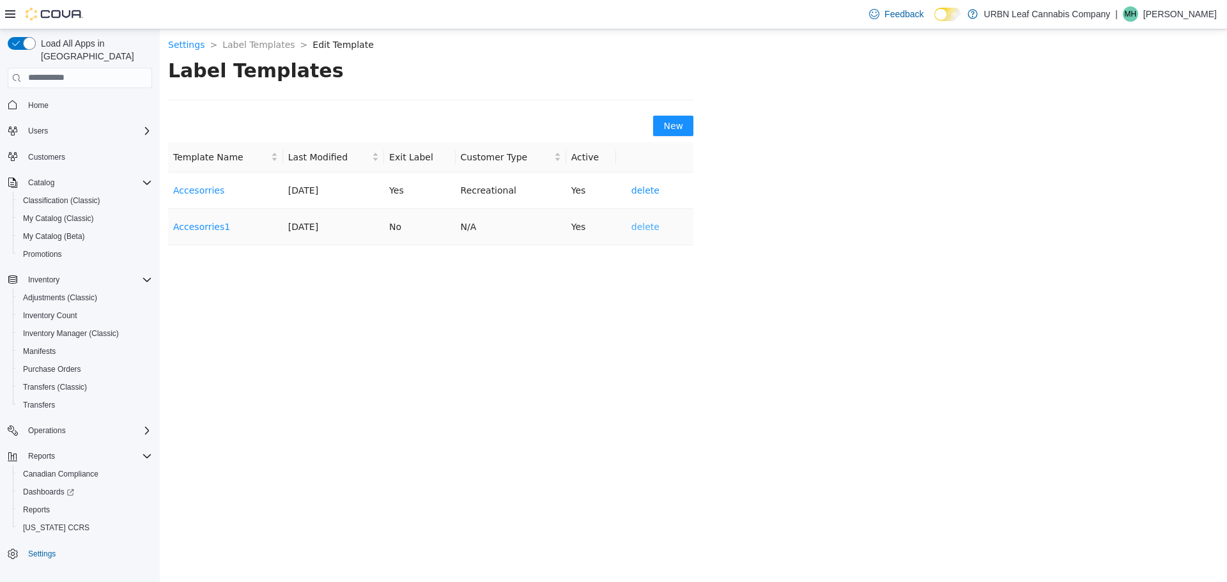
click at [638, 227] on span "delete" at bounding box center [645, 226] width 28 height 14
click at [764, 189] on span "OK" at bounding box center [770, 189] width 13 height 14
click at [182, 187] on link "Accesorries" at bounding box center [198, 190] width 51 height 10
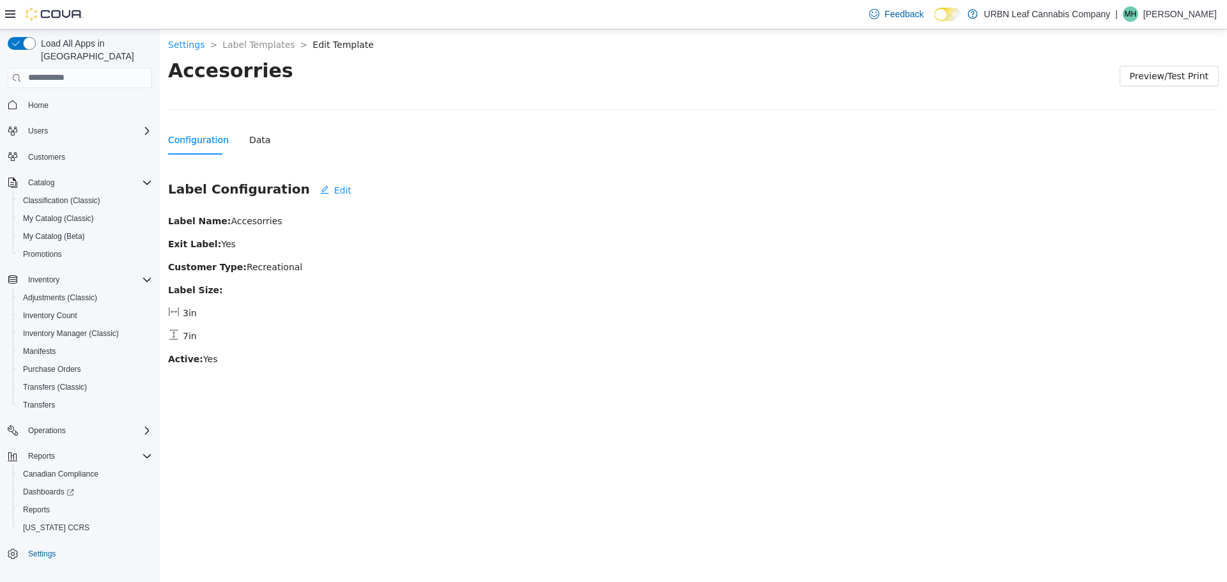
click at [264, 141] on div "Configuration Data" at bounding box center [693, 139] width 1051 height 29
click at [258, 144] on div "Data" at bounding box center [259, 139] width 21 height 14
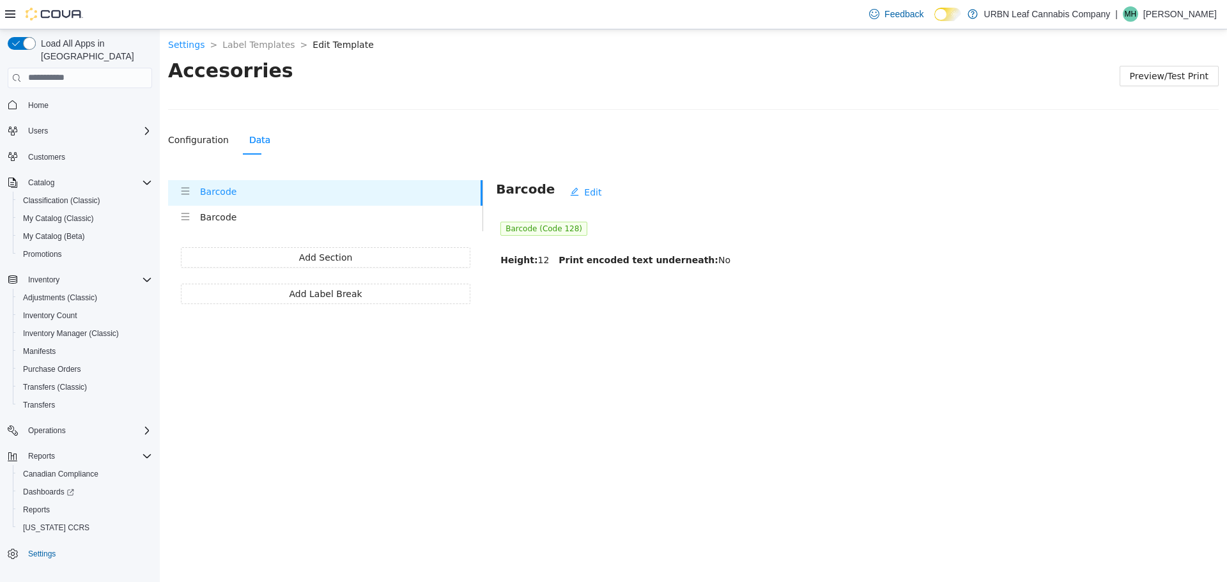
click at [544, 259] on div "Height: 12 Print encoded text underneath: No" at bounding box center [859, 259] width 718 height 14
click at [584, 198] on span "Edit" at bounding box center [592, 192] width 17 height 14
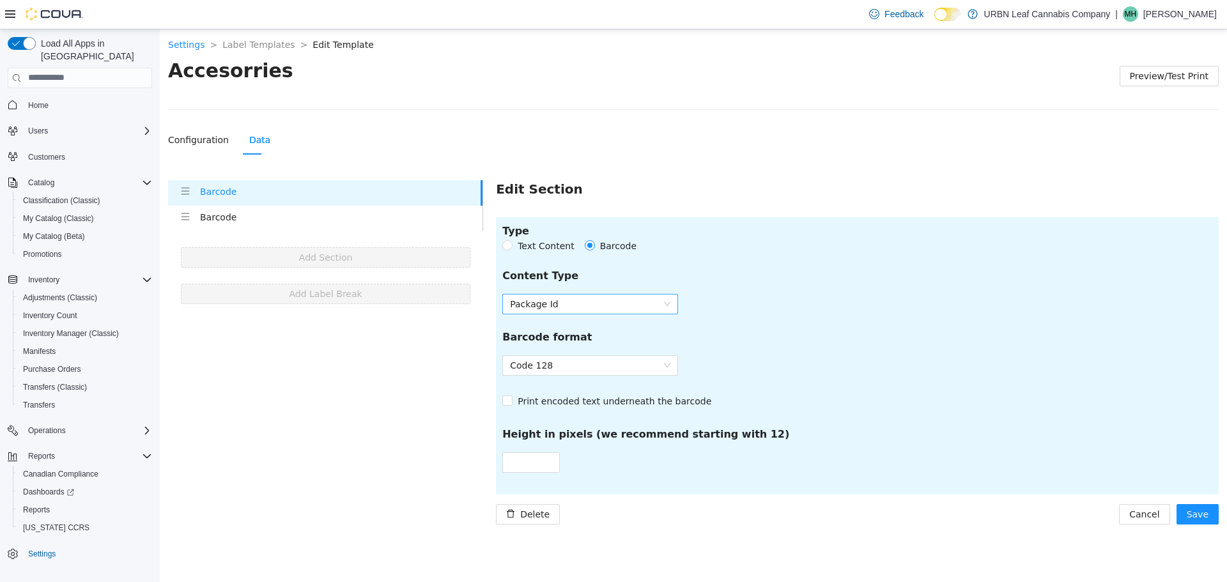
click at [521, 300] on span "Package Id" at bounding box center [590, 303] width 160 height 19
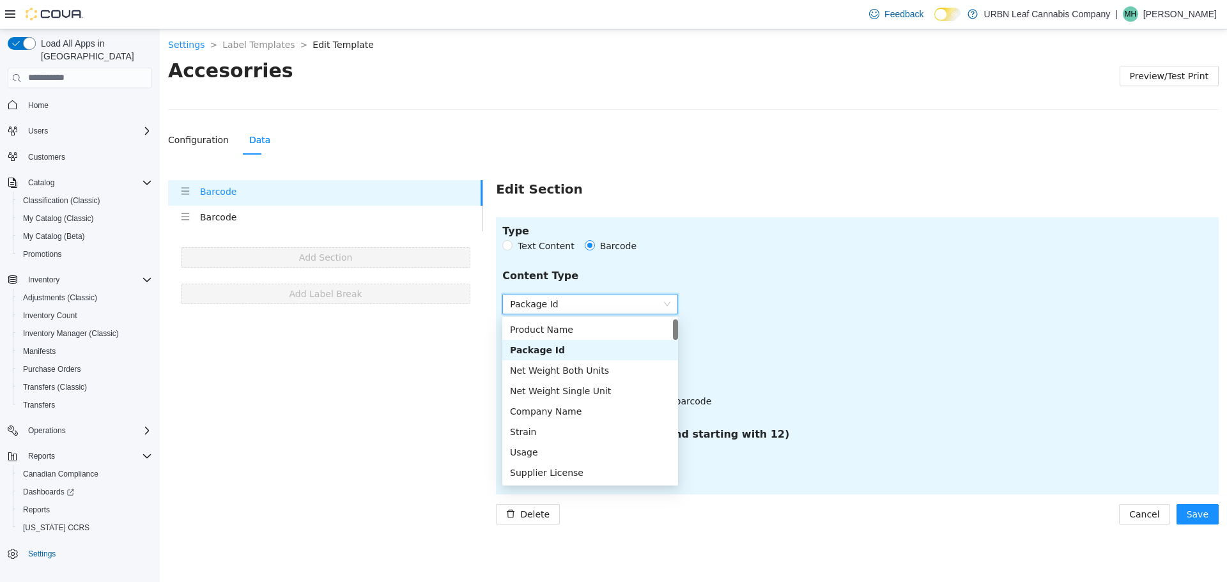
click at [892, 324] on form "Content Type PACKAGE_ID Package Id Barcode format Code 128 Print encoded text u…" at bounding box center [857, 370] width 710 height 205
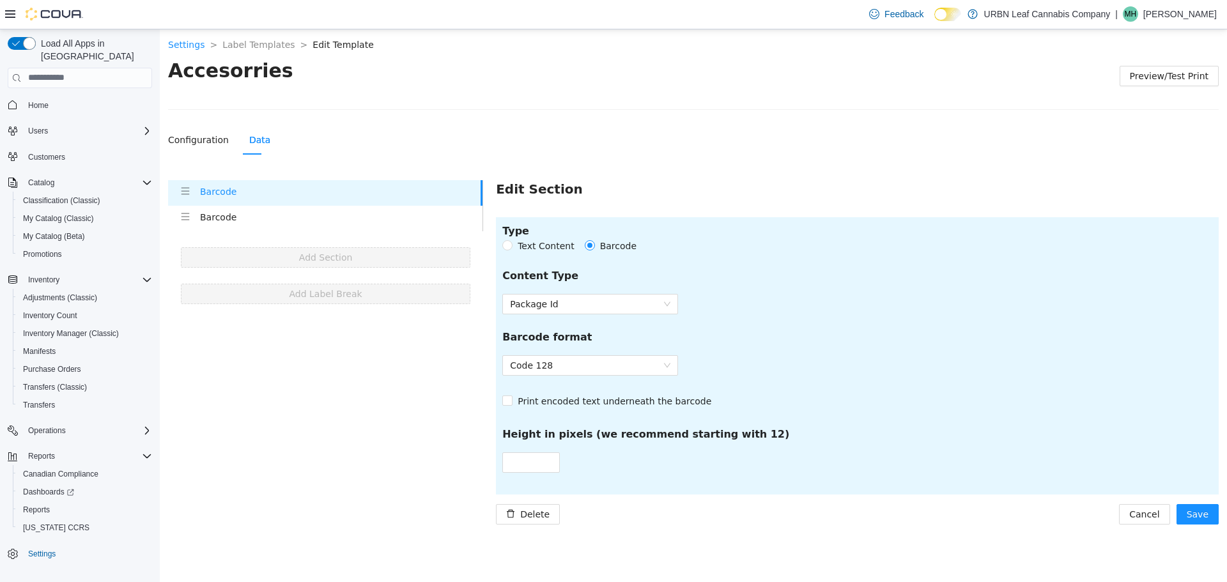
click at [230, 129] on div "Configuration Data" at bounding box center [219, 139] width 102 height 29
click at [199, 135] on div "Configuration" at bounding box center [198, 139] width 61 height 14
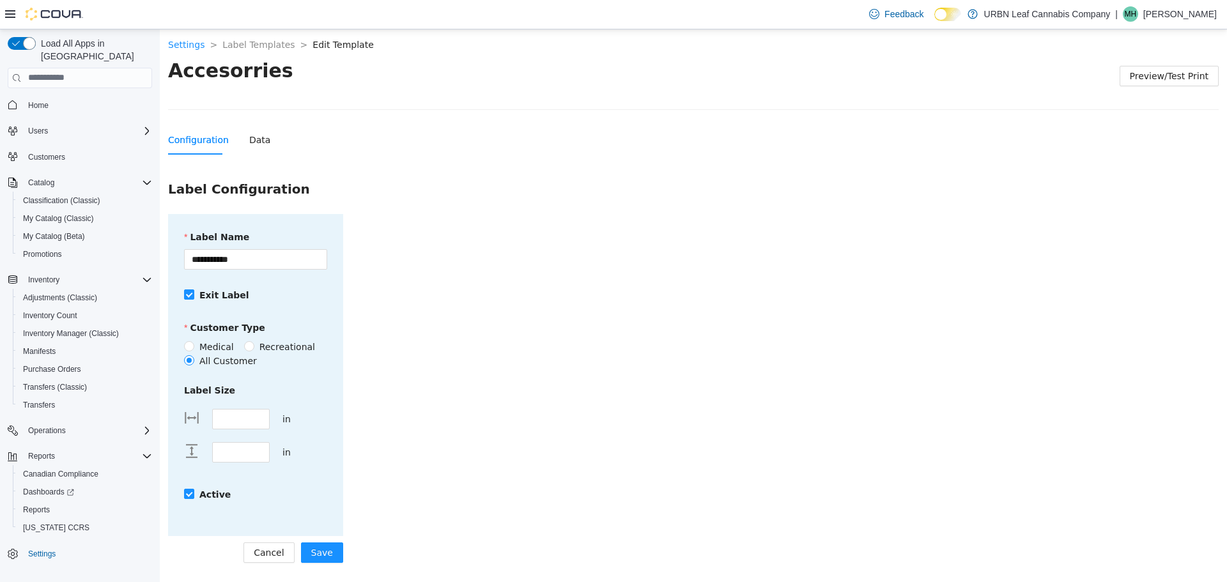
click at [268, 341] on span "Recreational" at bounding box center [287, 346] width 66 height 14
